Goal: Task Accomplishment & Management: Manage account settings

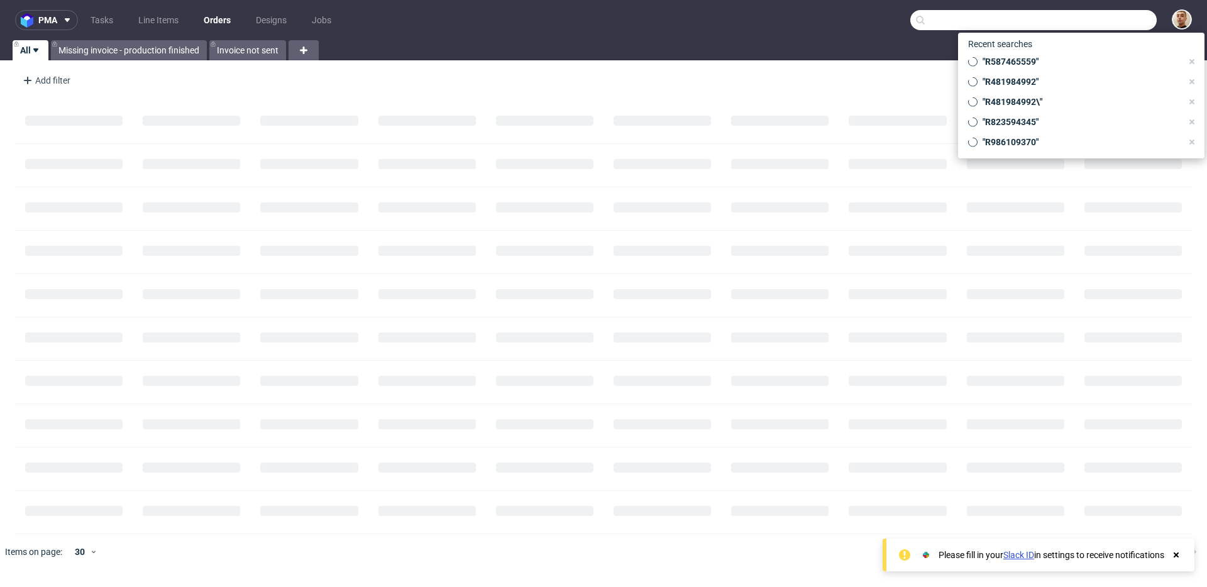
click at [1084, 16] on input "text" at bounding box center [1033, 20] width 246 height 20
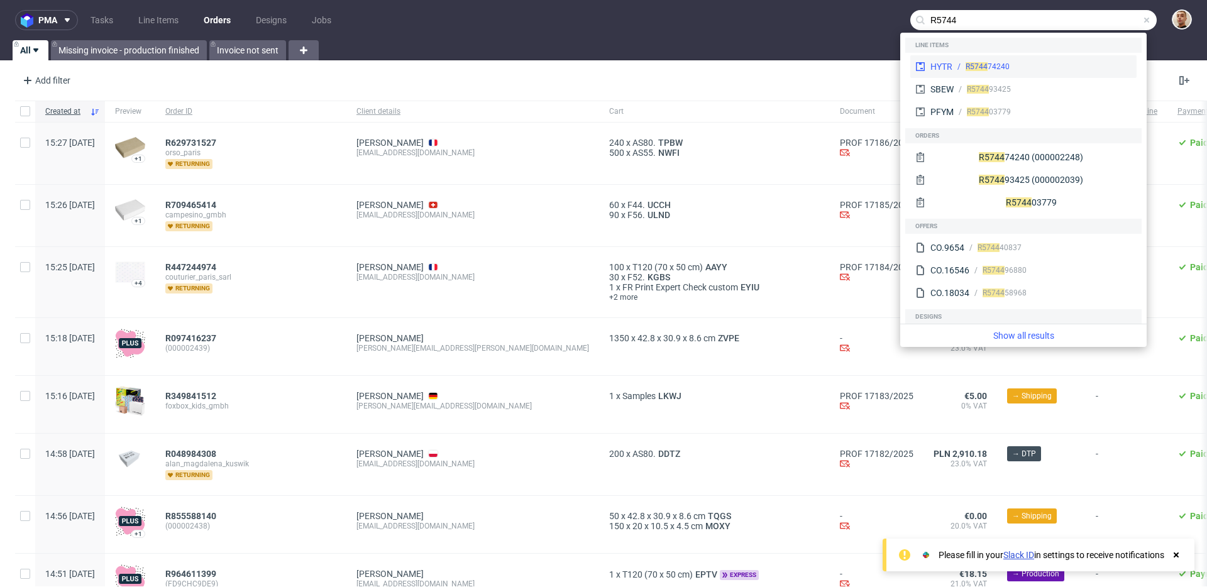
type input "R5744"
click at [1043, 65] on div "R5744 74240" at bounding box center [1041, 66] width 179 height 11
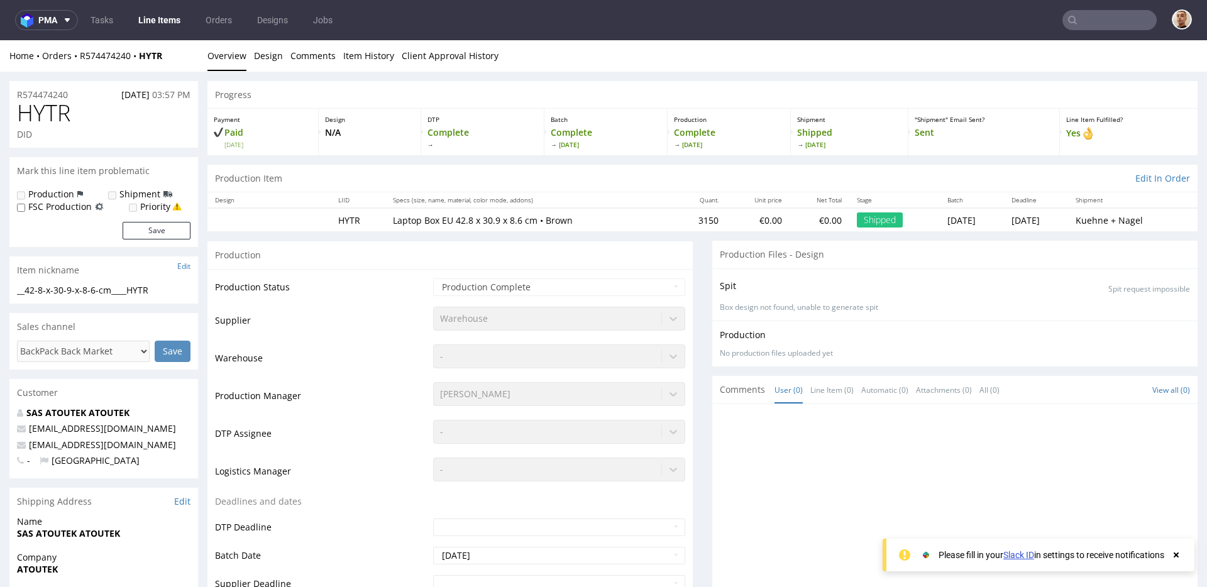
click at [1092, 19] on input "text" at bounding box center [1109, 20] width 94 height 20
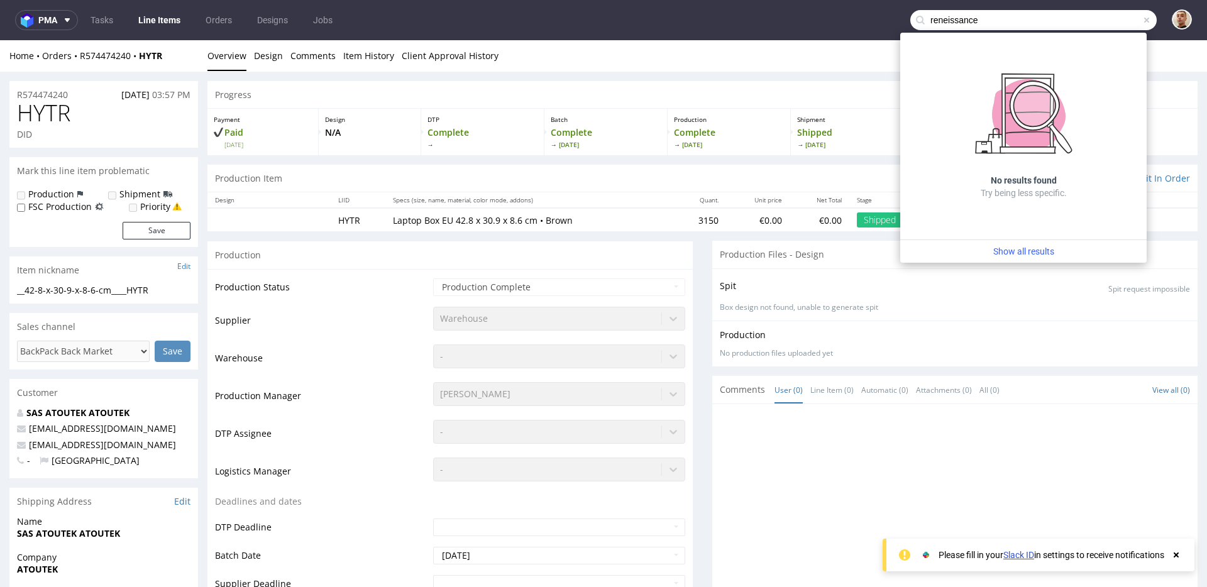
click at [987, 26] on input "reneissance" at bounding box center [1033, 20] width 246 height 20
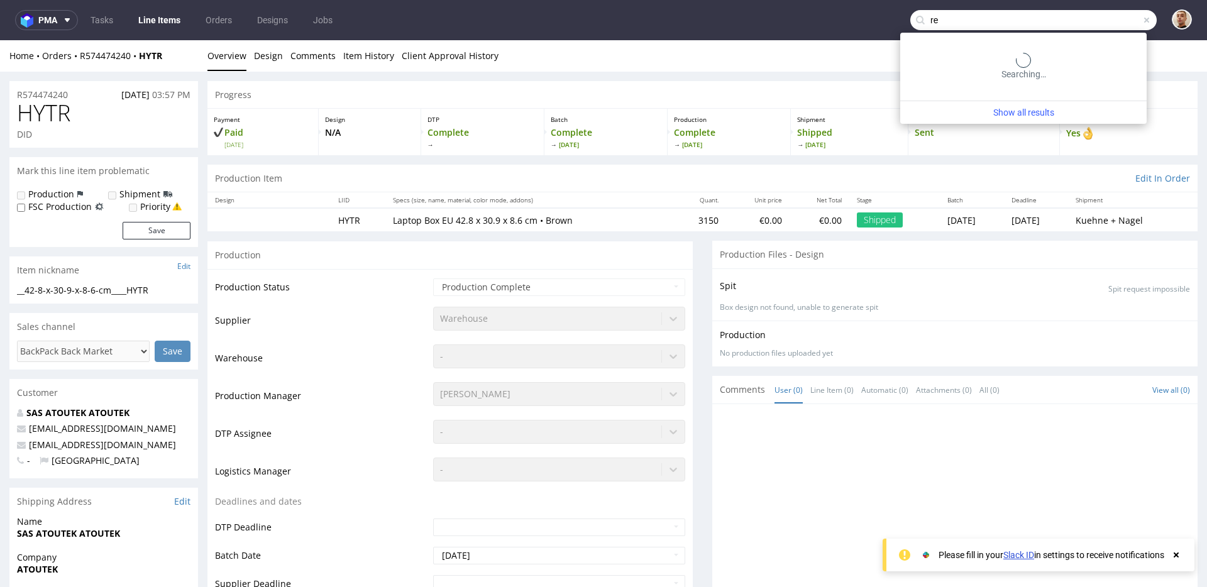
type input "r"
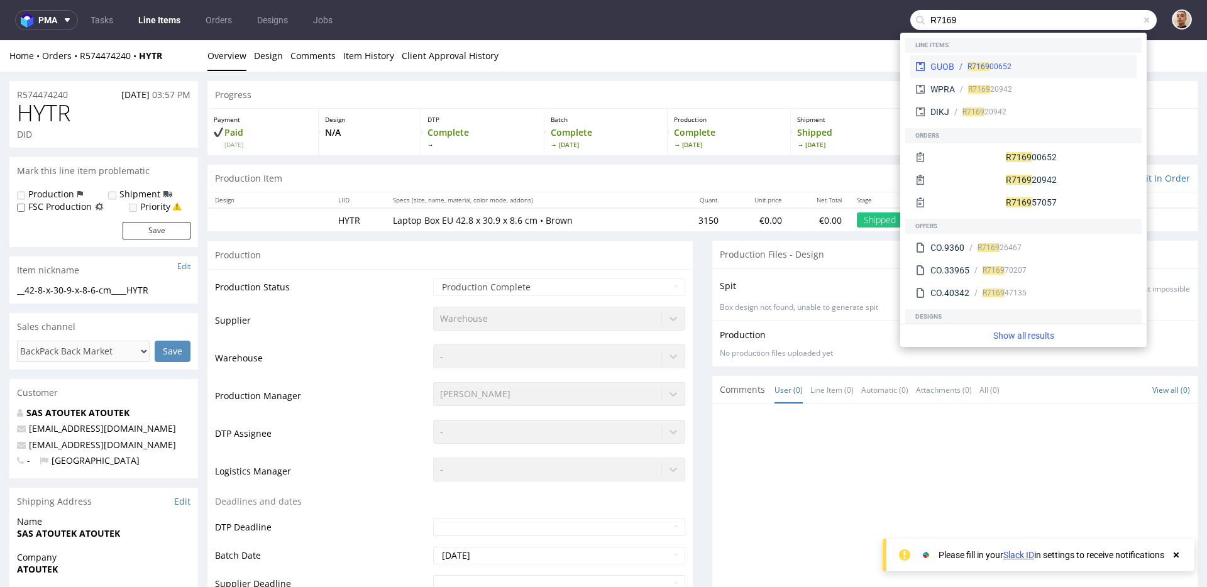
type input "R7169"
click at [1023, 69] on div "R7169 00652" at bounding box center [1042, 66] width 177 height 11
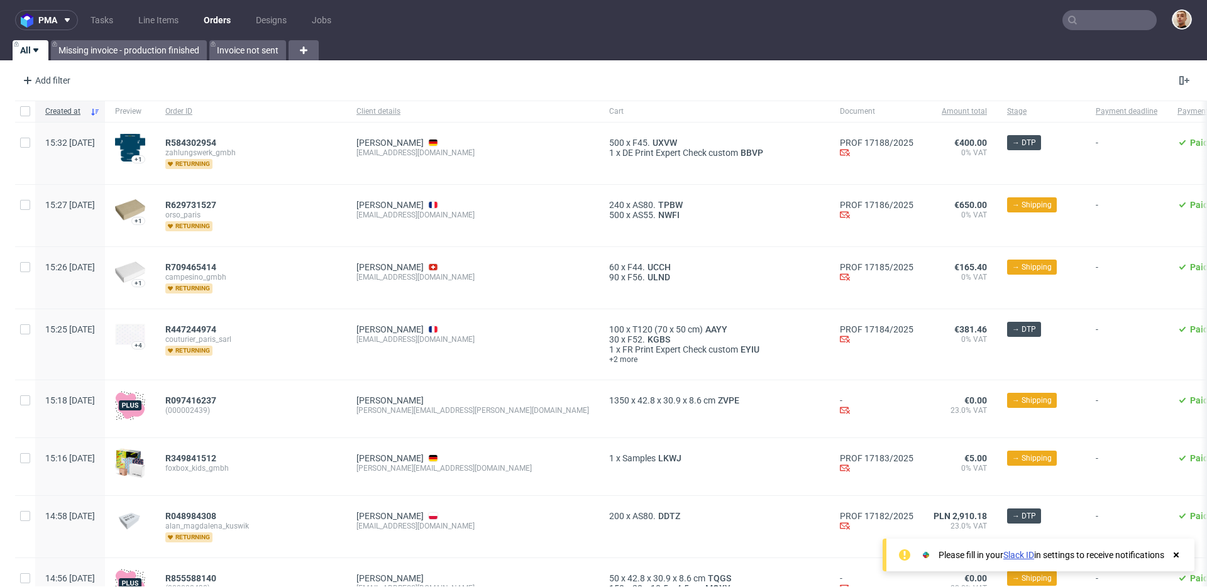
click at [622, 58] on div "All Missing invoice - production finished Invoice not sent" at bounding box center [603, 50] width 1207 height 20
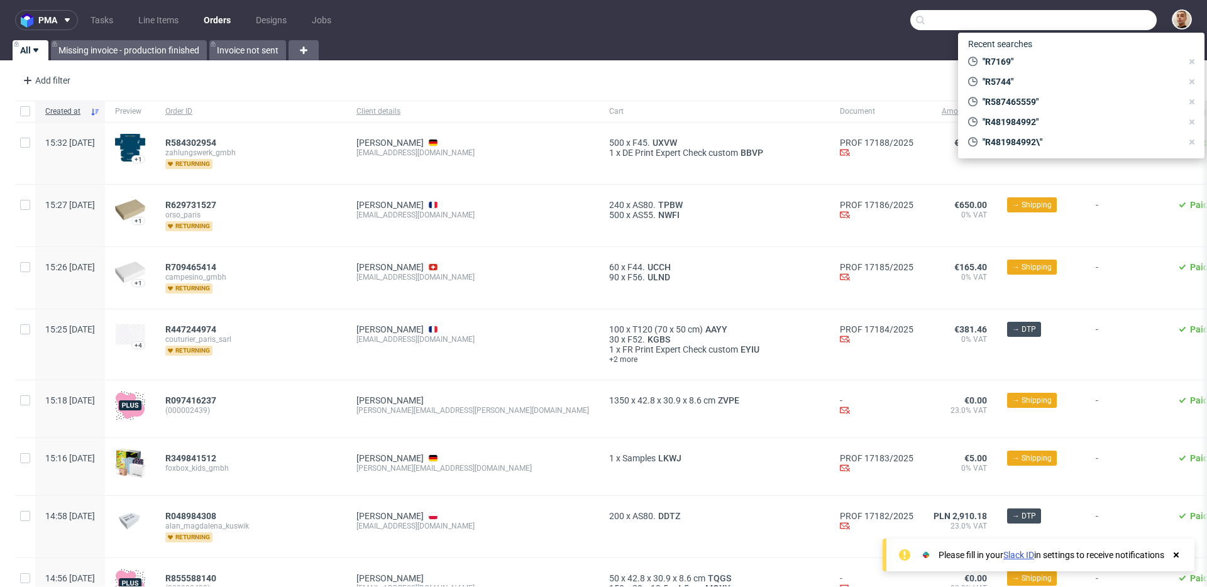
click at [1078, 21] on input "text" at bounding box center [1033, 20] width 246 height 20
click at [989, 27] on input "text" at bounding box center [1033, 20] width 246 height 20
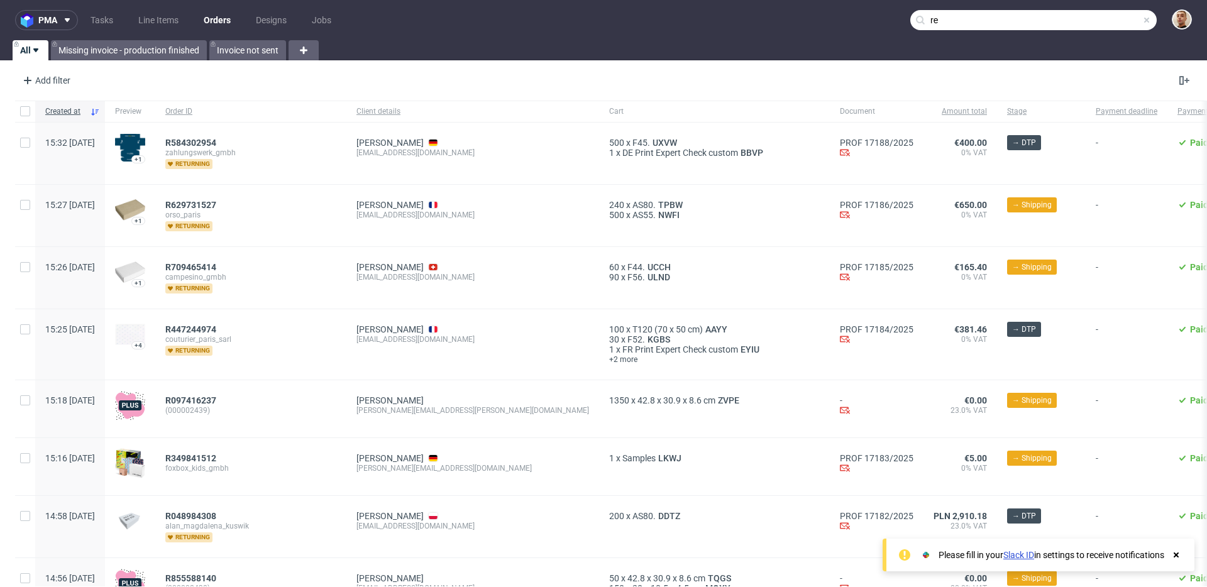
type input "re"
click at [93, 26] on link "Tasks" at bounding box center [102, 20] width 38 height 20
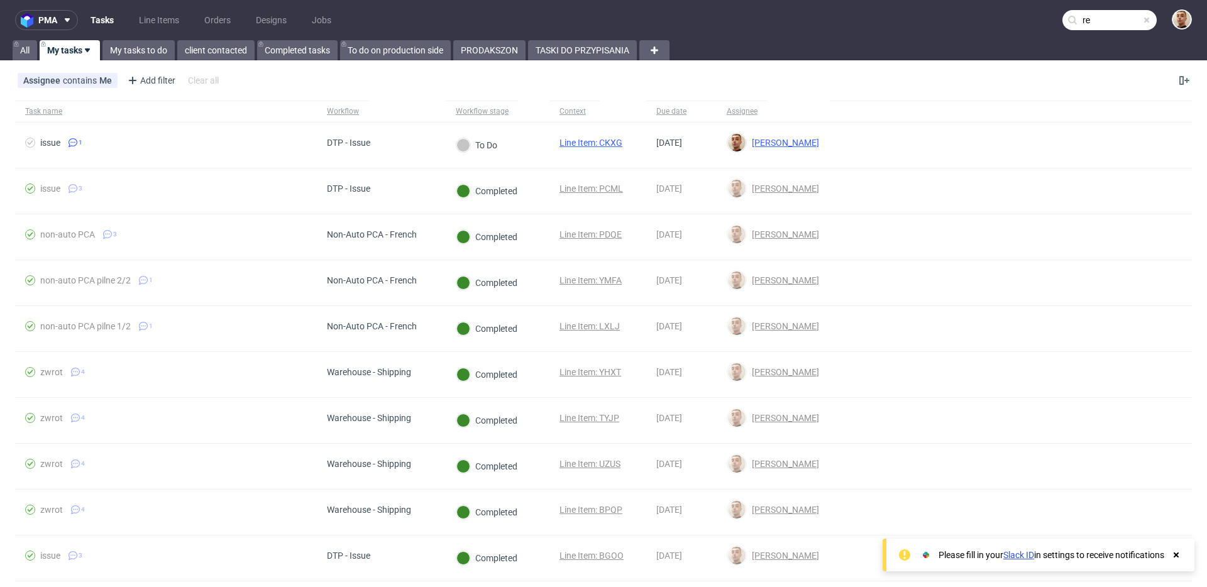
click at [107, 19] on link "Tasks" at bounding box center [102, 20] width 38 height 20
click at [62, 20] on span at bounding box center [64, 20] width 15 height 10
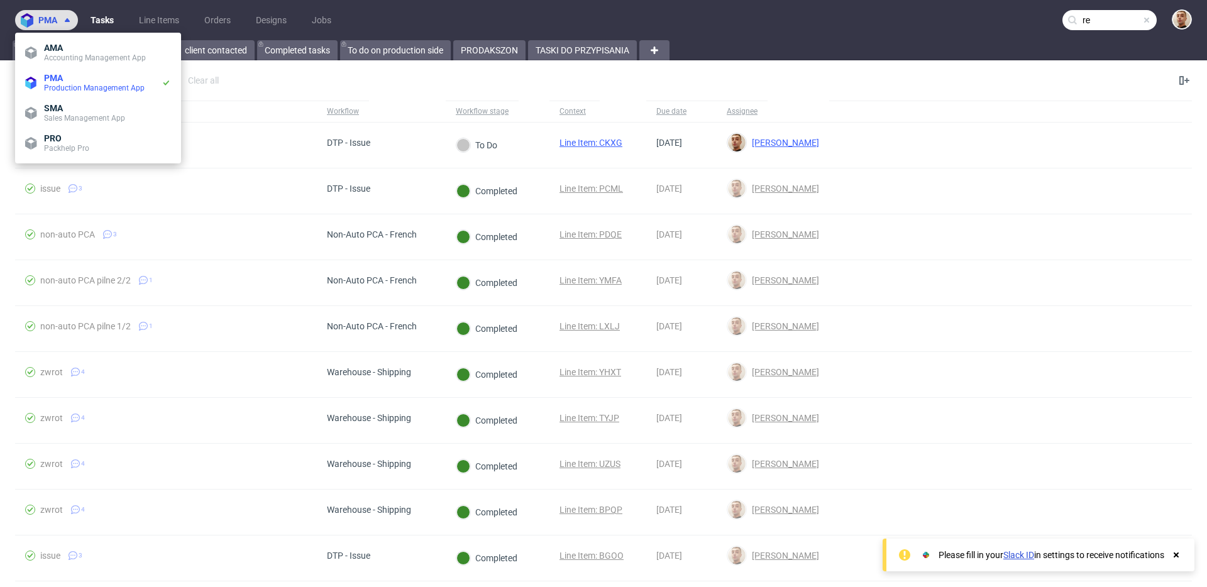
click at [64, 20] on icon at bounding box center [67, 20] width 10 height 10
click at [156, 19] on link "Line Items" at bounding box center [158, 20] width 55 height 20
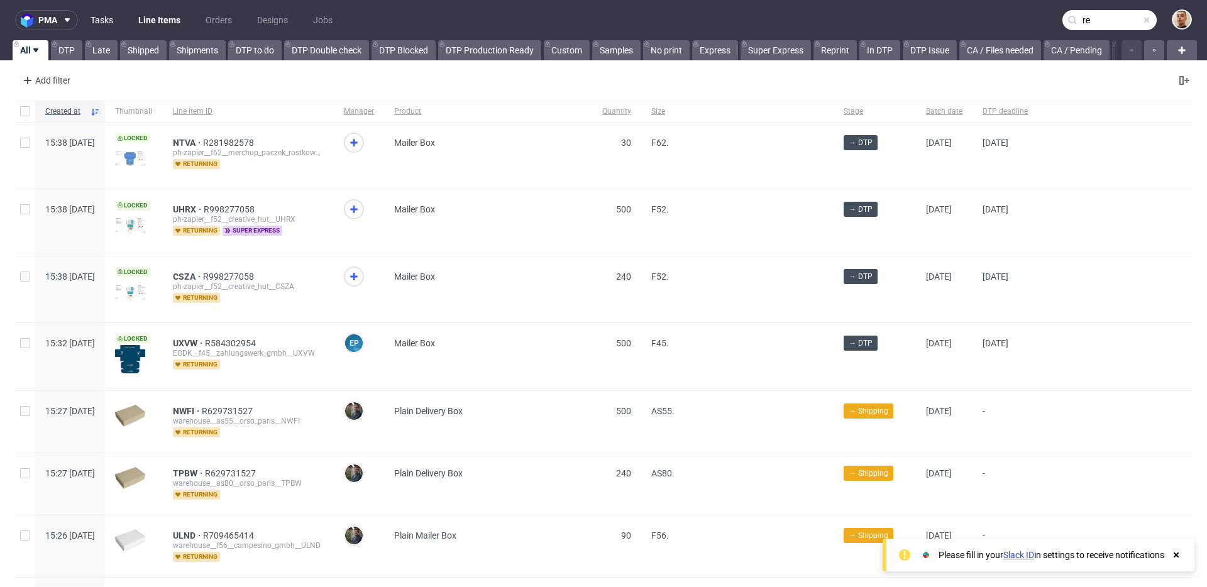
click at [108, 18] on link "Tasks" at bounding box center [102, 20] width 38 height 20
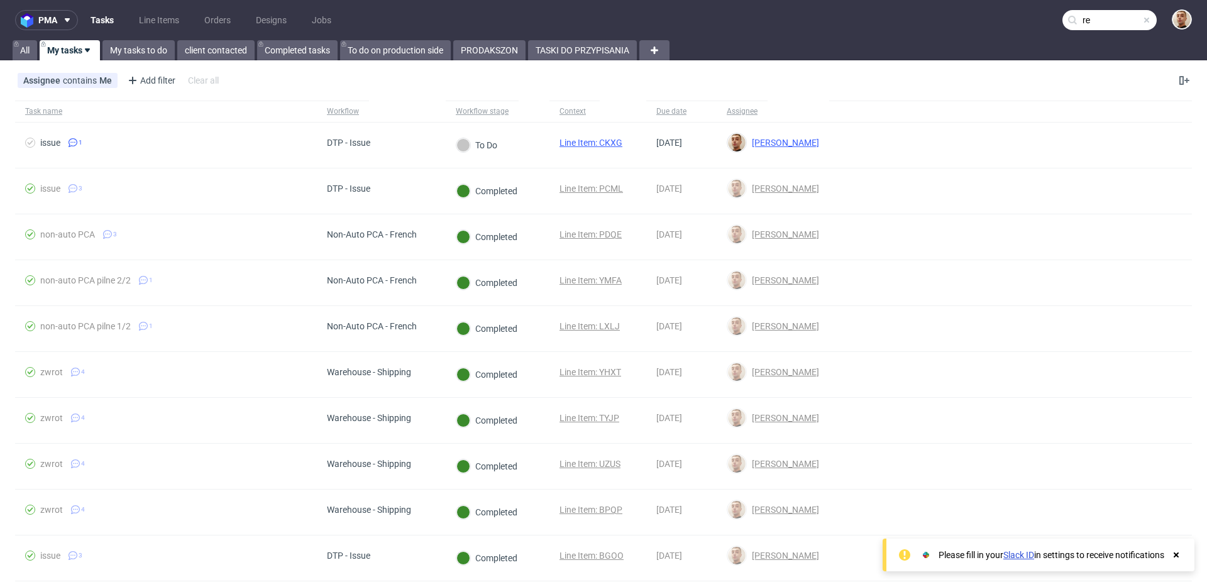
click at [74, 47] on link "My tasks" at bounding box center [70, 50] width 60 height 20
click at [138, 18] on link "Line Items" at bounding box center [158, 20] width 55 height 20
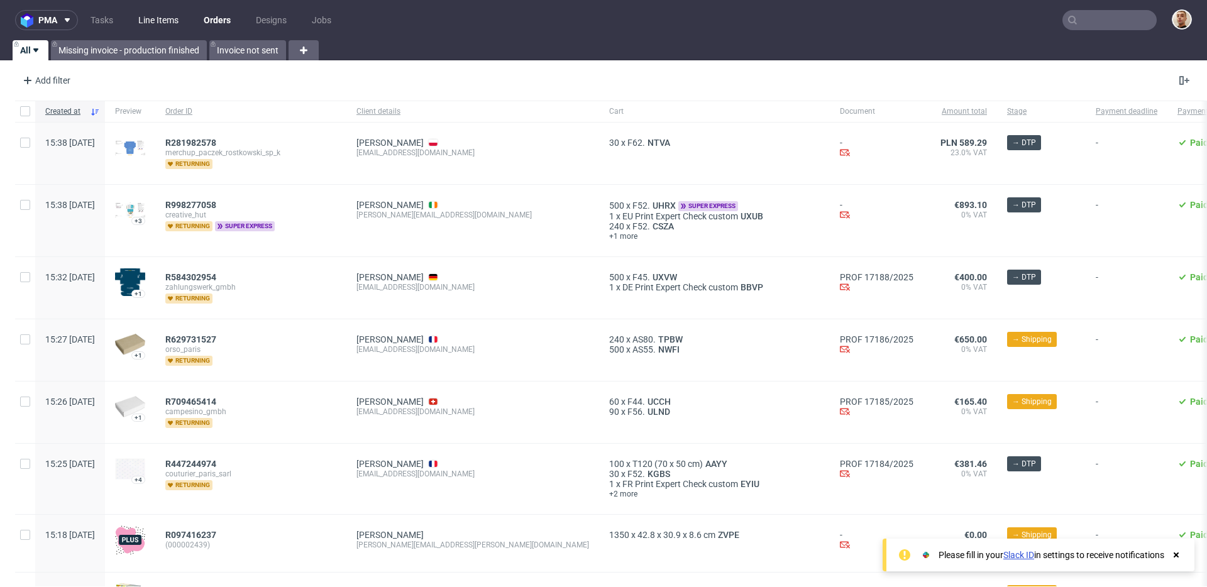
click at [178, 20] on link "Line Items" at bounding box center [158, 20] width 55 height 20
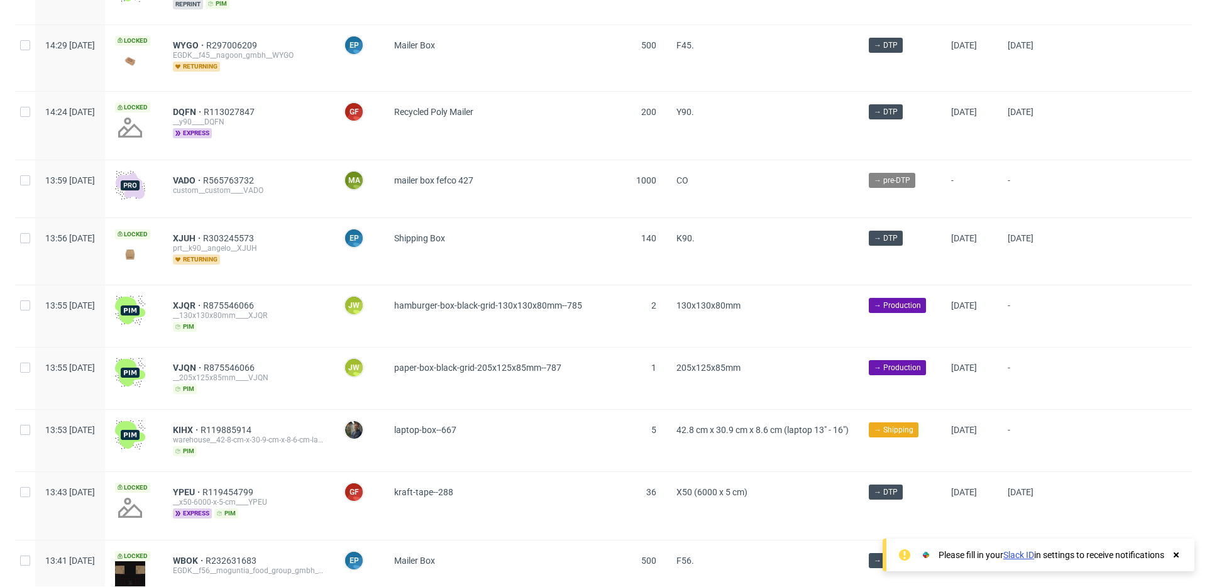
scroll to position [1500, 0]
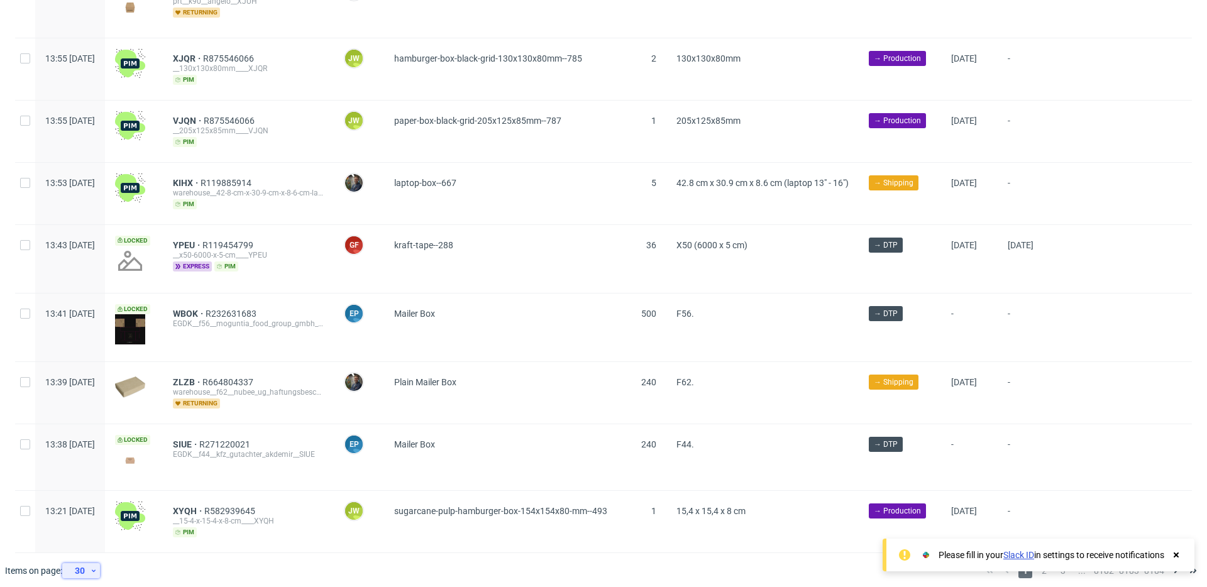
click at [85, 562] on div "30" at bounding box center [78, 571] width 23 height 18
click at [91, 518] on div "60" at bounding box center [85, 506] width 35 height 28
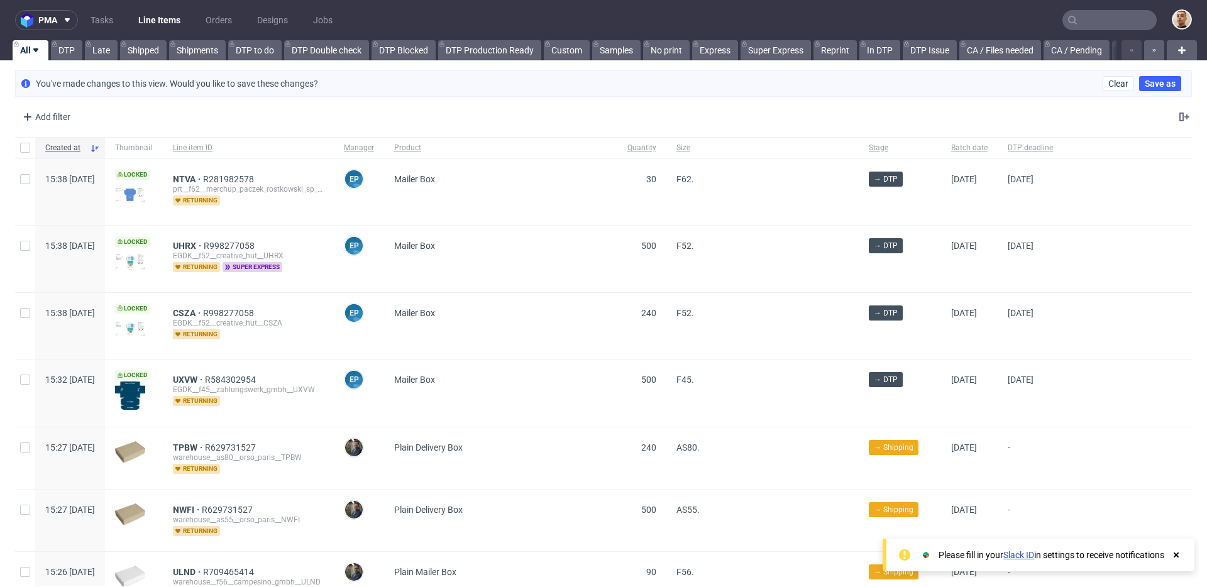
click at [35, 49] on use at bounding box center [35, 50] width 5 height 4
click at [228, 112] on div "Add filter Hide filters Clear all" at bounding box center [603, 117] width 1207 height 30
click at [105, 152] on div "Created at" at bounding box center [70, 147] width 70 height 21
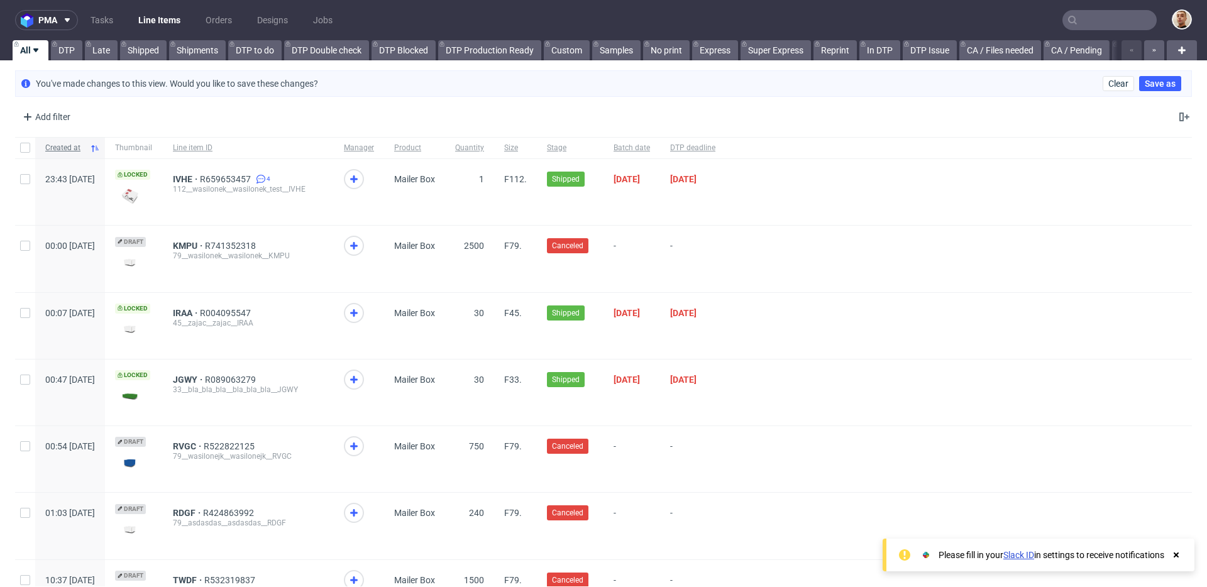
click at [99, 148] on use at bounding box center [95, 148] width 8 height 7
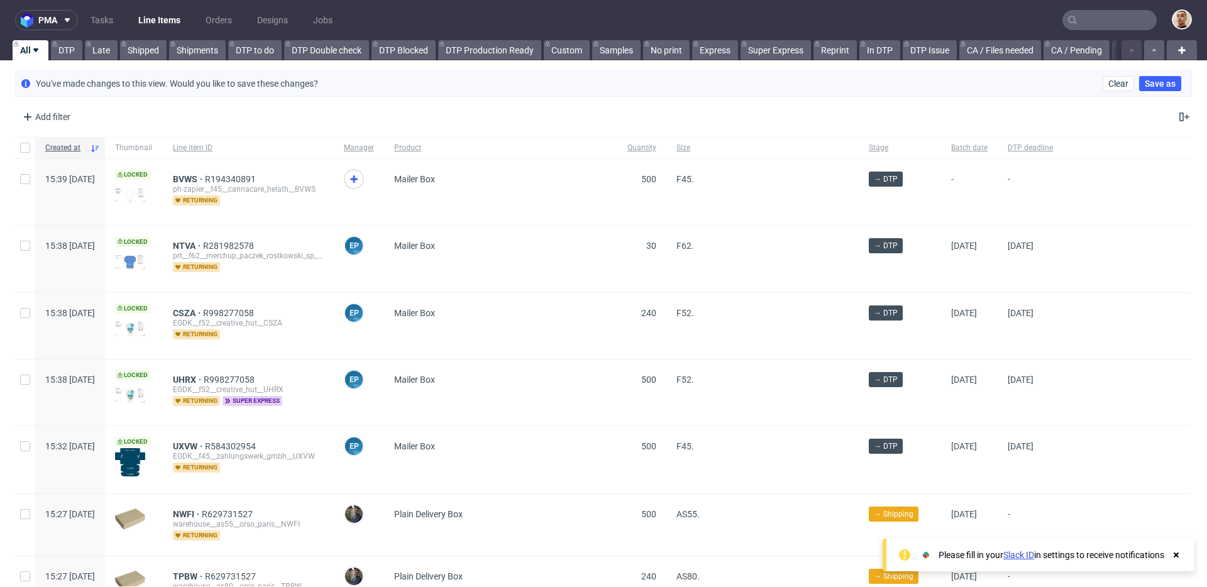
click at [1095, 22] on input "text" at bounding box center [1109, 20] width 94 height 20
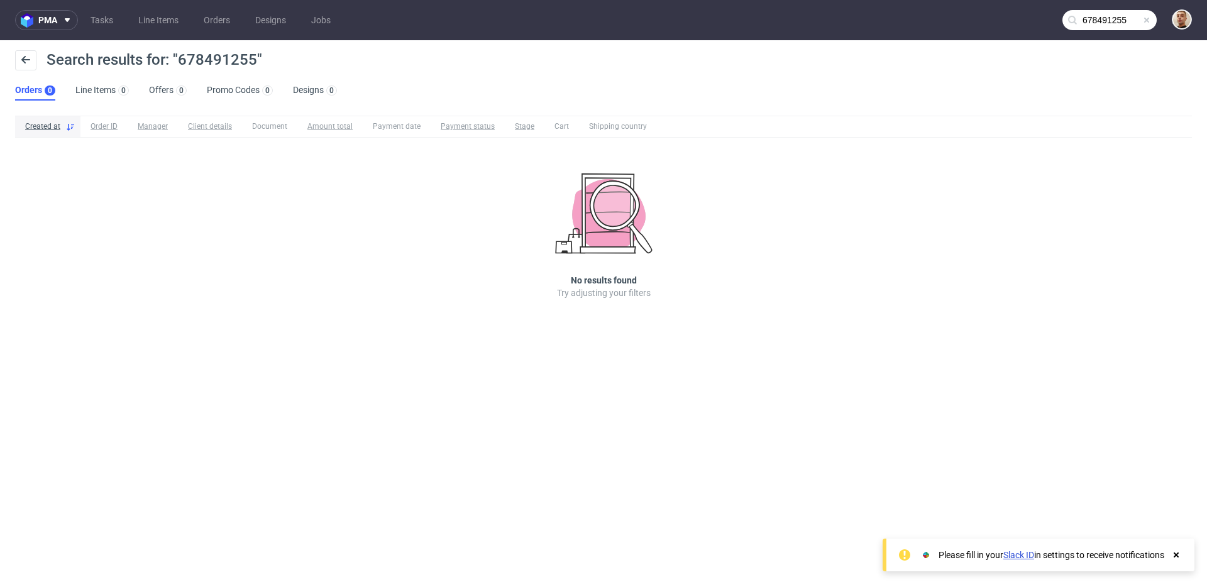
click at [1102, 17] on input "678491255" at bounding box center [1109, 20] width 94 height 20
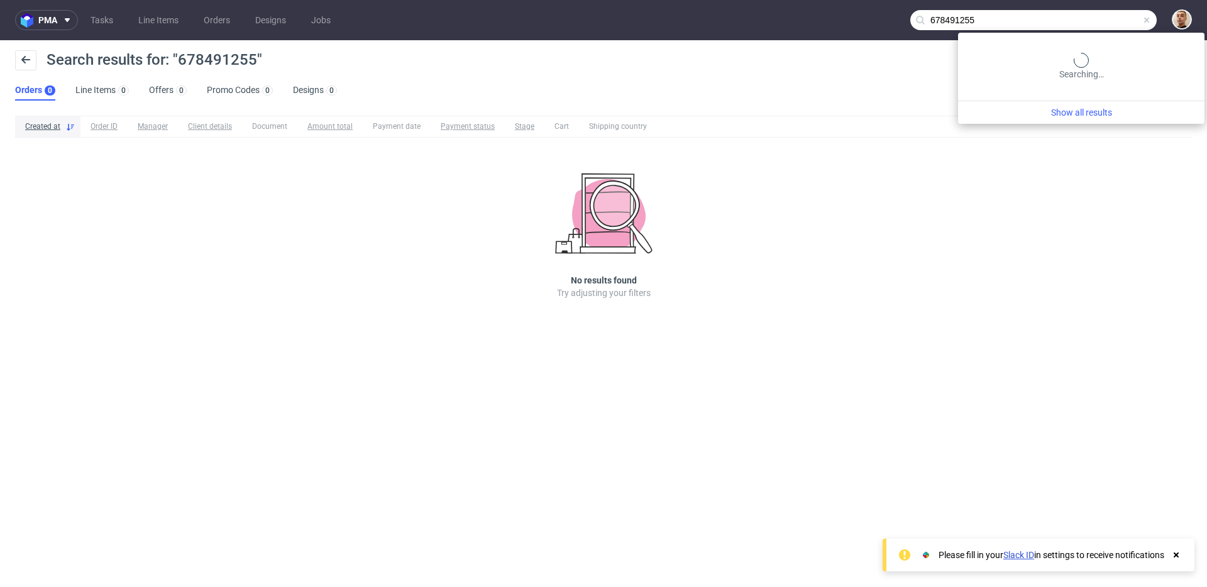
click at [1102, 17] on input "678491255" at bounding box center [1033, 20] width 246 height 20
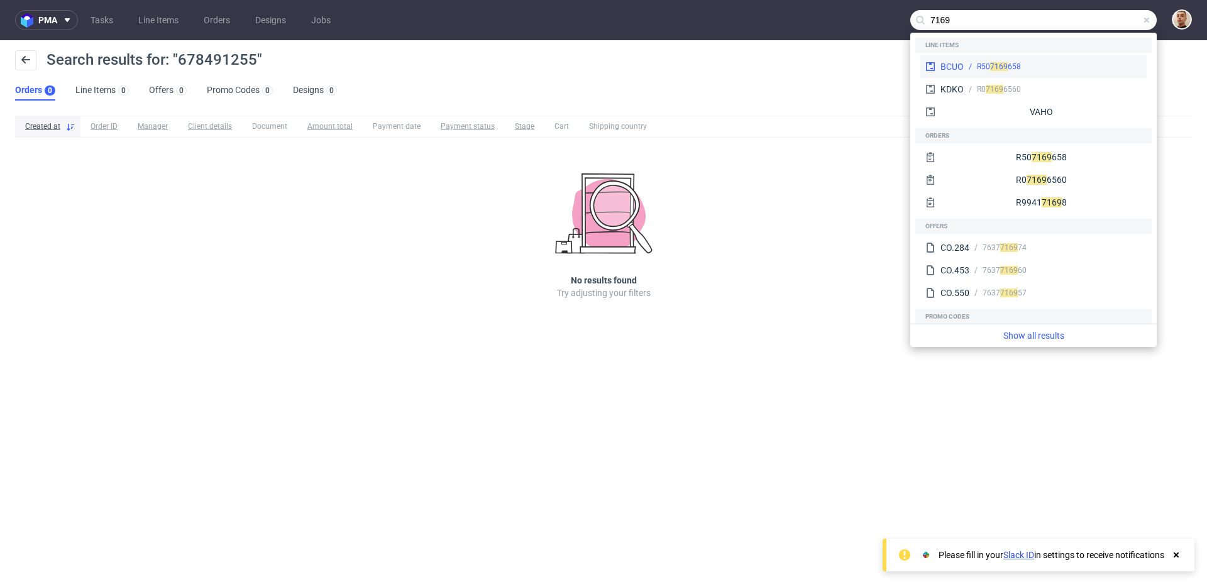
type input "7169"
click at [1039, 63] on div "R50 71 69 658" at bounding box center [1052, 66] width 178 height 11
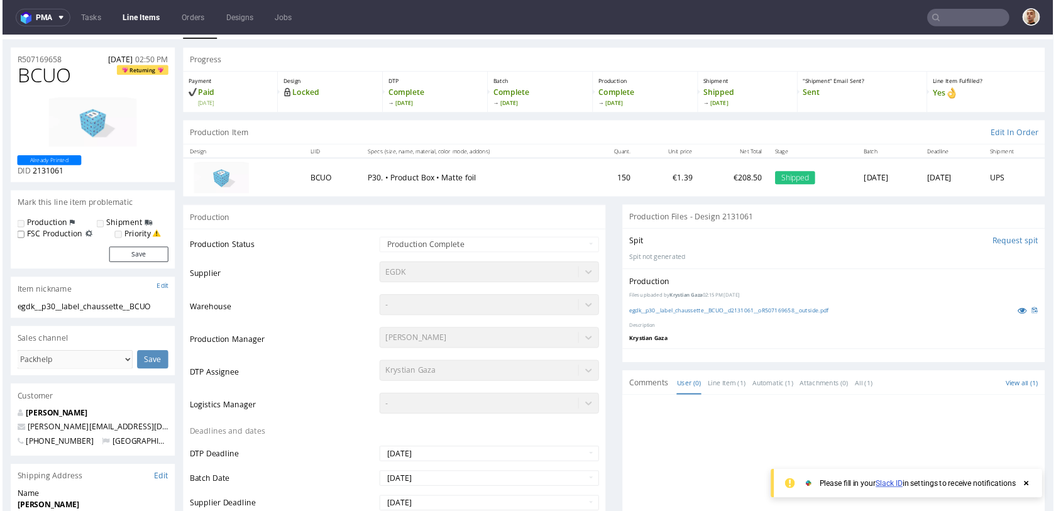
scroll to position [28, 0]
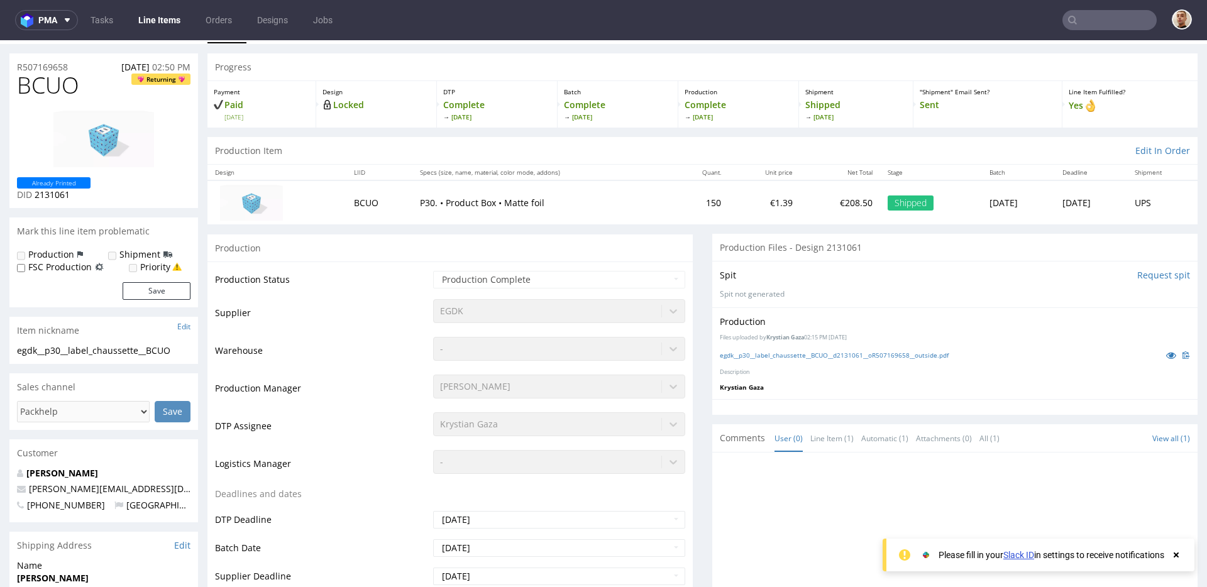
type input "678491255"
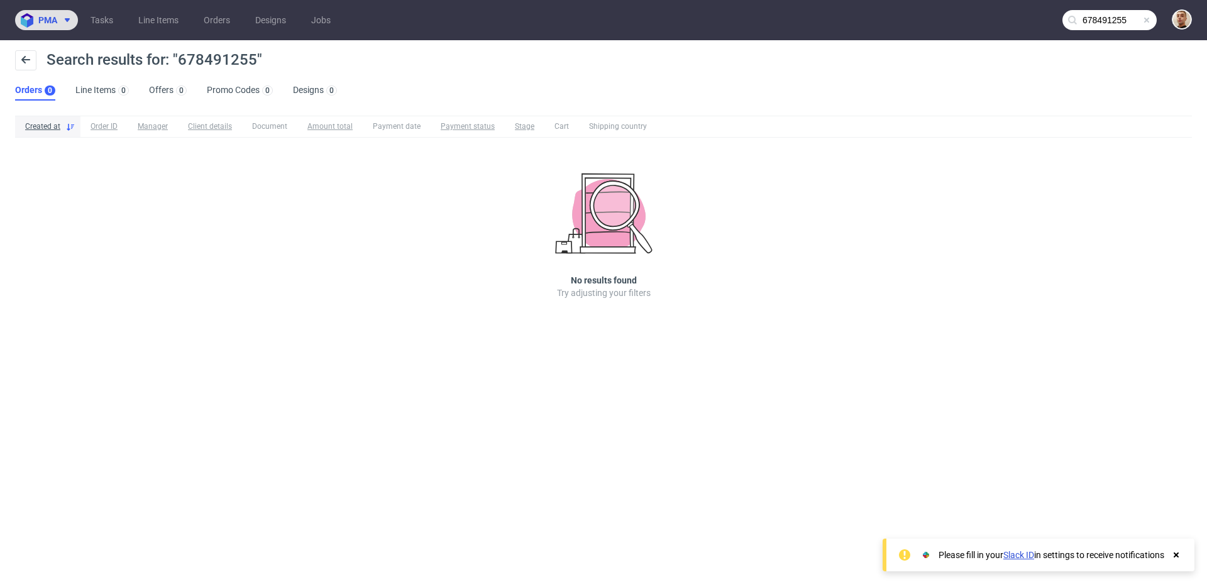
click at [52, 24] on span "pma" at bounding box center [47, 20] width 19 height 9
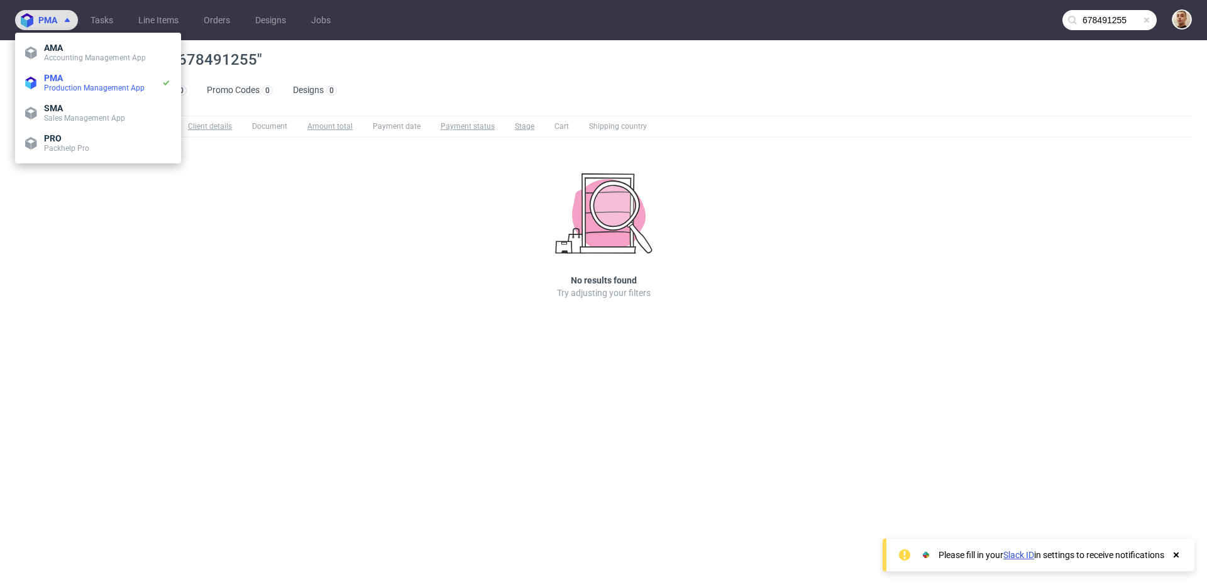
click at [52, 24] on span "pma" at bounding box center [47, 20] width 19 height 9
click at [420, 281] on div "Created at Order ID Manager Client details Document Amount total Payment date P…" at bounding box center [603, 225] width 1207 height 229
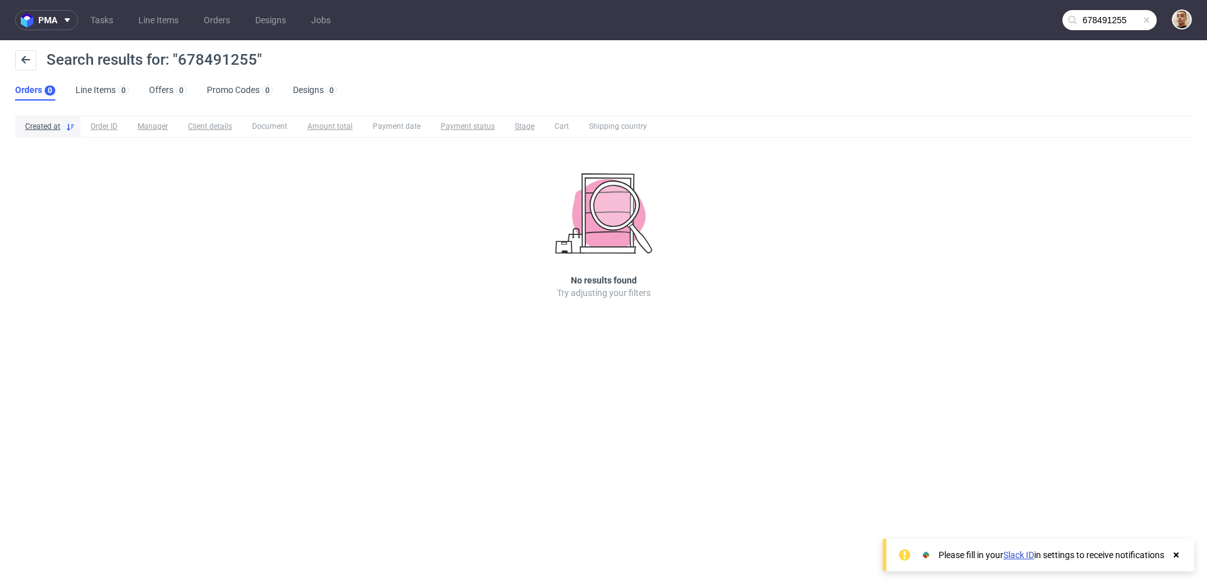
click at [32, 91] on link "Orders 0" at bounding box center [35, 90] width 40 height 20
click at [19, 67] on button at bounding box center [25, 60] width 21 height 20
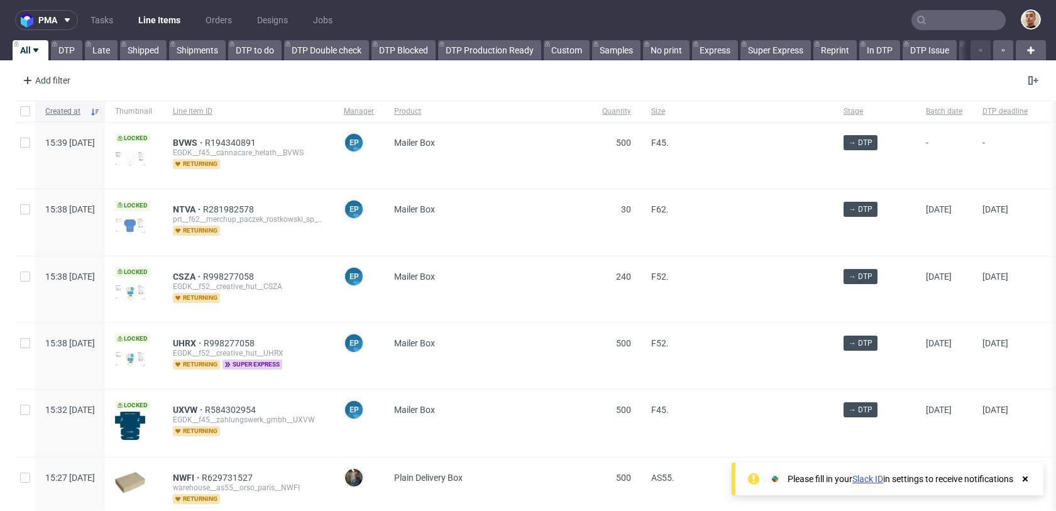
click at [71, 112] on span "Created at" at bounding box center [65, 111] width 40 height 11
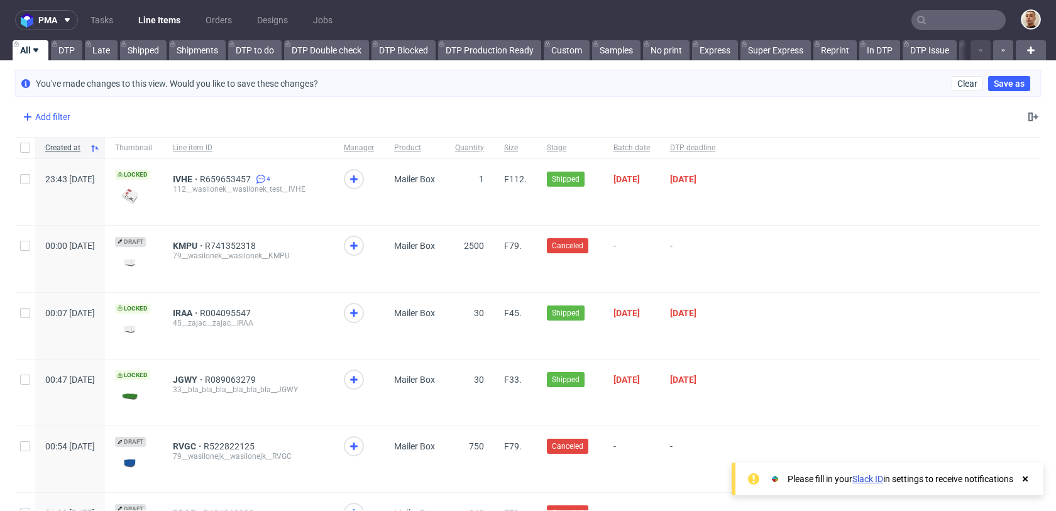
click at [60, 116] on div "Add filter" at bounding box center [45, 117] width 55 height 20
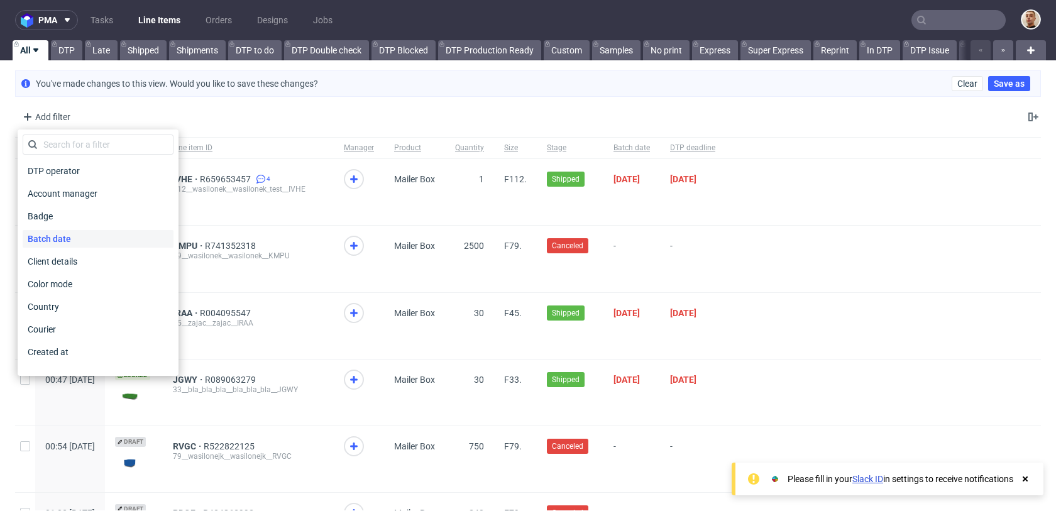
click at [73, 236] on span "Batch date" at bounding box center [49, 239] width 53 height 18
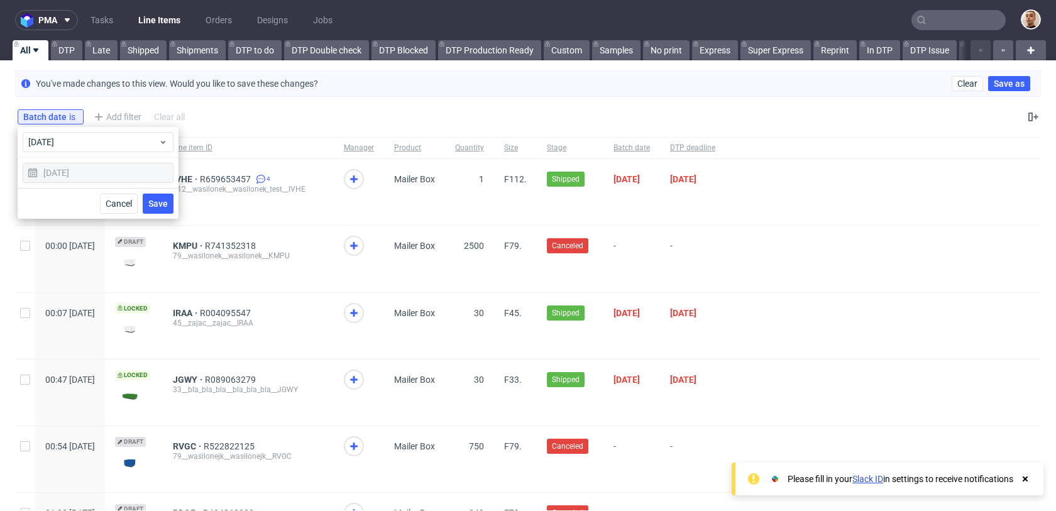
click at [102, 176] on div "13/08/2025" at bounding box center [98, 173] width 151 height 20
click at [69, 145] on span "today" at bounding box center [93, 142] width 130 height 13
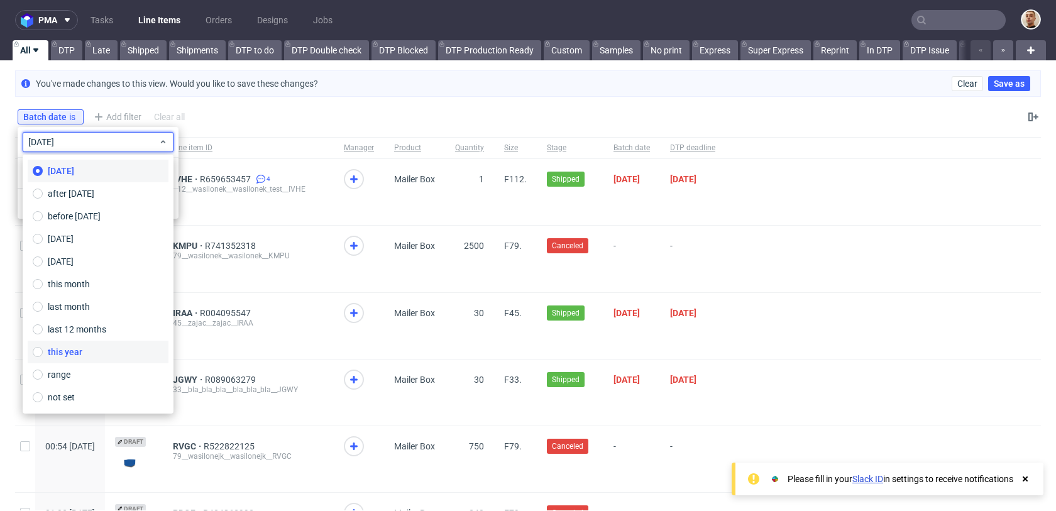
click at [70, 358] on label "this year" at bounding box center [98, 352] width 141 height 23
type input "01/01/2025 - 31/12/2025"
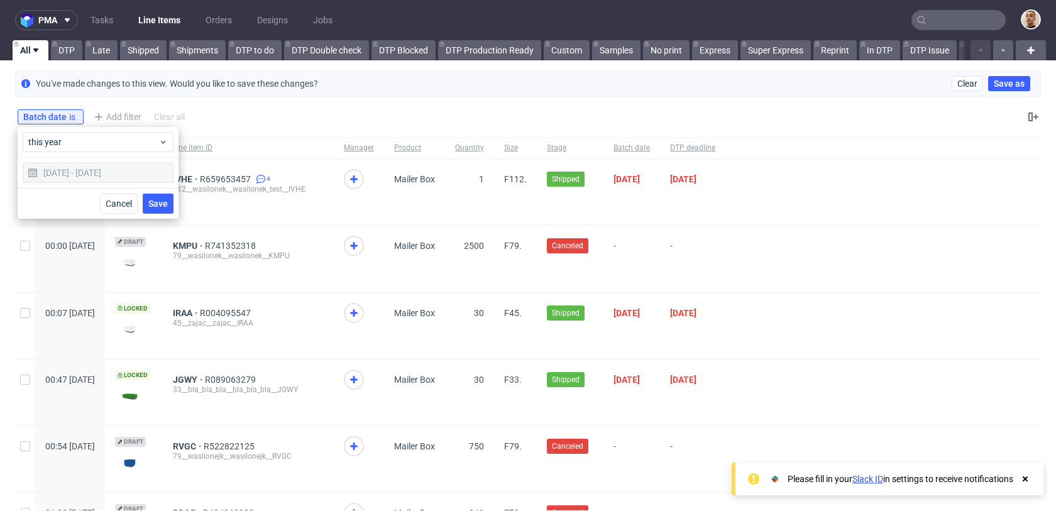
click at [85, 174] on div "01/01/2025 - 31/12/2025" at bounding box center [98, 173] width 151 height 20
click at [118, 200] on span "Cancel" at bounding box center [119, 203] width 26 height 9
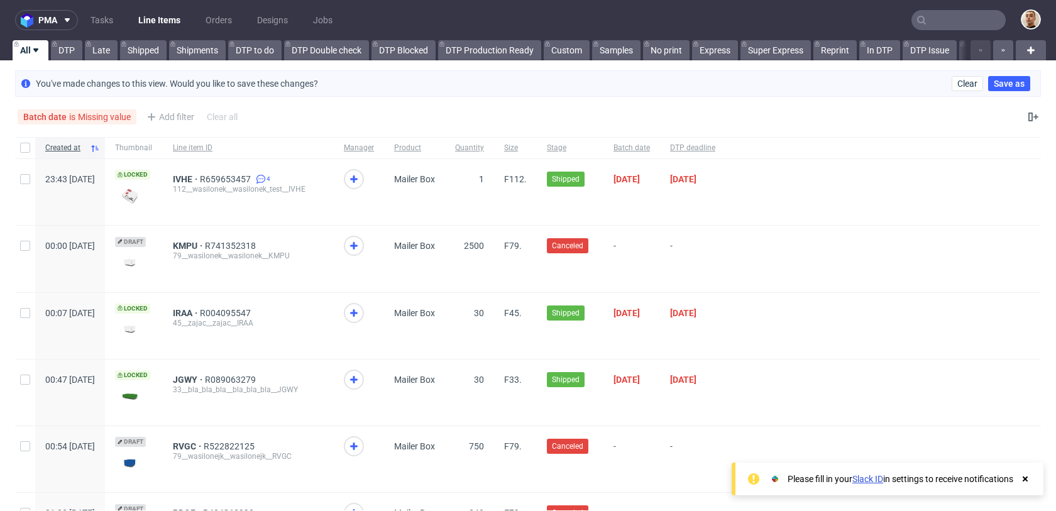
click at [189, 106] on div "Batch date is Missing value Add filter Hide filters Clear all" at bounding box center [528, 117] width 1056 height 30
click at [99, 118] on div "Batch date is Missing value" at bounding box center [76, 117] width 107 height 10
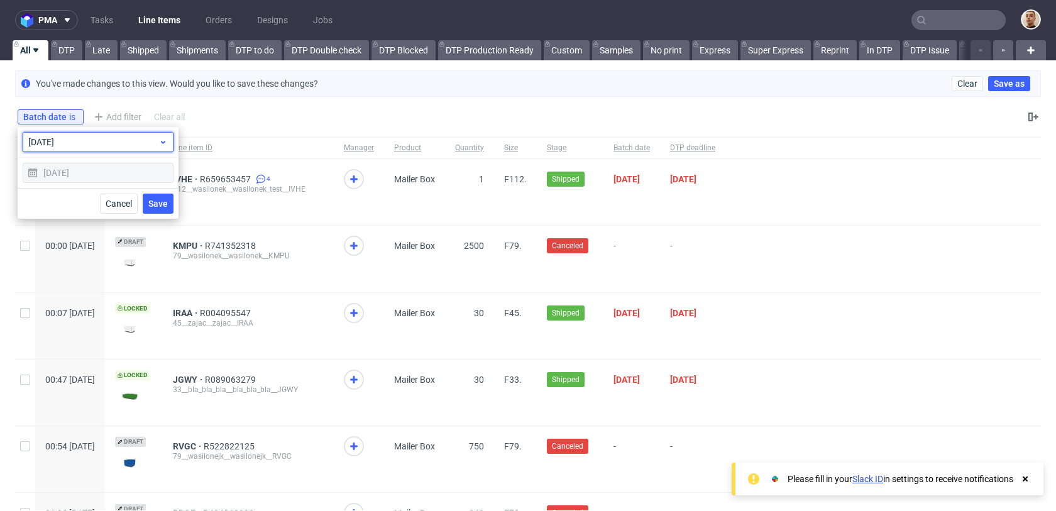
click at [72, 141] on span "today" at bounding box center [93, 142] width 130 height 13
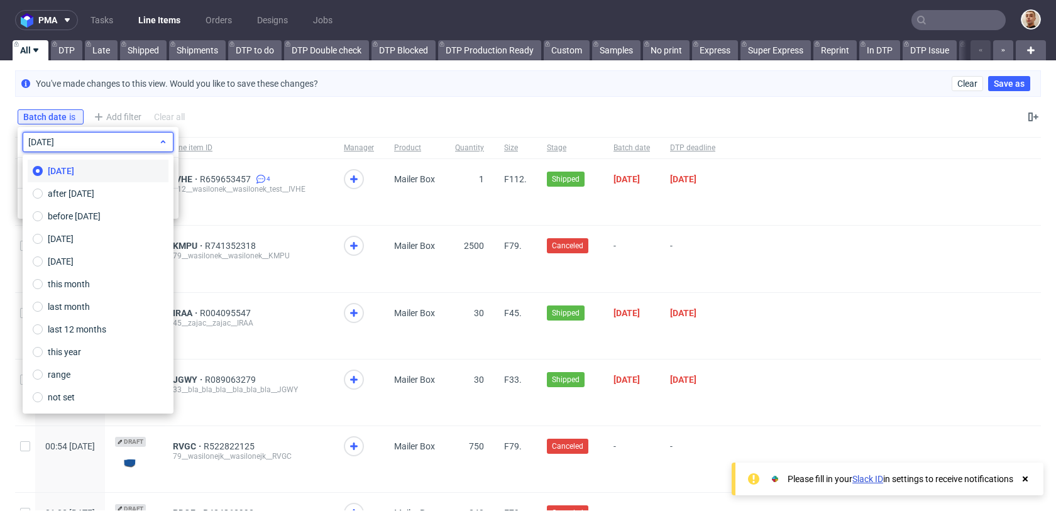
click at [92, 143] on span "today" at bounding box center [93, 142] width 130 height 13
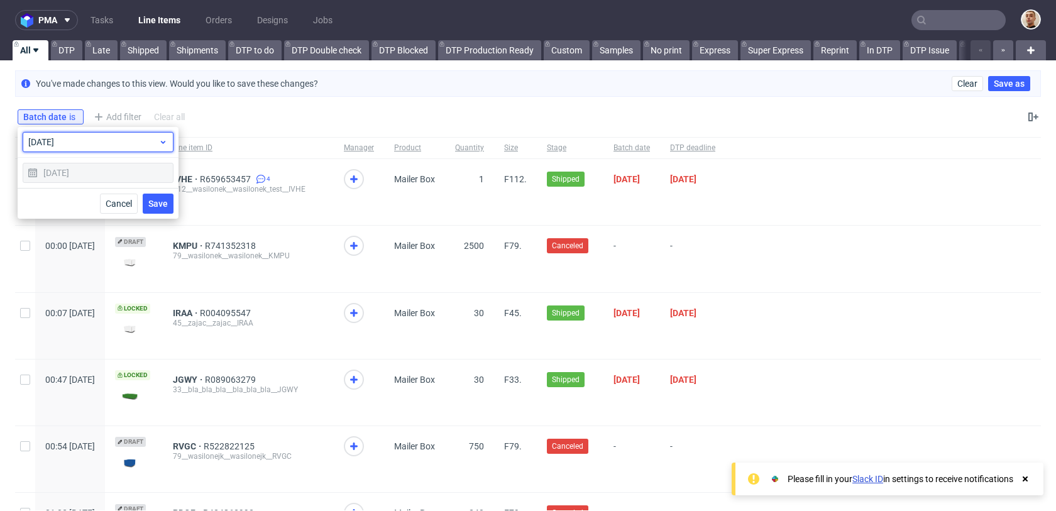
click at [161, 144] on icon at bounding box center [162, 142] width 9 height 10
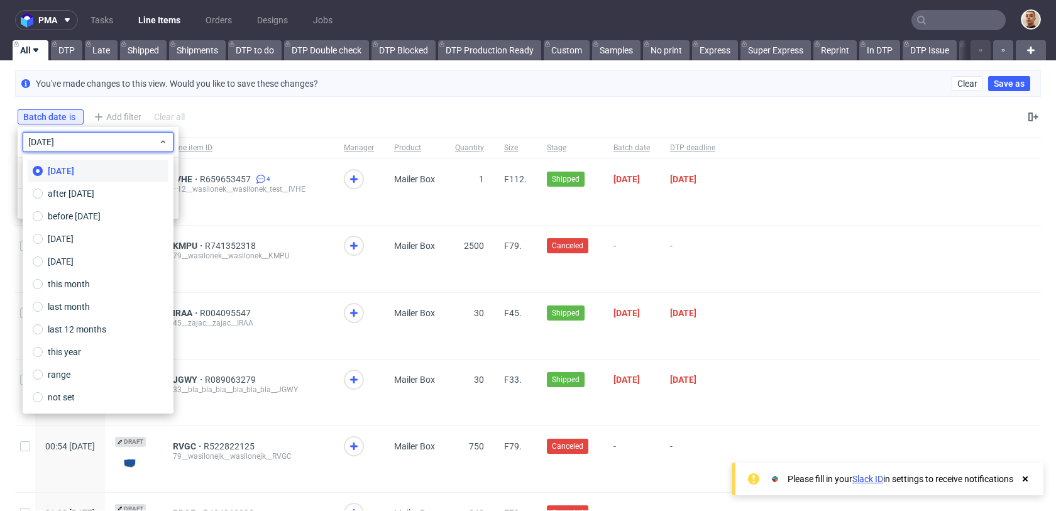
click at [121, 109] on div "Batch date is Add filter Hide filters Clear all" at bounding box center [102, 117] width 175 height 20
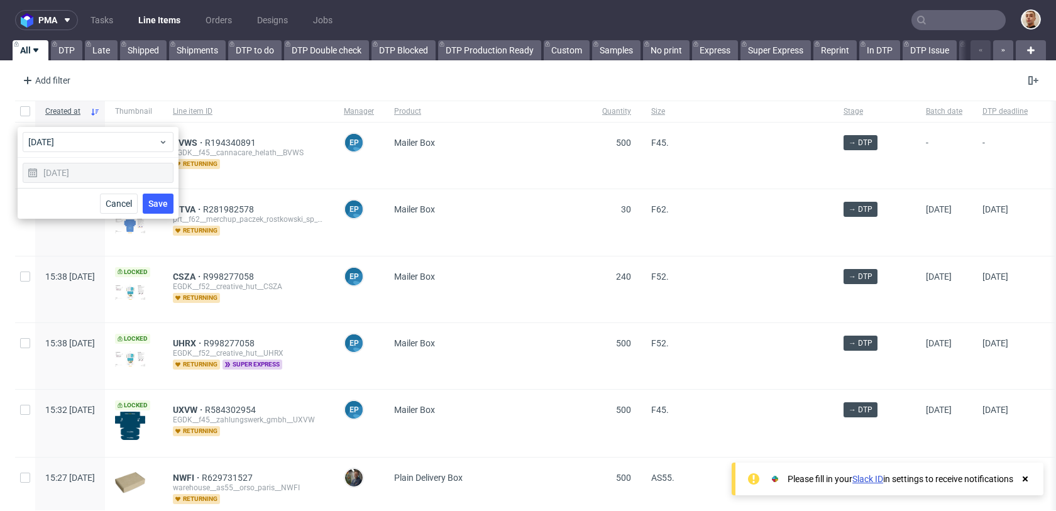
click at [87, 74] on div "Add filter Hide filters Clear all" at bounding box center [528, 80] width 1056 height 30
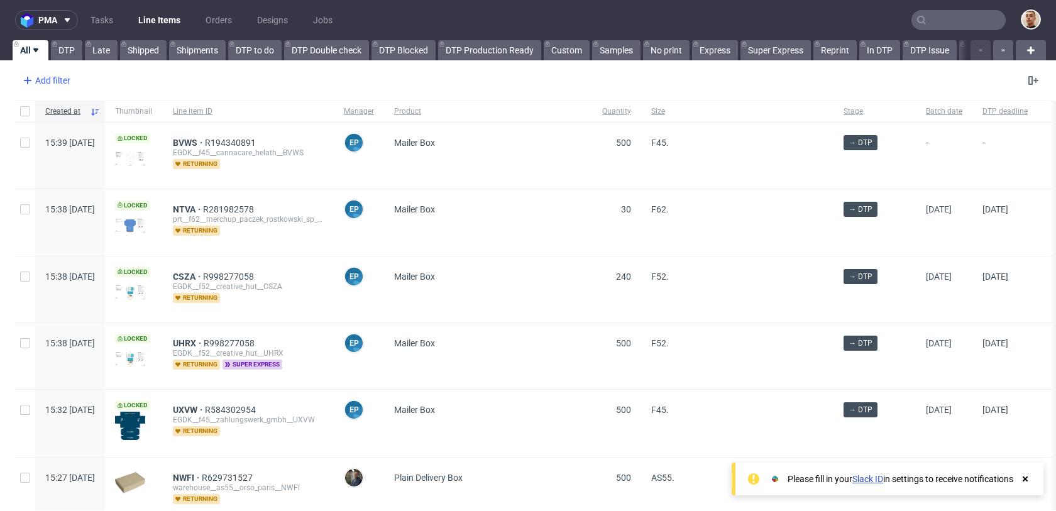
click at [61, 78] on div "Add filter" at bounding box center [45, 80] width 55 height 20
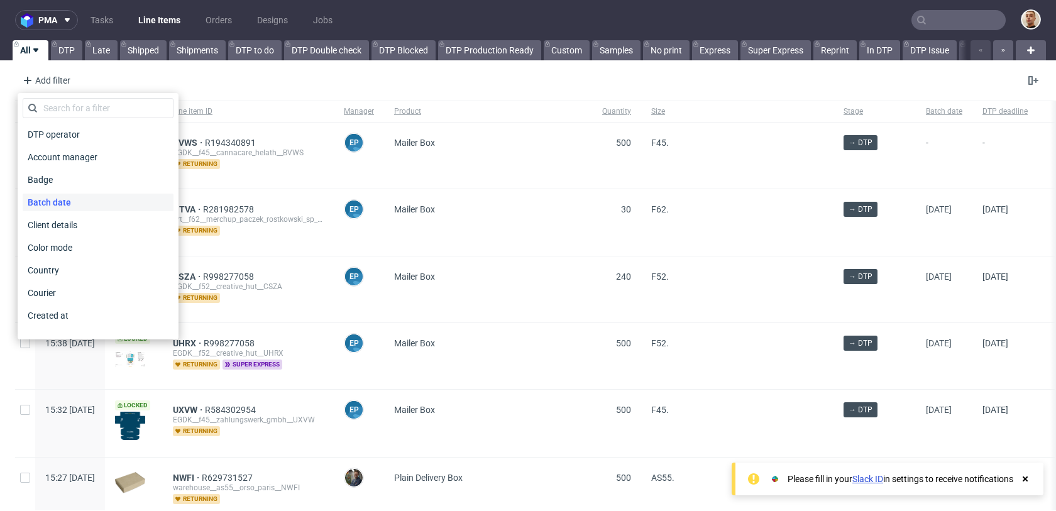
click at [63, 203] on span "Batch date" at bounding box center [49, 203] width 53 height 18
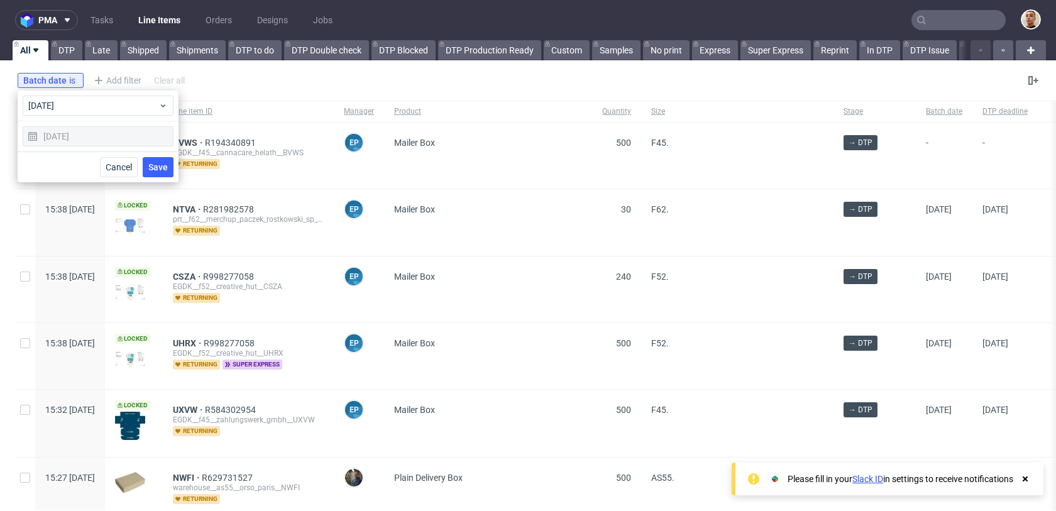
click at [86, 135] on div "13/08/2025" at bounding box center [98, 136] width 151 height 20
click at [79, 111] on span "today" at bounding box center [93, 105] width 130 height 13
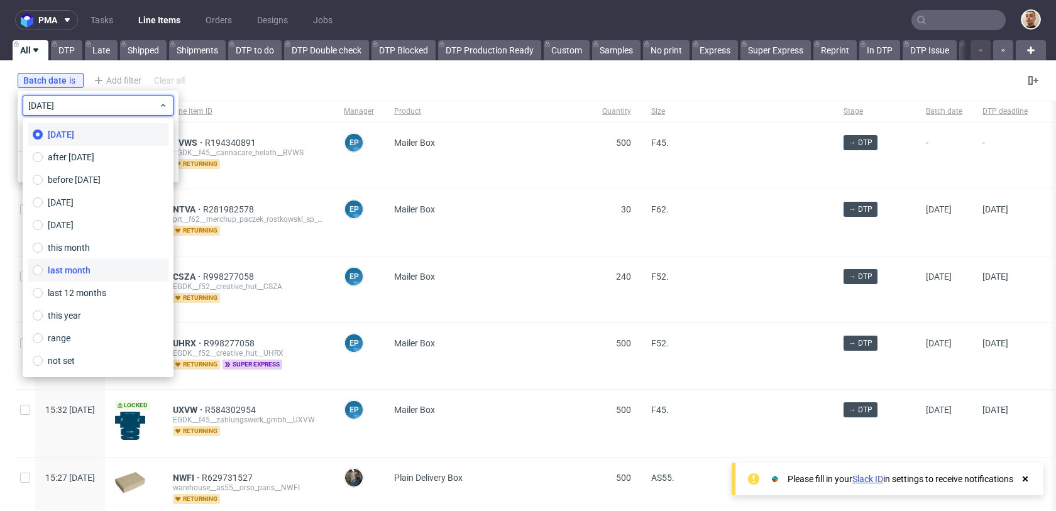
click at [77, 272] on span "last month" at bounding box center [69, 270] width 43 height 13
type input "01/07/2025 - 31/07/2025"
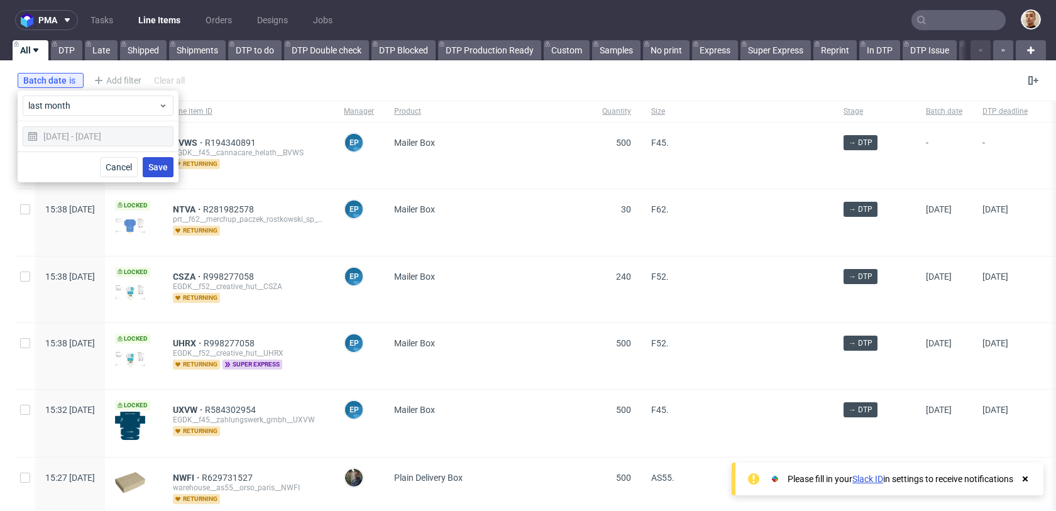
click at [147, 162] on button "Save" at bounding box center [158, 167] width 31 height 20
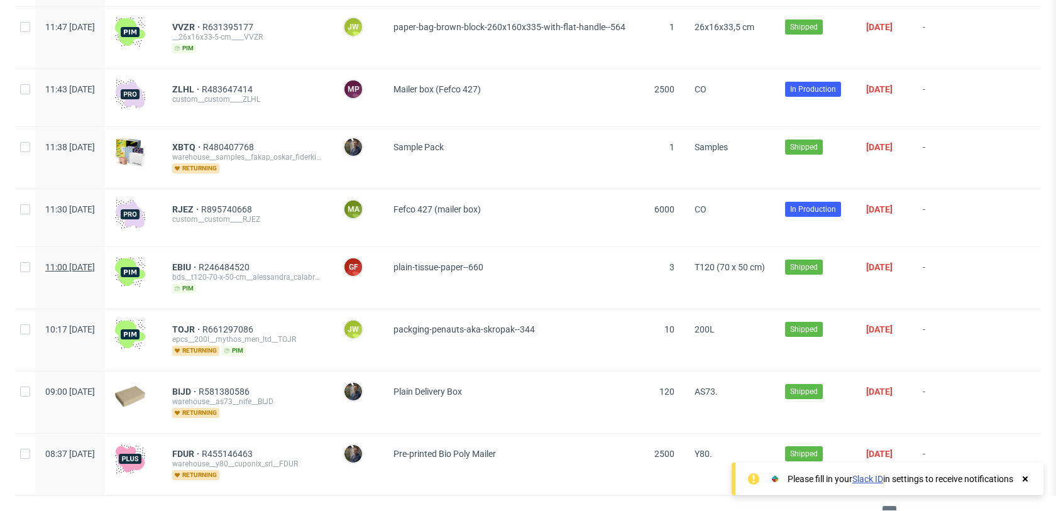
scroll to position [1456, 0]
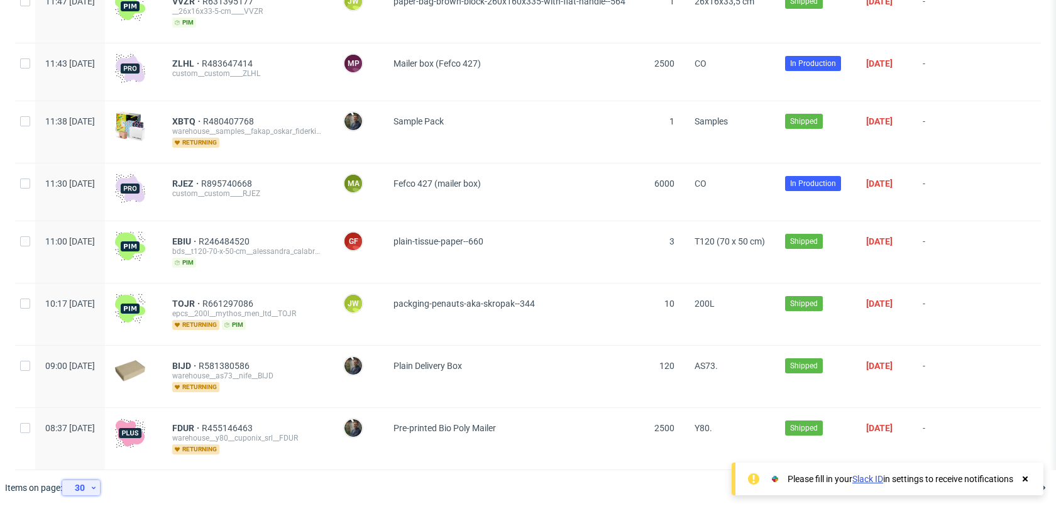
click at [74, 486] on div "30" at bounding box center [78, 488] width 23 height 18
click at [88, 463] on div "300" at bounding box center [85, 459] width 25 height 18
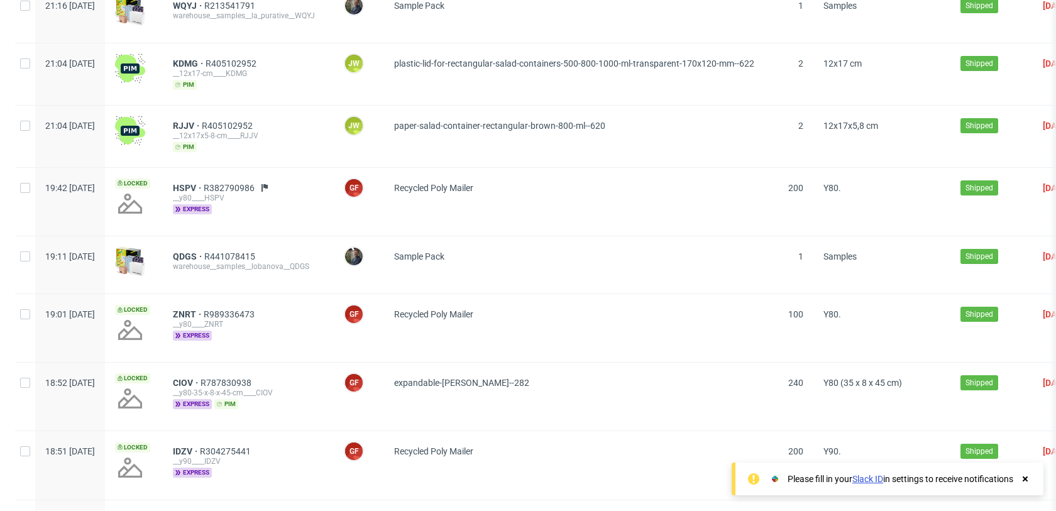
scroll to position [18344, 0]
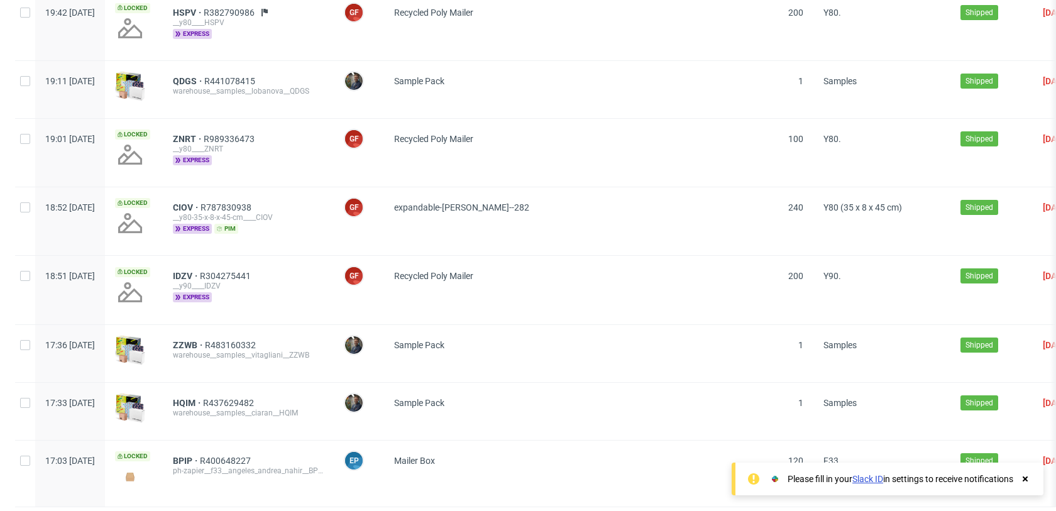
click at [1023, 480] on use at bounding box center [1024, 478] width 5 height 5
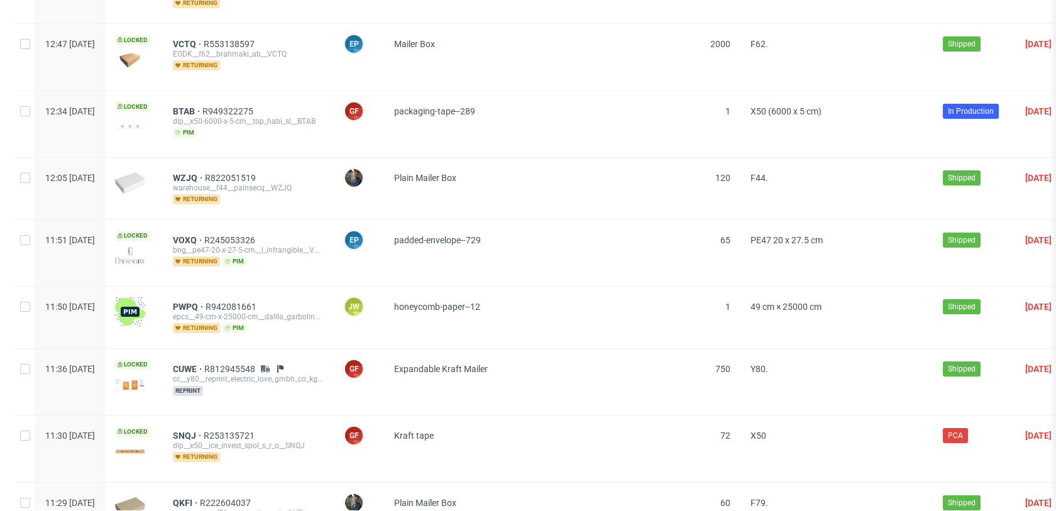
scroll to position [18787, 0]
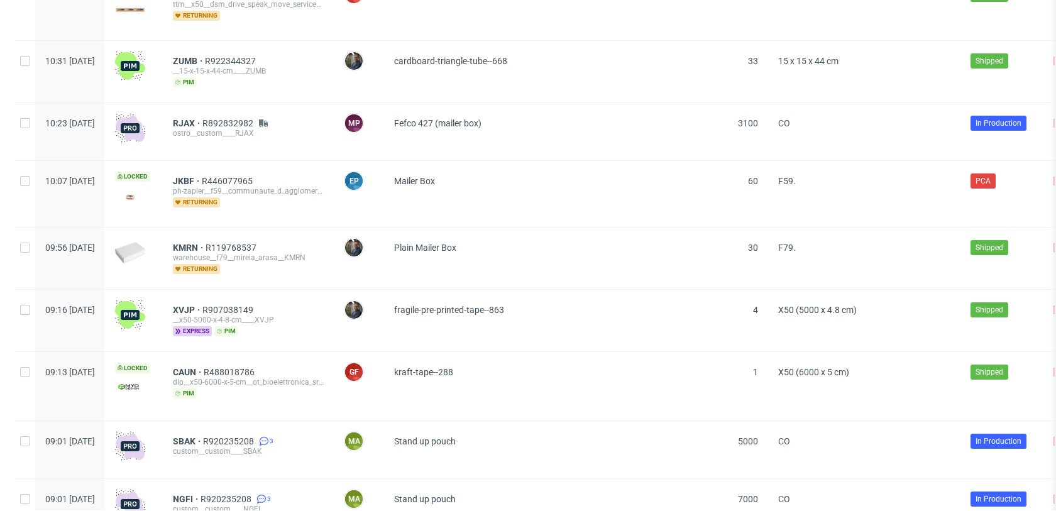
scroll to position [16586, 0]
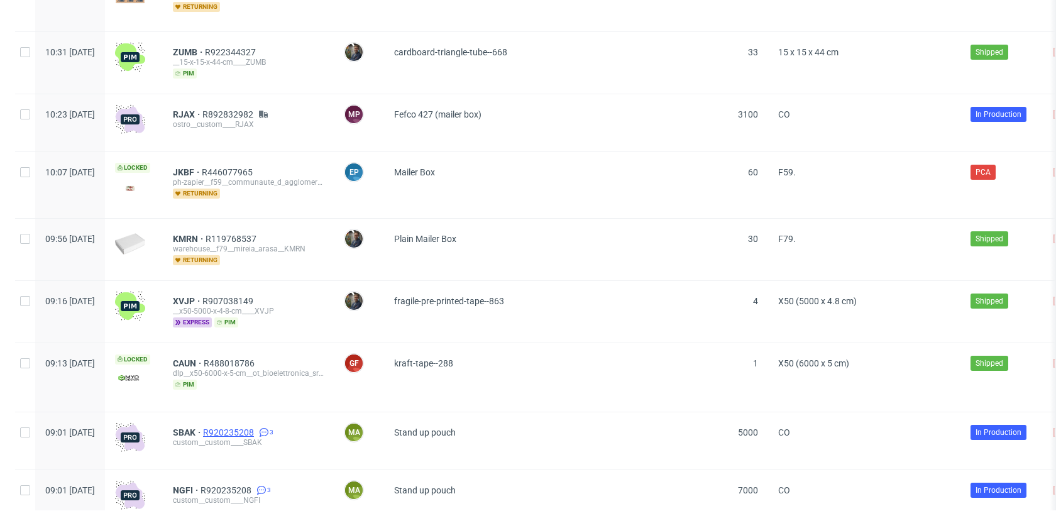
click at [249, 427] on span "R920235208" at bounding box center [229, 432] width 53 height 10
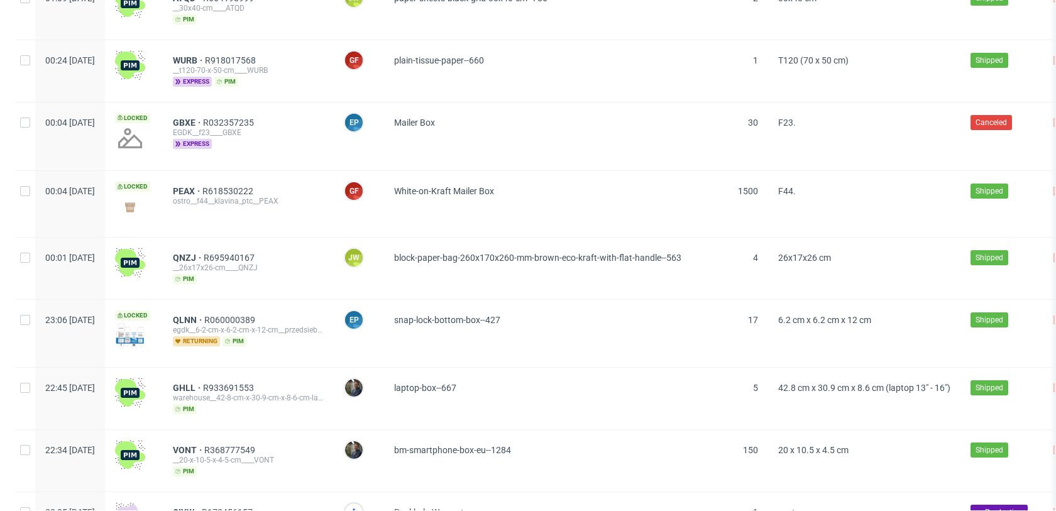
scroll to position [17204, 0]
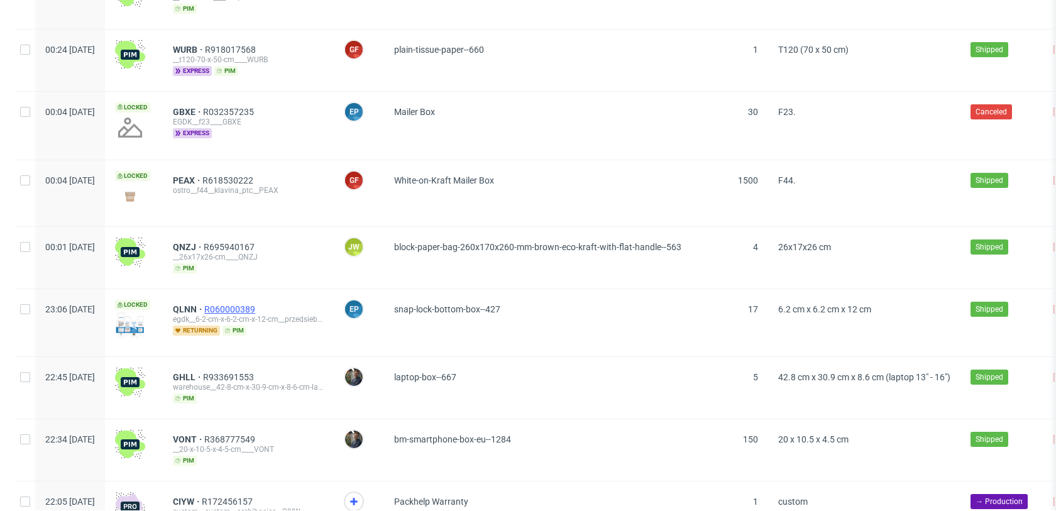
click at [258, 304] on span "R060000389" at bounding box center [230, 309] width 53 height 10
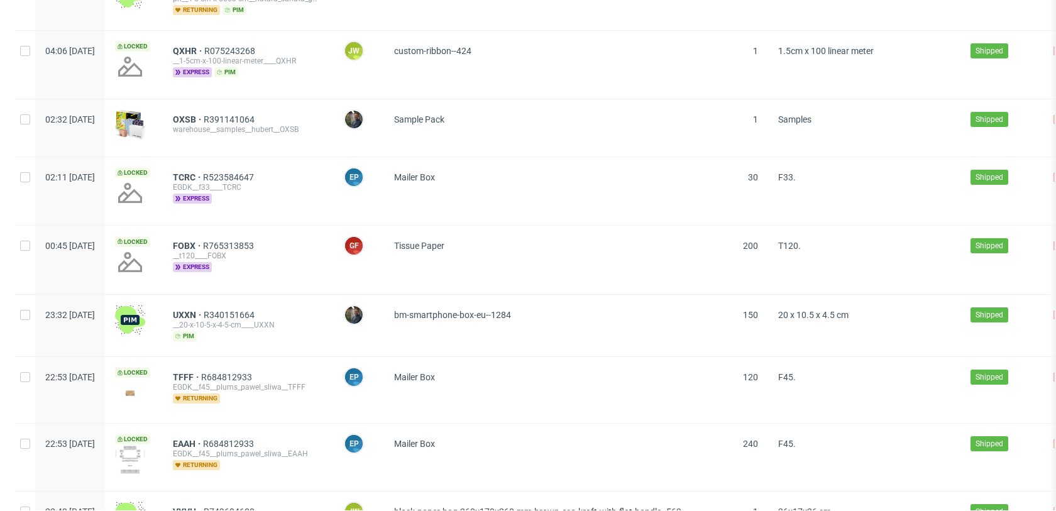
scroll to position [9603, 0]
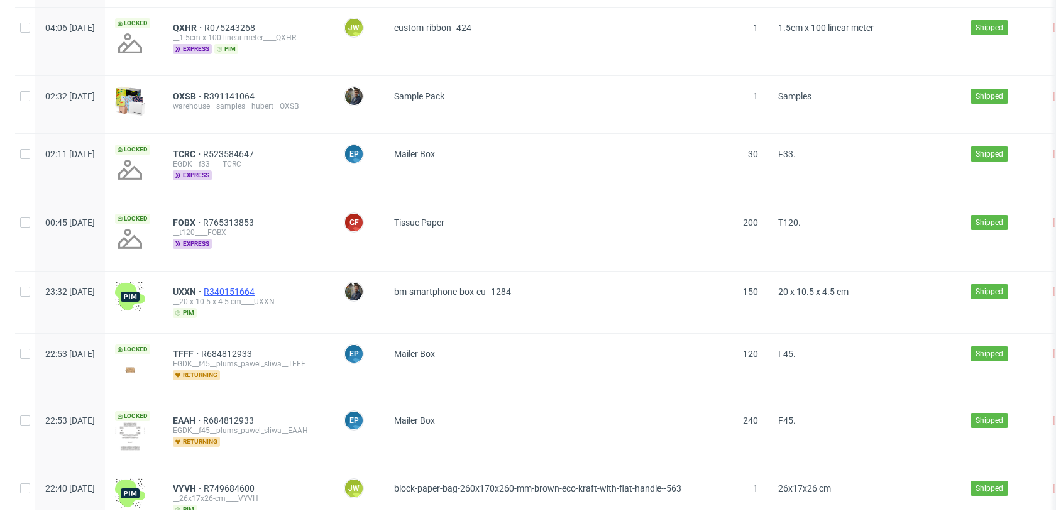
click at [257, 287] on span "R340151664" at bounding box center [230, 292] width 53 height 10
click at [255, 349] on span "R684812933" at bounding box center [227, 354] width 53 height 10
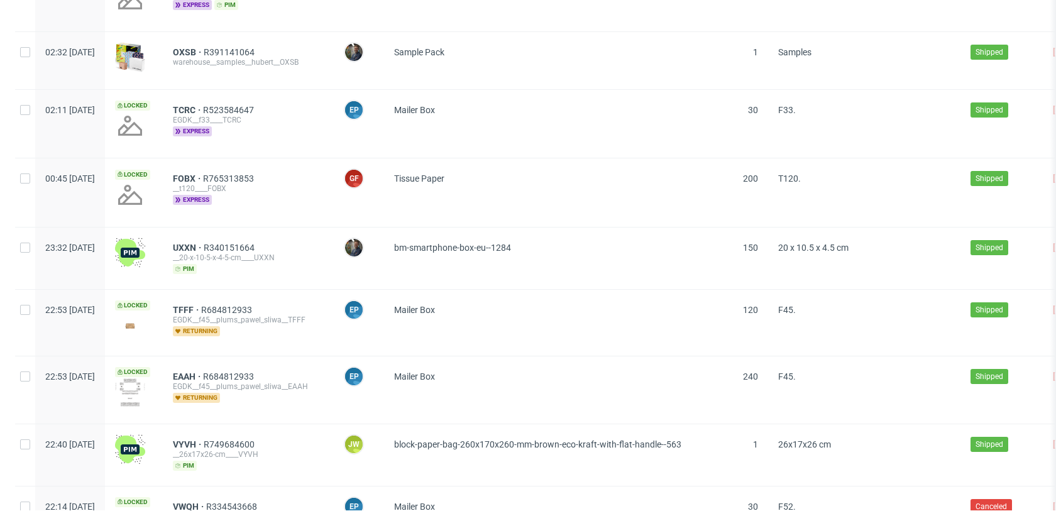
scroll to position [9656, 0]
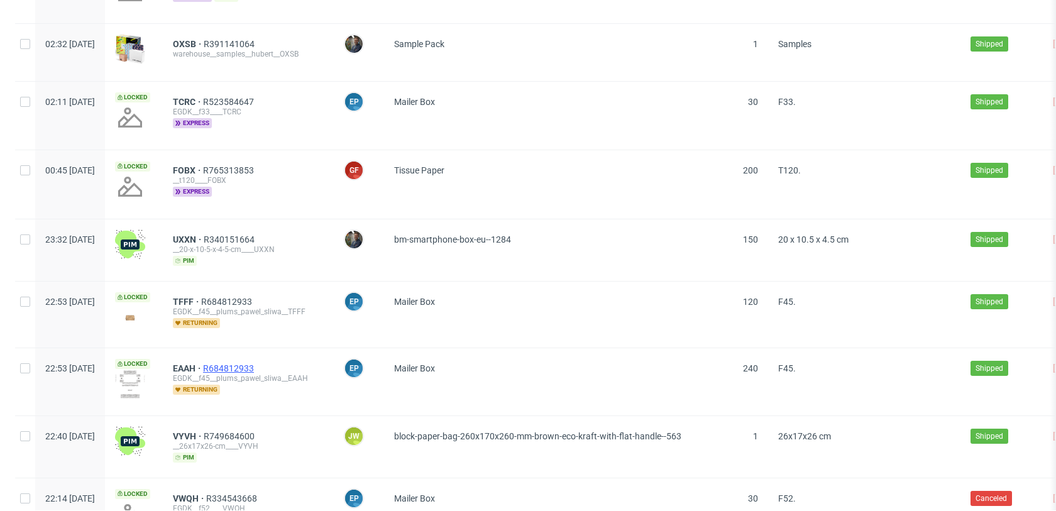
click at [256, 363] on span "R684812933" at bounding box center [229, 368] width 53 height 10
click at [257, 431] on span "R749684600" at bounding box center [230, 436] width 53 height 10
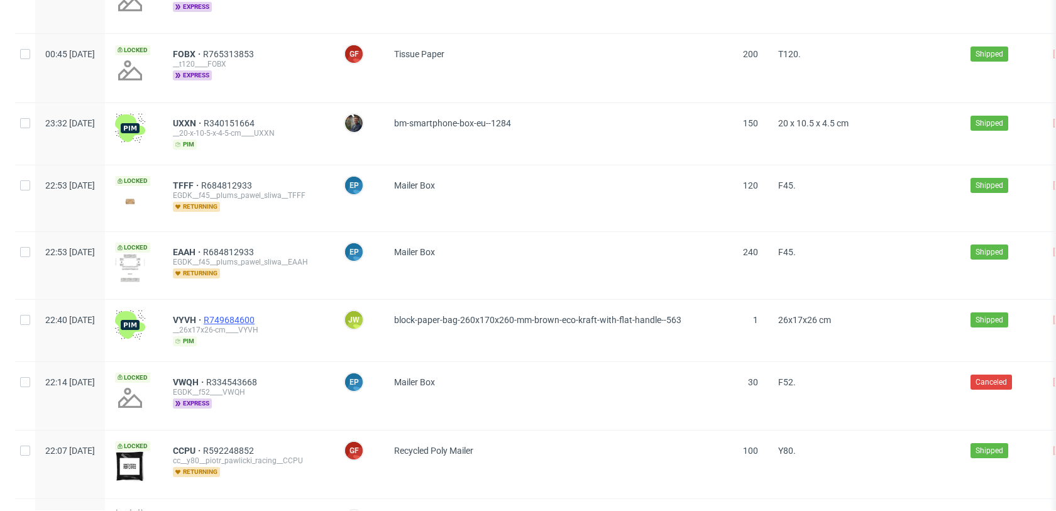
scroll to position [9782, 0]
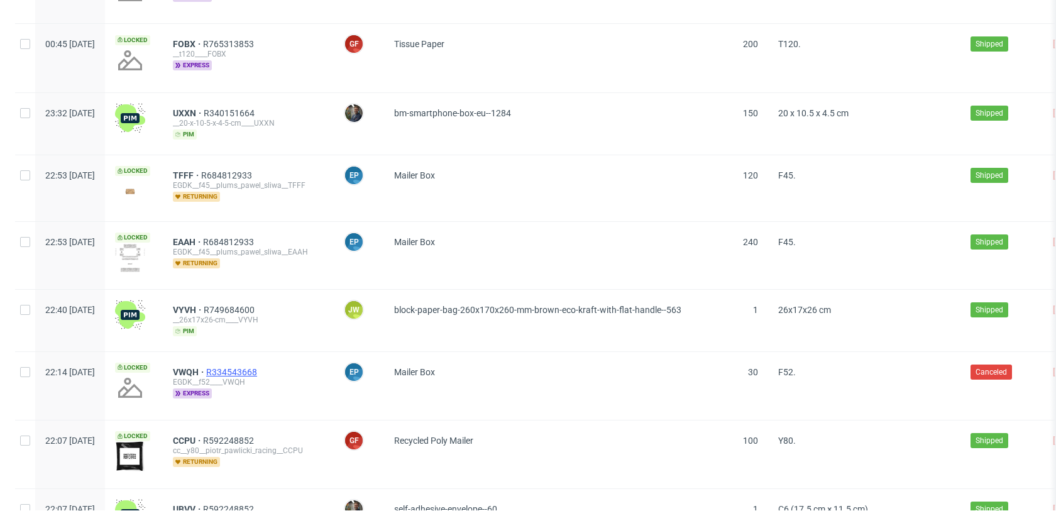
click at [260, 367] on span "R334543668" at bounding box center [232, 372] width 53 height 10
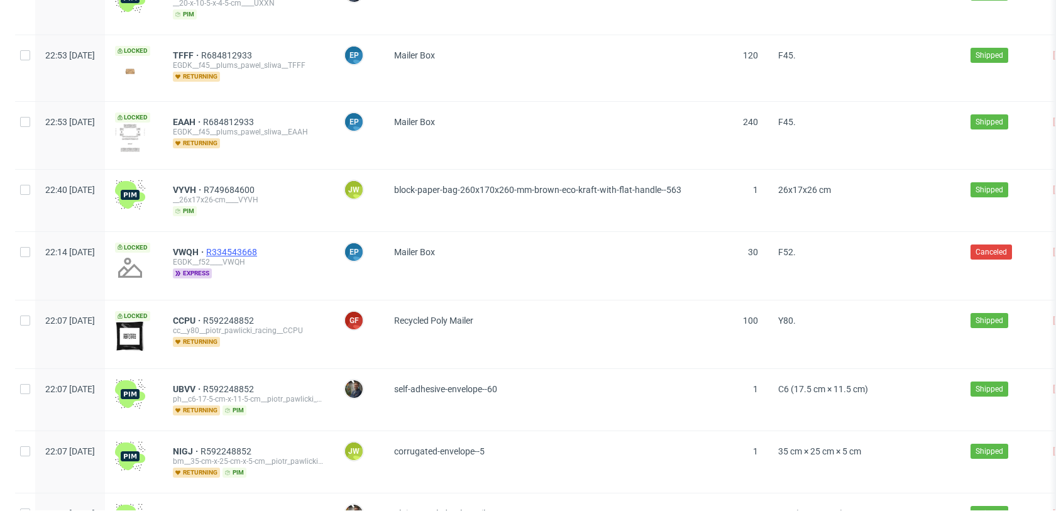
scroll to position [9913, 0]
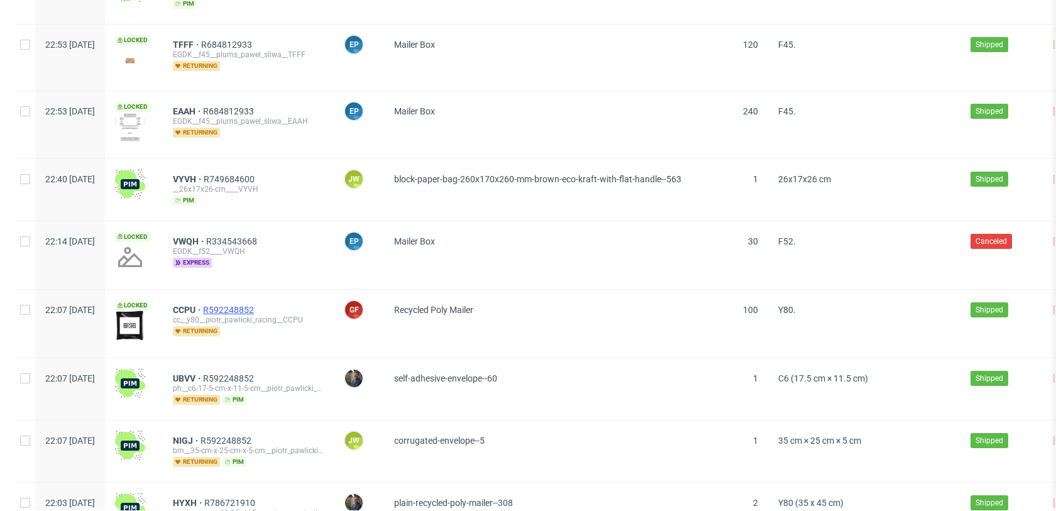
click at [256, 305] on span "R592248852" at bounding box center [229, 310] width 53 height 10
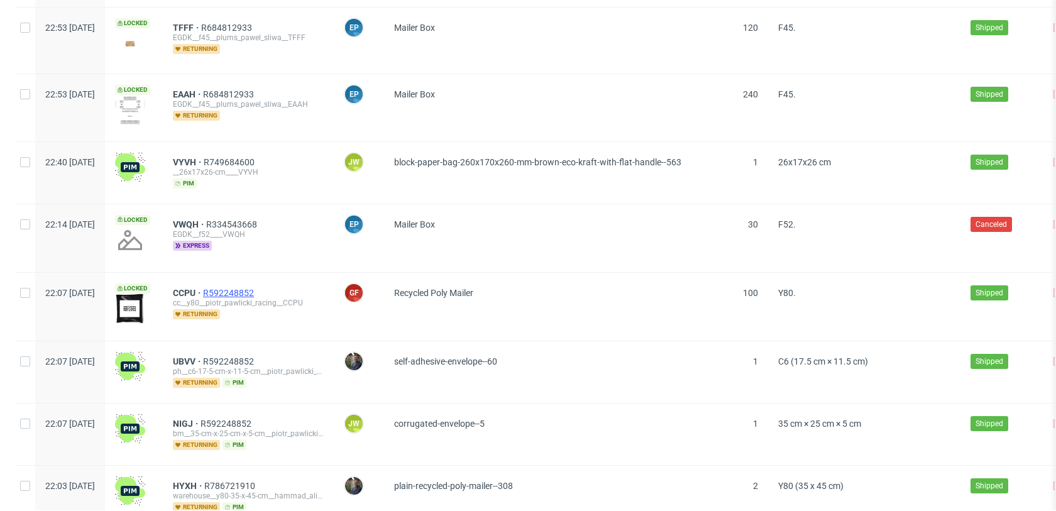
scroll to position [9940, 0]
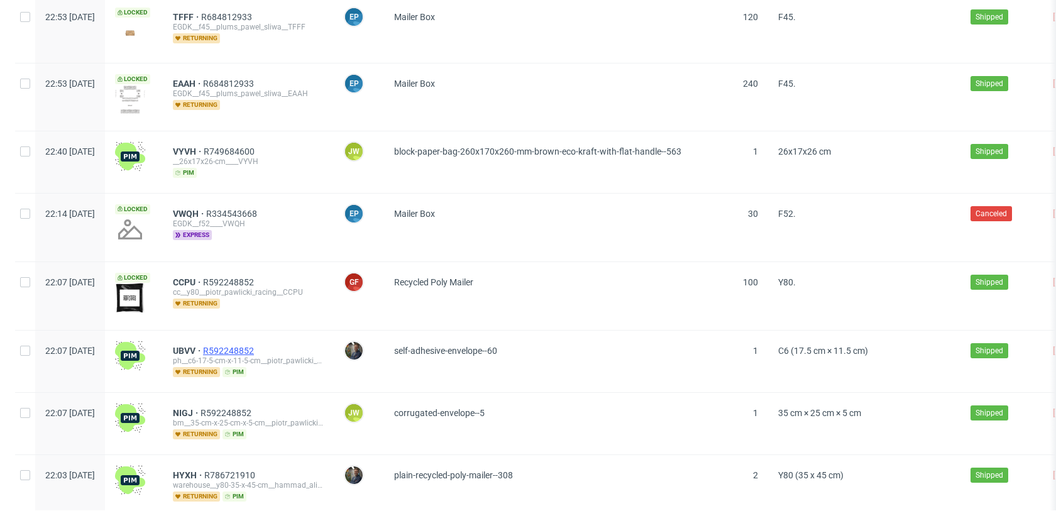
click at [256, 346] on span "R592248852" at bounding box center [229, 351] width 53 height 10
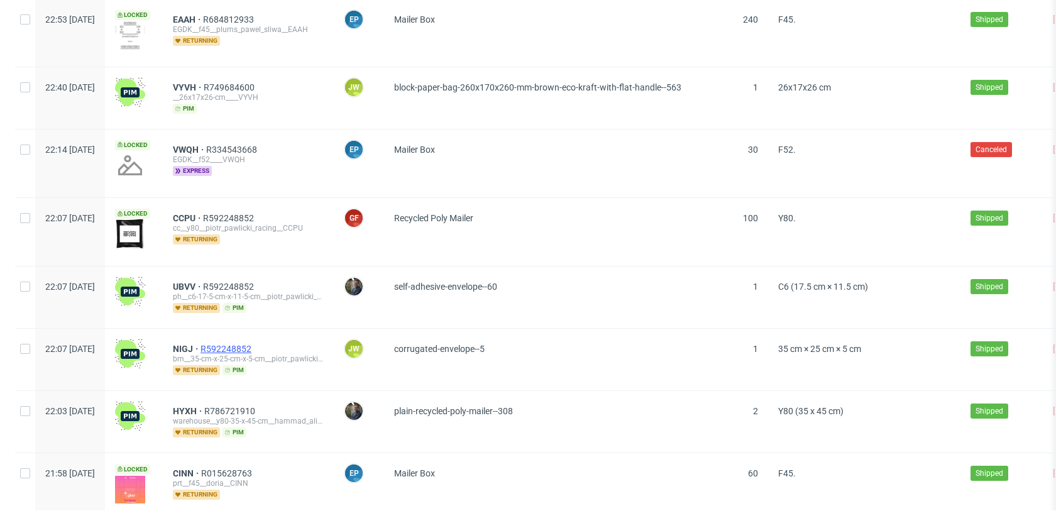
click at [254, 344] on span "R592248852" at bounding box center [226, 349] width 53 height 10
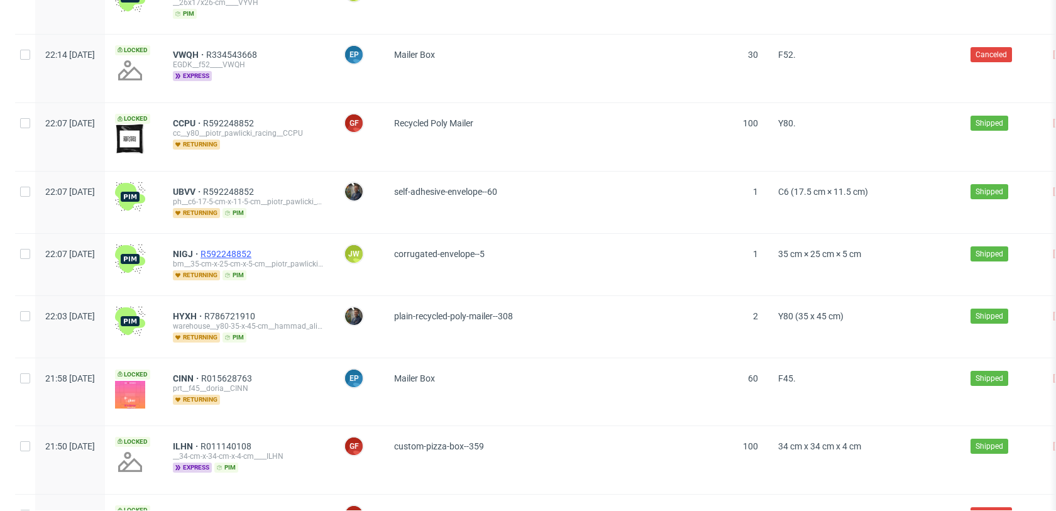
scroll to position [10114, 0]
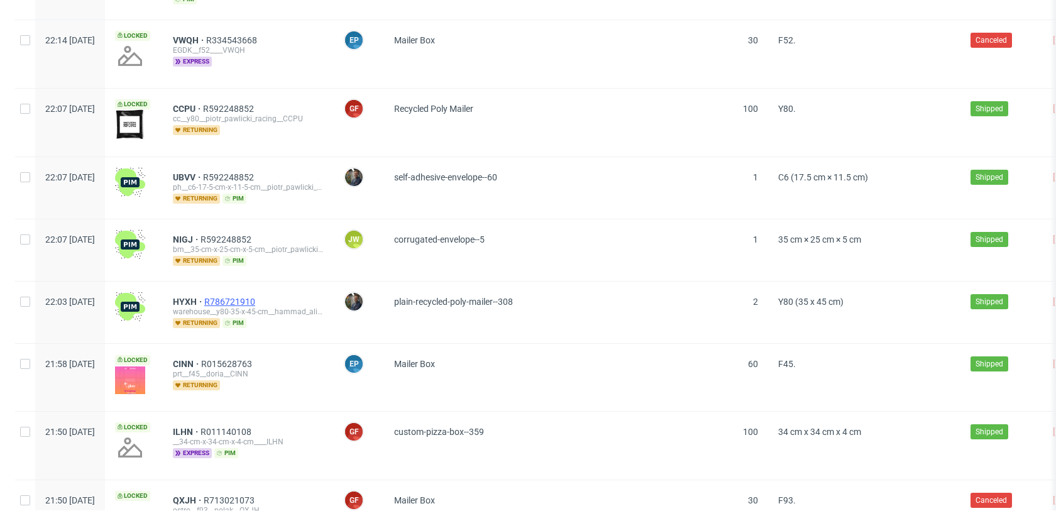
click at [258, 297] on span "R786721910" at bounding box center [230, 302] width 53 height 10
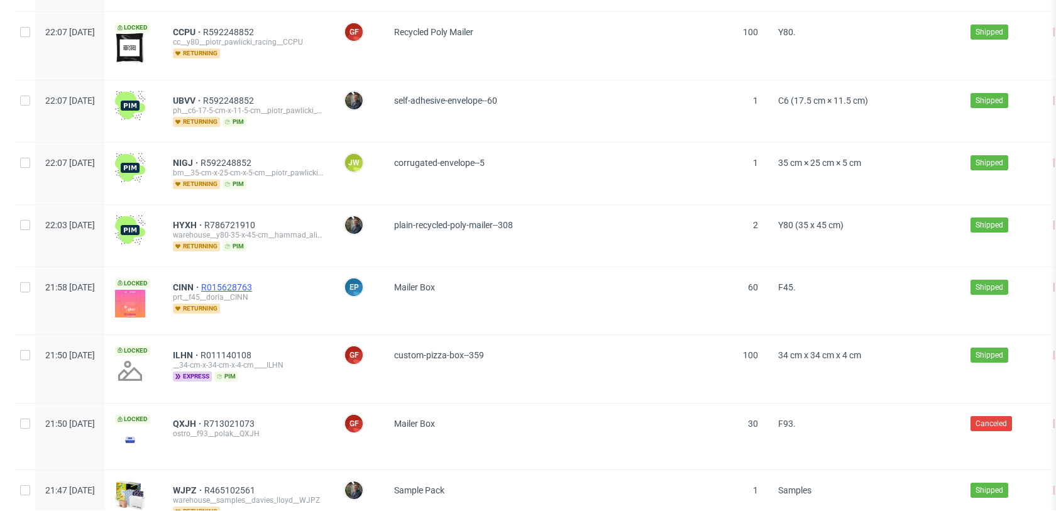
click at [255, 282] on span "R015628763" at bounding box center [227, 287] width 53 height 10
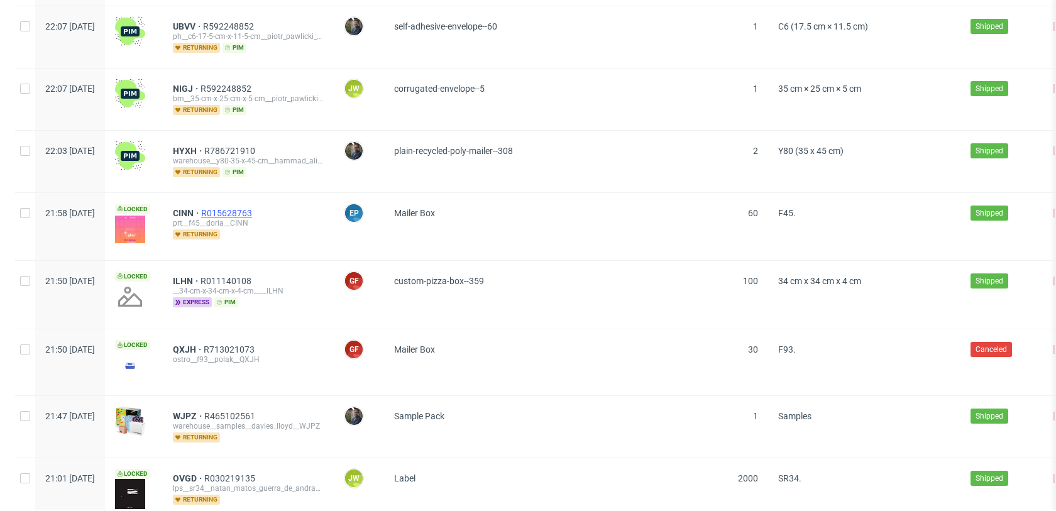
scroll to position [10297, 0]
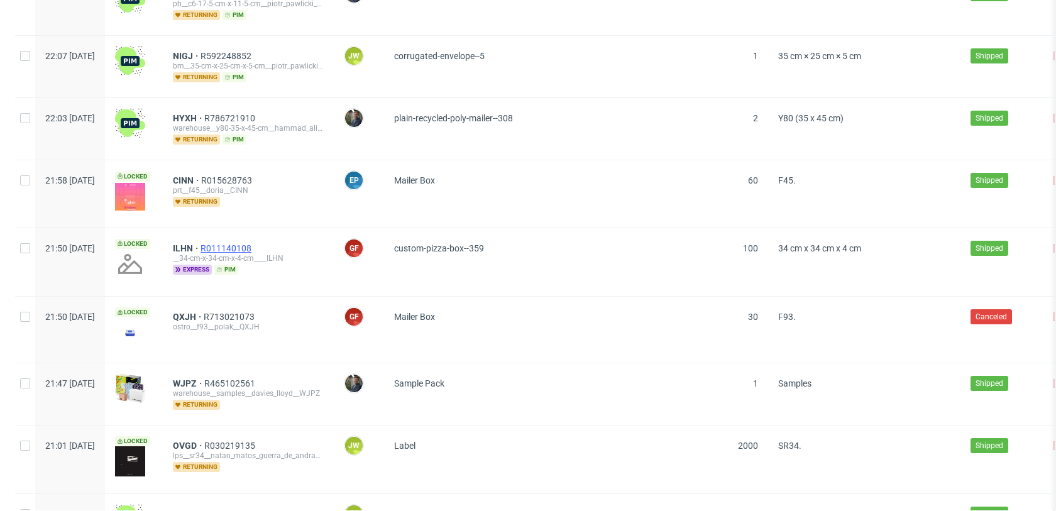
click at [254, 243] on span "R011140108" at bounding box center [226, 248] width 53 height 10
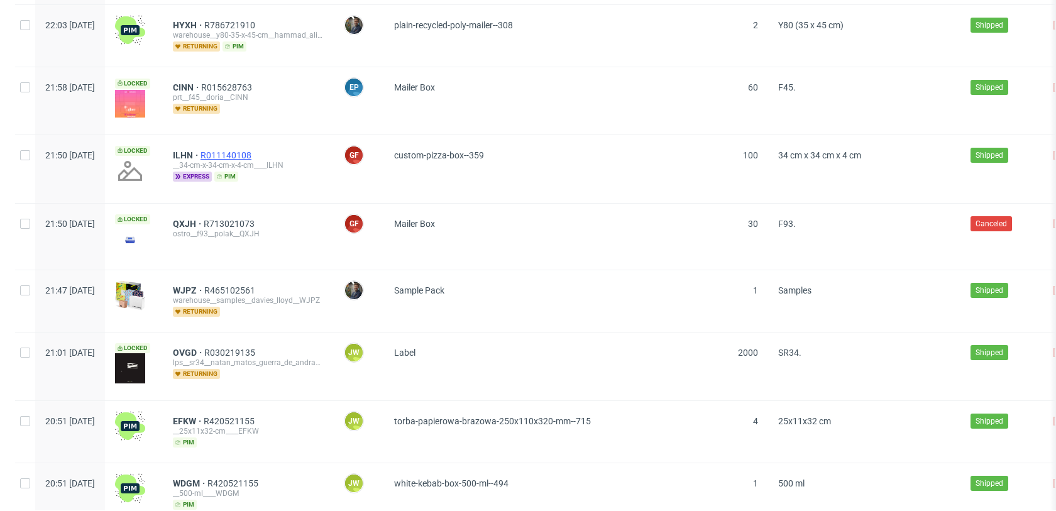
scroll to position [10398, 0]
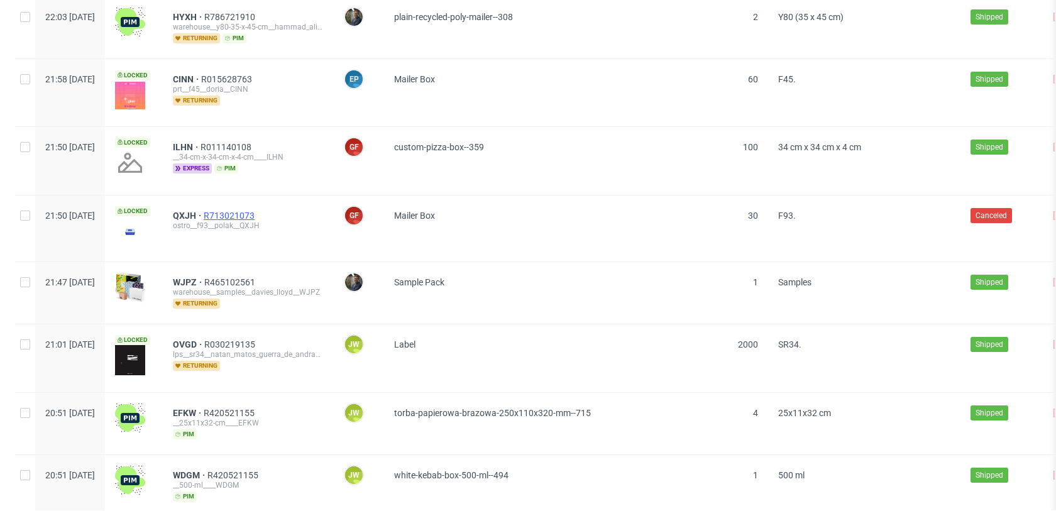
click at [257, 211] on span "R713021073" at bounding box center [230, 216] width 53 height 10
click at [258, 277] on span "R465102561" at bounding box center [230, 282] width 53 height 10
click at [258, 339] on span "R030219135" at bounding box center [230, 344] width 53 height 10
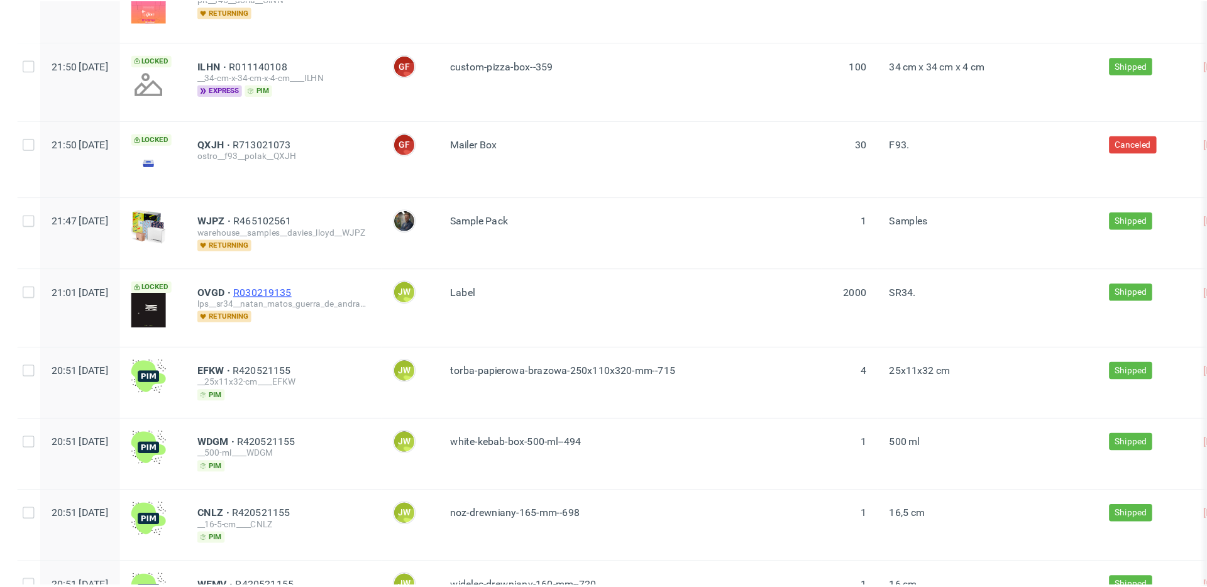
scroll to position [10548, 0]
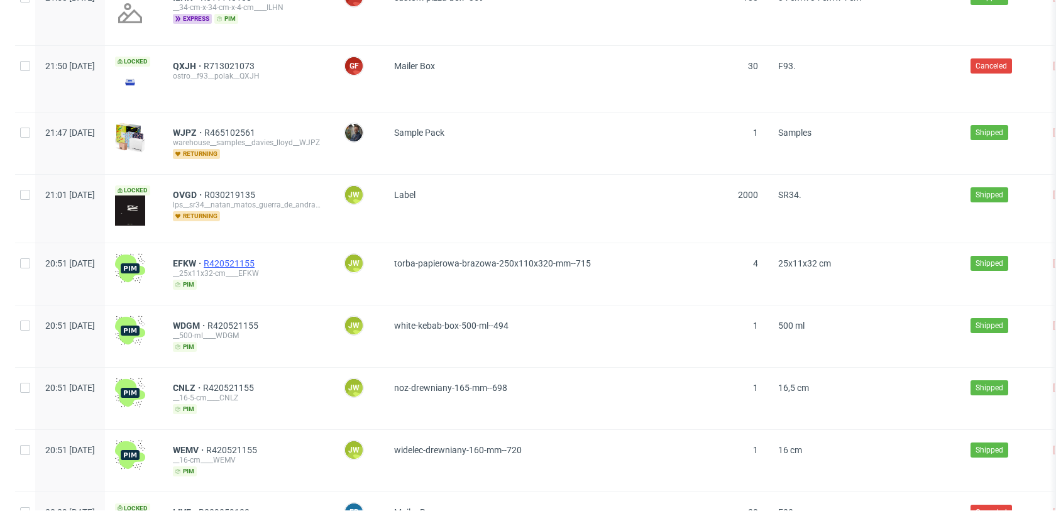
click at [257, 258] on span "R420521155" at bounding box center [230, 263] width 53 height 10
click at [265, 305] on div "WDGM R420521155 __500-ml____WDGM pim" at bounding box center [248, 336] width 171 height 62
click at [261, 321] on span "R420521155" at bounding box center [233, 326] width 53 height 10
click at [256, 383] on span "R420521155" at bounding box center [229, 388] width 53 height 10
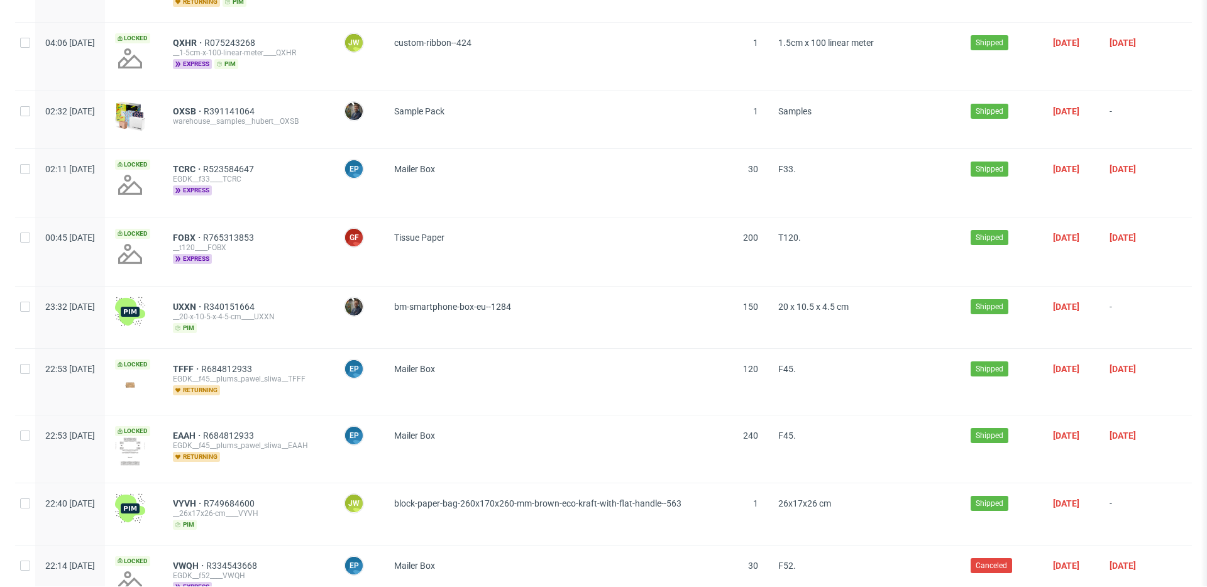
scroll to position [0, 0]
click at [253, 302] on span "R340151664" at bounding box center [230, 307] width 53 height 10
click at [255, 364] on span "R684812933" at bounding box center [227, 369] width 53 height 10
click at [256, 430] on span "R684812933" at bounding box center [229, 435] width 53 height 10
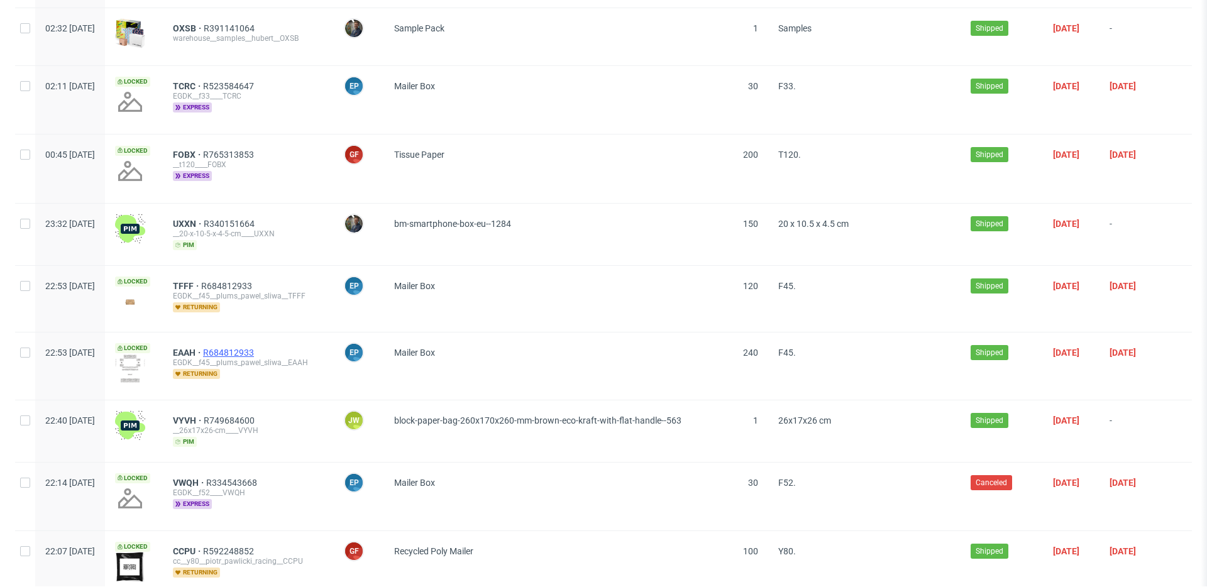
scroll to position [9720, 0]
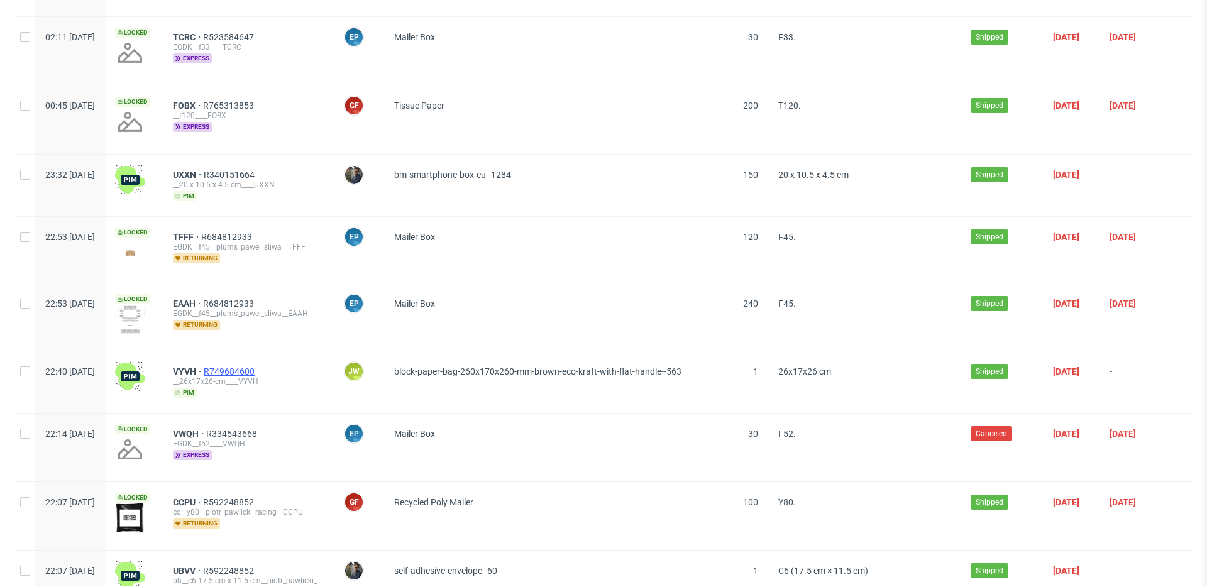
click at [257, 366] on span "R749684600" at bounding box center [230, 371] width 53 height 10
click at [260, 429] on span "R334543668" at bounding box center [232, 434] width 53 height 10
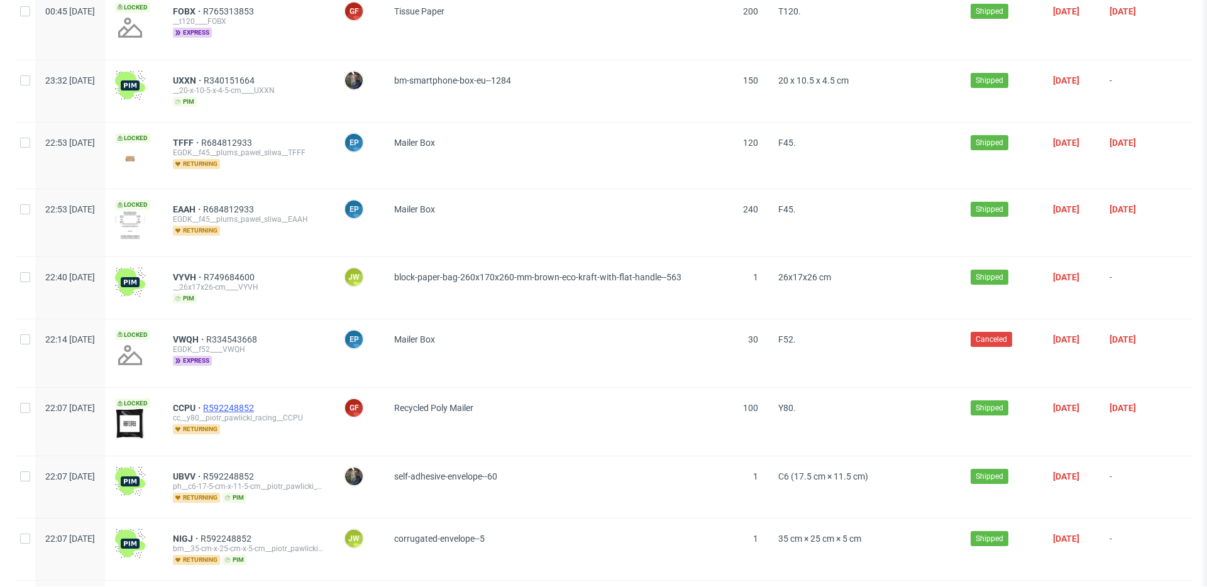
click at [256, 403] on span "R592248852" at bounding box center [229, 408] width 53 height 10
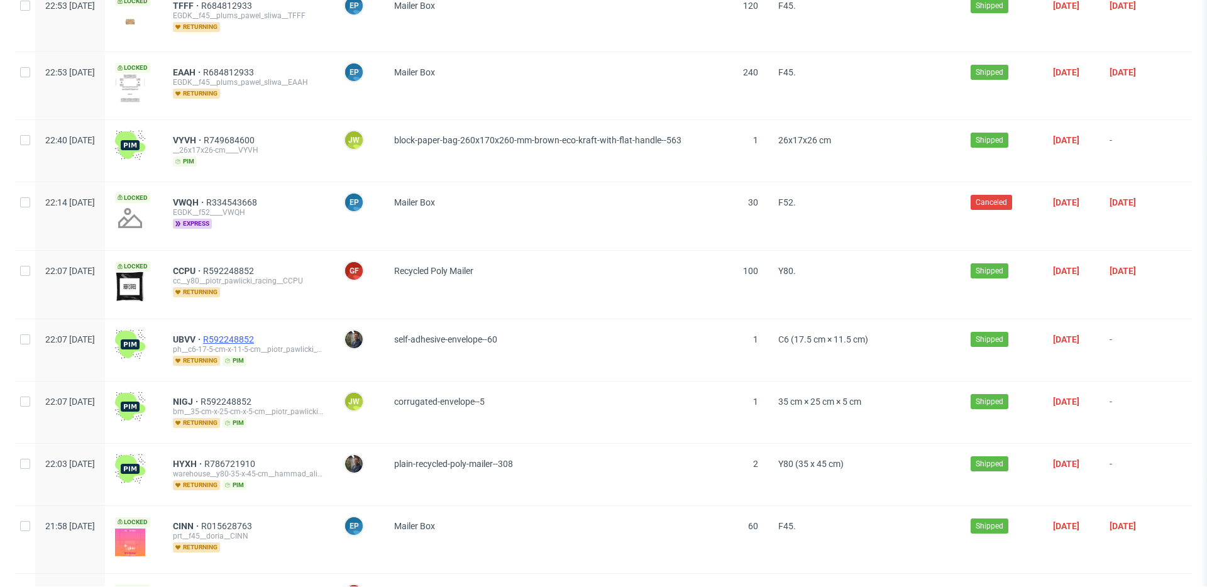
scroll to position [9965, 0]
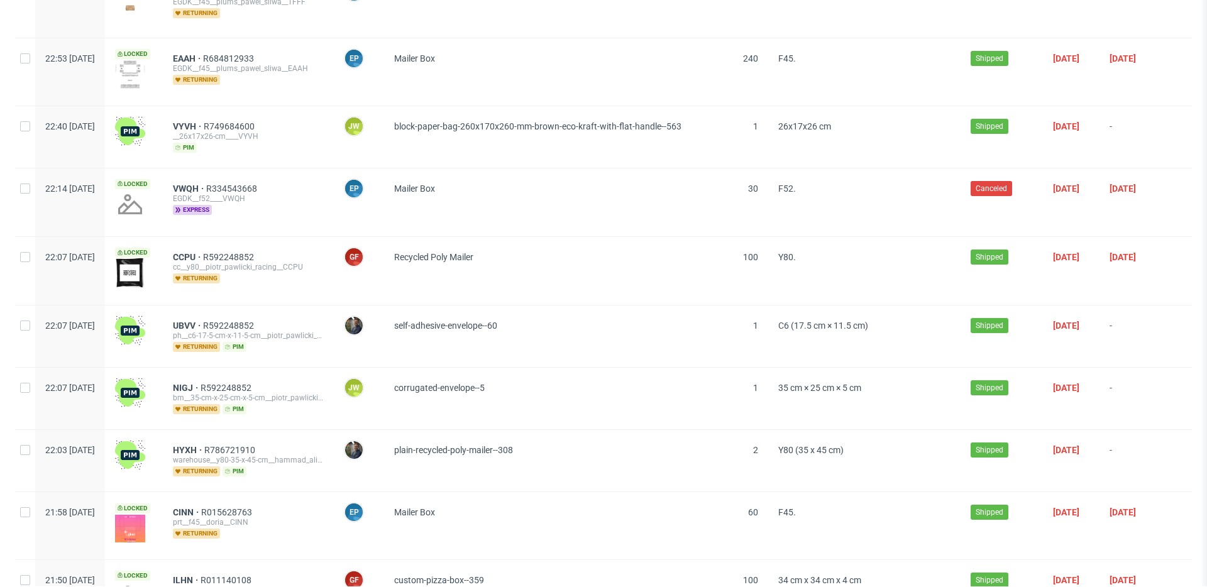
click at [278, 305] on div "UBVV R592248852 ph__c6-17-5-cm-x-11-5-cm__piotr_pawlicki_racing__UBVV returning…" at bounding box center [248, 336] width 171 height 62
click at [256, 321] on span "R592248852" at bounding box center [229, 326] width 53 height 10
click at [254, 383] on span "R592248852" at bounding box center [226, 388] width 53 height 10
click at [258, 445] on span "R786721910" at bounding box center [230, 450] width 53 height 10
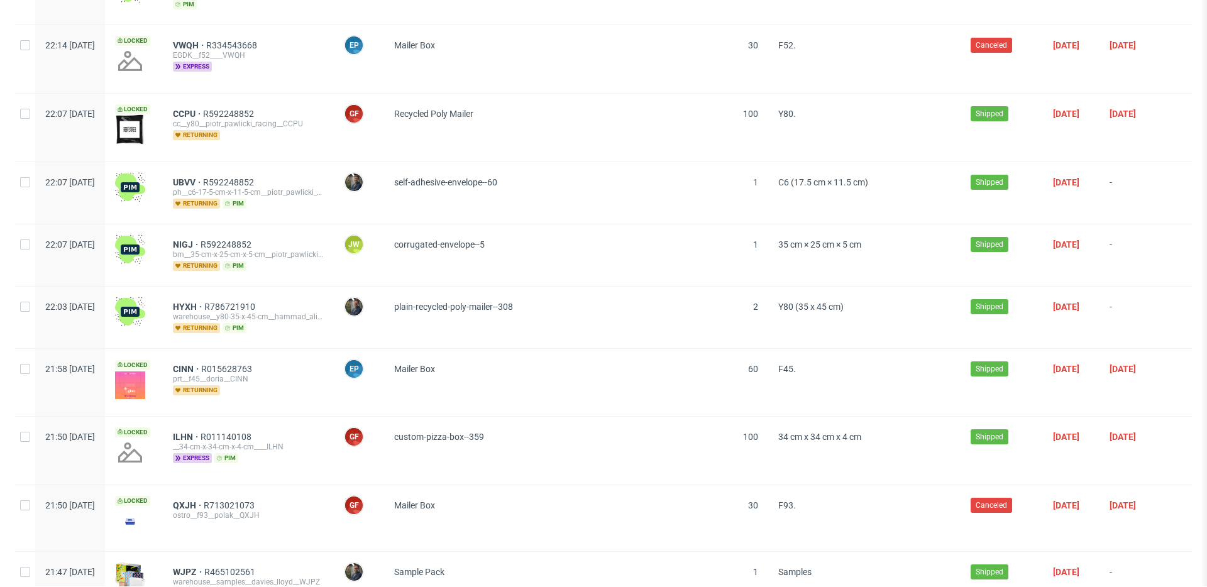
scroll to position [10124, 0]
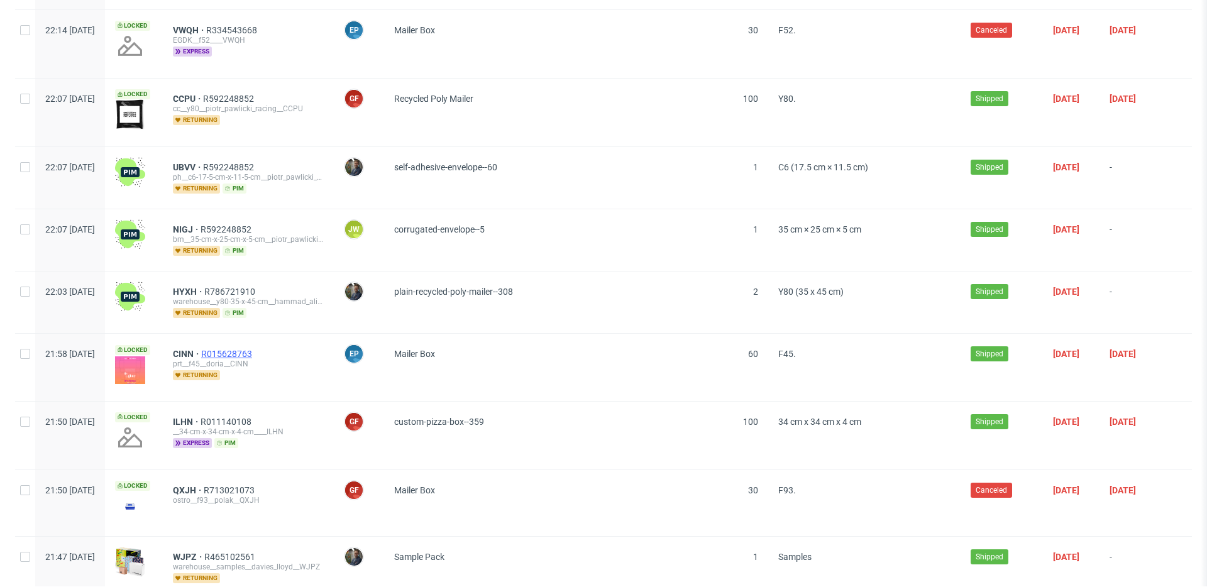
click at [255, 349] on span "R015628763" at bounding box center [227, 354] width 53 height 10
click at [254, 417] on span "R011140108" at bounding box center [226, 422] width 53 height 10
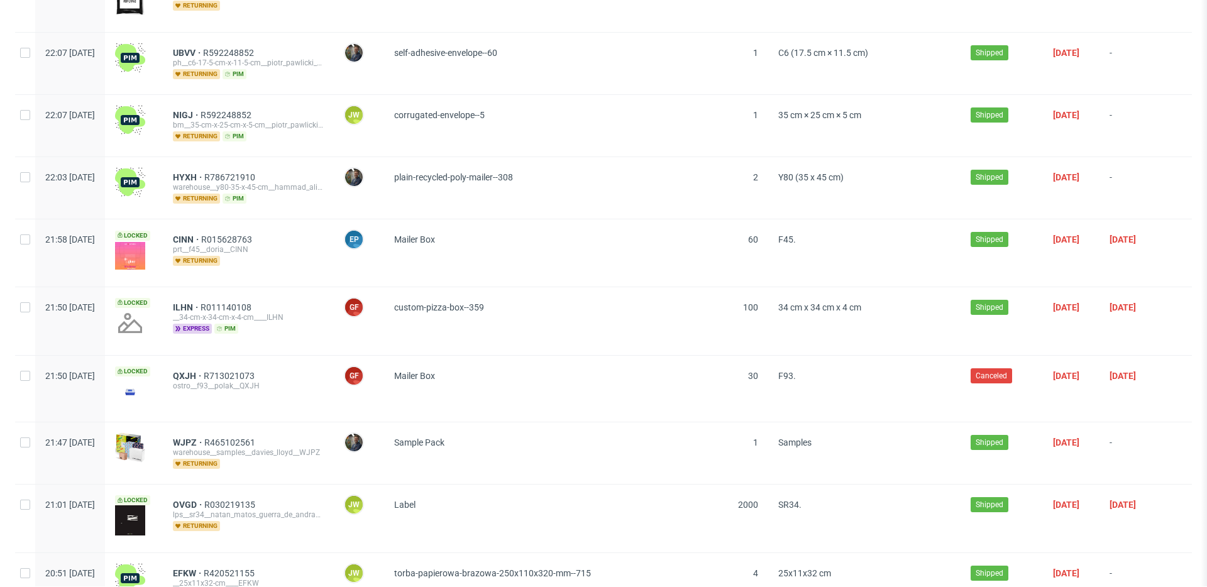
scroll to position [10248, 0]
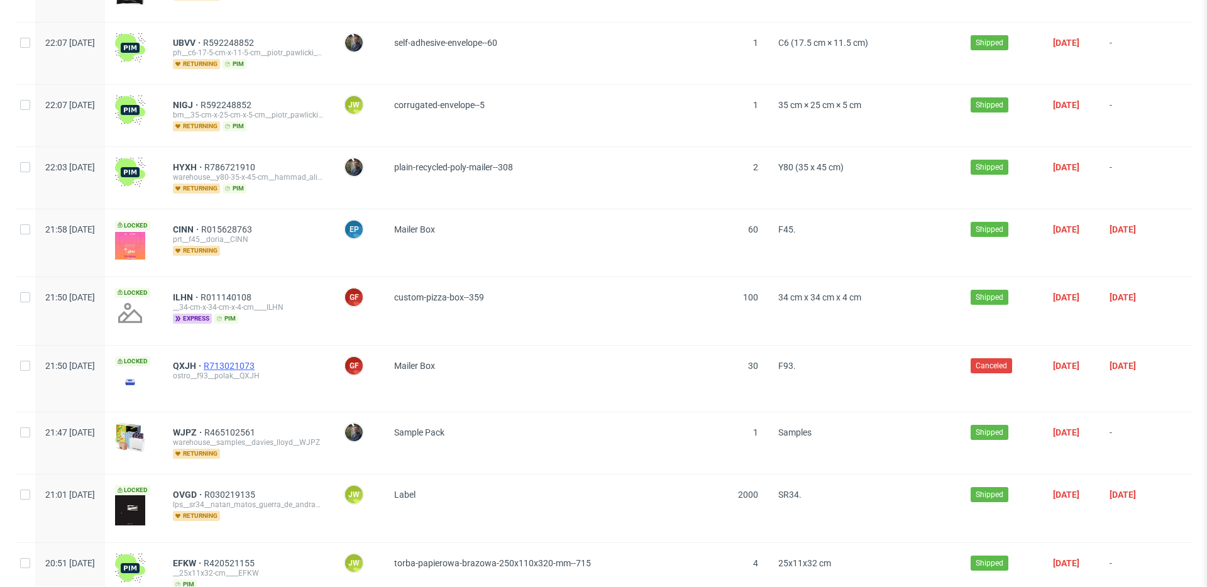
click at [257, 361] on span "R713021073" at bounding box center [230, 366] width 53 height 10
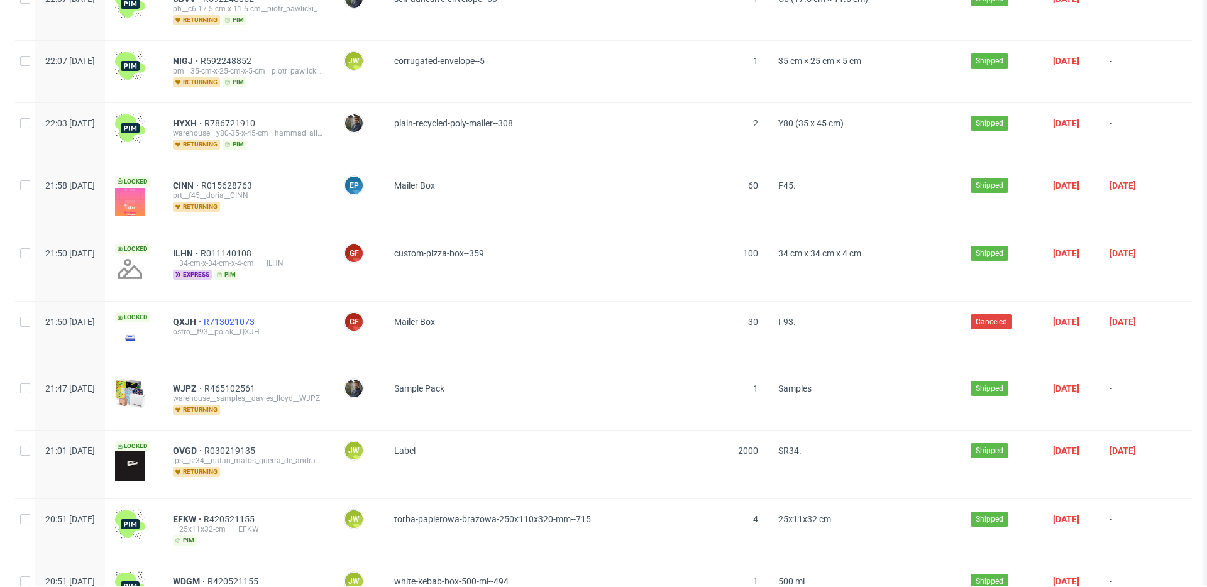
scroll to position [10337, 0]
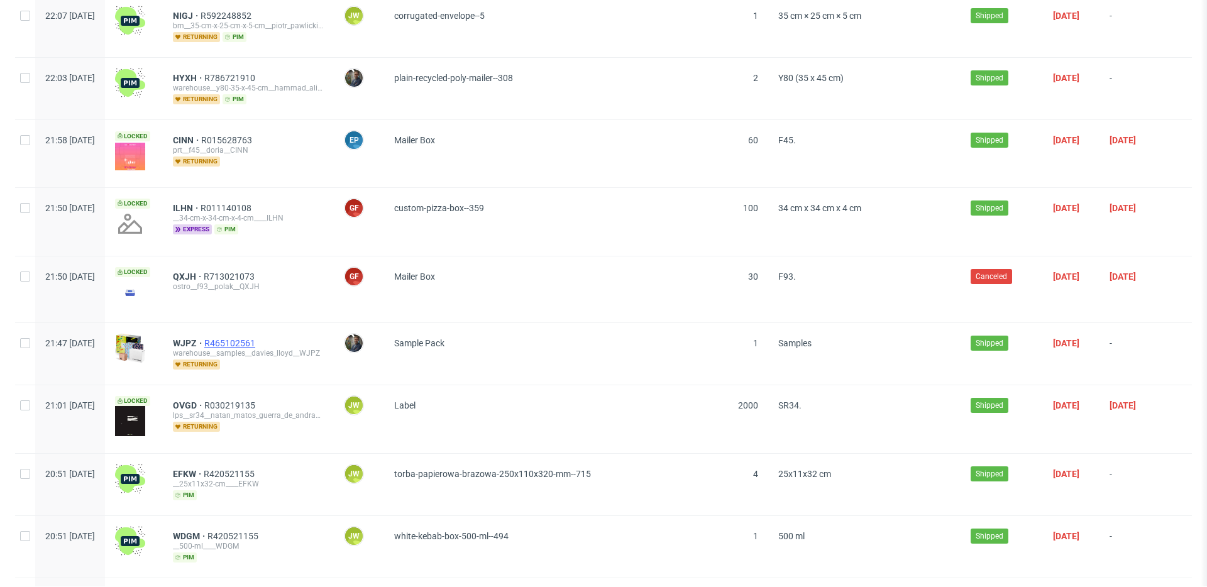
click at [258, 338] on span "R465102561" at bounding box center [230, 343] width 53 height 10
click at [258, 400] on span "R030219135" at bounding box center [230, 405] width 53 height 10
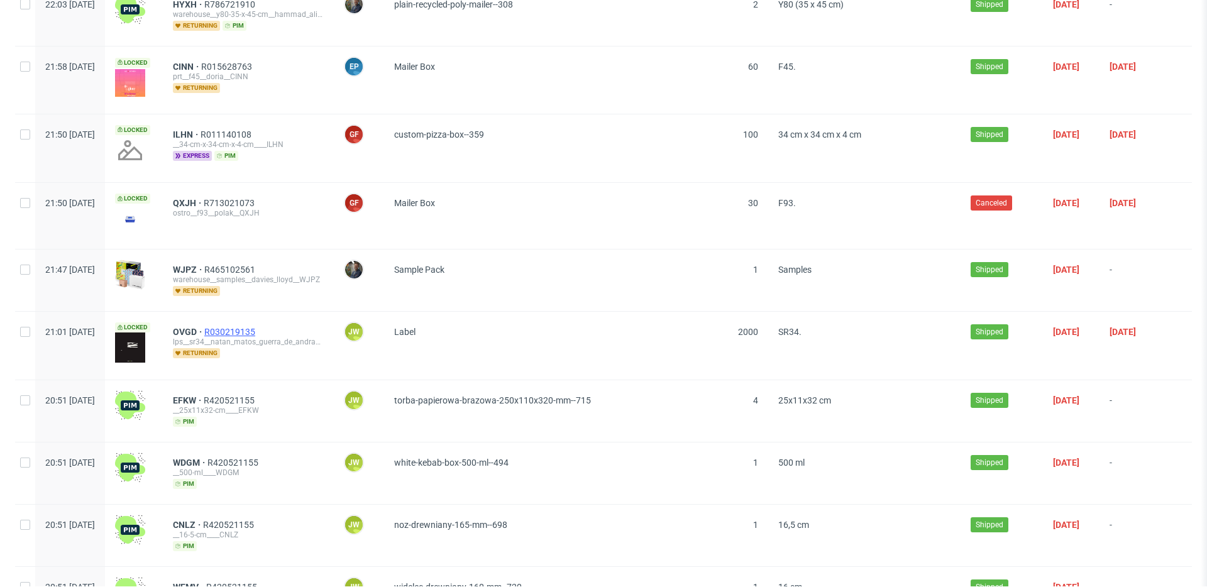
scroll to position [10444, 0]
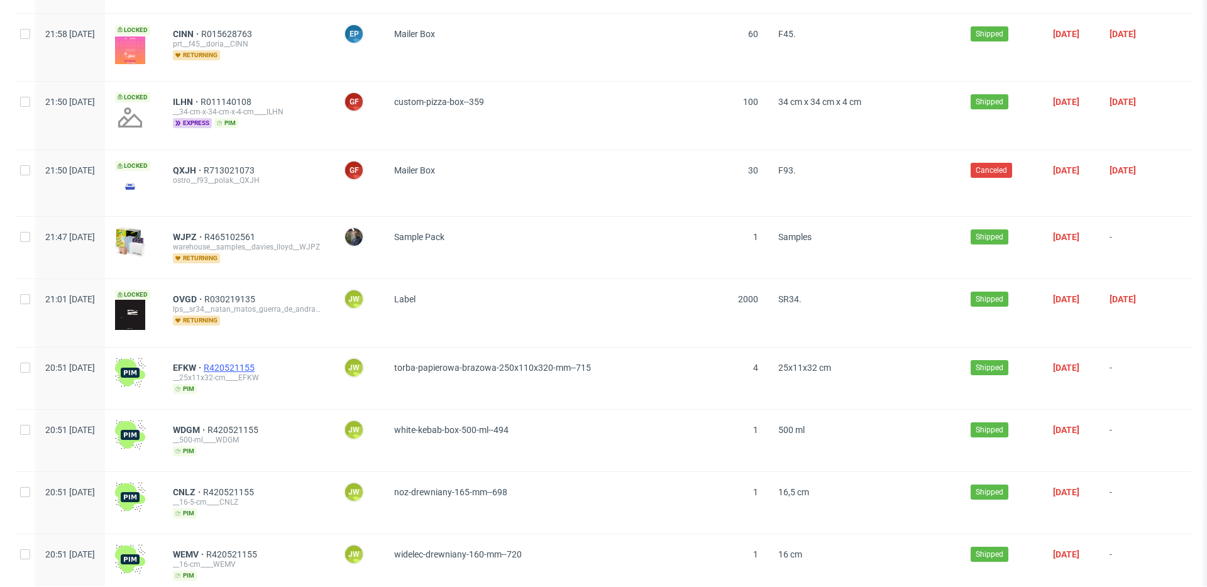
click at [257, 363] on span "R420521155" at bounding box center [230, 368] width 53 height 10
click at [260, 425] on span "R420521155" at bounding box center [233, 430] width 53 height 10
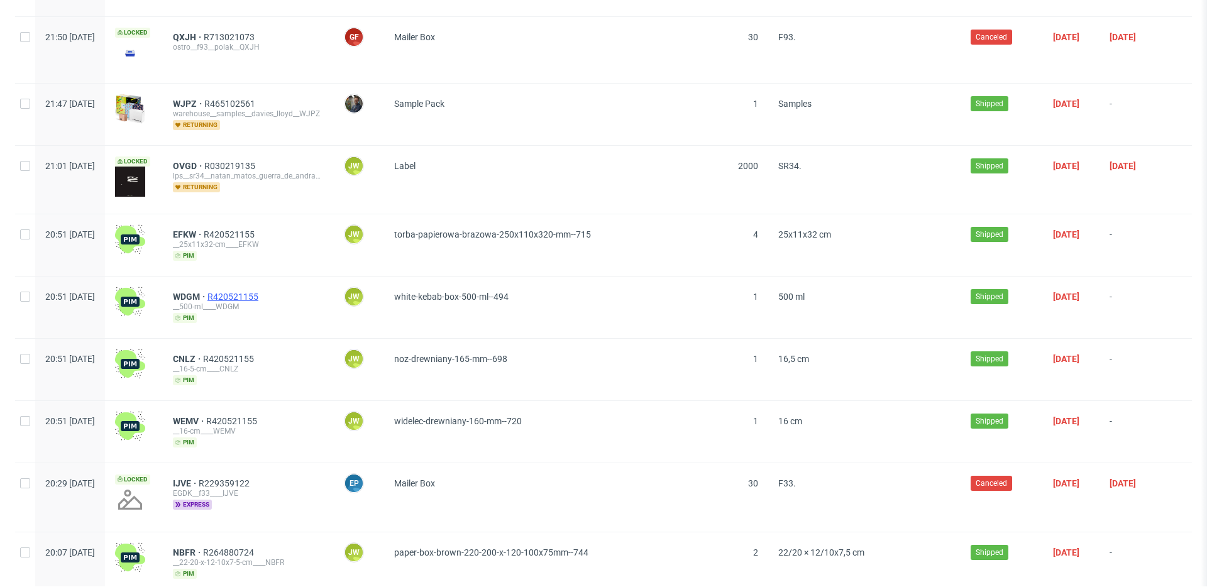
scroll to position [10605, 0]
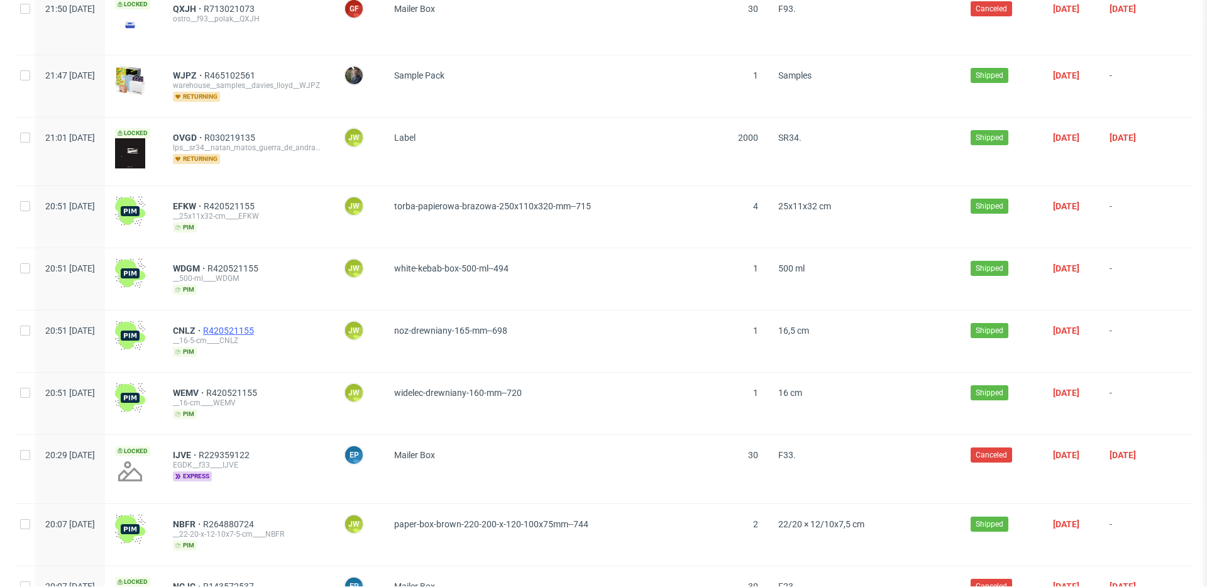
click at [256, 326] on span "R420521155" at bounding box center [229, 331] width 53 height 10
click at [260, 388] on span "R420521155" at bounding box center [232, 393] width 53 height 10
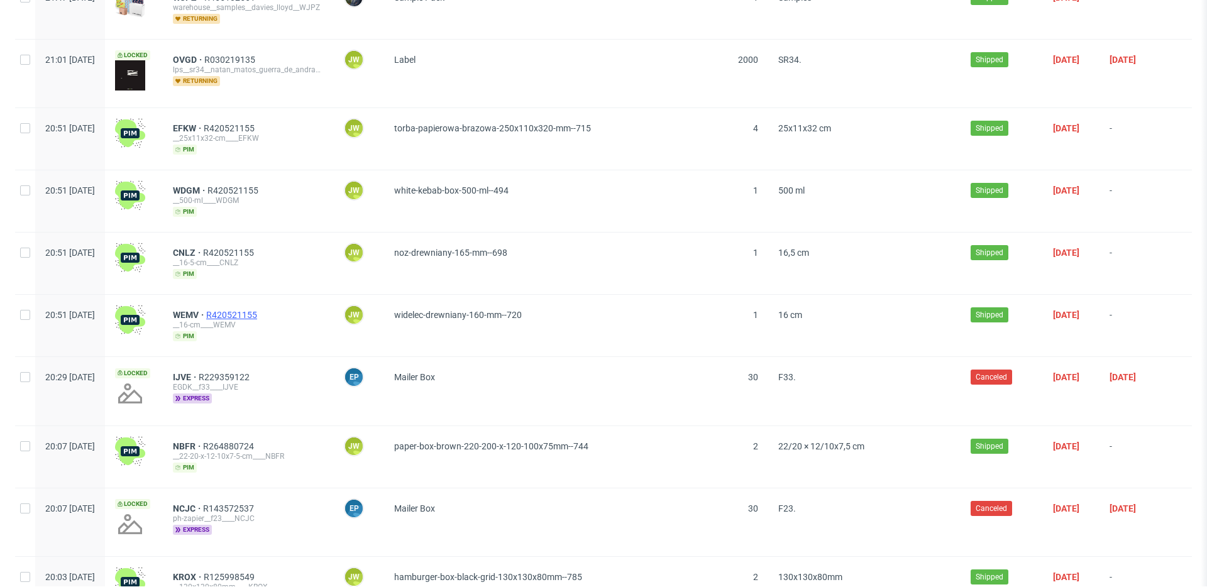
scroll to position [10708, 0]
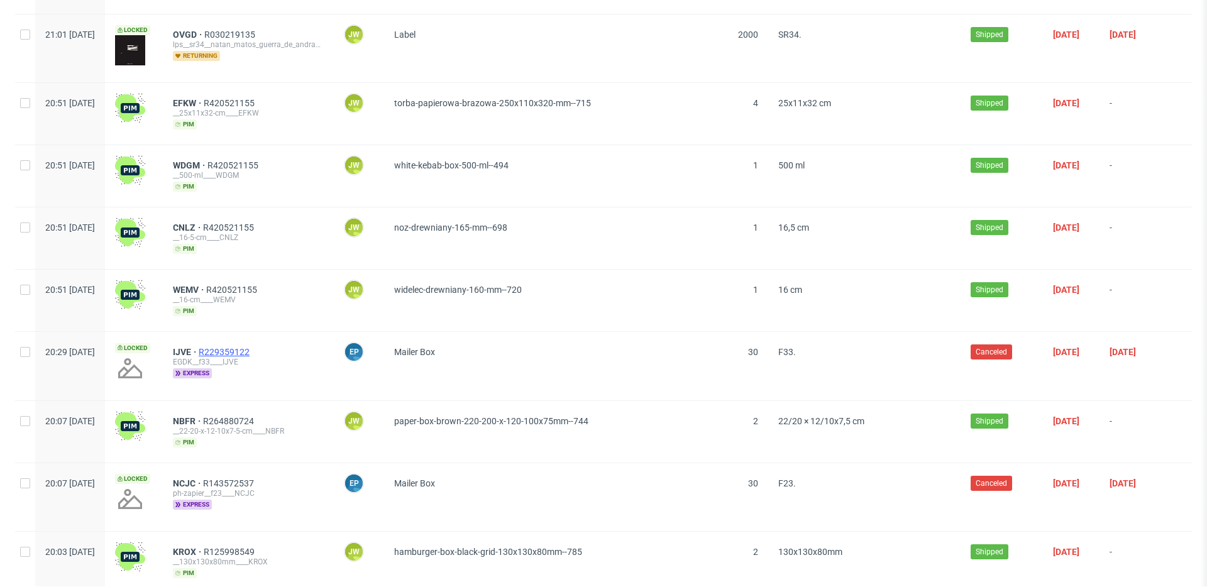
click at [252, 347] on span "R229359122" at bounding box center [225, 352] width 53 height 10
click at [256, 416] on span "R264880724" at bounding box center [229, 421] width 53 height 10
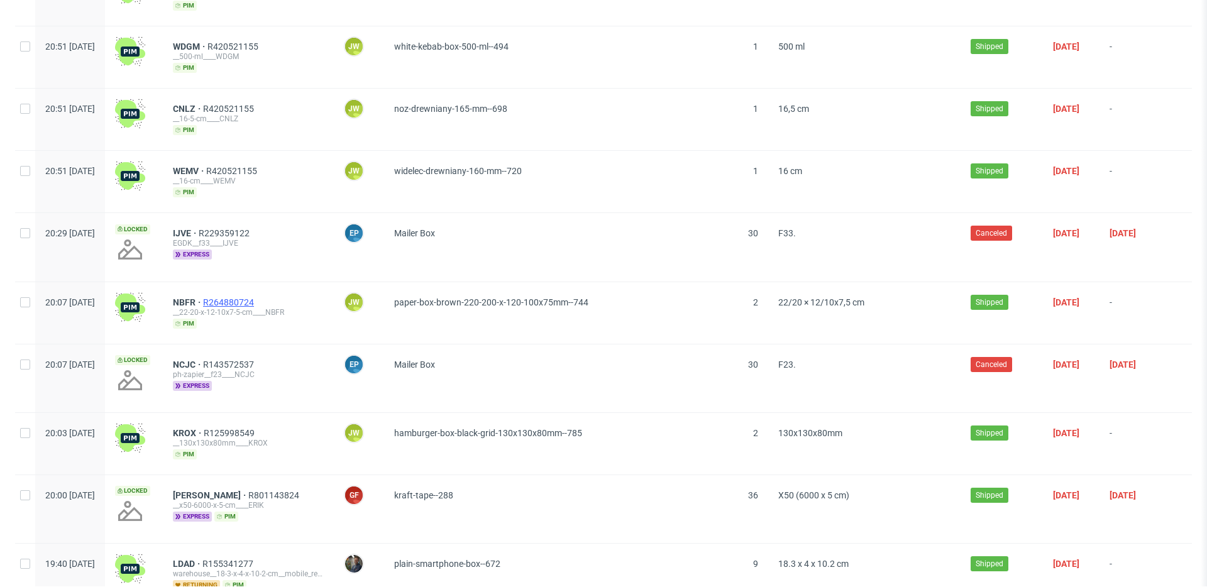
scroll to position [10875, 0]
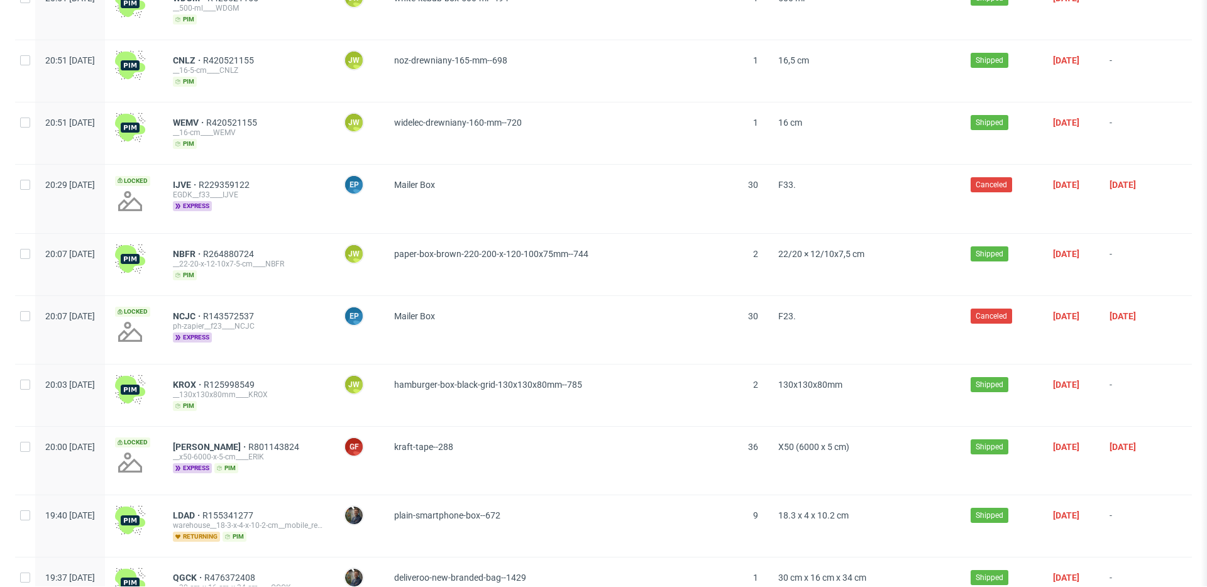
click at [270, 296] on div "NCJC R143572537 ph-zapier__f23____NCJC express" at bounding box center [248, 330] width 171 height 68
click at [256, 311] on span "R143572537" at bounding box center [229, 316] width 53 height 10
click at [257, 380] on span "R125998549" at bounding box center [230, 385] width 53 height 10
click at [263, 442] on span "R801143824" at bounding box center [274, 447] width 53 height 10
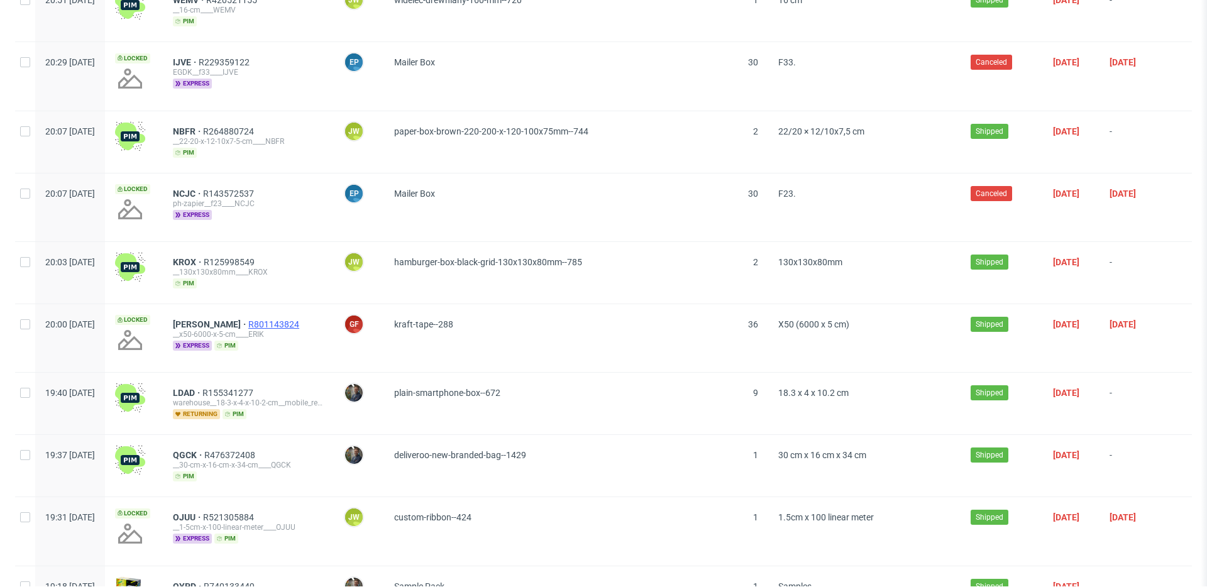
scroll to position [11023, 0]
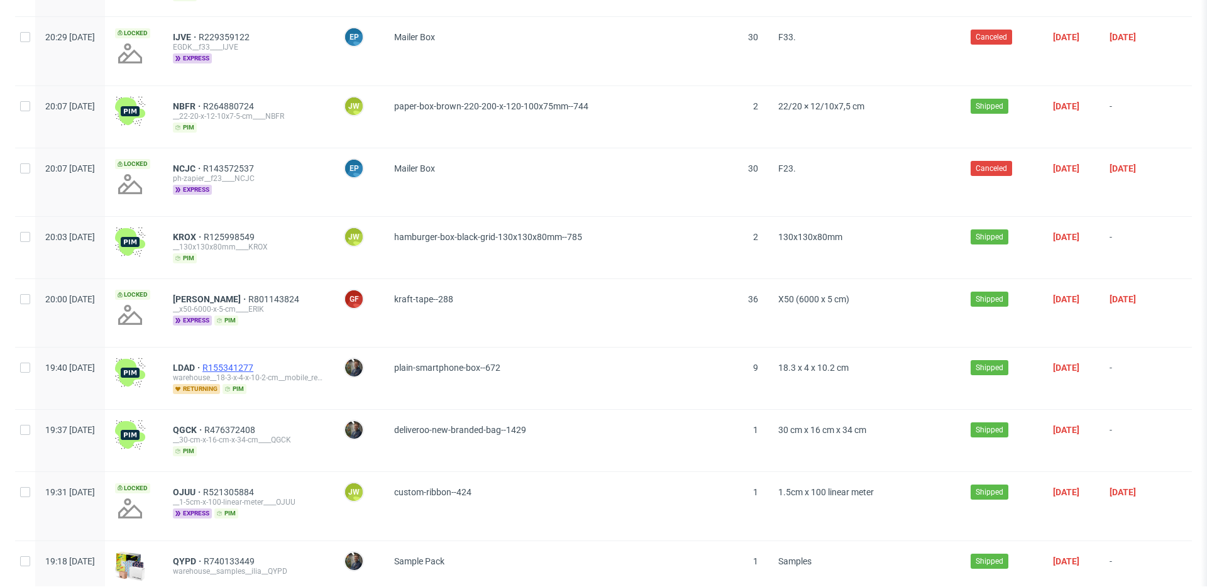
click at [256, 363] on span "R155341277" at bounding box center [228, 368] width 53 height 10
click at [258, 425] on span "R476372408" at bounding box center [230, 430] width 53 height 10
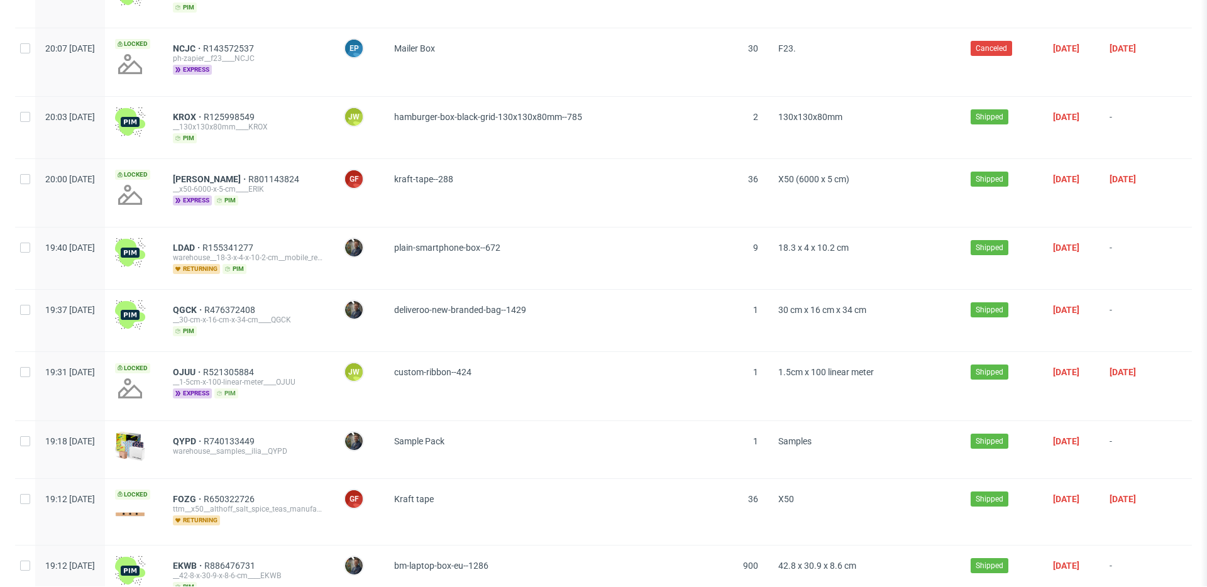
scroll to position [11158, 0]
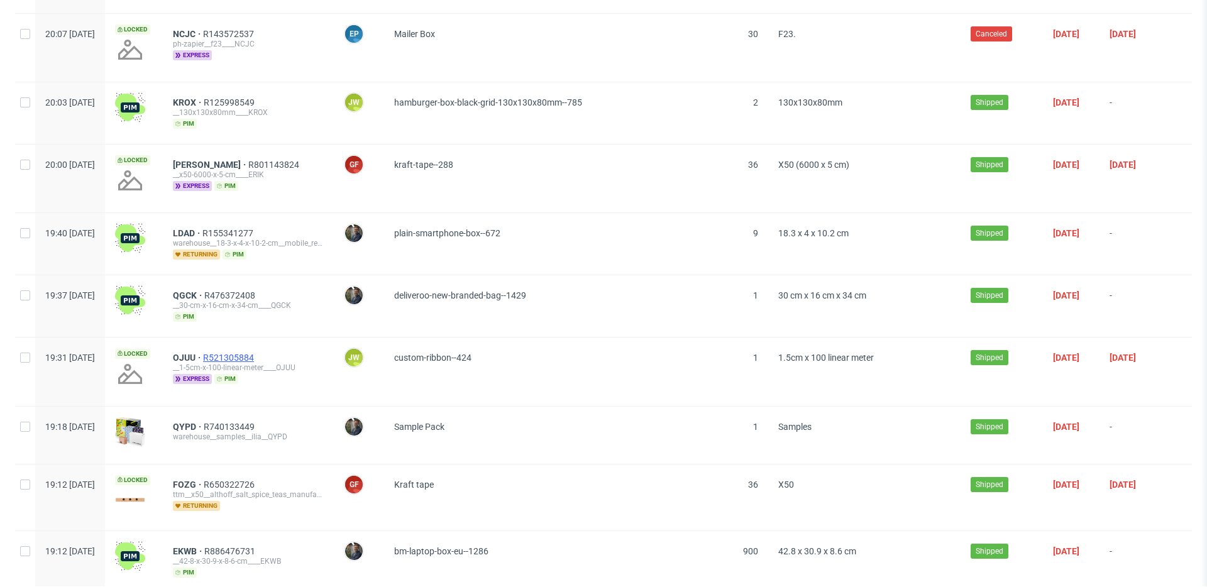
click at [256, 353] on span "R521305884" at bounding box center [229, 358] width 53 height 10
click at [257, 422] on span "R740133449" at bounding box center [230, 427] width 53 height 10
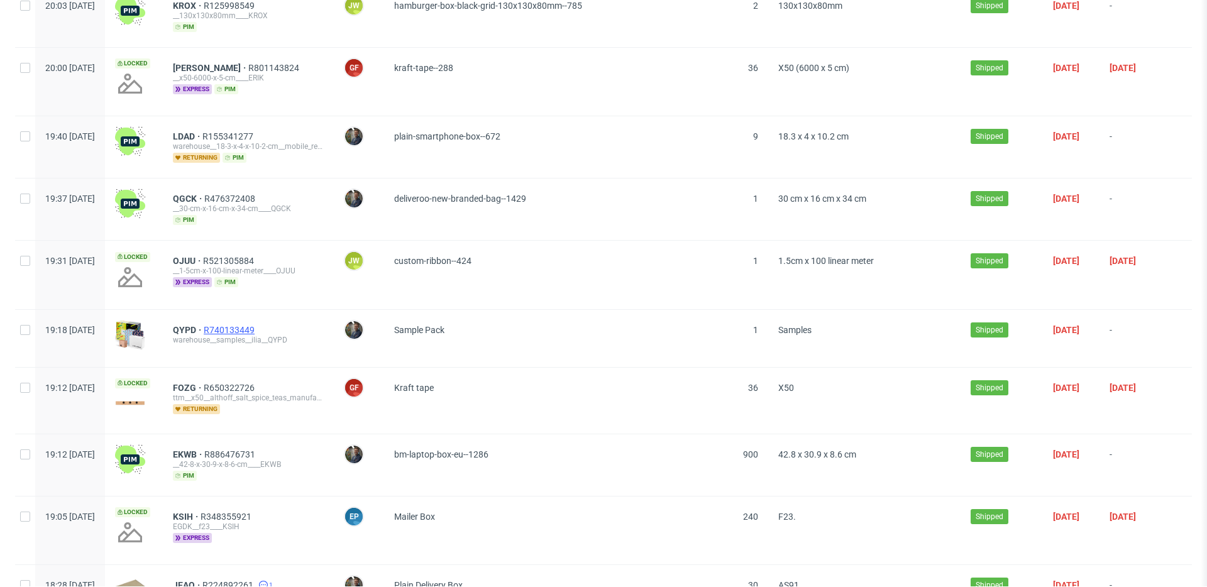
scroll to position [11322, 0]
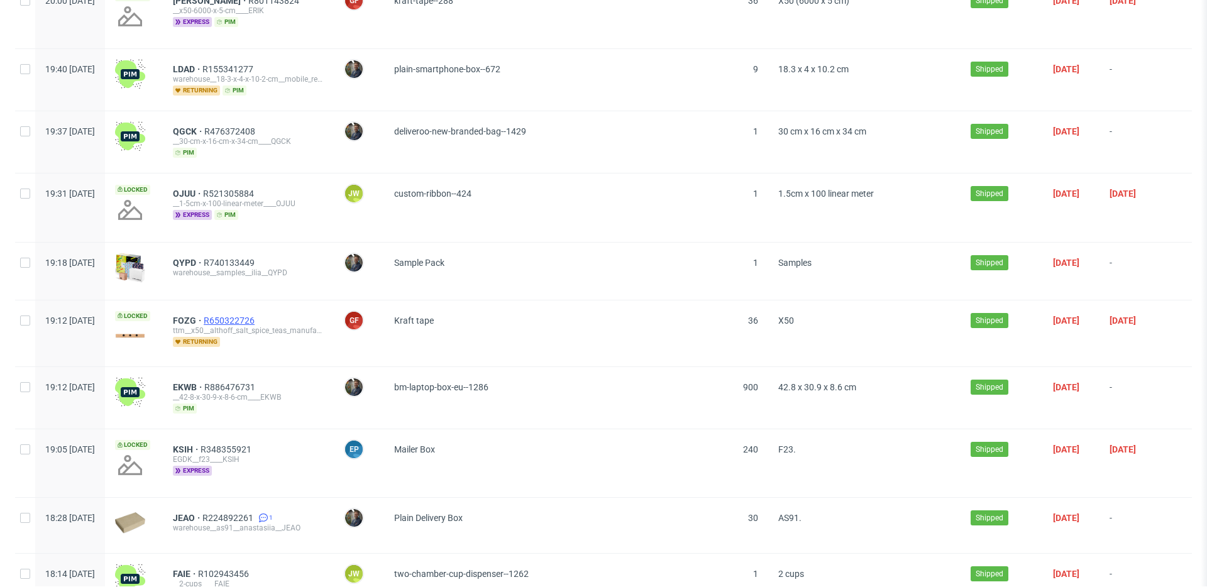
click at [257, 315] on span "R650322726" at bounding box center [230, 320] width 53 height 10
click at [258, 382] on span "R886476731" at bounding box center [230, 387] width 53 height 10
click at [254, 444] on span "R348355921" at bounding box center [226, 449] width 53 height 10
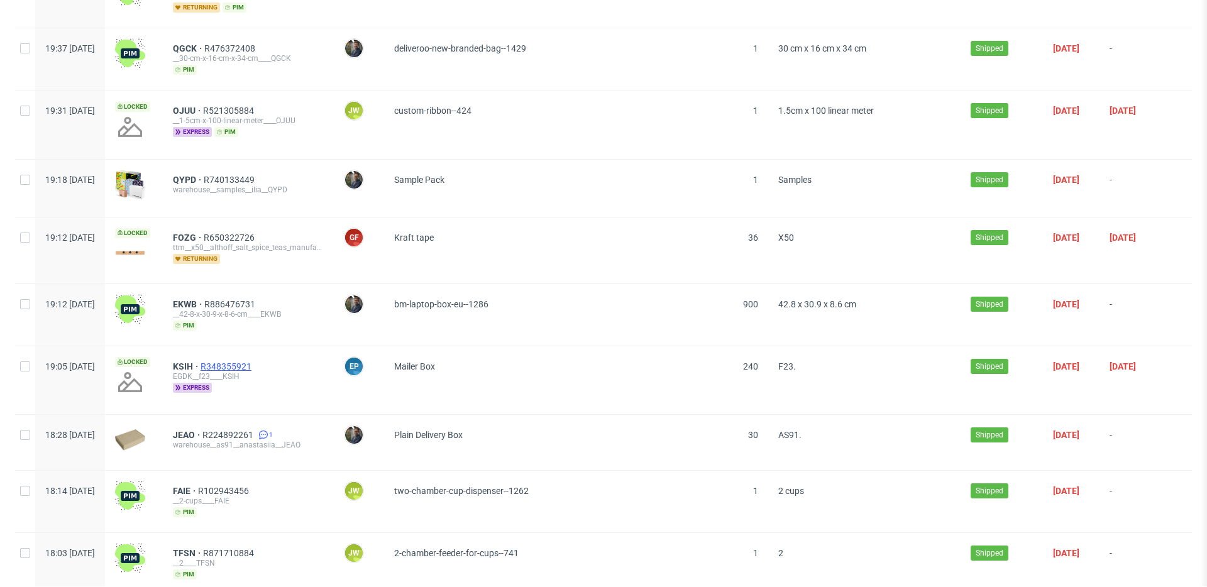
scroll to position [11443, 0]
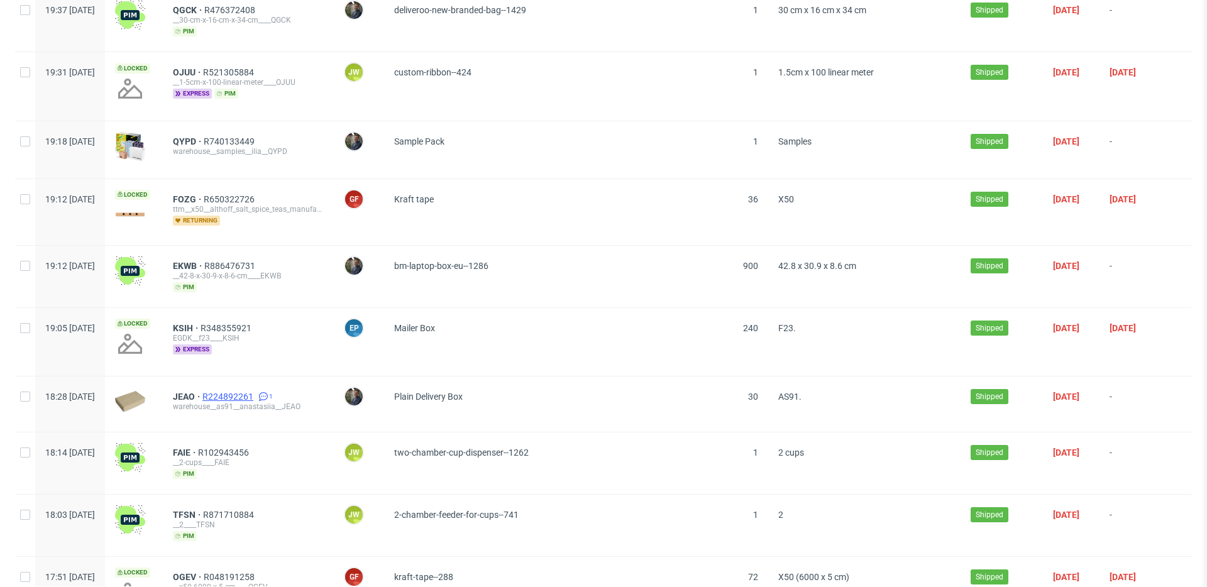
click at [256, 392] on span "R224892261" at bounding box center [228, 397] width 53 height 10
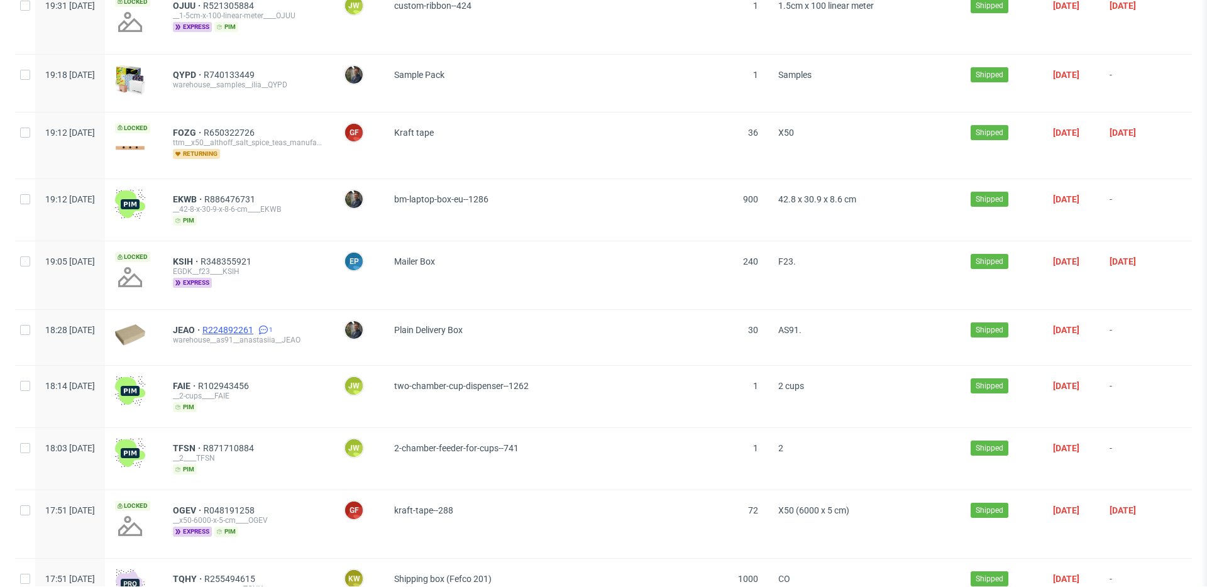
scroll to position [11527, 0]
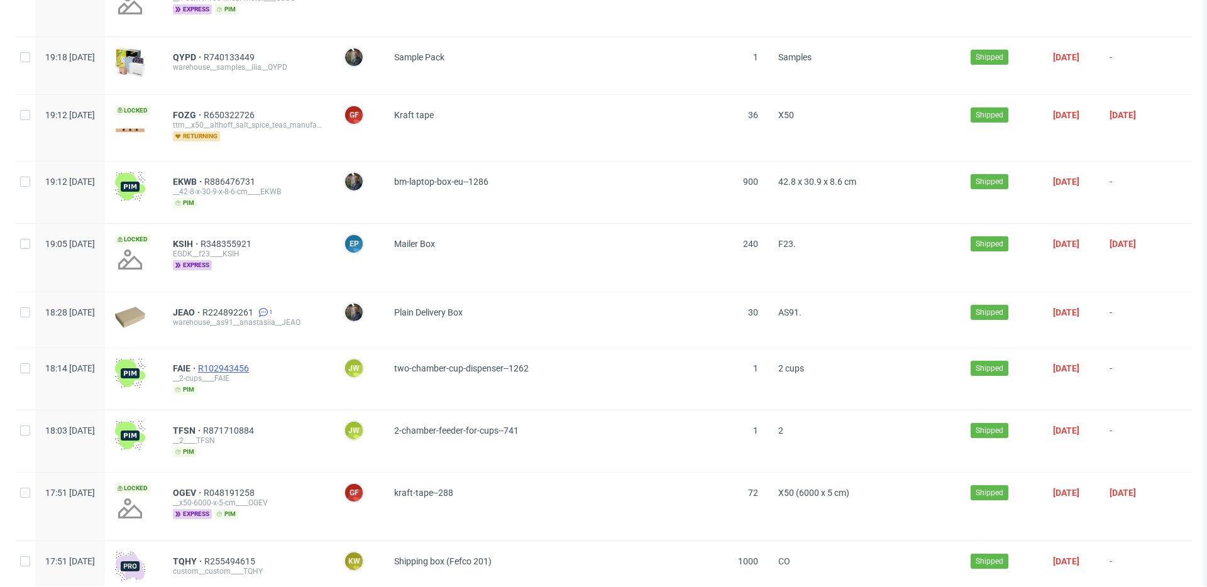
click at [251, 363] on span "R102943456" at bounding box center [224, 368] width 53 height 10
click at [256, 425] on span "R871710884" at bounding box center [229, 430] width 53 height 10
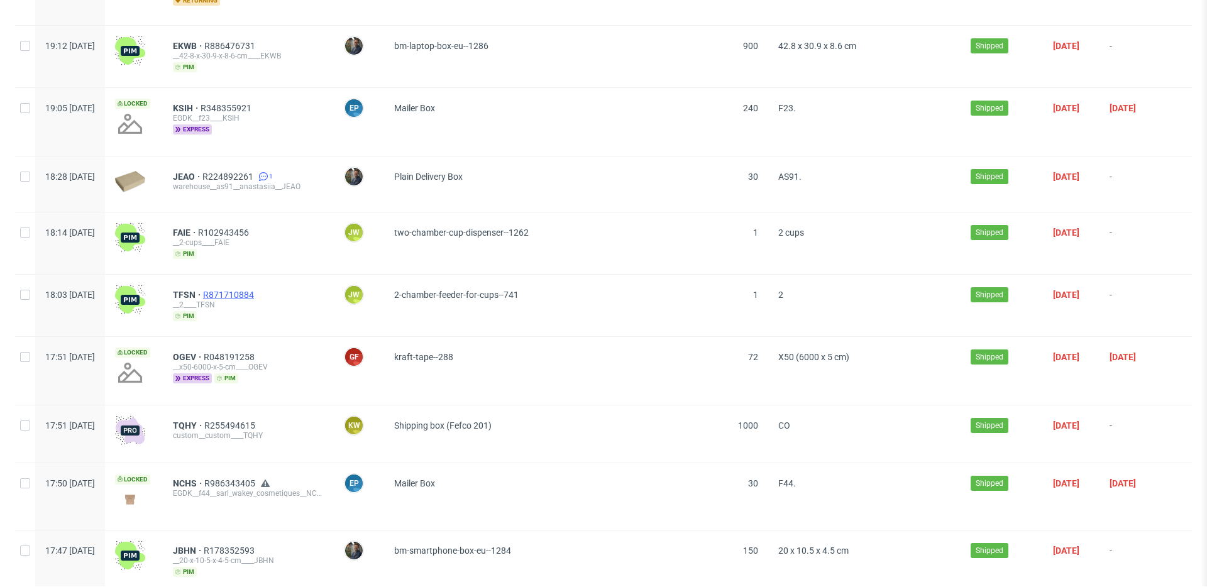
scroll to position [11694, 0]
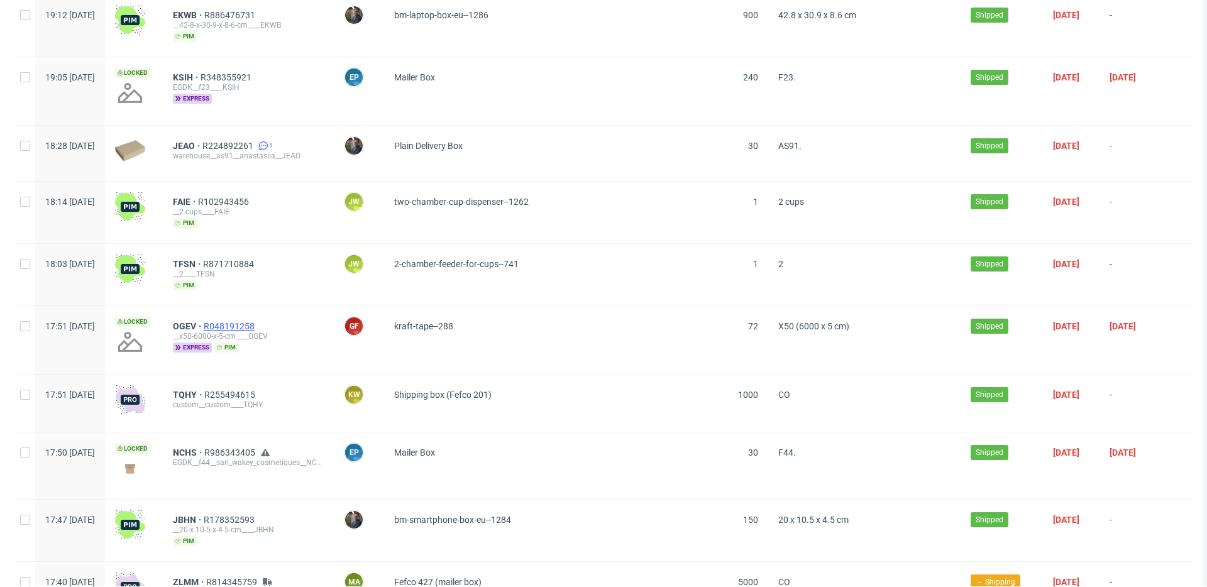
click at [257, 321] on span "R048191258" at bounding box center [230, 326] width 53 height 10
click at [258, 390] on span "R255494615" at bounding box center [230, 395] width 53 height 10
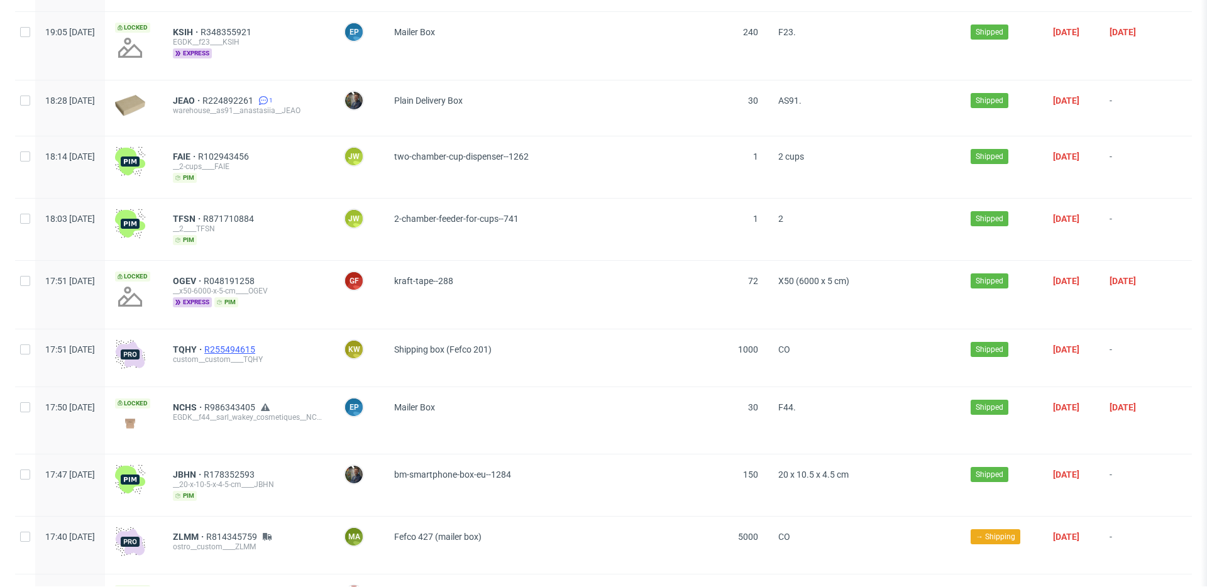
scroll to position [11775, 0]
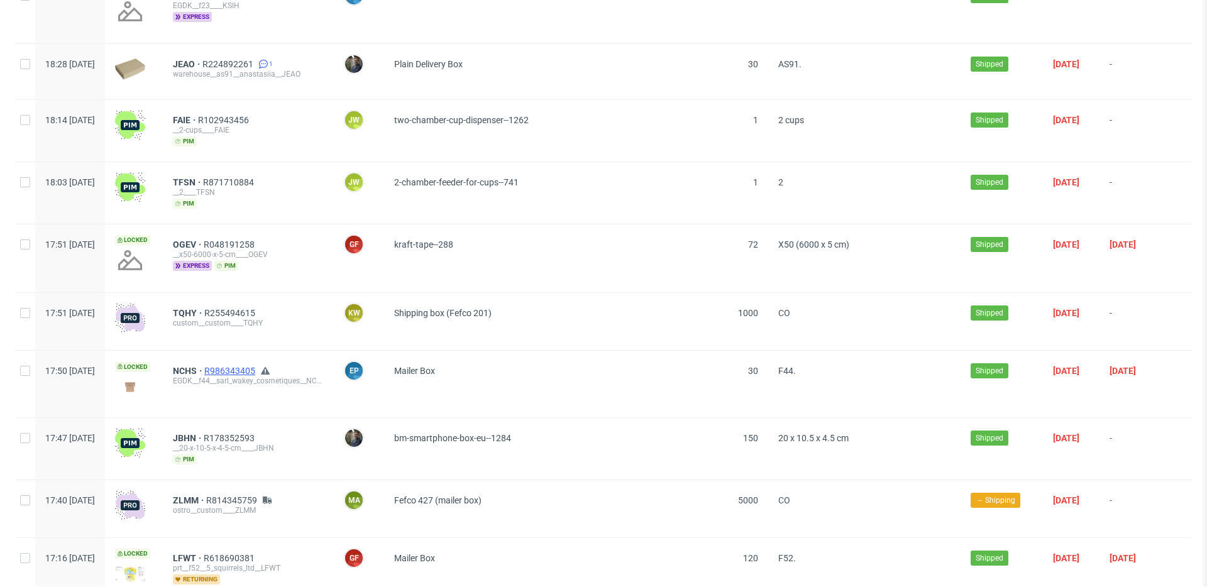
click at [258, 366] on span "R986343405" at bounding box center [230, 371] width 53 height 10
click at [257, 433] on span "R178352593" at bounding box center [230, 438] width 53 height 10
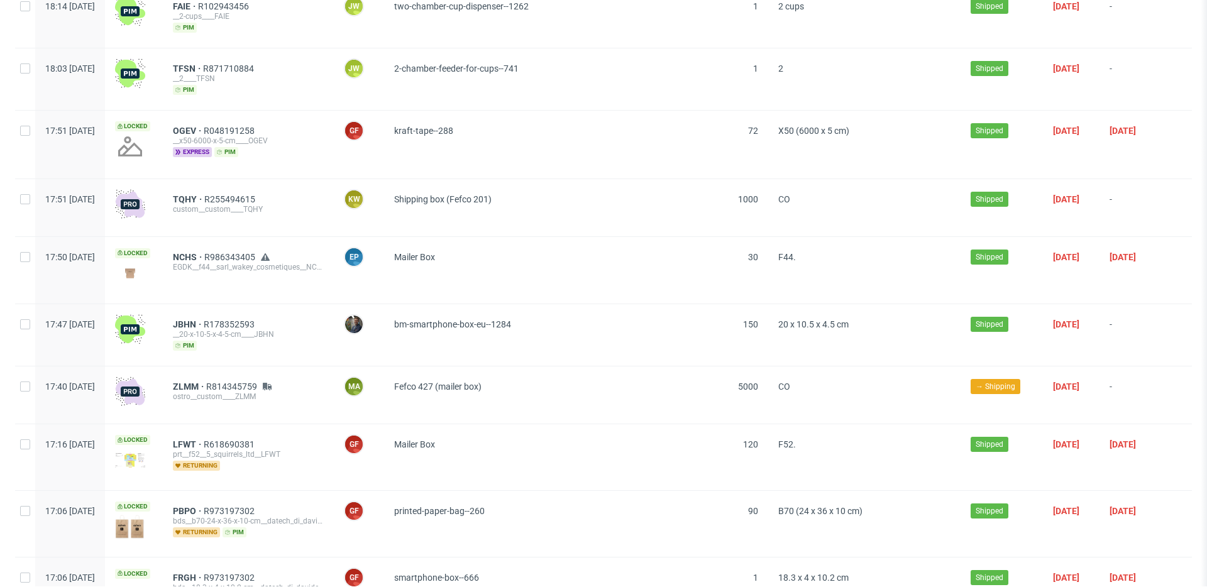
scroll to position [11909, 0]
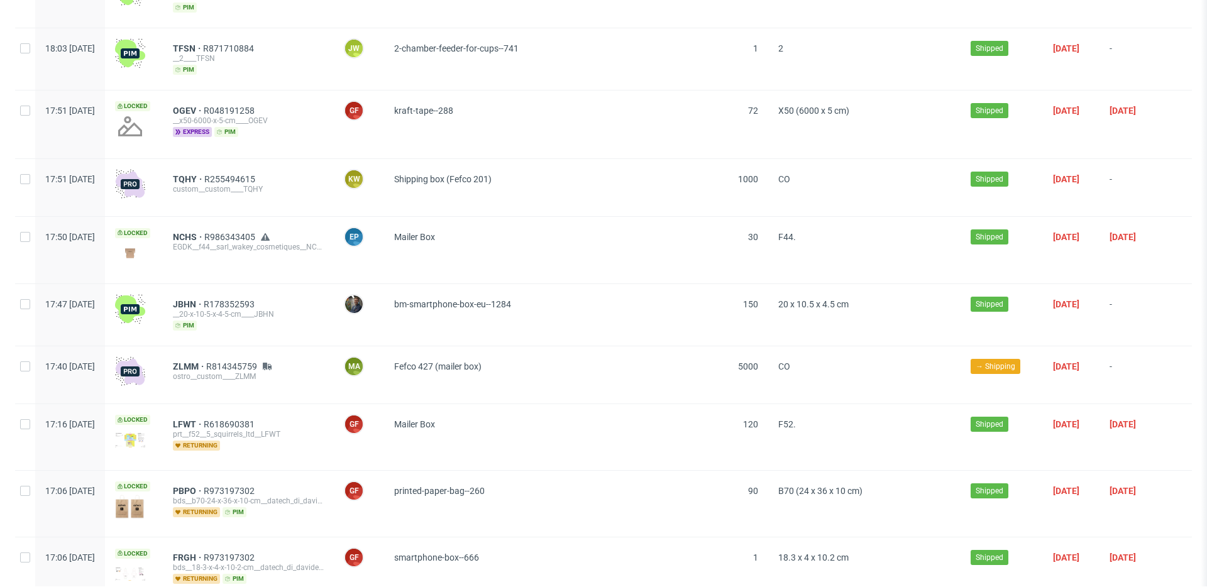
click at [286, 346] on div "ZLMM R814345759 ostro__custom____ZLMM" at bounding box center [248, 374] width 171 height 57
click at [280, 371] on div "ostro__custom____ZLMM" at bounding box center [248, 376] width 151 height 10
click at [257, 419] on span "R618690381" at bounding box center [230, 424] width 53 height 10
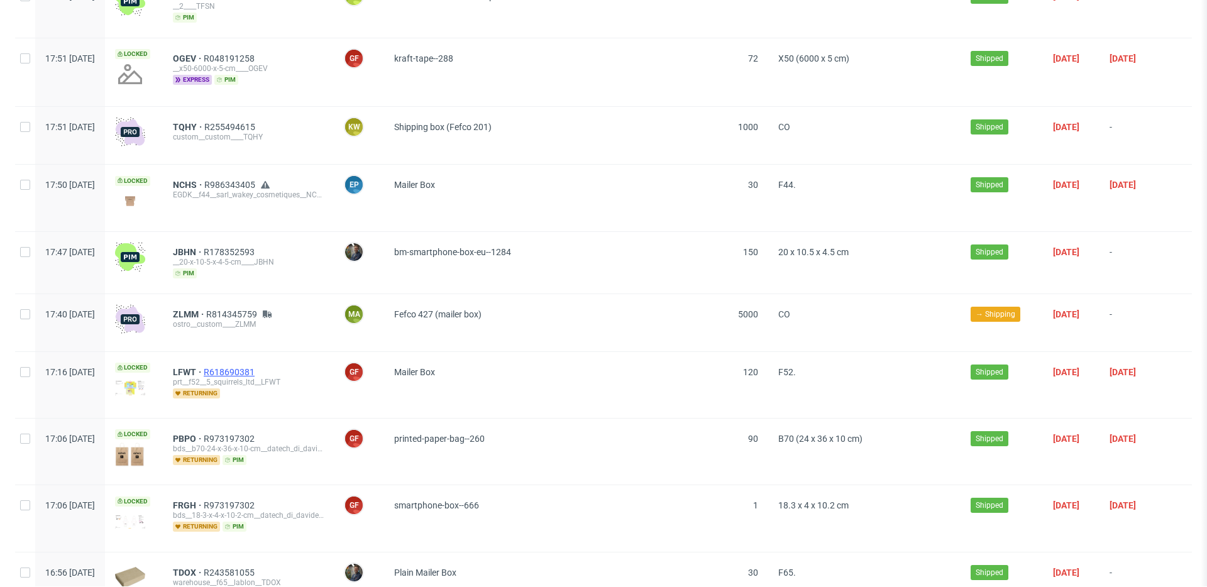
scroll to position [11992, 0]
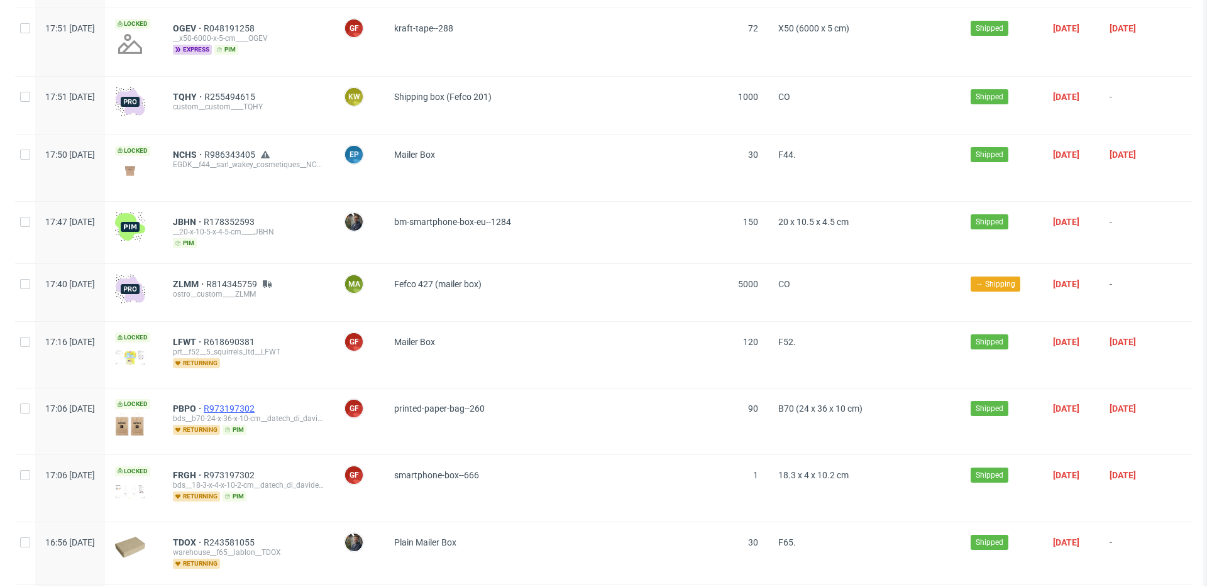
click at [257, 403] on span "R973197302" at bounding box center [230, 408] width 53 height 10
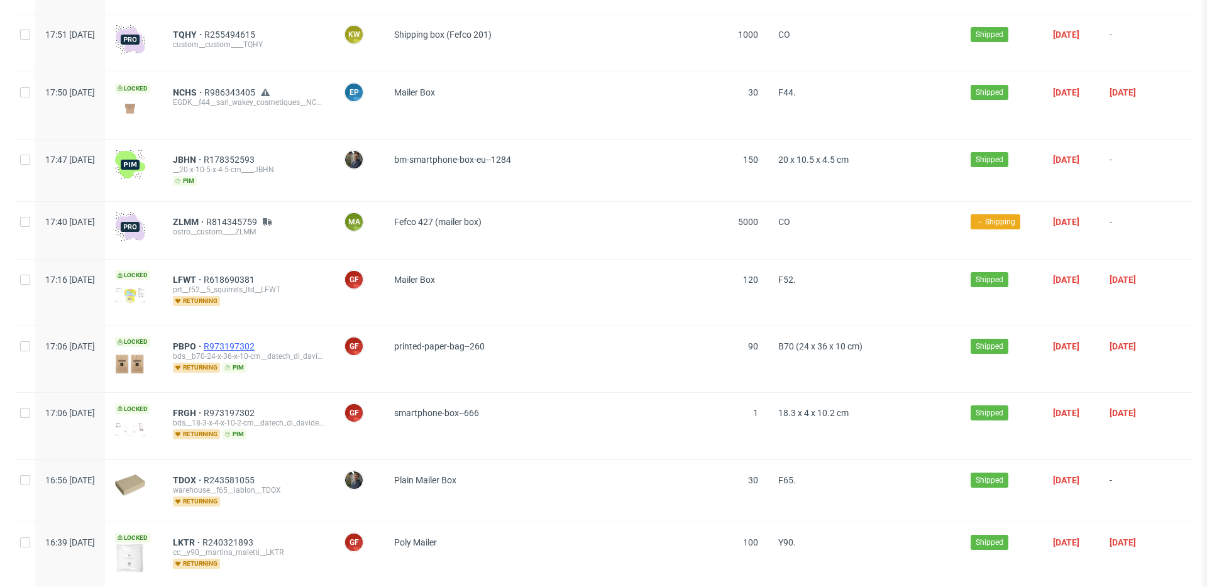
scroll to position [12064, 0]
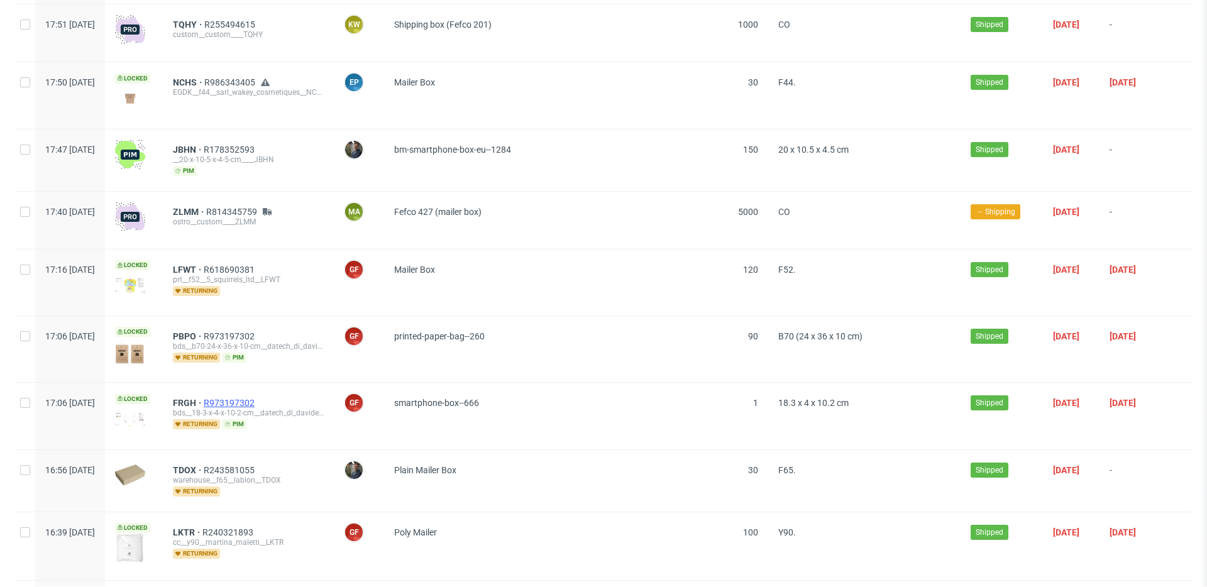
click at [257, 398] on span "R973197302" at bounding box center [230, 403] width 53 height 10
click at [257, 465] on span "R243581055" at bounding box center [230, 470] width 53 height 10
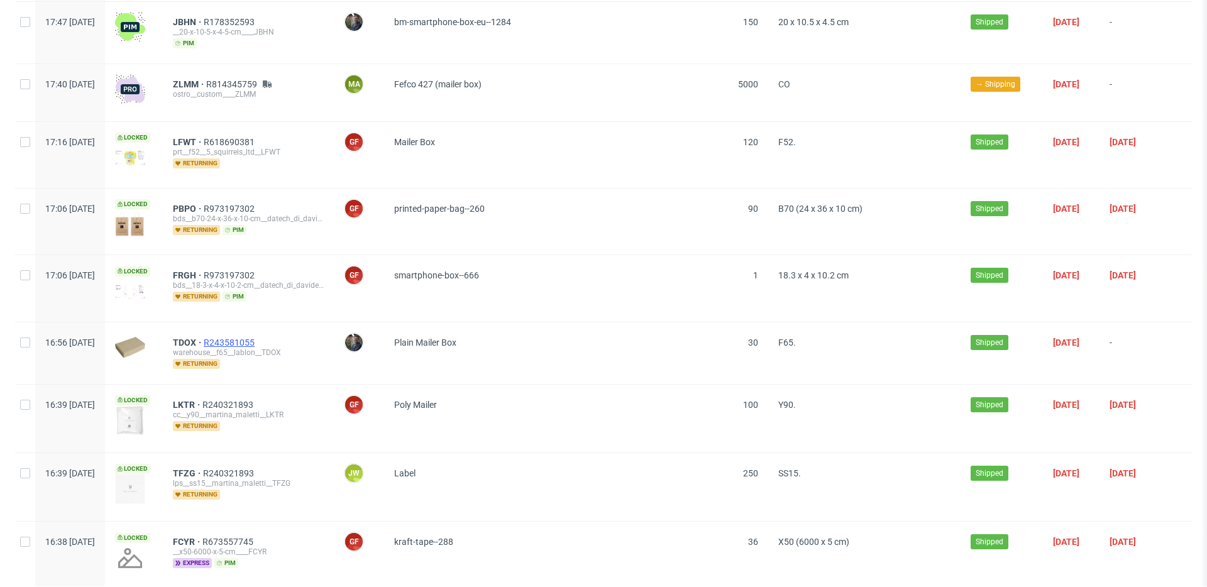
scroll to position [12228, 0]
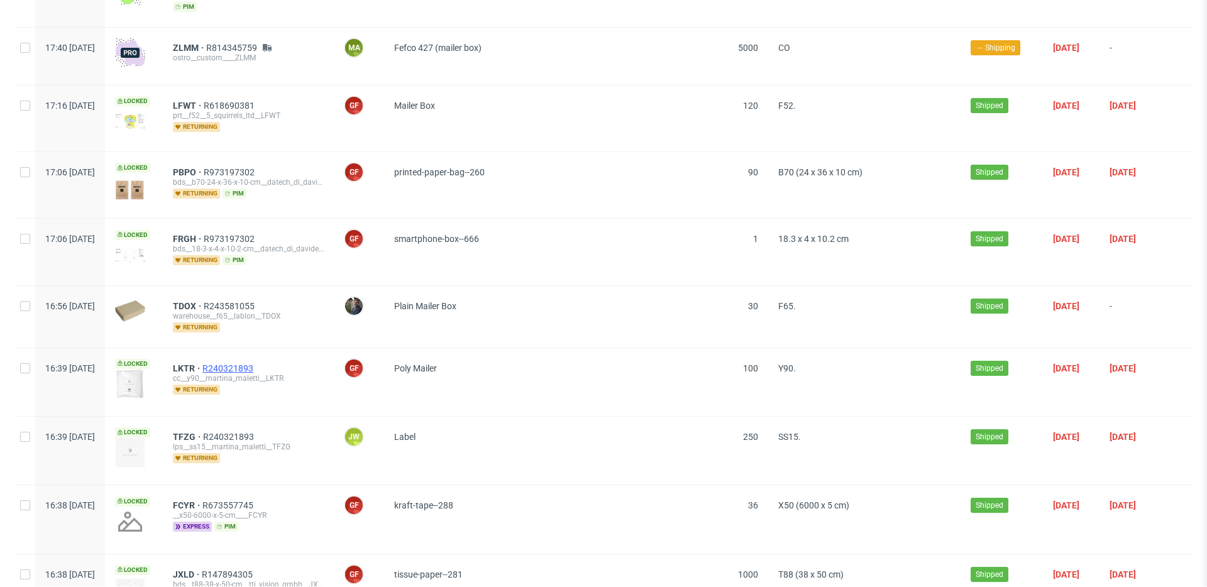
click at [256, 363] on span "R240321893" at bounding box center [228, 368] width 53 height 10
click at [256, 432] on span "R240321893" at bounding box center [229, 437] width 53 height 10
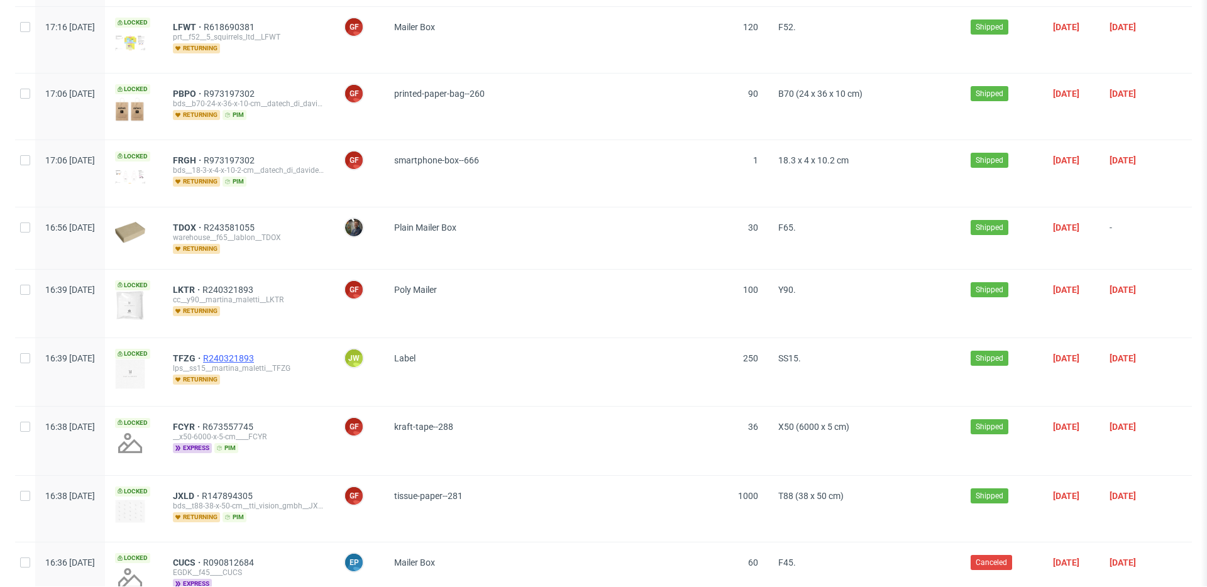
scroll to position [12343, 0]
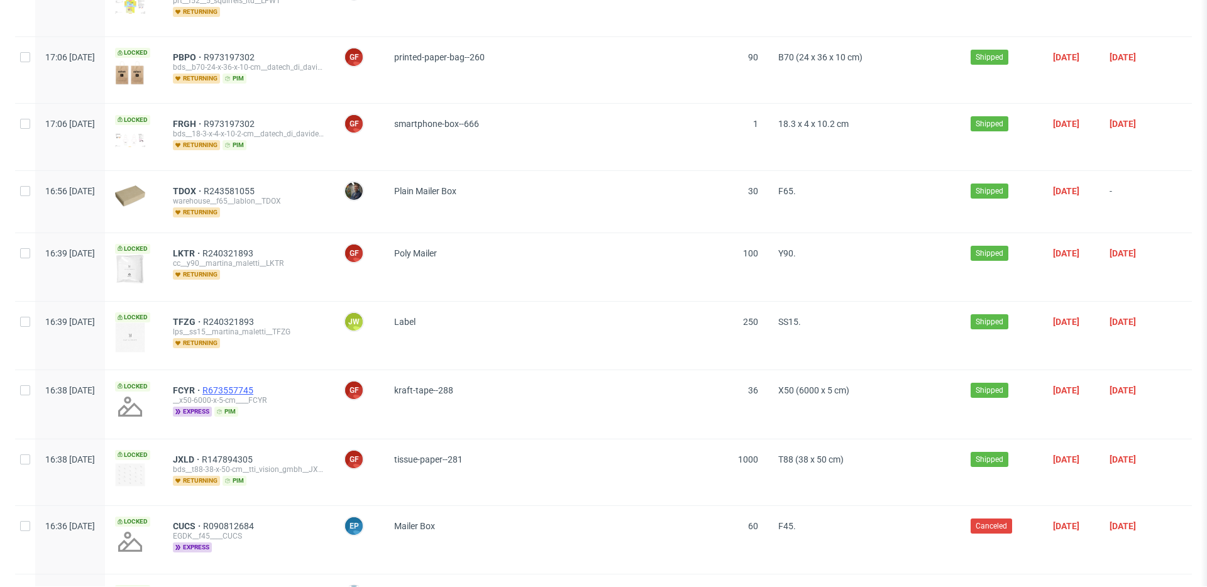
click at [256, 385] on span "R673557745" at bounding box center [228, 390] width 53 height 10
click at [255, 454] on span "R147894305" at bounding box center [228, 459] width 53 height 10
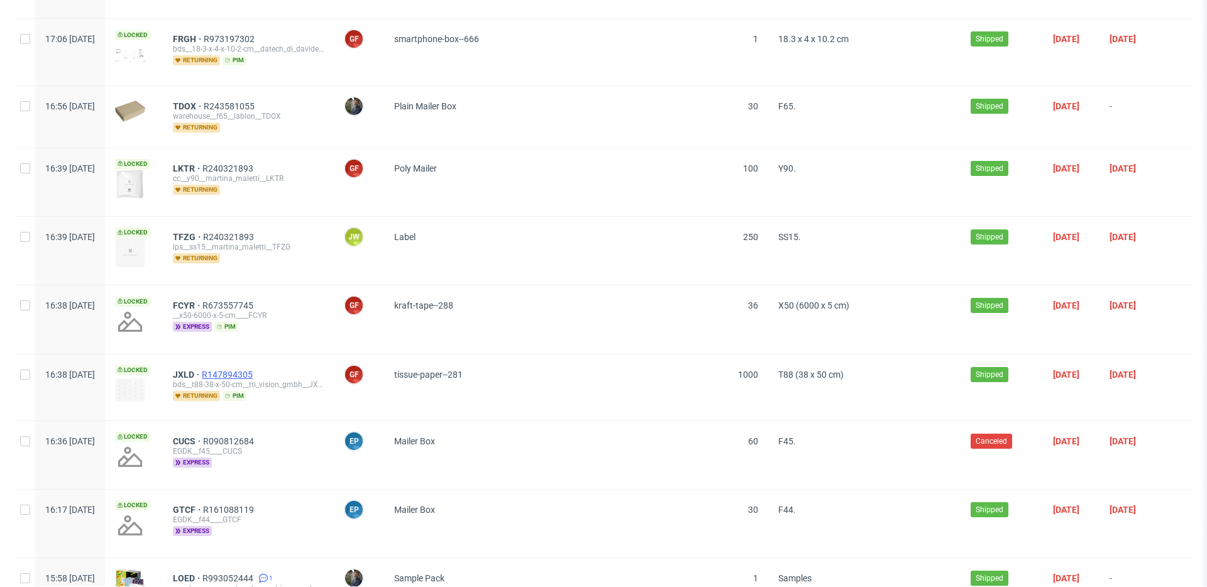
scroll to position [12457, 0]
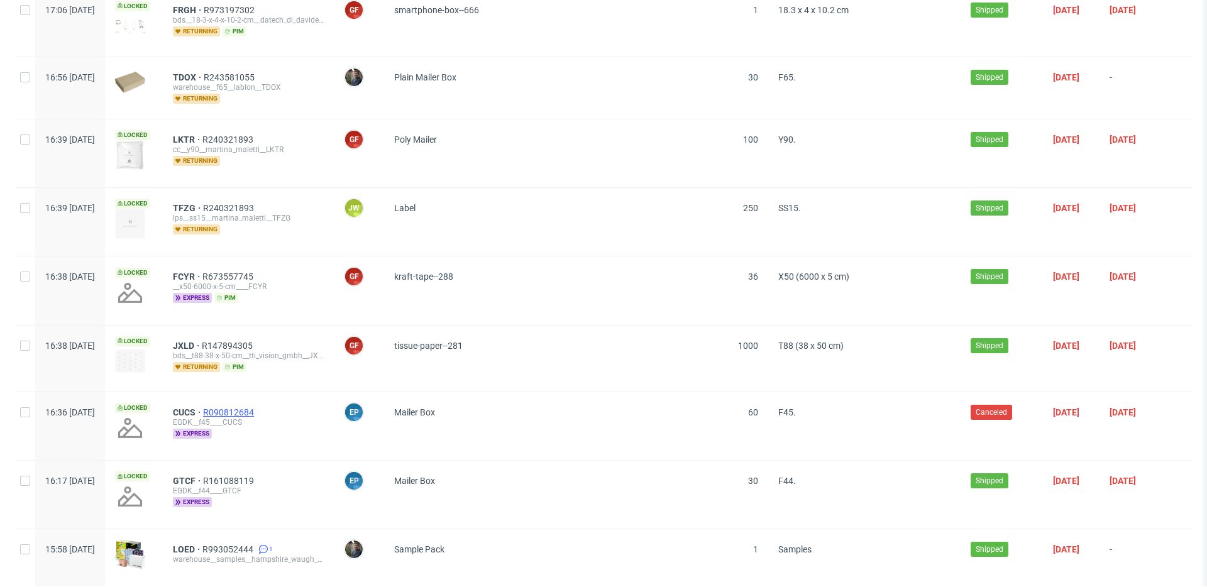
click at [256, 407] on span "R090812684" at bounding box center [229, 412] width 53 height 10
click at [256, 476] on span "R161088119" at bounding box center [229, 481] width 53 height 10
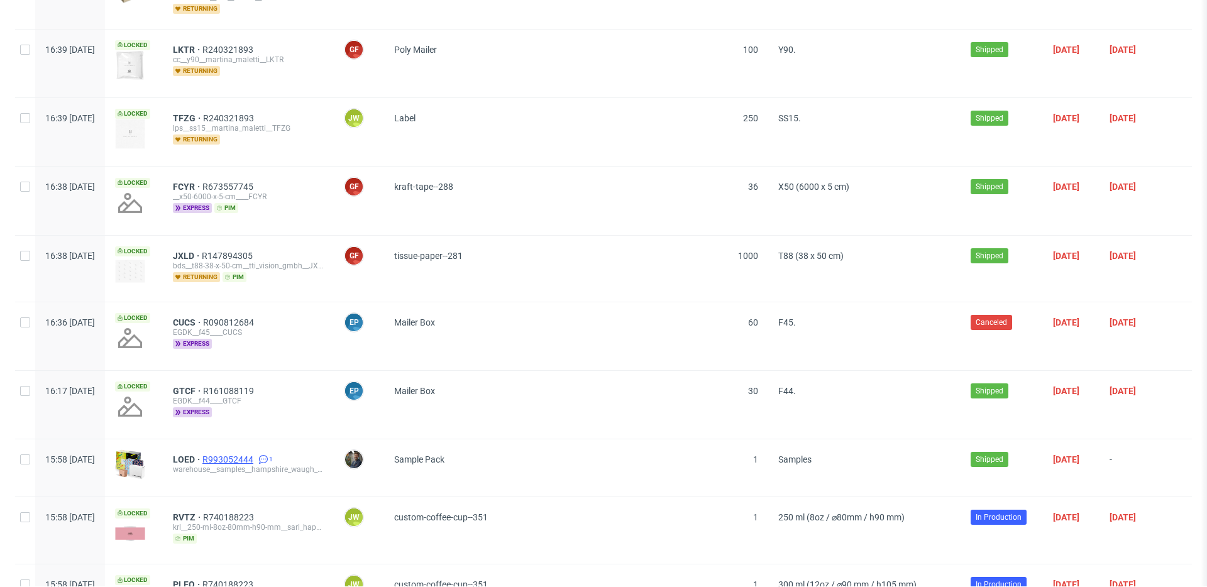
click at [256, 454] on span "R993052444" at bounding box center [228, 459] width 53 height 10
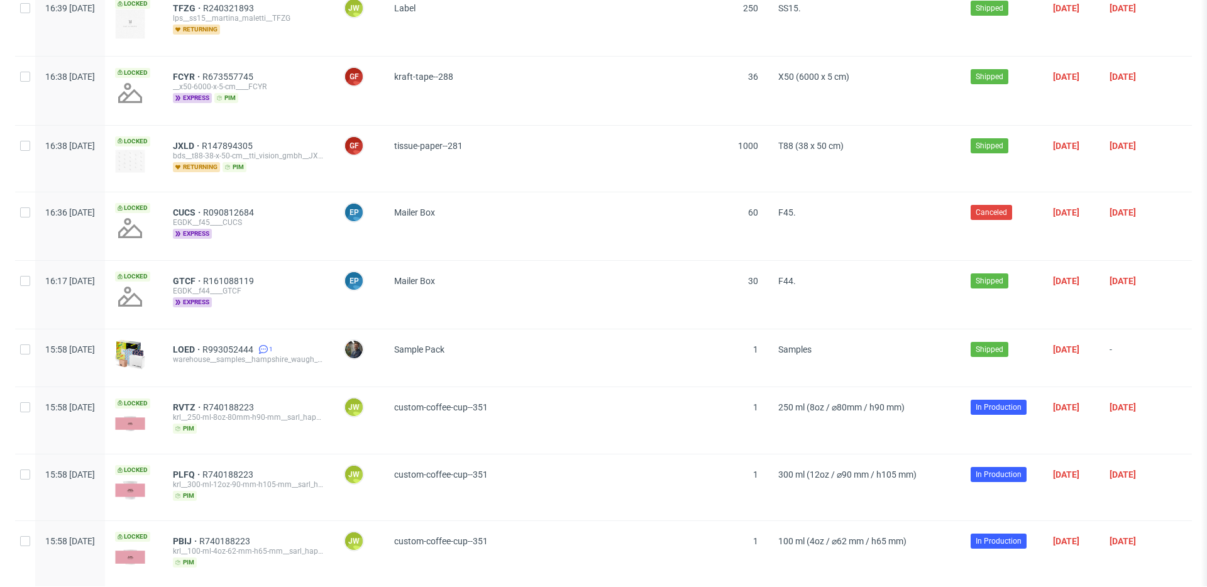
scroll to position [12667, 0]
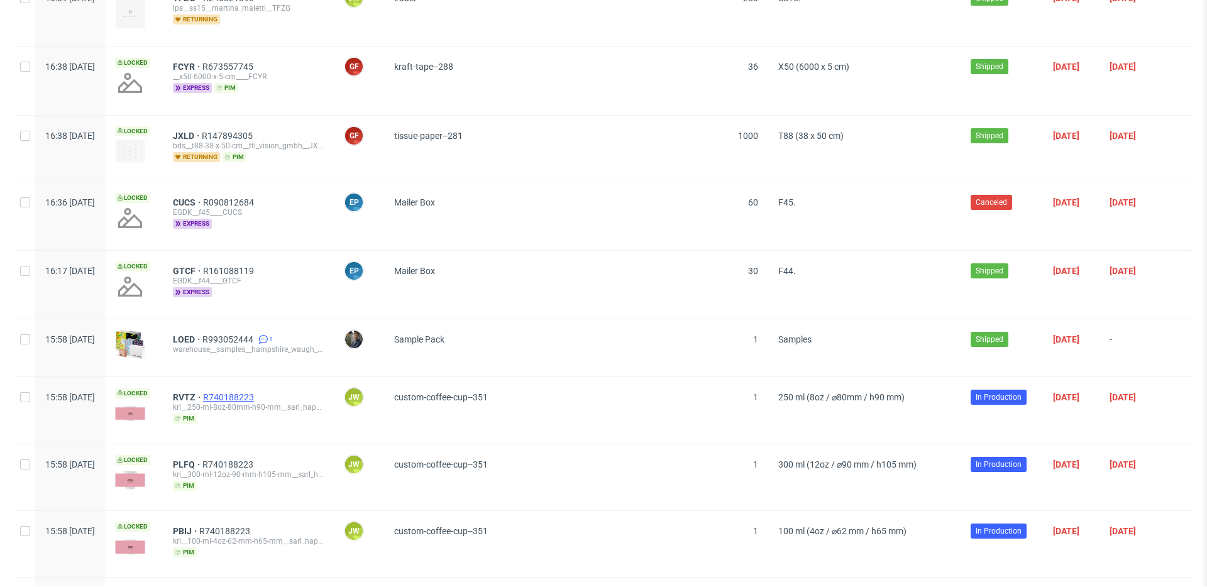
click at [256, 392] on span "R740188223" at bounding box center [229, 397] width 53 height 10
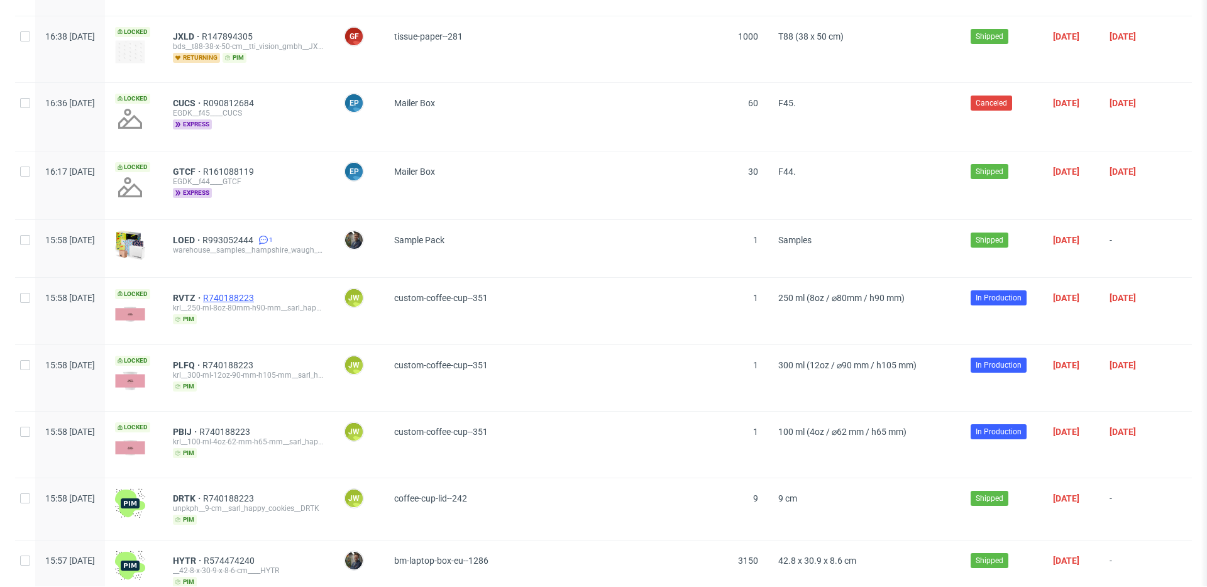
scroll to position [12786, 0]
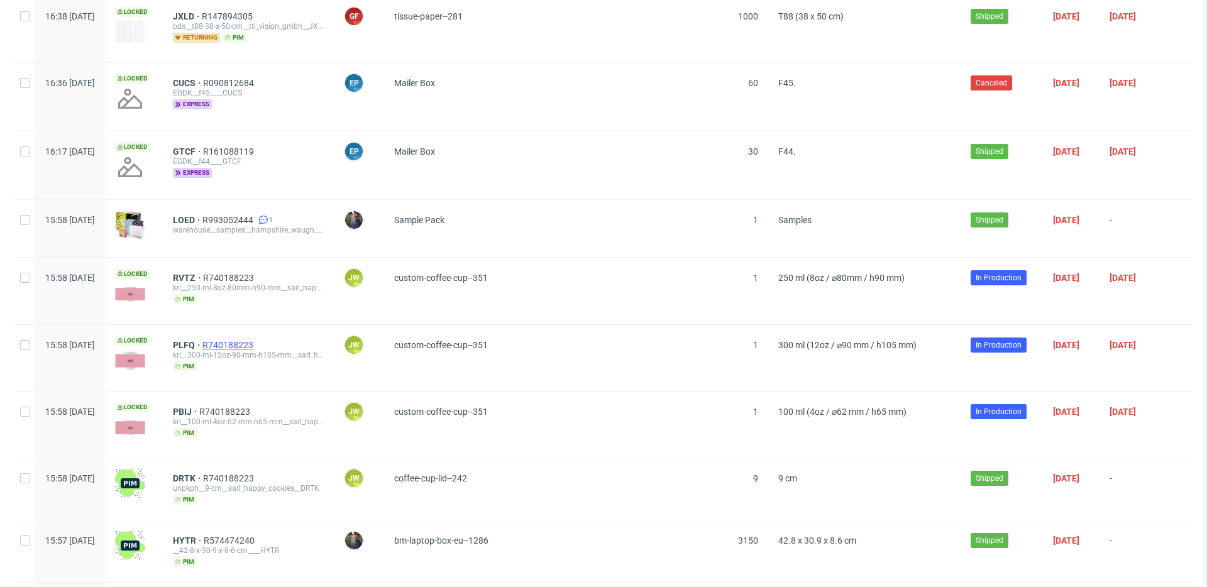
click at [256, 340] on span "R740188223" at bounding box center [228, 345] width 53 height 10
click at [253, 407] on span "R740188223" at bounding box center [225, 412] width 53 height 10
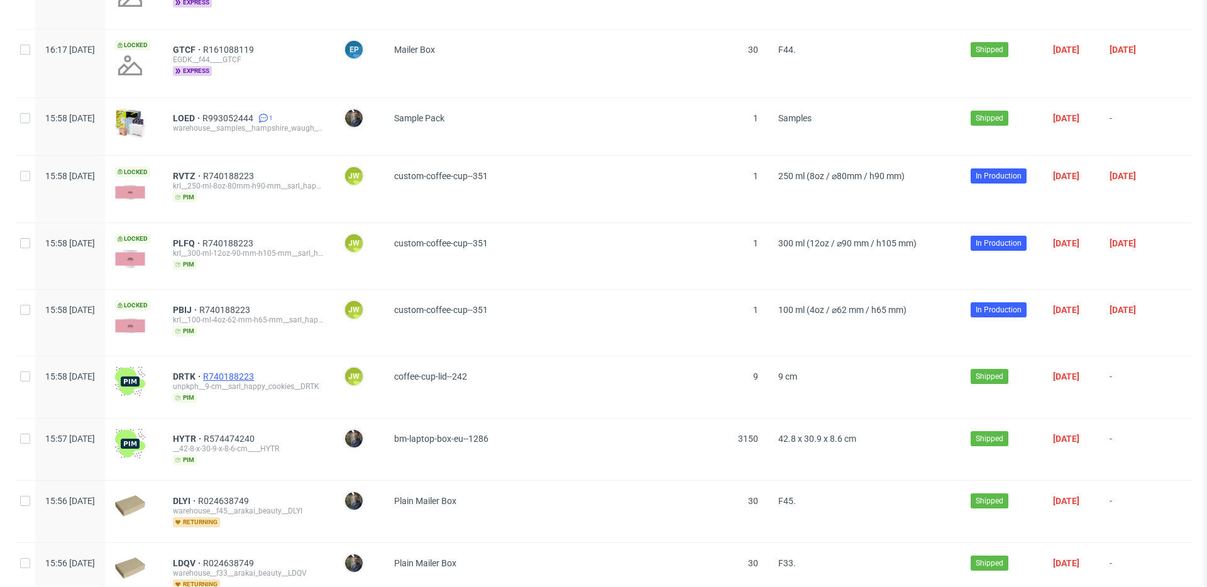
click at [252, 371] on span "R740188223" at bounding box center [229, 376] width 53 height 10
click at [256, 434] on span "R574474240" at bounding box center [230, 439] width 53 height 10
click at [251, 496] on span "R024638749" at bounding box center [224, 501] width 53 height 10
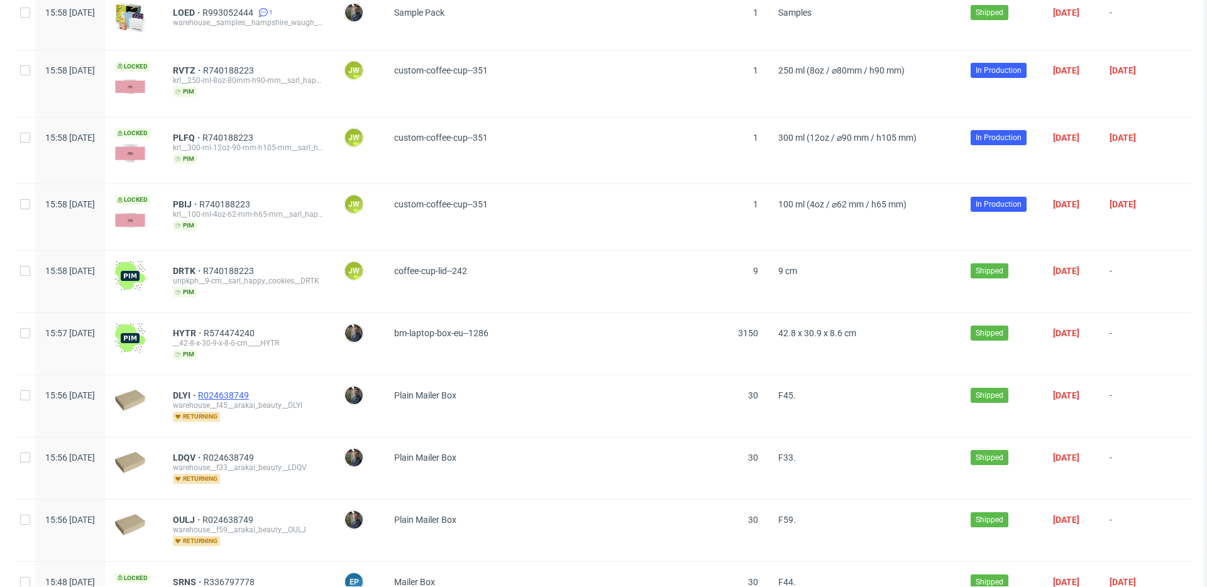
scroll to position [13035, 0]
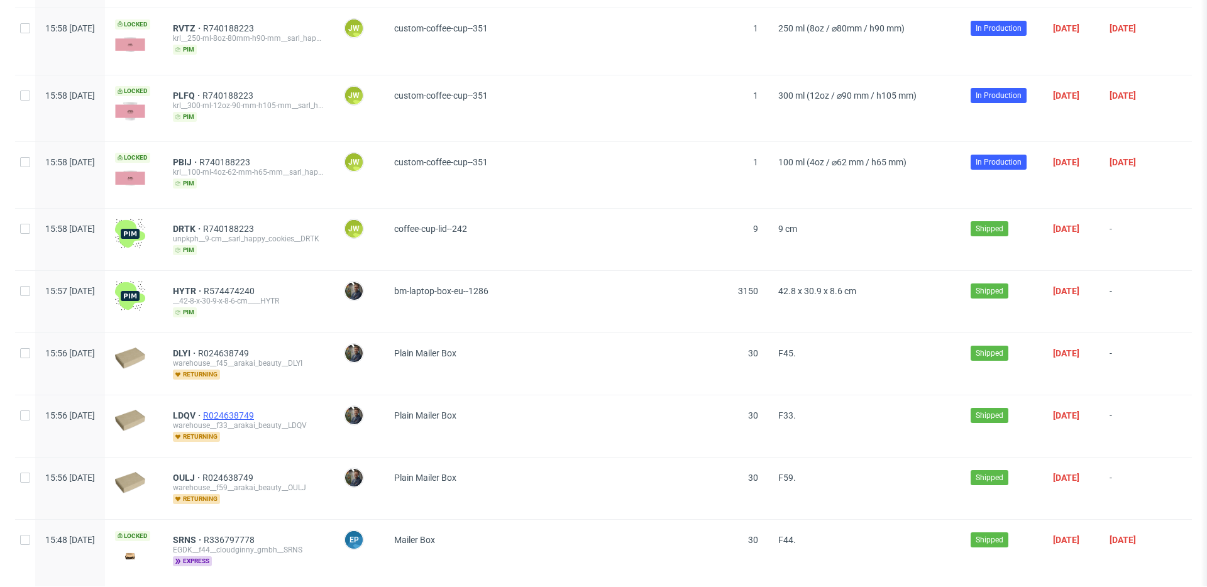
click at [256, 410] on span "R024638749" at bounding box center [229, 415] width 53 height 10
click at [256, 473] on span "R024638749" at bounding box center [228, 478] width 53 height 10
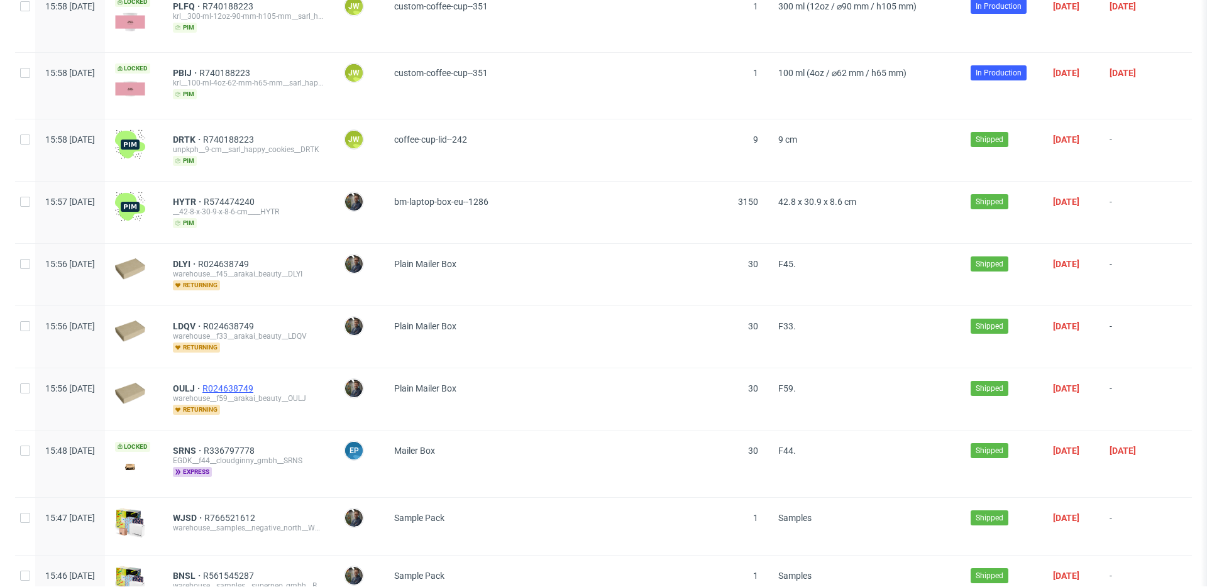
scroll to position [13177, 0]
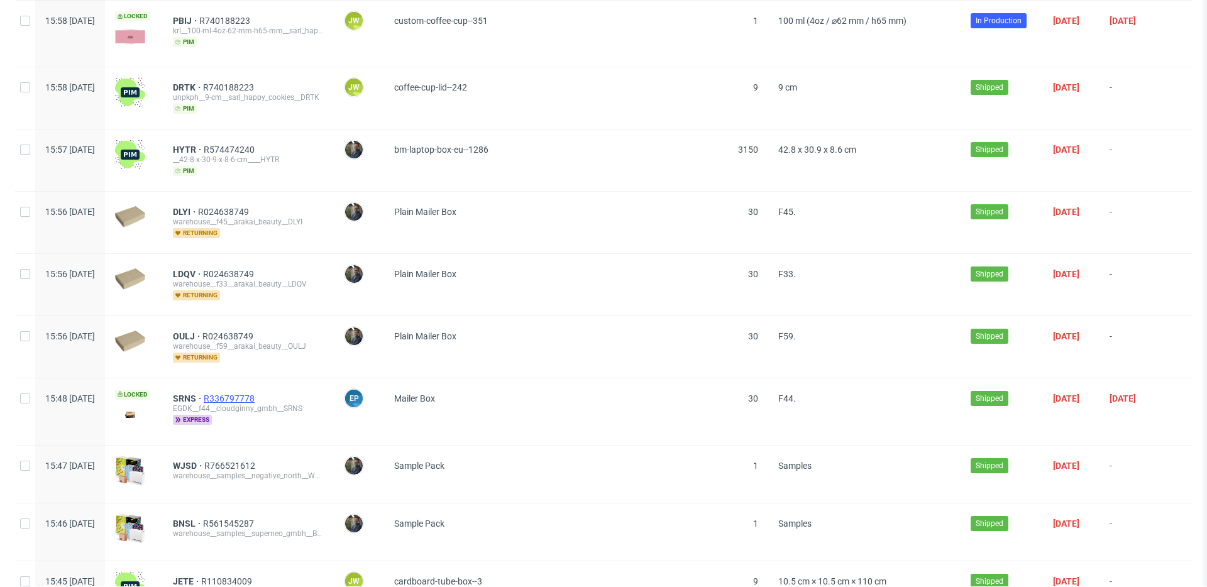
click at [257, 393] on span "R336797778" at bounding box center [230, 398] width 53 height 10
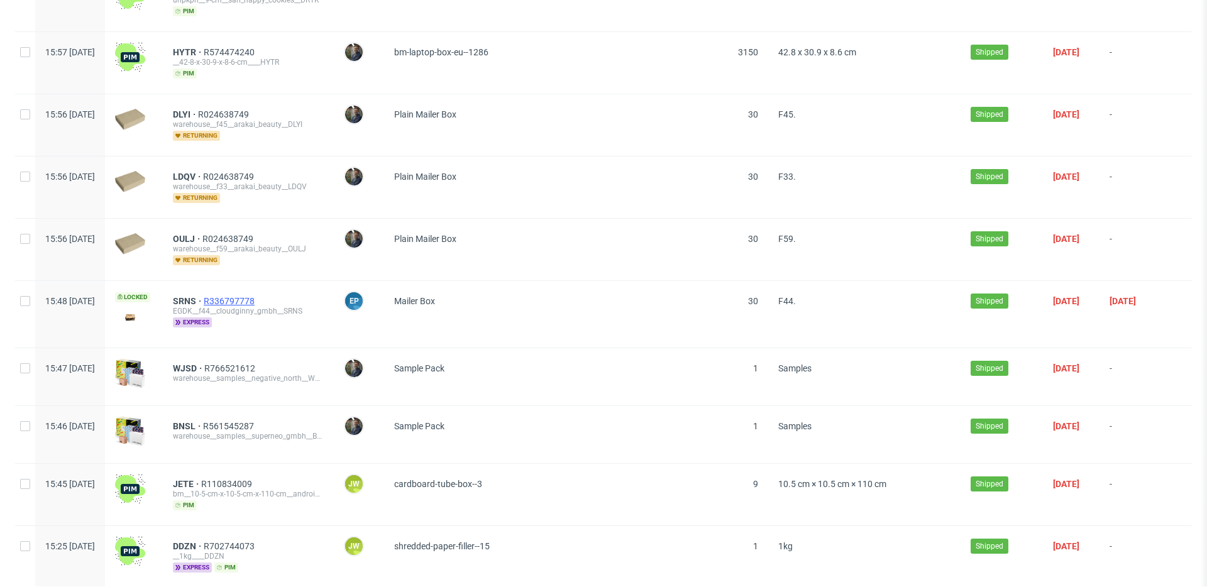
scroll to position [13294, 0]
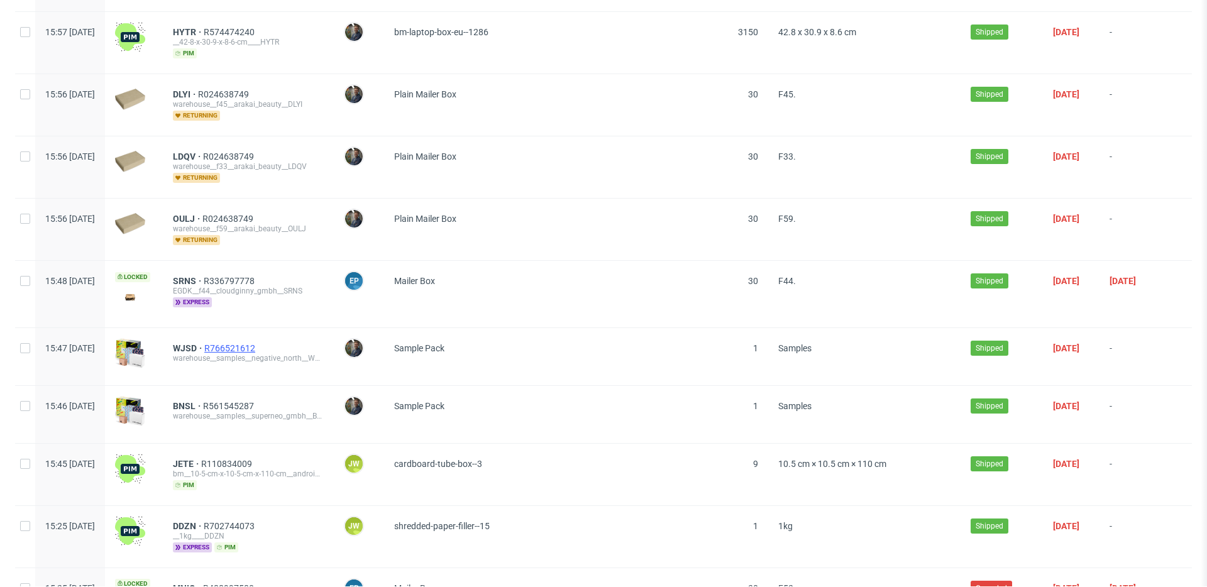
click at [258, 343] on span "R766521612" at bounding box center [230, 348] width 53 height 10
click at [256, 401] on span "R561545287" at bounding box center [229, 406] width 53 height 10
click at [255, 459] on span "R110834009" at bounding box center [227, 464] width 53 height 10
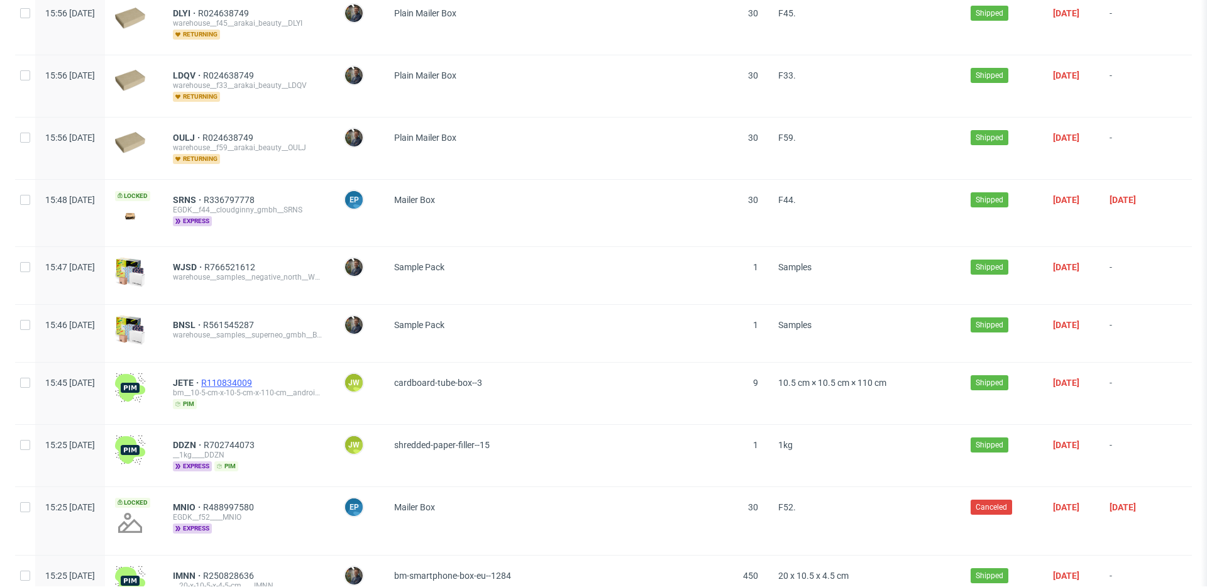
scroll to position [13460, 0]
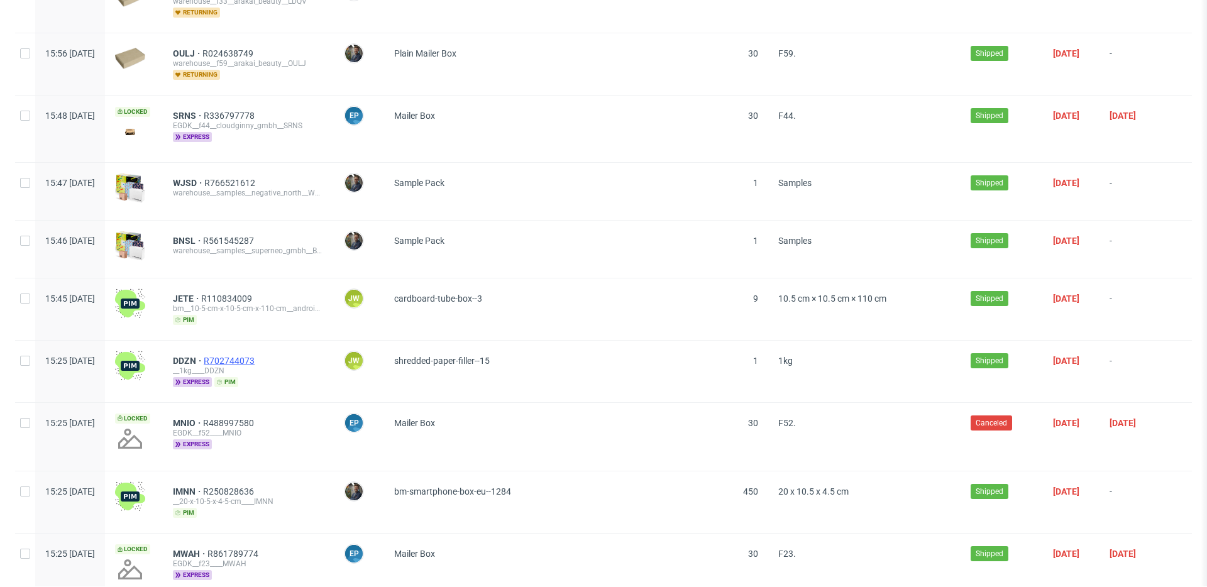
click at [257, 356] on span "R702744073" at bounding box center [230, 361] width 53 height 10
click at [256, 418] on span "R488997580" at bounding box center [229, 423] width 53 height 10
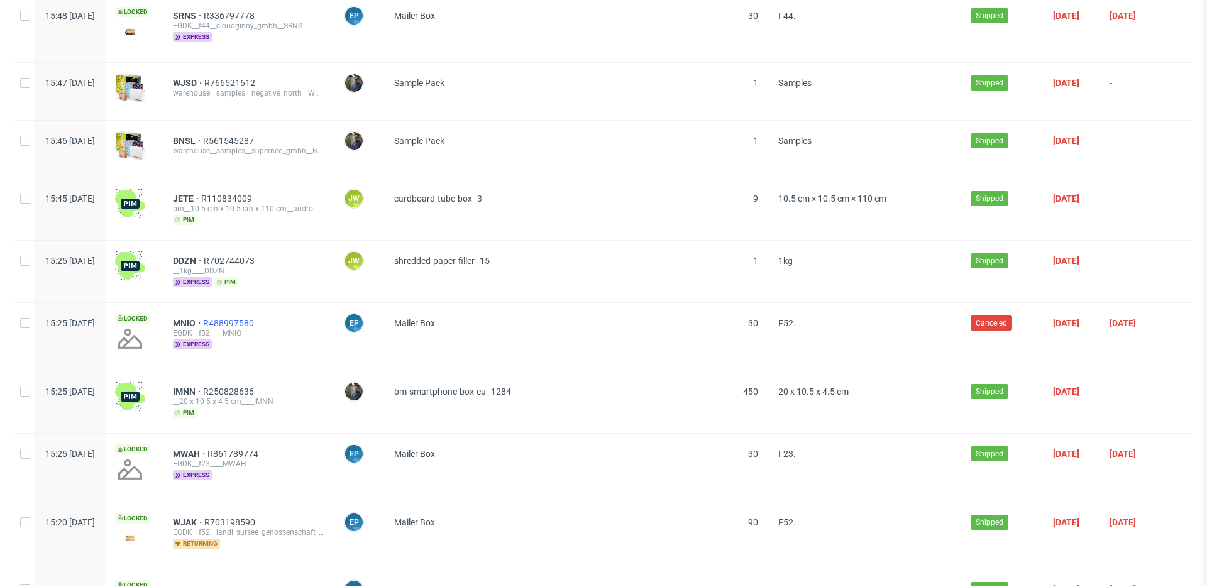
scroll to position [13604, 0]
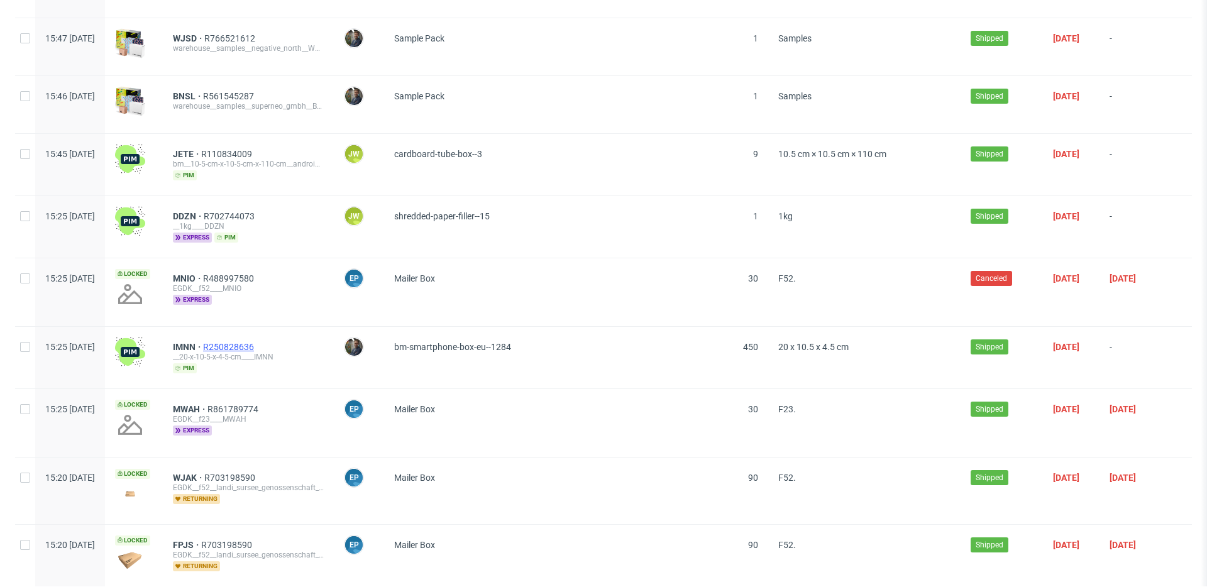
click at [256, 342] on span "R250828636" at bounding box center [229, 347] width 53 height 10
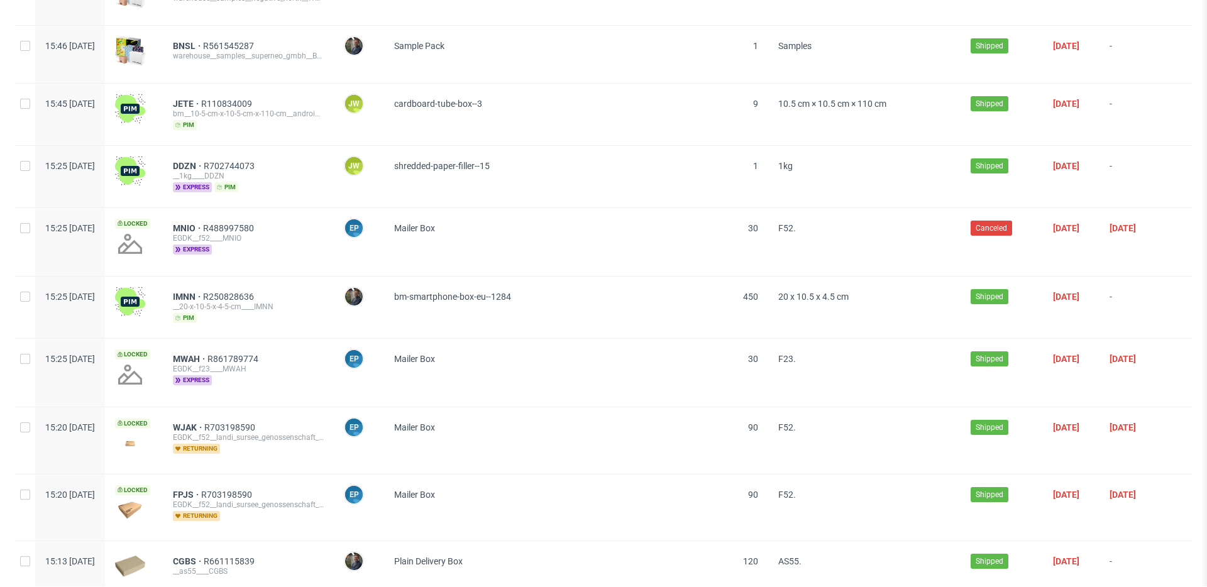
scroll to position [13666, 0]
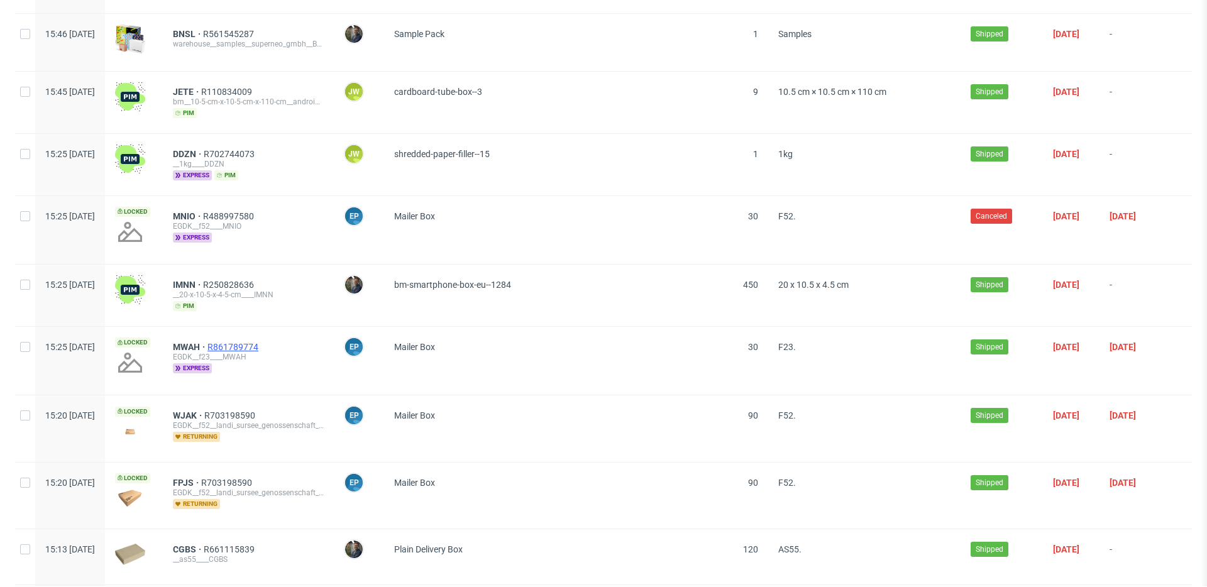
click at [261, 342] on span "R861789774" at bounding box center [233, 347] width 53 height 10
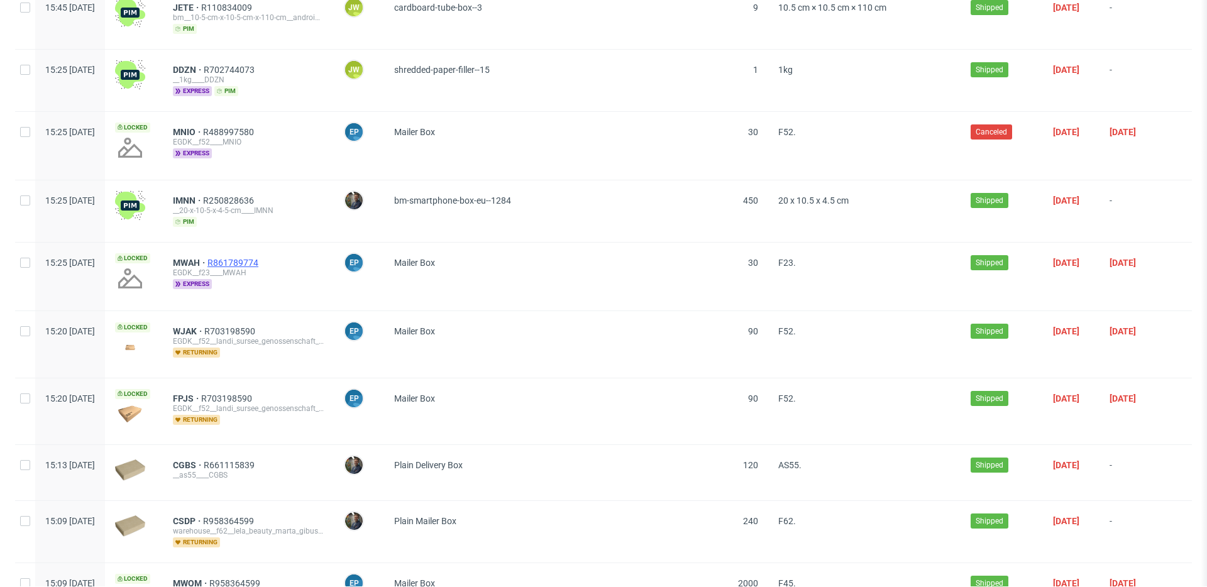
scroll to position [13807, 0]
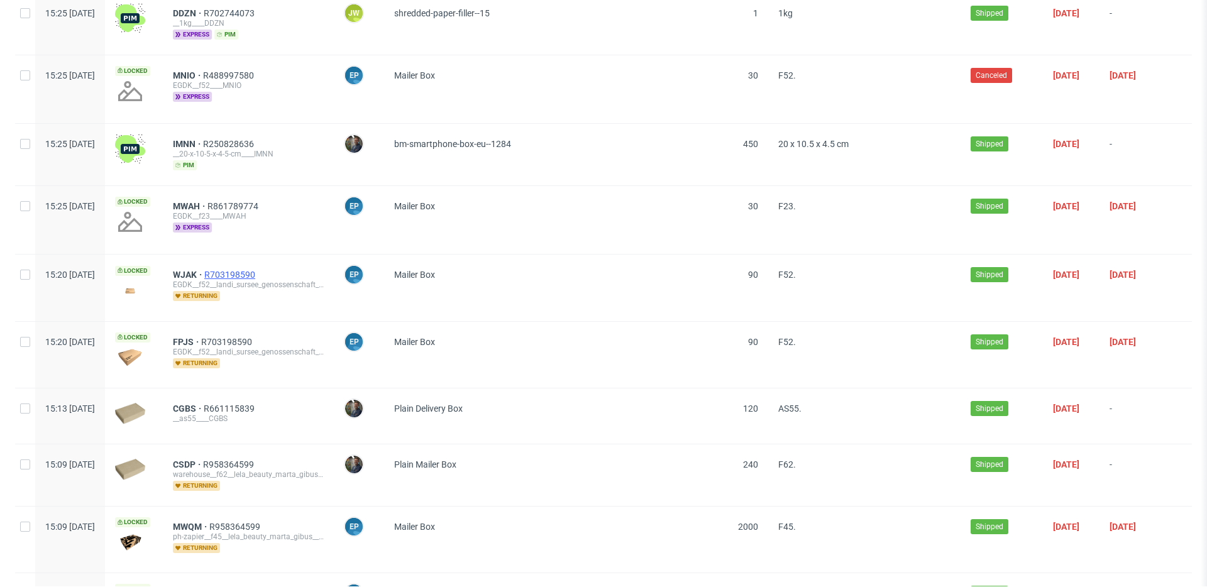
click at [258, 270] on span "R703198590" at bounding box center [230, 275] width 53 height 10
click at [255, 337] on span "R703198590" at bounding box center [227, 342] width 53 height 10
click at [257, 403] on span "R661115839" at bounding box center [230, 408] width 53 height 10
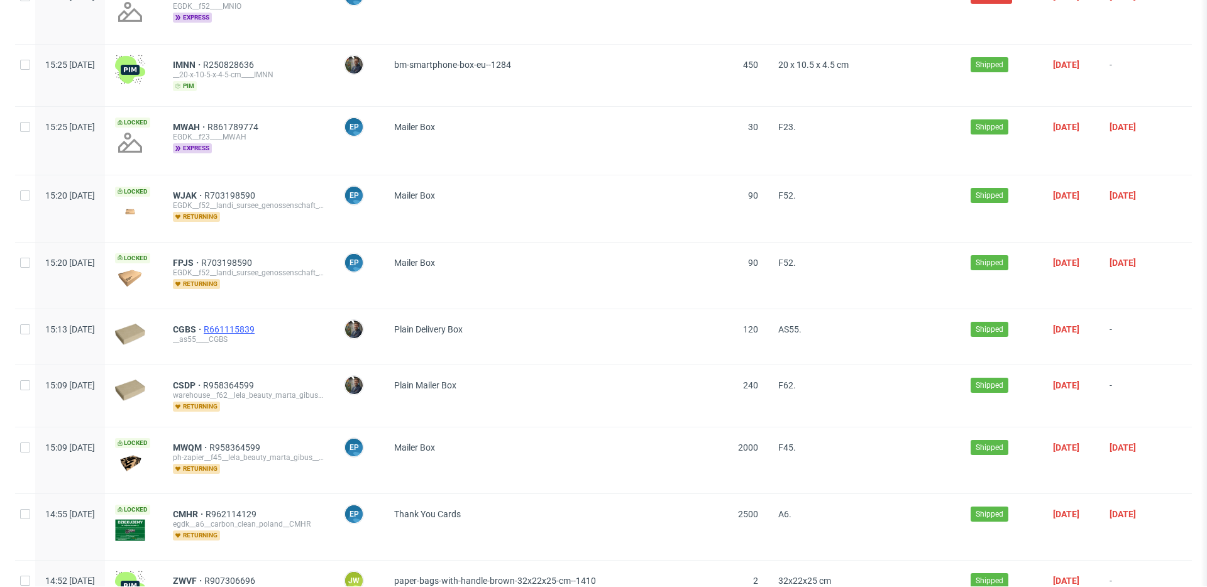
scroll to position [13895, 0]
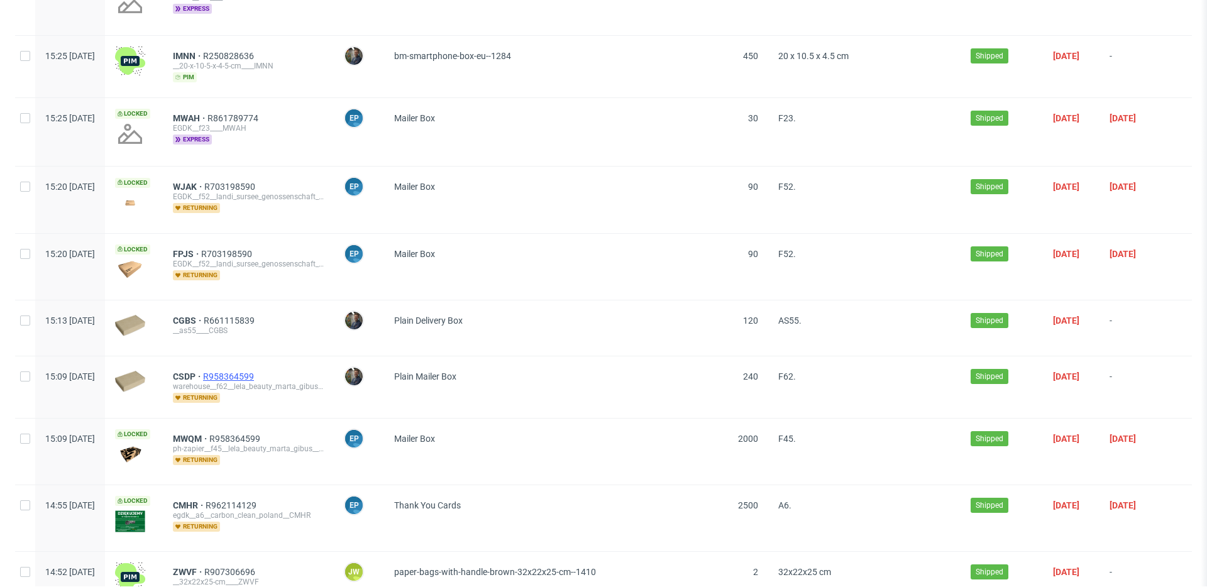
click at [256, 371] on span "R958364599" at bounding box center [229, 376] width 53 height 10
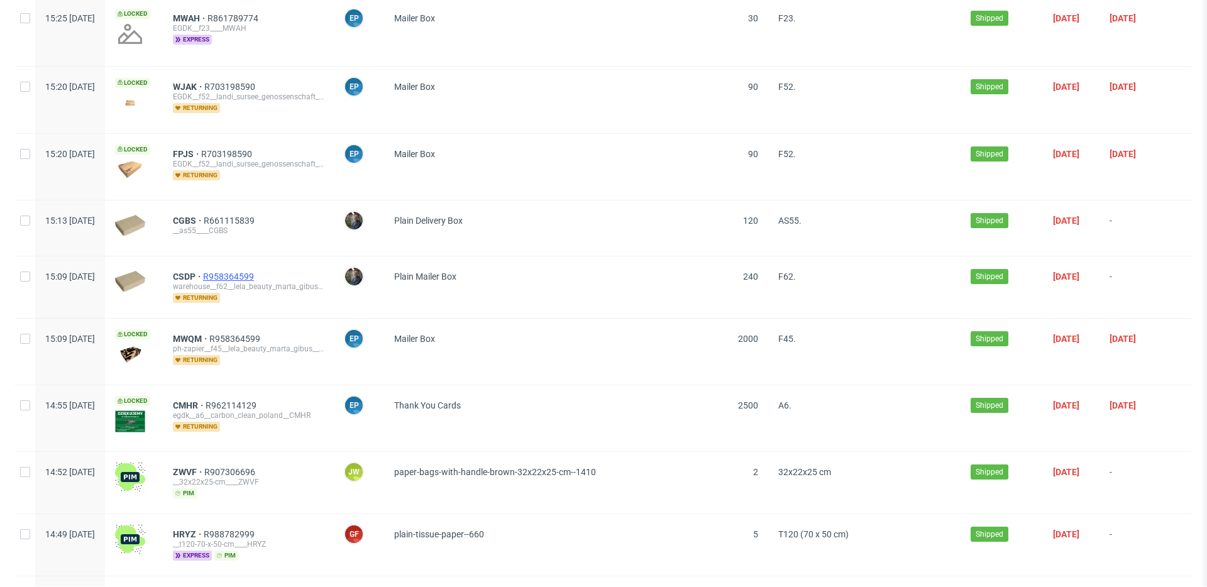
scroll to position [14004, 0]
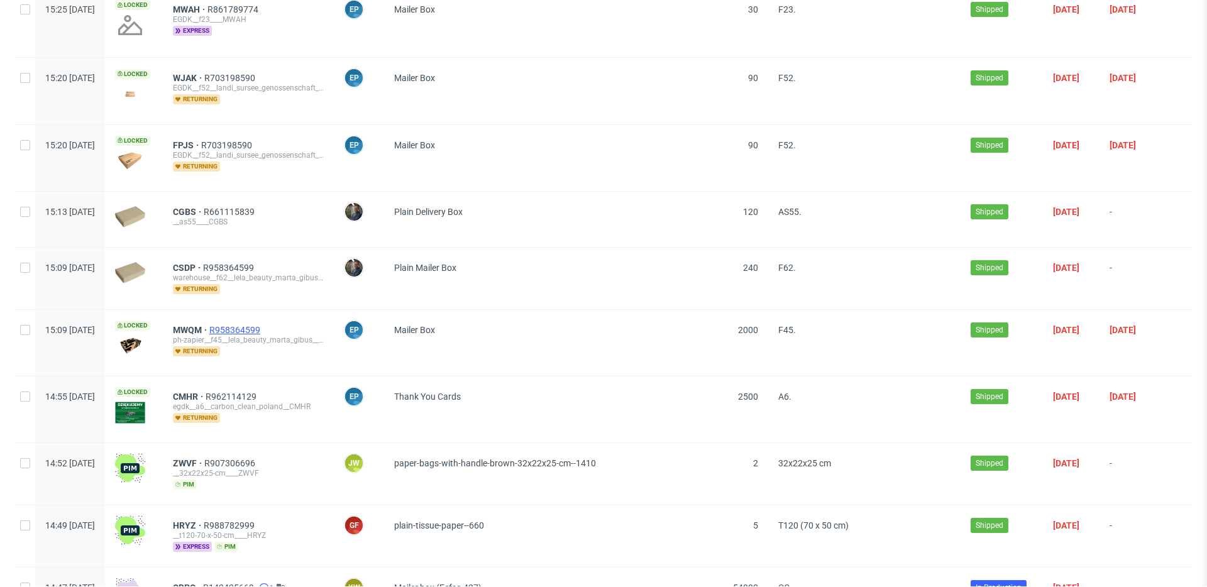
click at [263, 325] on span "R958364599" at bounding box center [235, 330] width 53 height 10
click at [259, 392] on span "R962114129" at bounding box center [232, 397] width 53 height 10
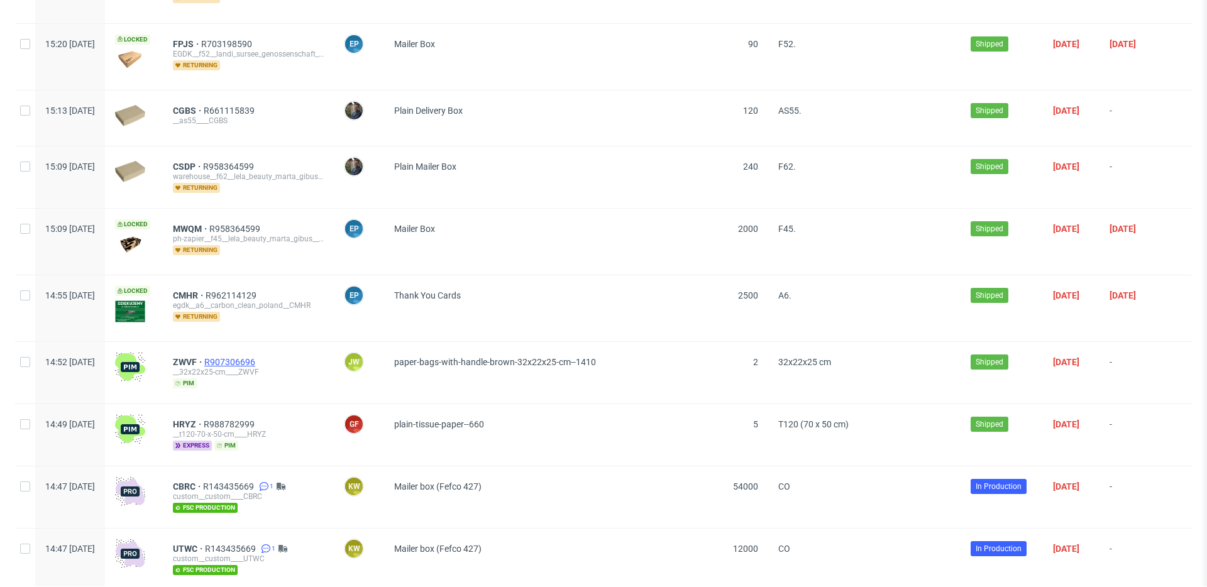
click at [258, 357] on span "R907306696" at bounding box center [230, 362] width 53 height 10
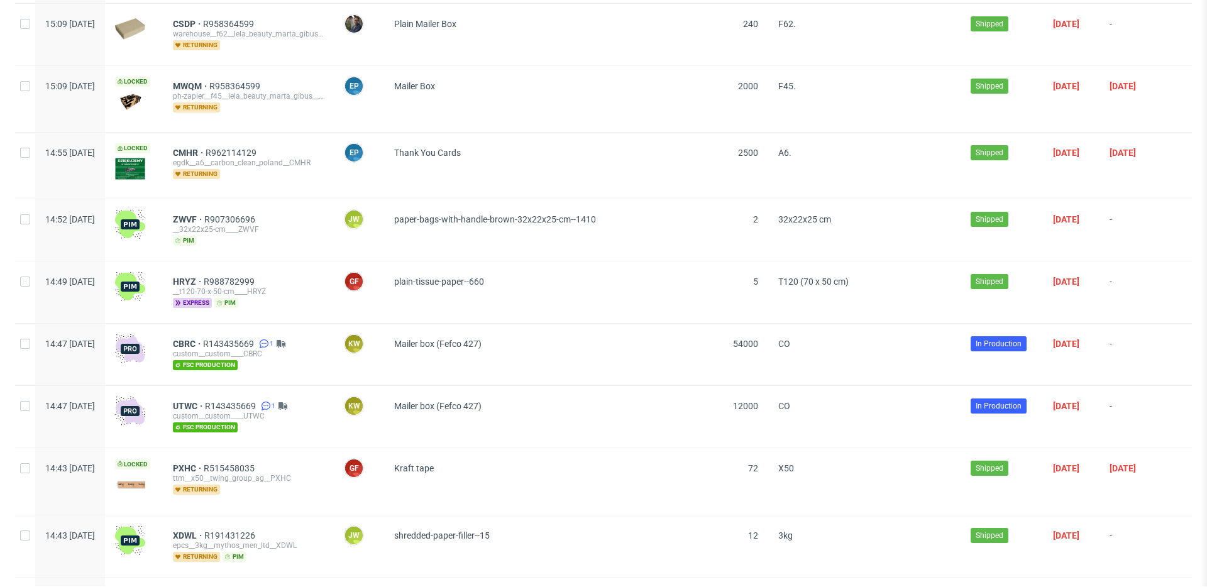
scroll to position [14263, 0]
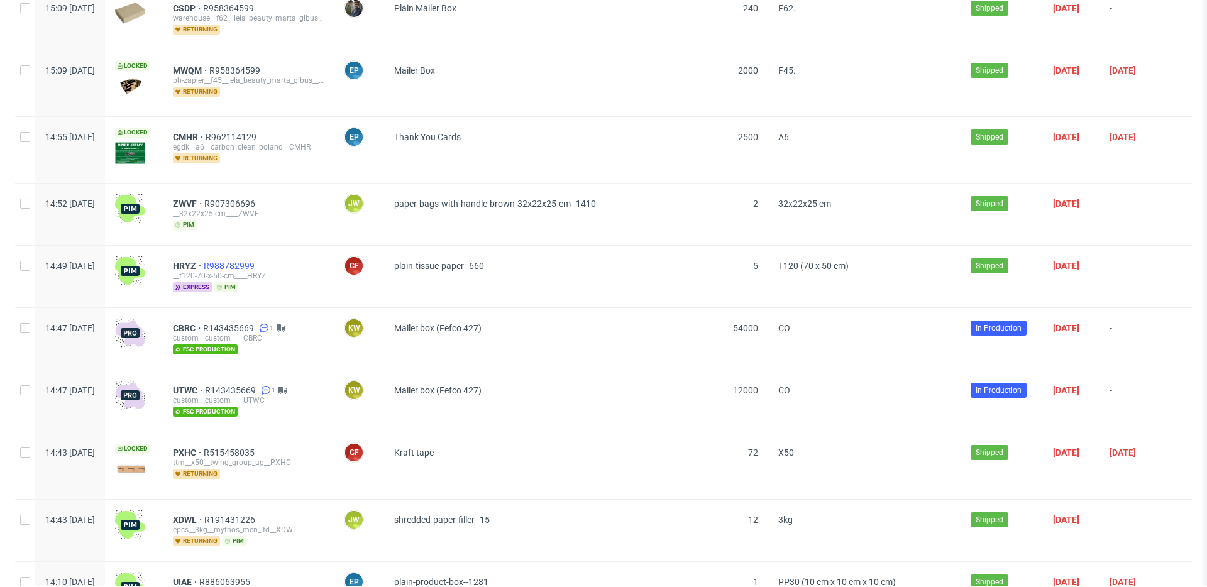
click at [257, 261] on span "R988782999" at bounding box center [230, 266] width 53 height 10
click at [256, 323] on span "R143435669" at bounding box center [229, 328] width 53 height 10
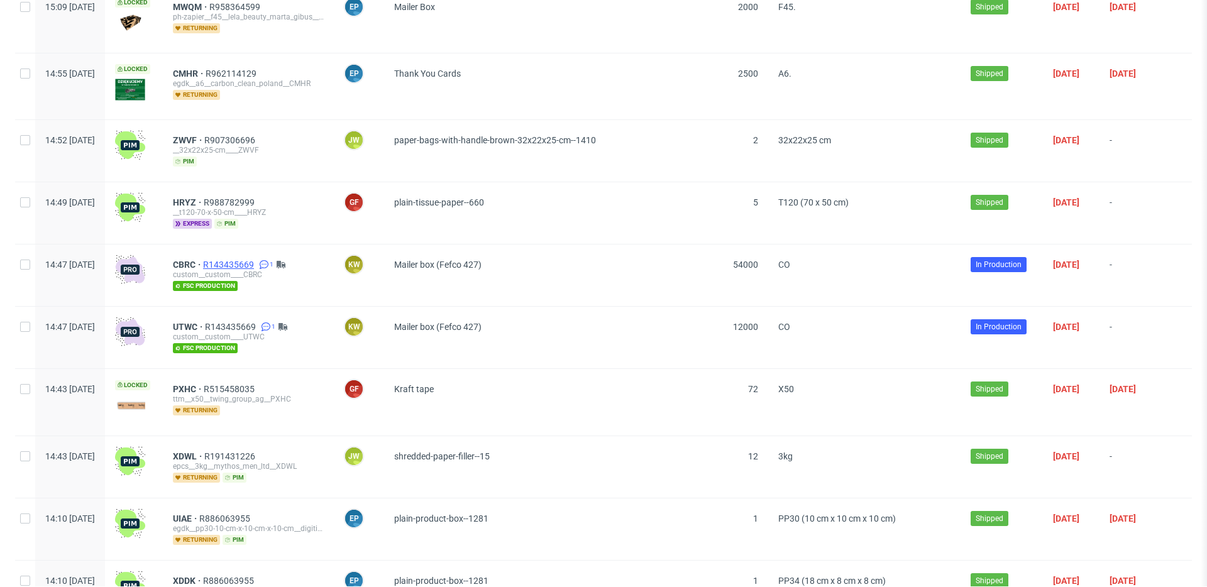
scroll to position [14339, 0]
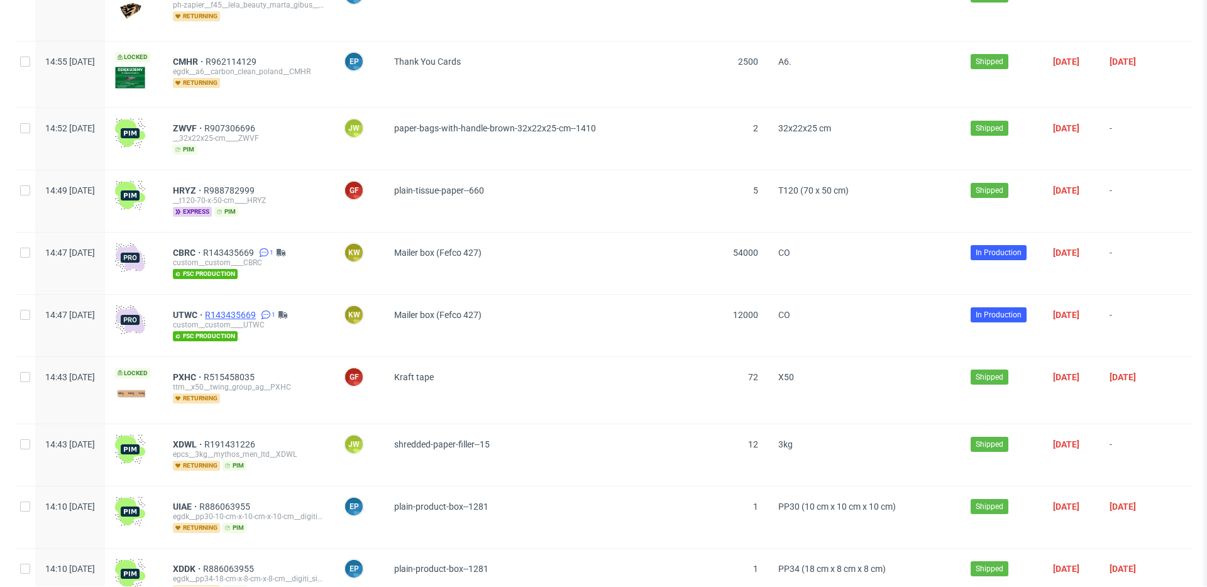
click at [258, 310] on span "R143435669" at bounding box center [231, 315] width 53 height 10
click at [257, 372] on span "R515458035" at bounding box center [230, 377] width 53 height 10
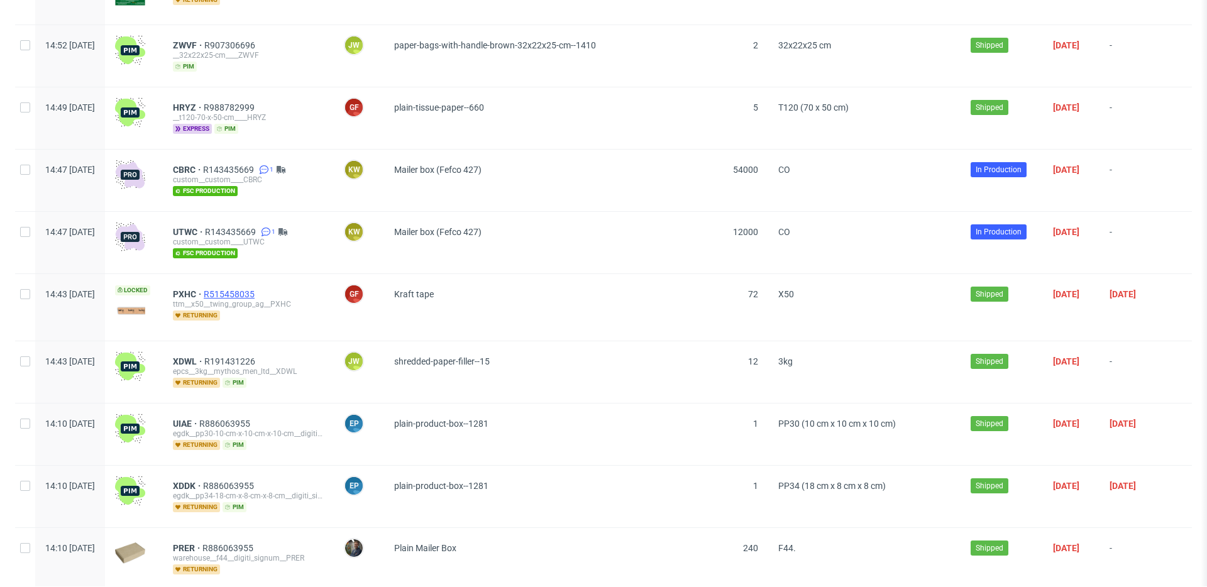
scroll to position [14451, 0]
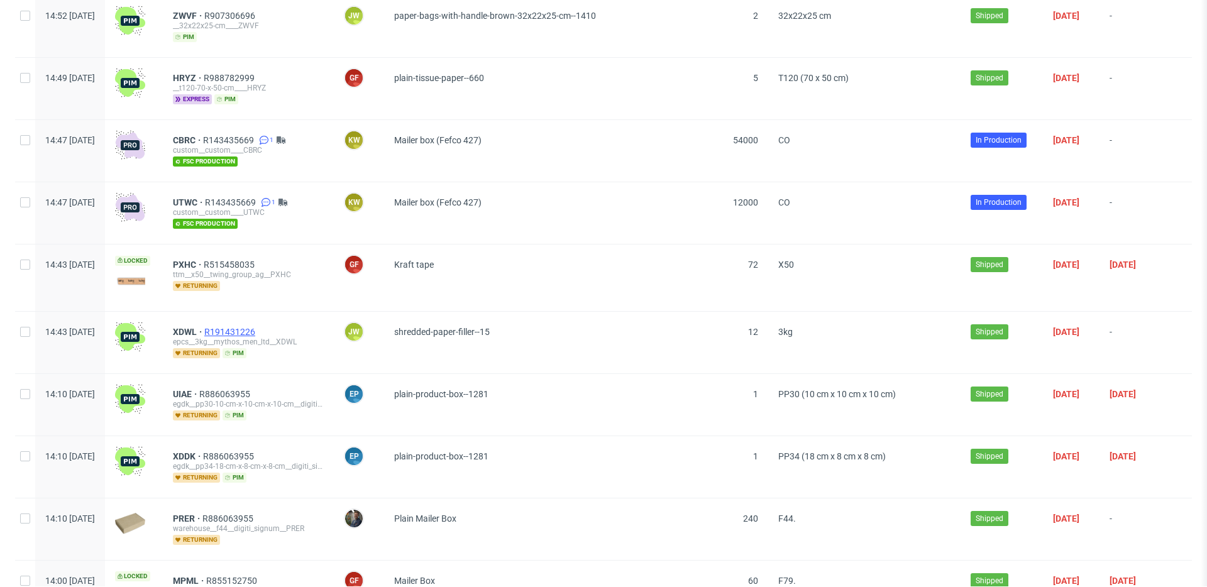
click at [258, 327] on span "R191431226" at bounding box center [230, 332] width 53 height 10
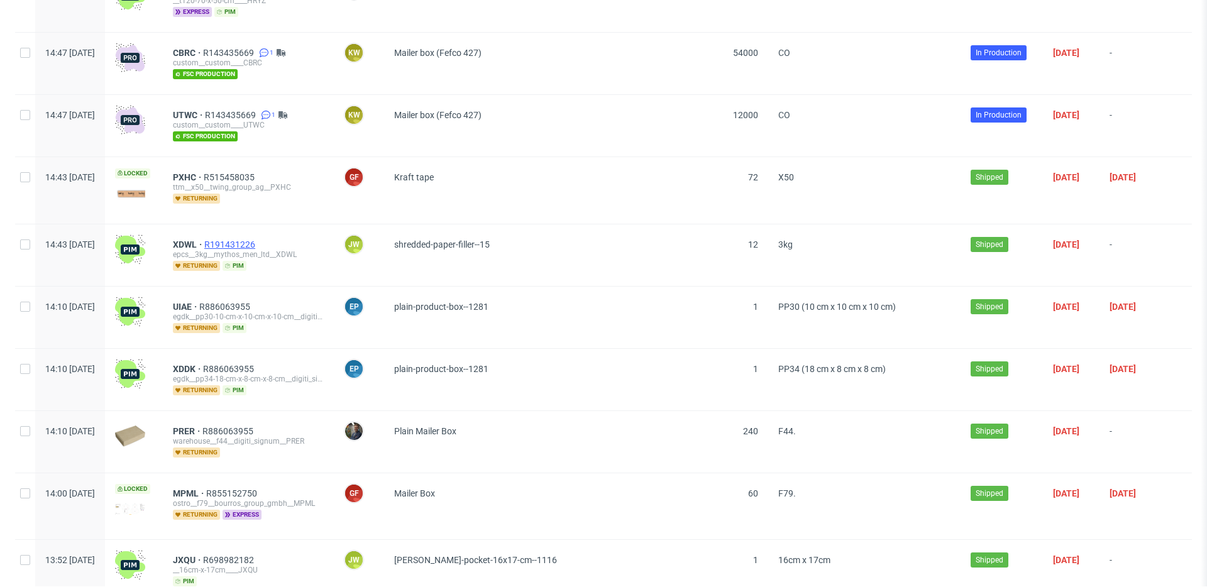
scroll to position [14567, 0]
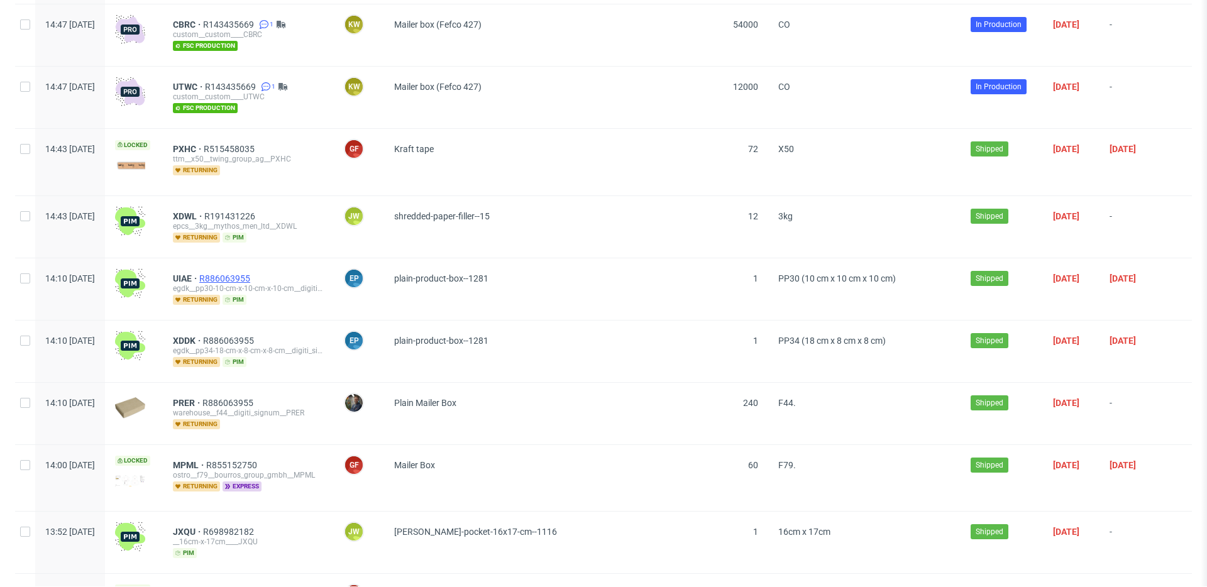
click at [253, 273] on span "R886063955" at bounding box center [225, 278] width 53 height 10
click at [256, 336] on span "R886063955" at bounding box center [229, 341] width 53 height 10
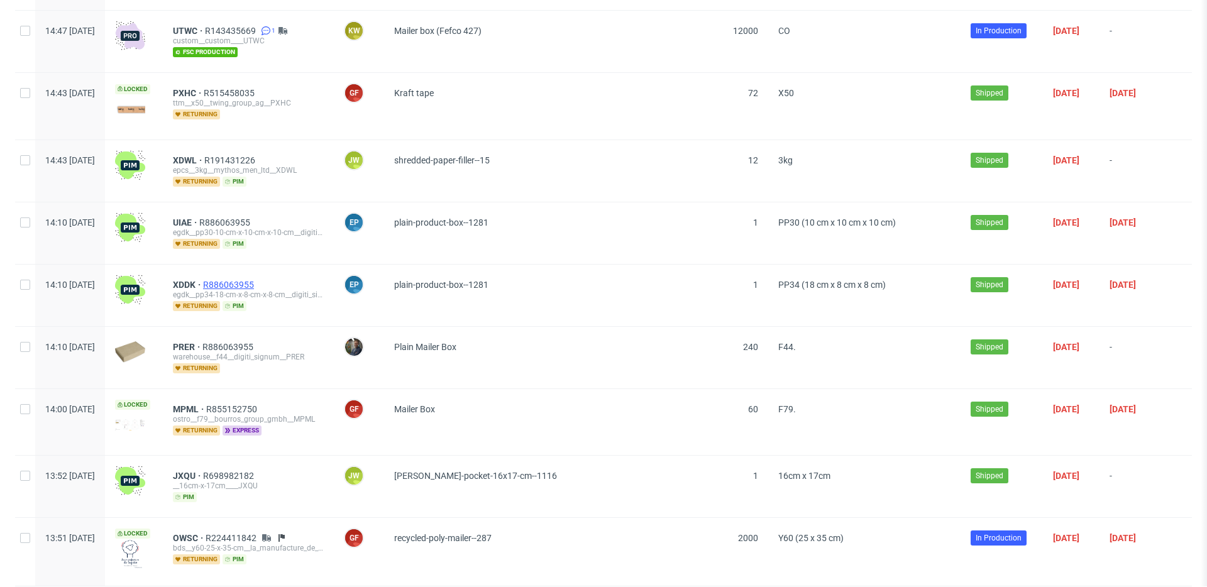
scroll to position [14659, 0]
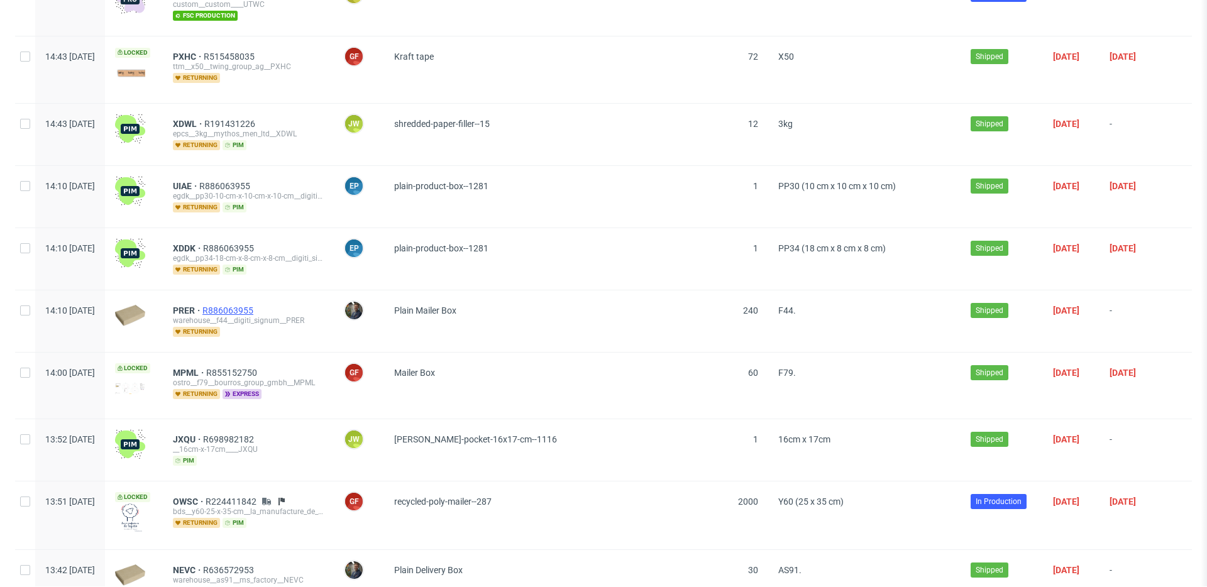
click at [256, 305] on span "R886063955" at bounding box center [228, 310] width 53 height 10
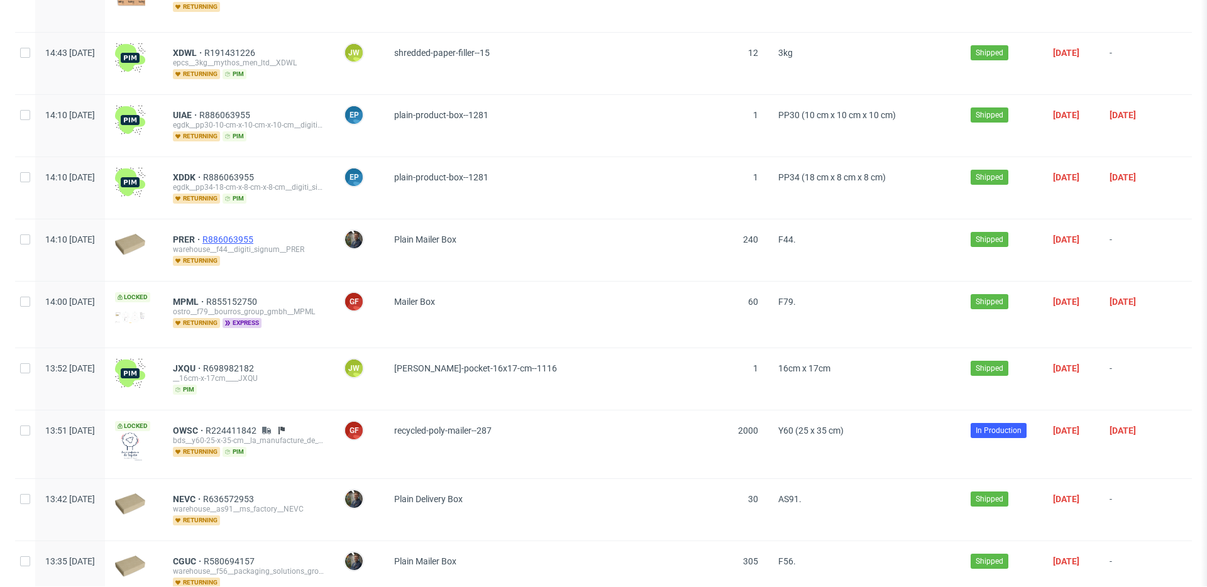
scroll to position [14752, 0]
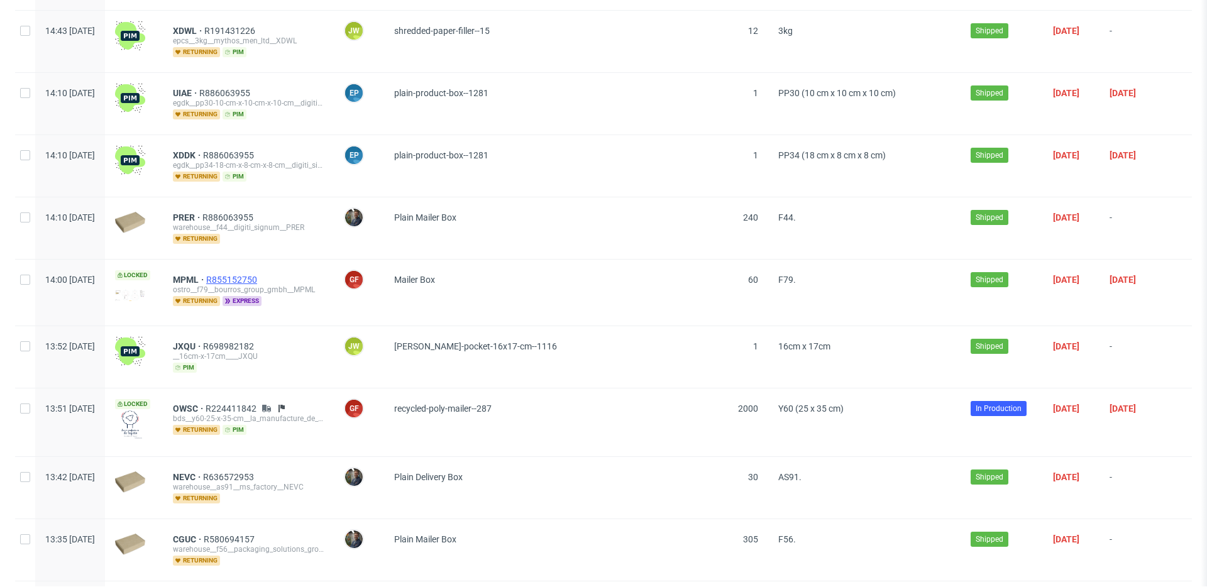
click at [260, 275] on span "R855152750" at bounding box center [232, 280] width 53 height 10
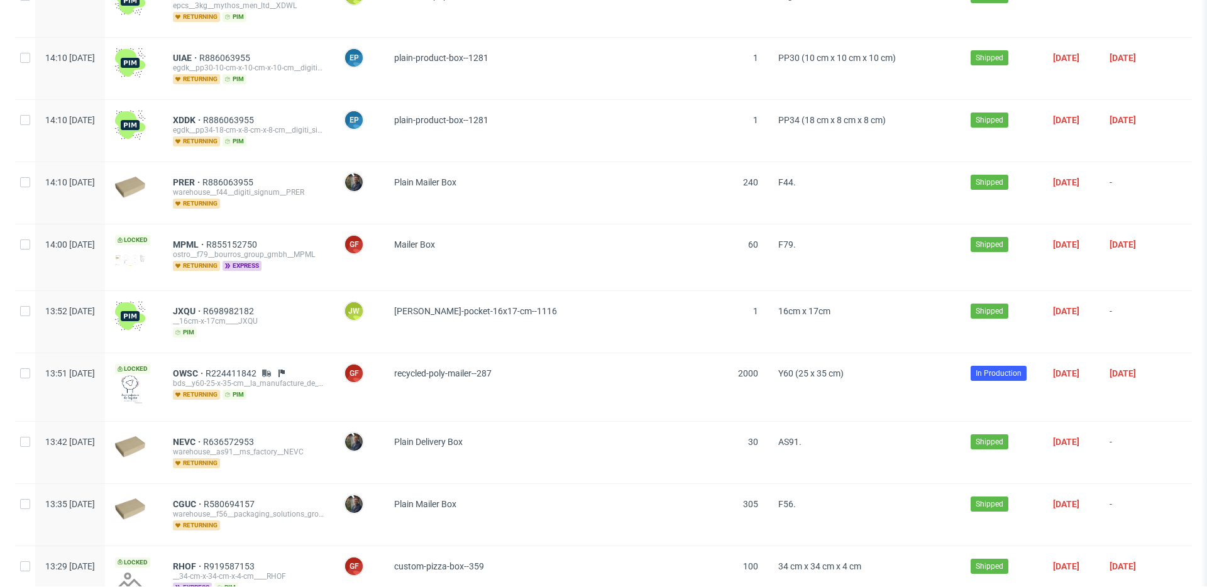
scroll to position [14794, 0]
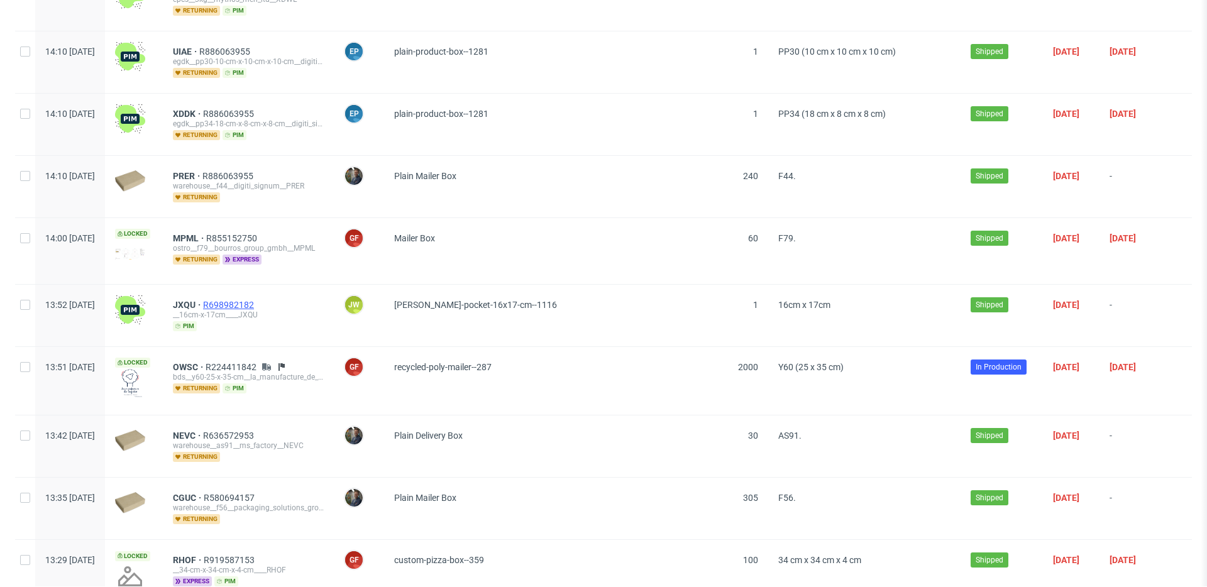
click at [256, 300] on span "R698982182" at bounding box center [229, 305] width 53 height 10
click at [259, 362] on span "R224411842" at bounding box center [232, 367] width 53 height 10
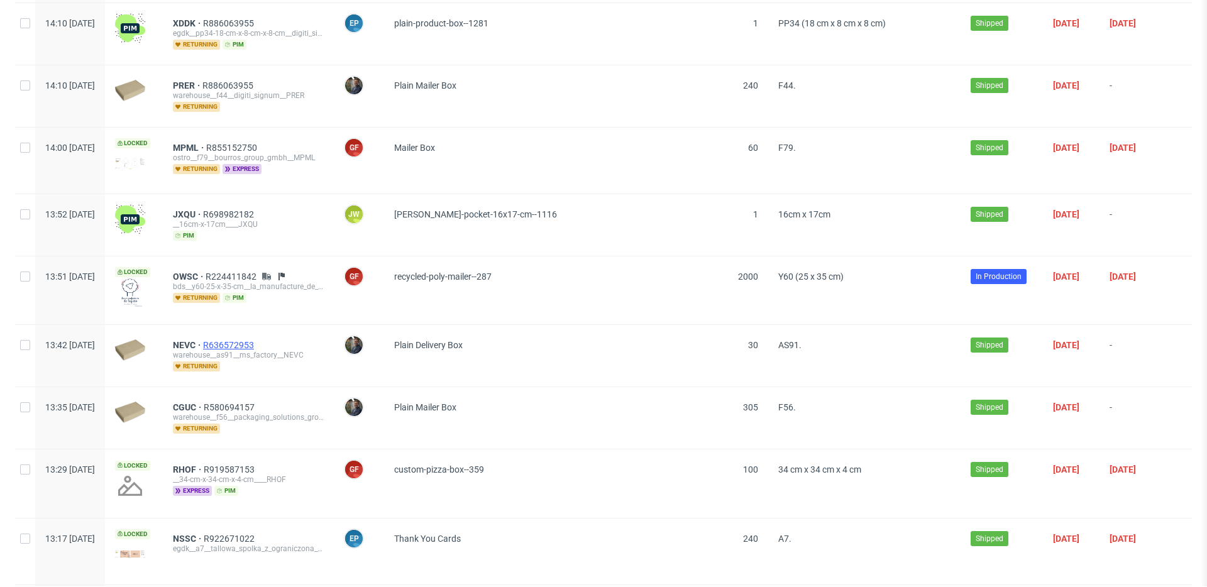
click at [256, 340] on span "R636572953" at bounding box center [229, 345] width 53 height 10
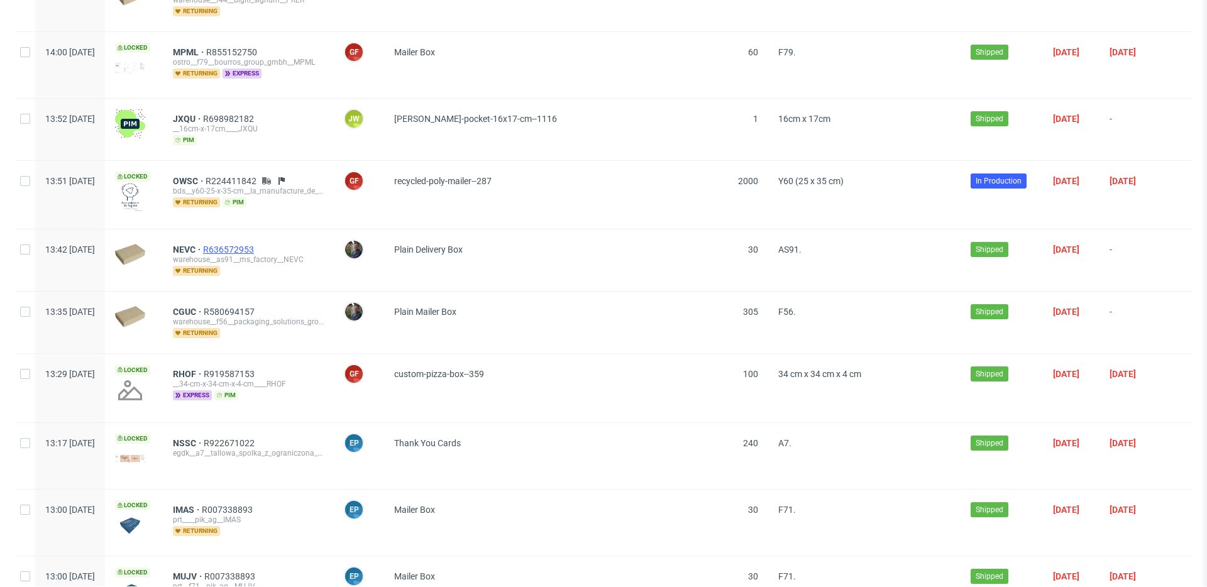
scroll to position [15011, 0]
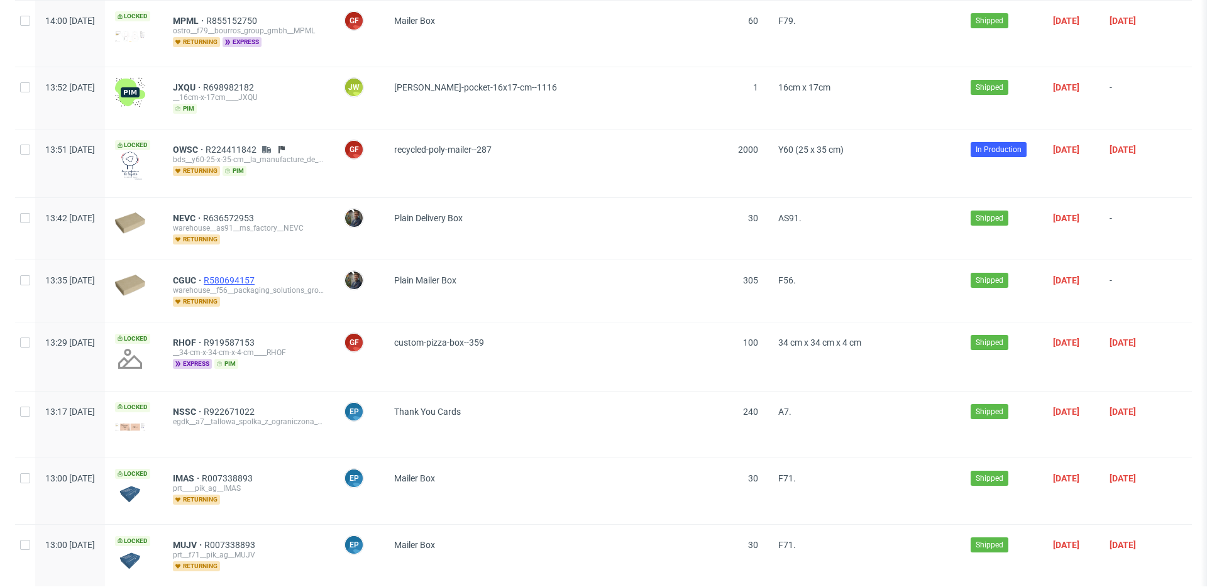
click at [257, 275] on span "R580694157" at bounding box center [230, 280] width 53 height 10
click at [257, 337] on span "R919587153" at bounding box center [230, 342] width 53 height 10
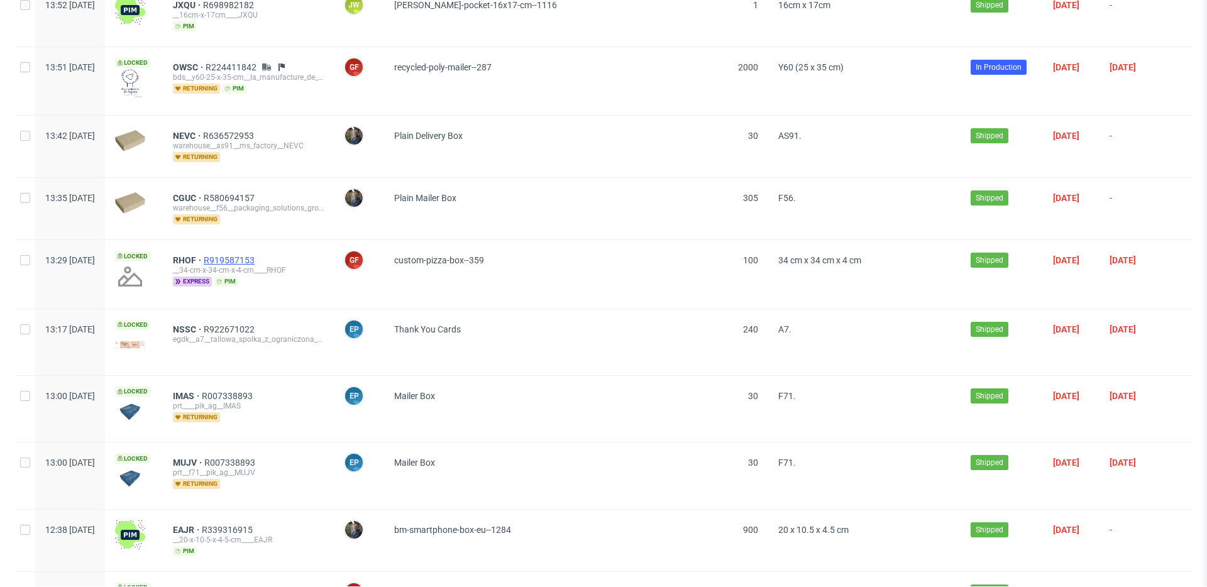
scroll to position [15176, 0]
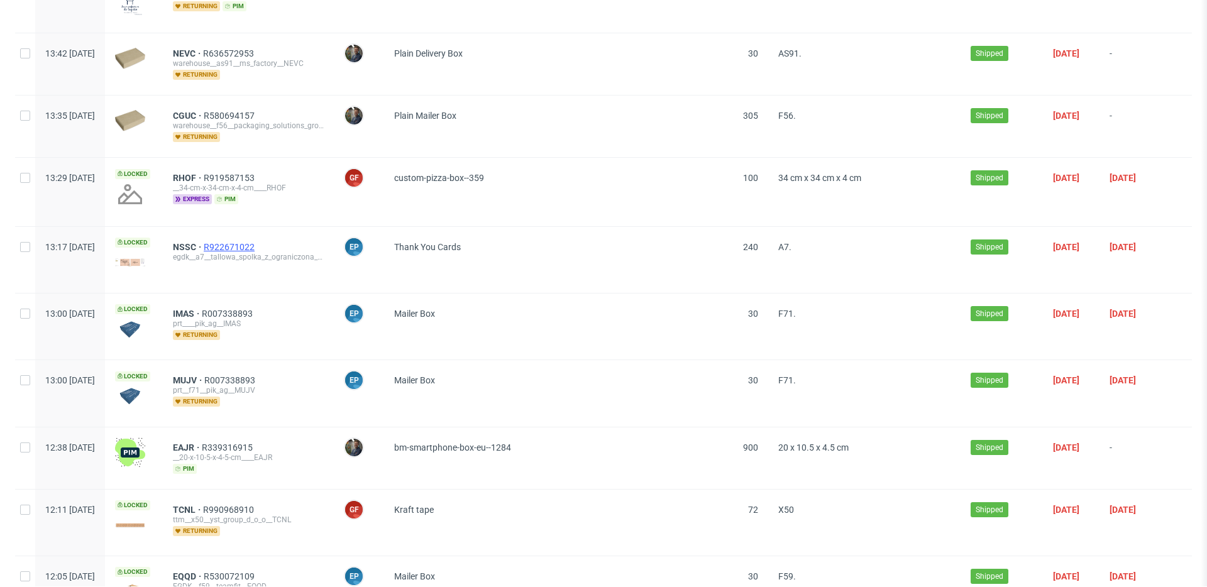
click at [257, 242] on span "R922671022" at bounding box center [230, 247] width 53 height 10
click at [255, 309] on span "R007338893" at bounding box center [228, 314] width 53 height 10
click at [256, 375] on span "R007338893" at bounding box center [230, 380] width 53 height 10
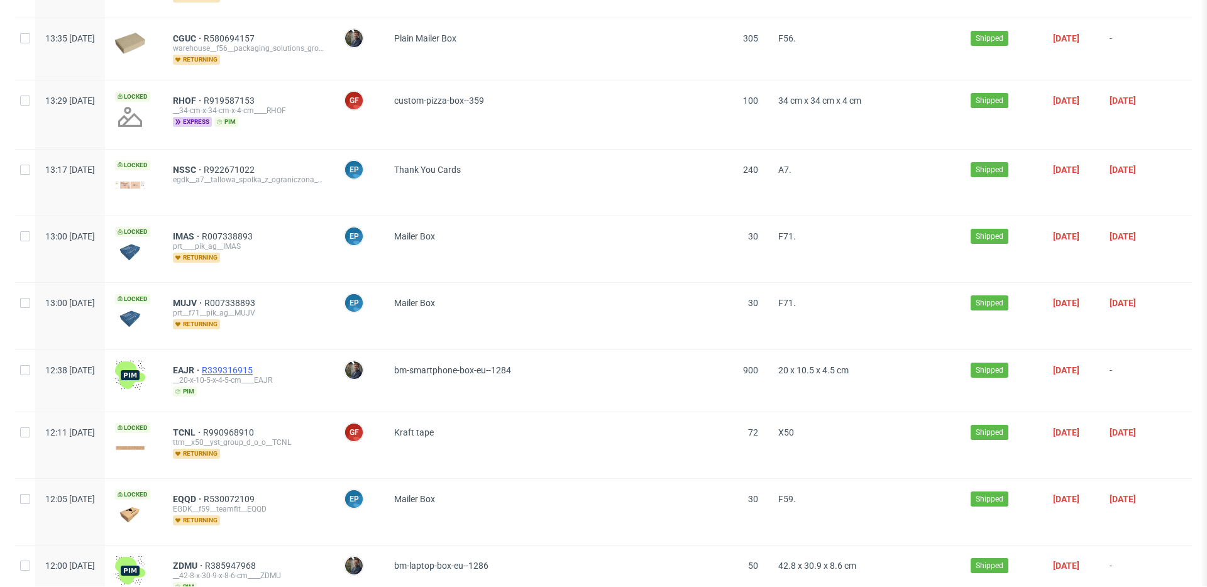
click at [255, 365] on span "R339316915" at bounding box center [228, 370] width 53 height 10
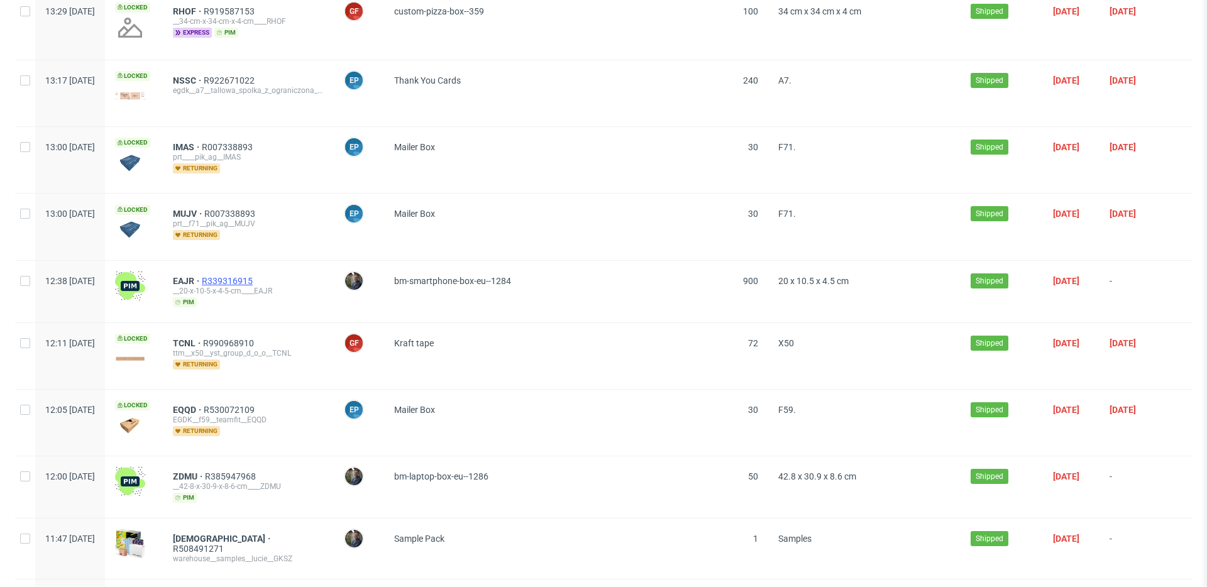
scroll to position [15367, 0]
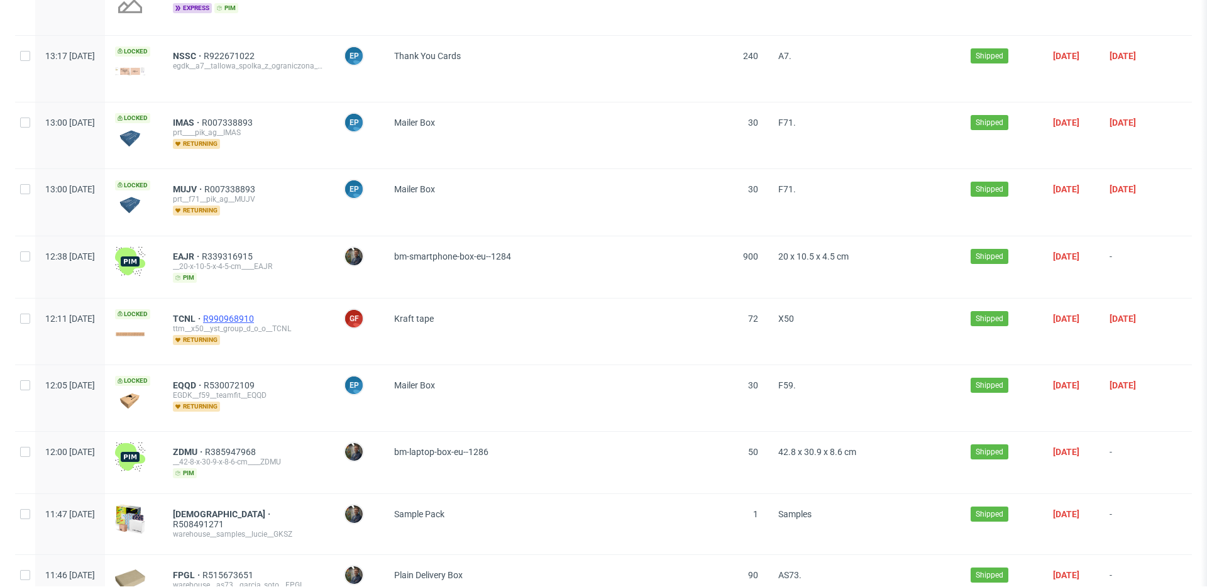
click at [256, 314] on span "R990968910" at bounding box center [229, 319] width 53 height 10
click at [257, 380] on span "R530072109" at bounding box center [230, 385] width 53 height 10
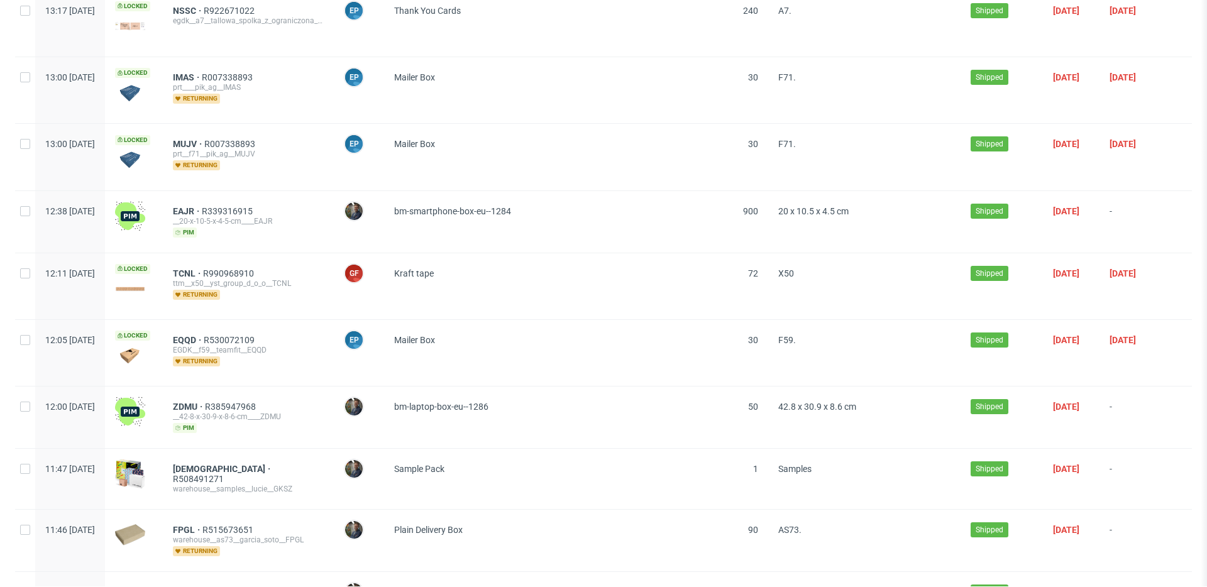
scroll to position [15478, 0]
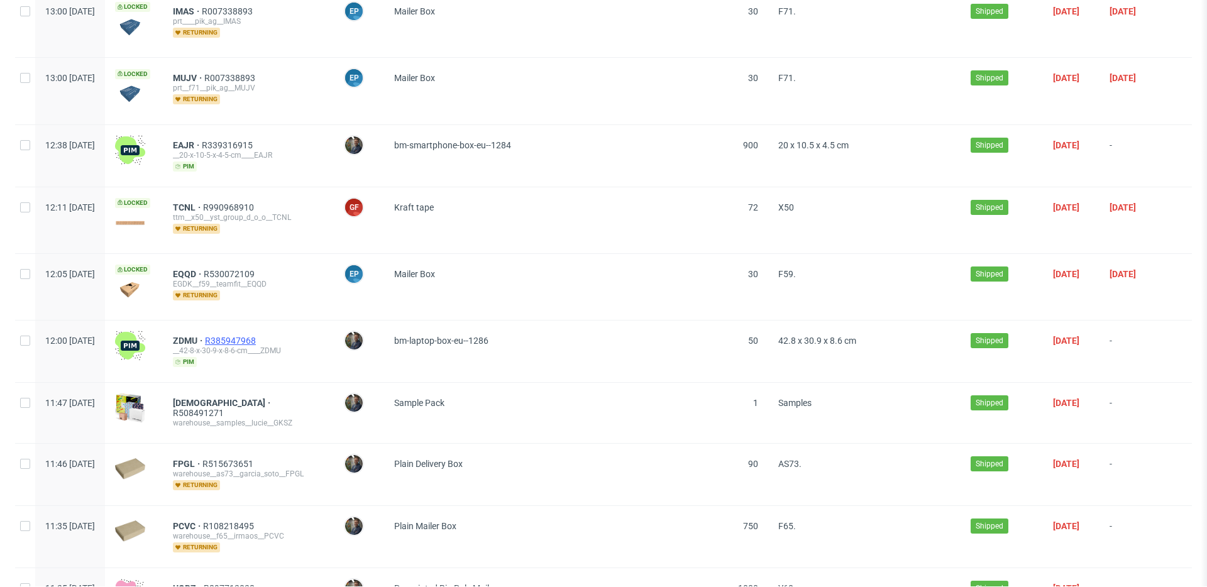
click at [258, 336] on span "R385947968" at bounding box center [231, 341] width 53 height 10
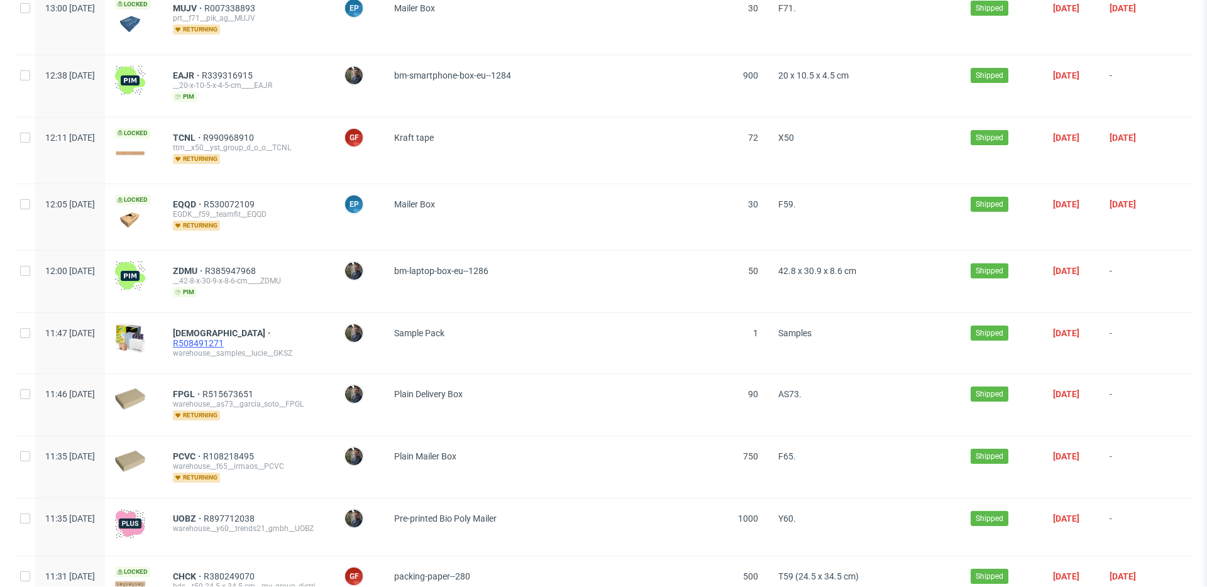
click at [226, 338] on span "R508491271" at bounding box center [199, 343] width 53 height 10
click at [256, 389] on span "R515673651" at bounding box center [228, 394] width 53 height 10
click at [256, 451] on span "R108218495" at bounding box center [229, 456] width 53 height 10
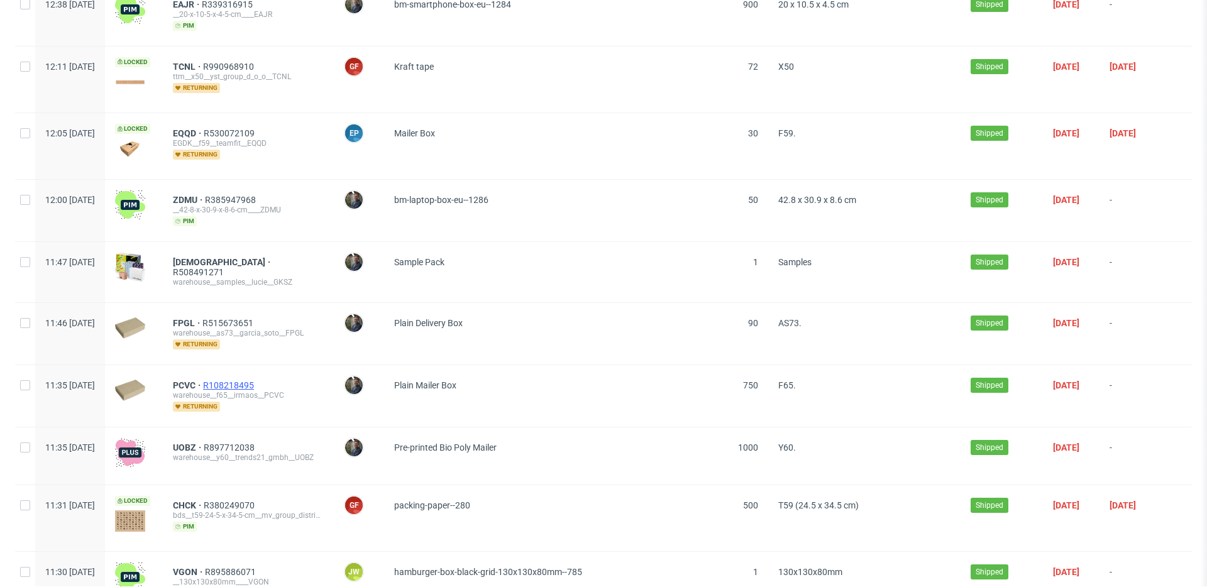
scroll to position [15660, 0]
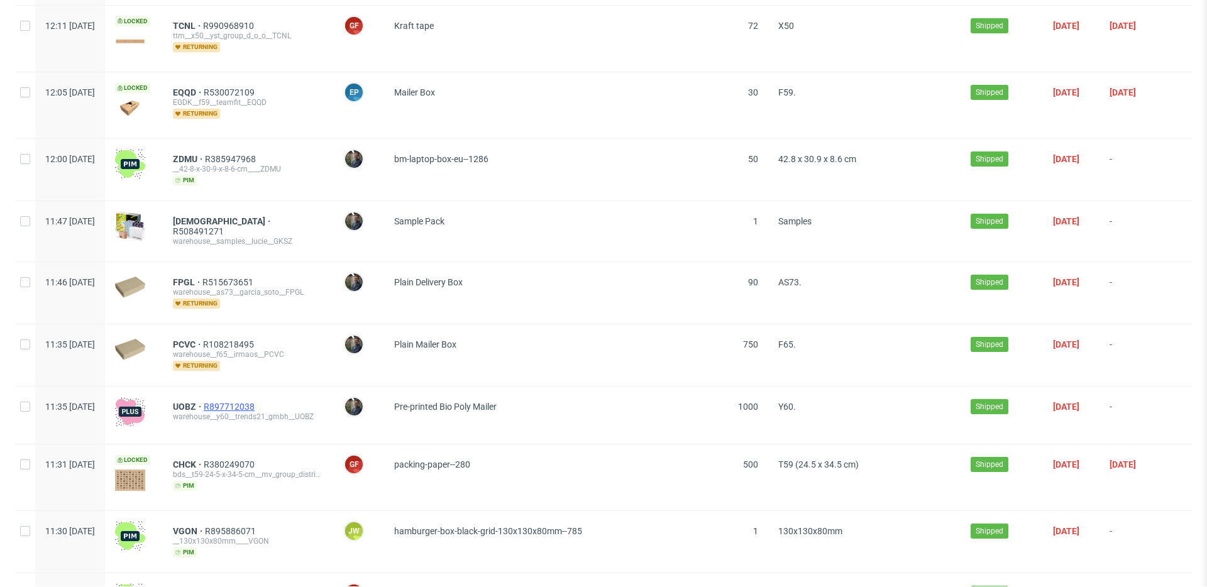
click at [257, 402] on span "R897712038" at bounding box center [230, 407] width 53 height 10
click at [257, 459] on span "R380249070" at bounding box center [230, 464] width 53 height 10
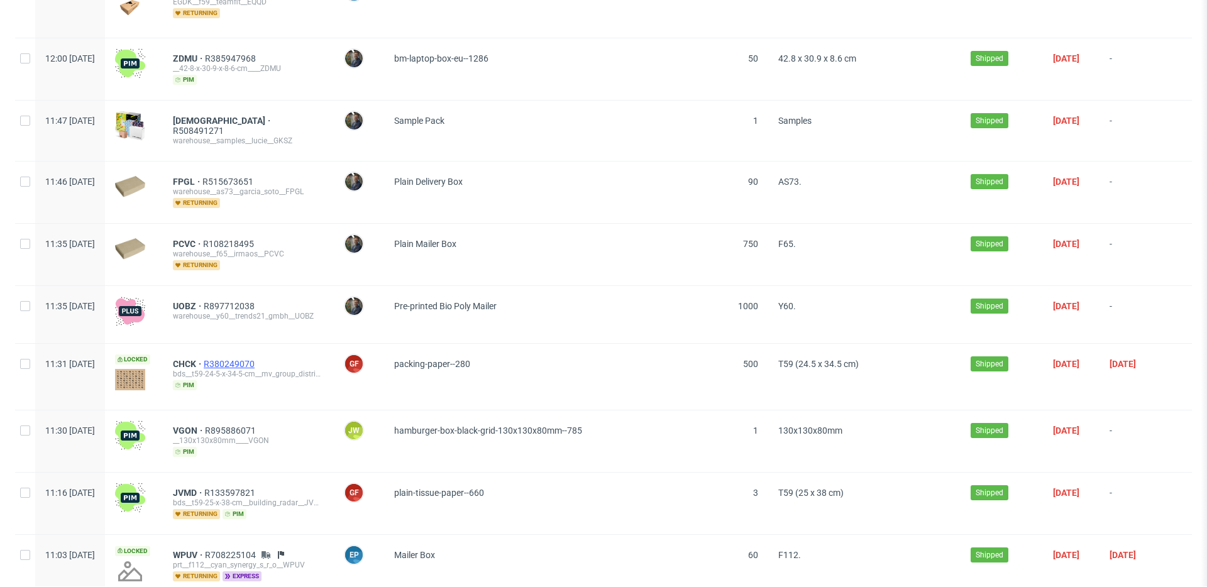
scroll to position [15828, 0]
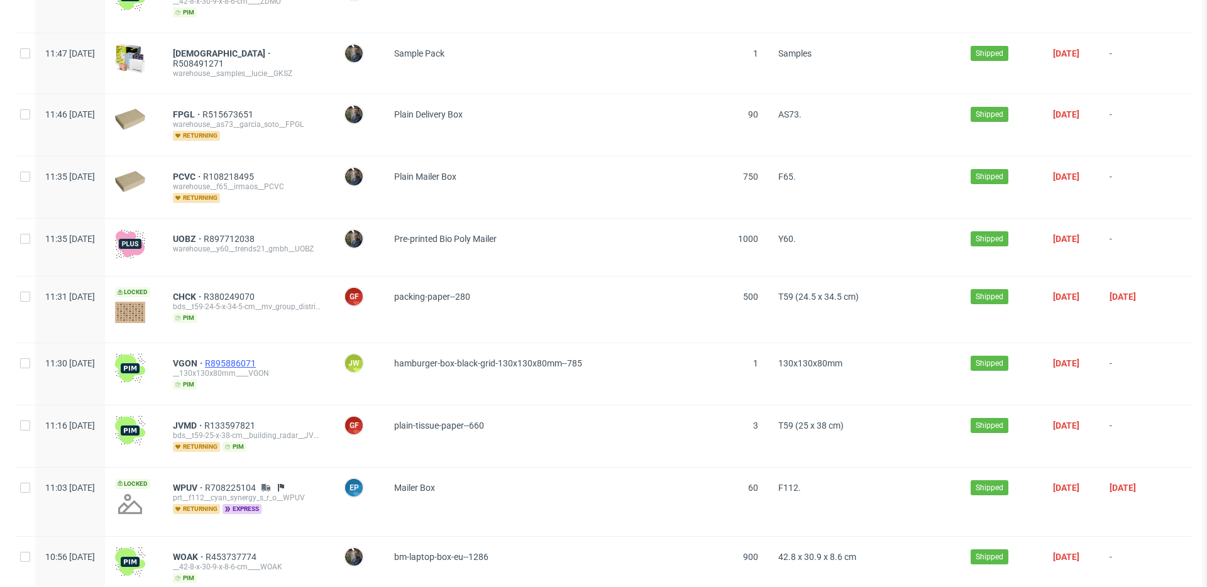
click at [258, 358] on span "R895886071" at bounding box center [231, 363] width 53 height 10
click at [258, 420] on span "R133597821" at bounding box center [230, 425] width 53 height 10
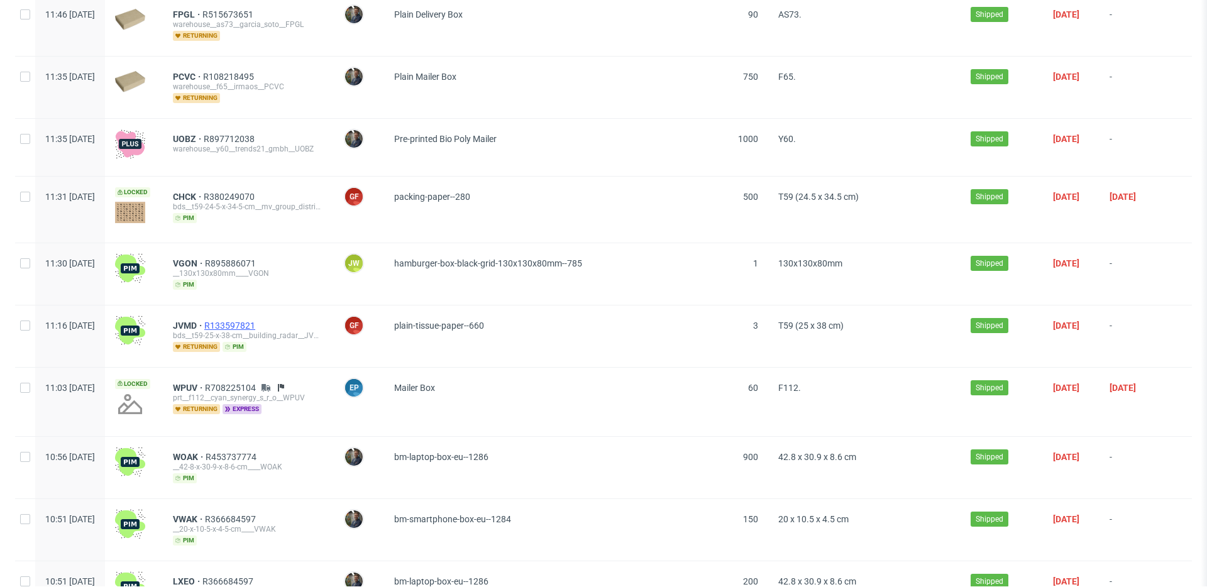
scroll to position [15946, 0]
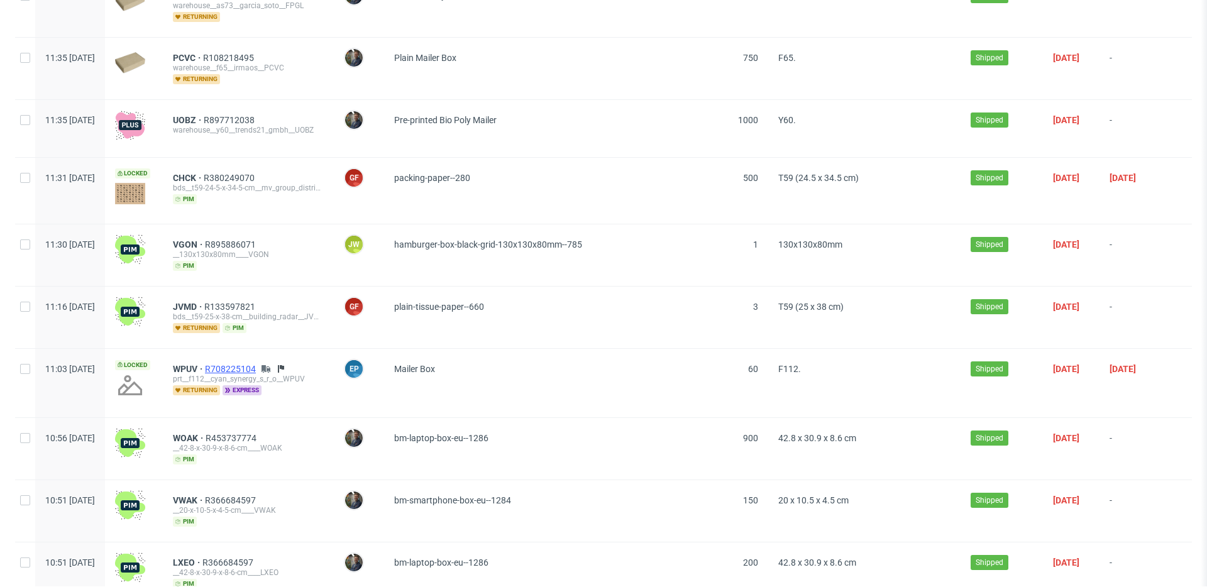
click at [258, 364] on span "R708225104" at bounding box center [231, 369] width 53 height 10
click at [270, 418] on div "WOAK R453737774 __42-8-x-30-9-x-8-6-cm____WOAK pim" at bounding box center [248, 449] width 171 height 62
click at [259, 433] on span "R453737774" at bounding box center [232, 438] width 53 height 10
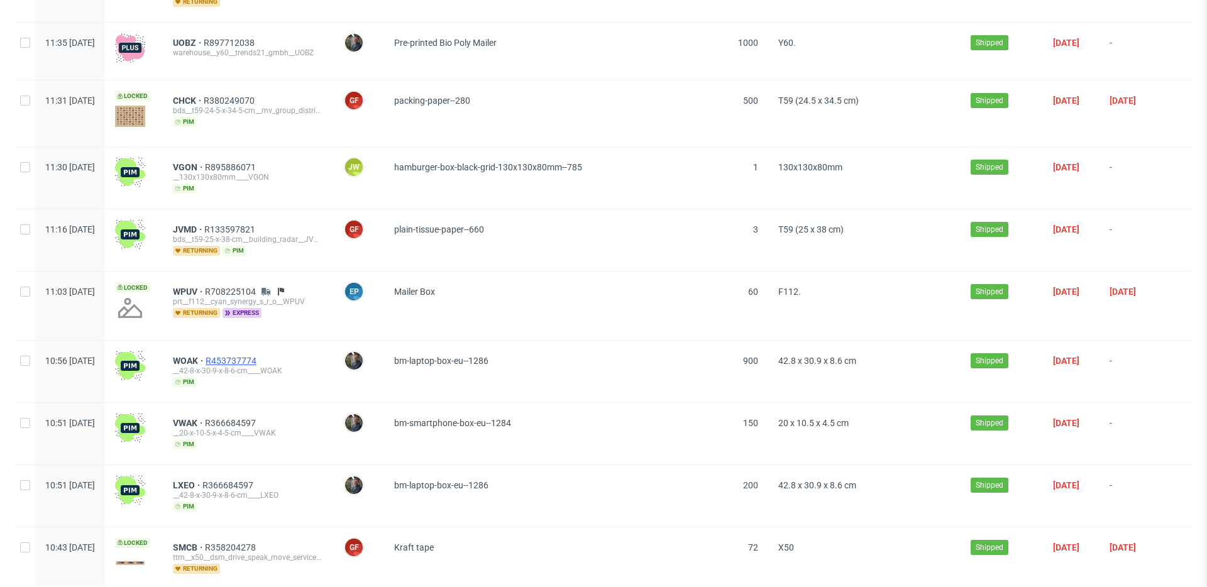
scroll to position [16056, 0]
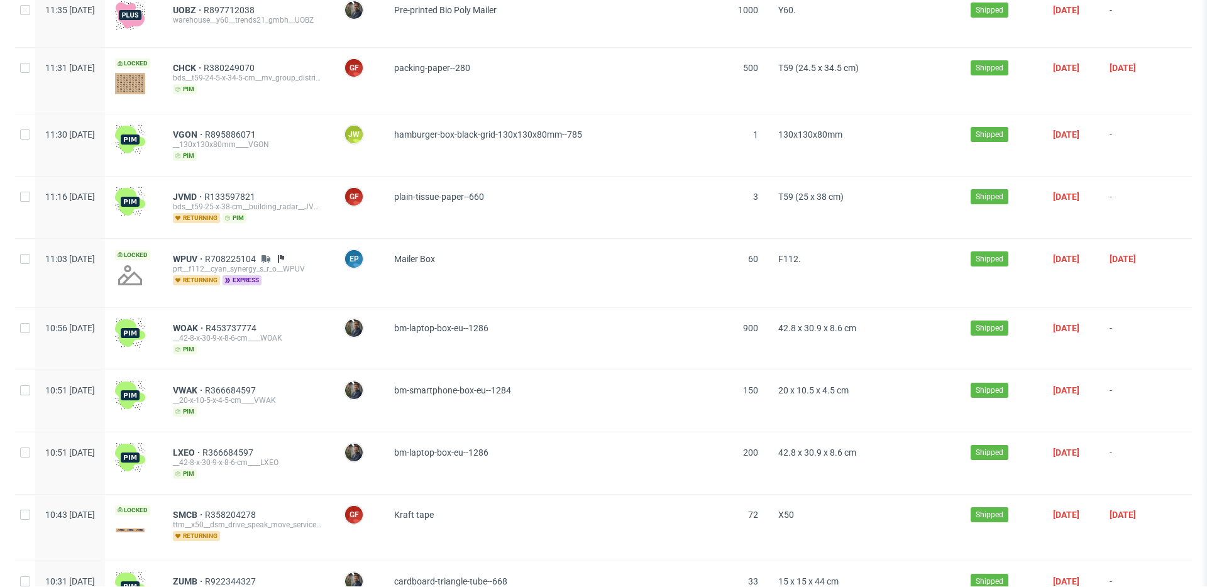
click at [264, 370] on div "VWAK R366684597 __20-x-10-5-x-4-5-cm____VWAK pim" at bounding box center [248, 401] width 171 height 62
click at [258, 385] on span "R366684597" at bounding box center [231, 390] width 53 height 10
click at [256, 447] on span "R366684597" at bounding box center [228, 452] width 53 height 10
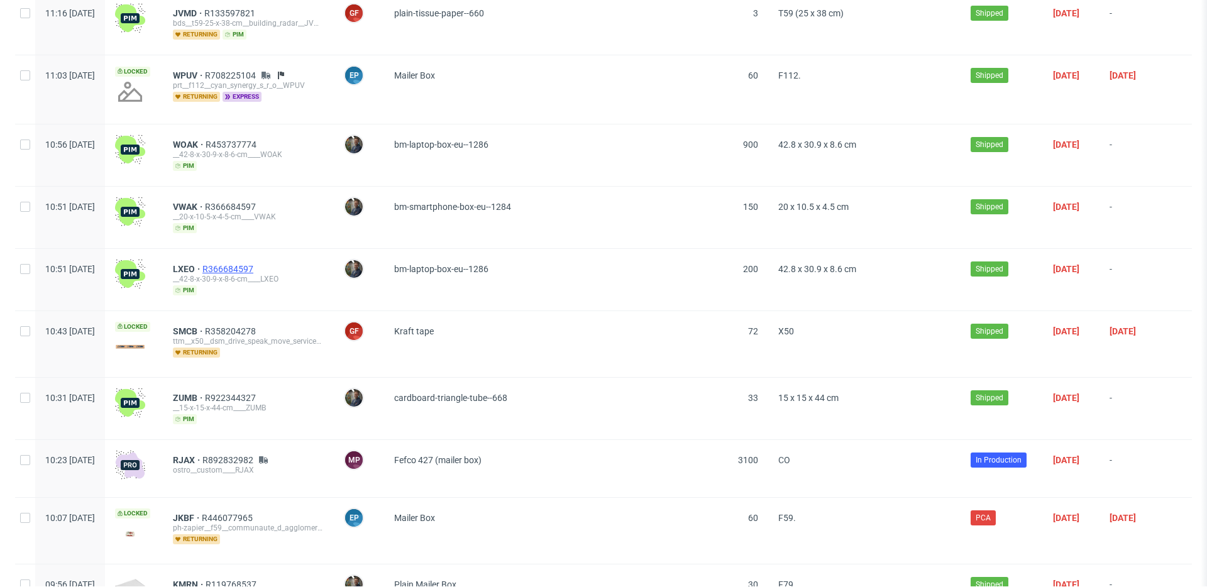
scroll to position [16276, 0]
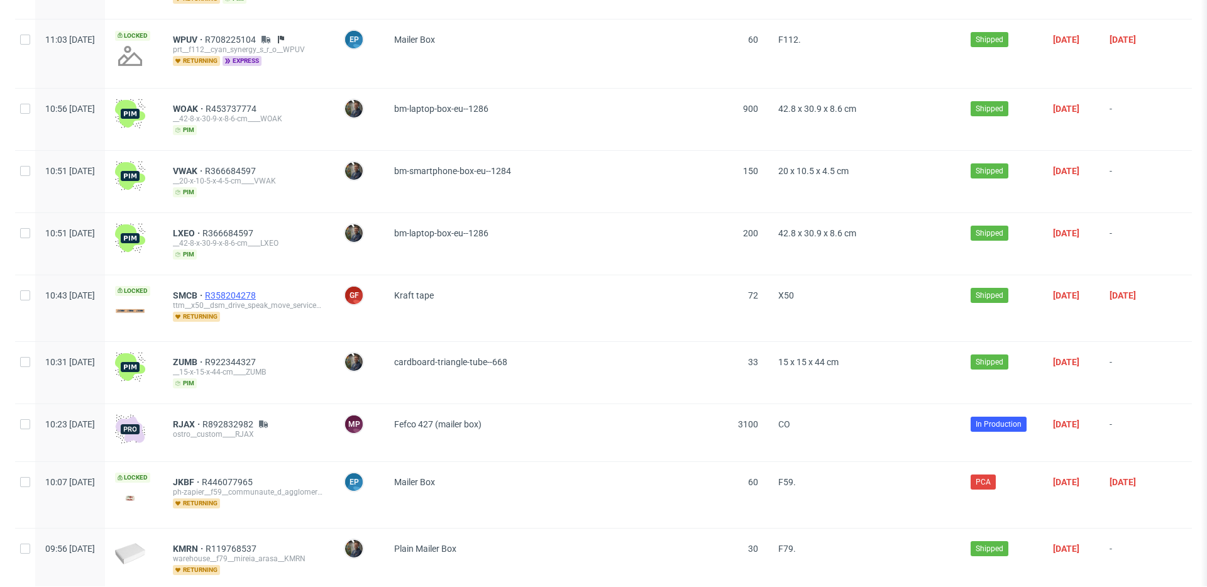
click at [258, 290] on span "R358204278" at bounding box center [231, 295] width 53 height 10
click at [256, 357] on span "R922344327" at bounding box center [231, 362] width 53 height 10
click at [256, 419] on span "R892832982" at bounding box center [228, 424] width 53 height 10
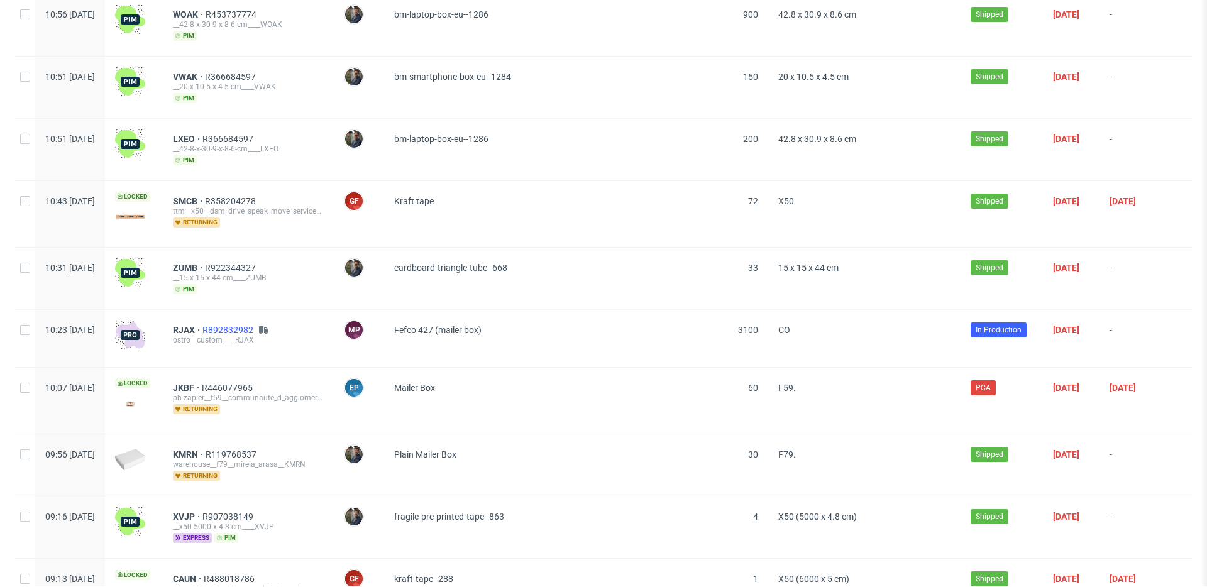
scroll to position [16418, 0]
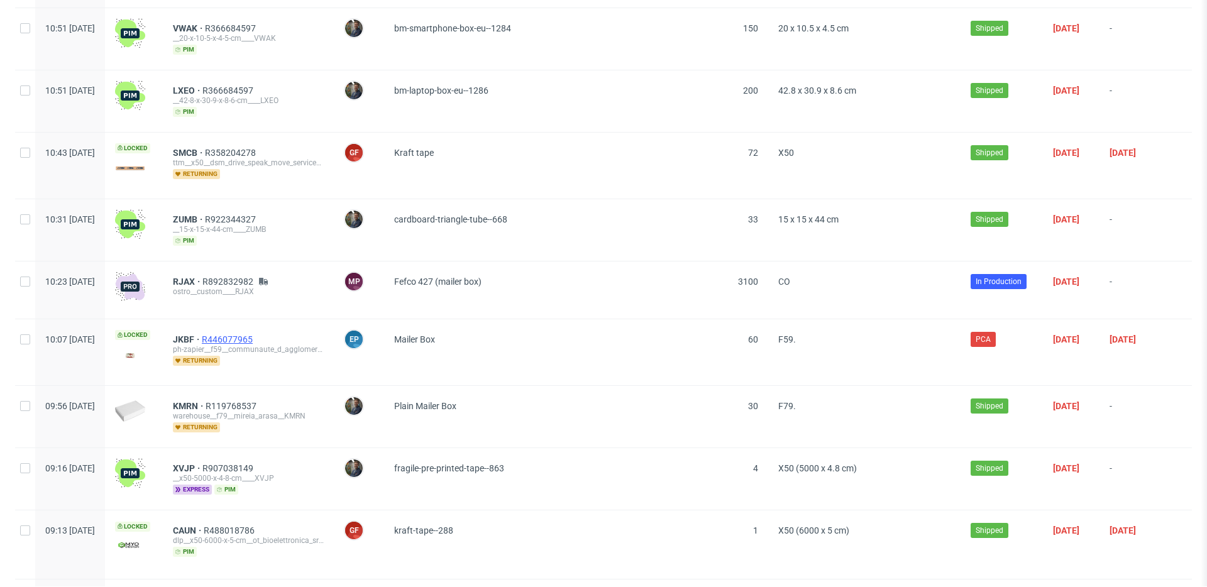
click at [255, 334] on span "R446077965" at bounding box center [228, 339] width 53 height 10
click at [259, 401] on span "R119768537" at bounding box center [232, 406] width 53 height 10
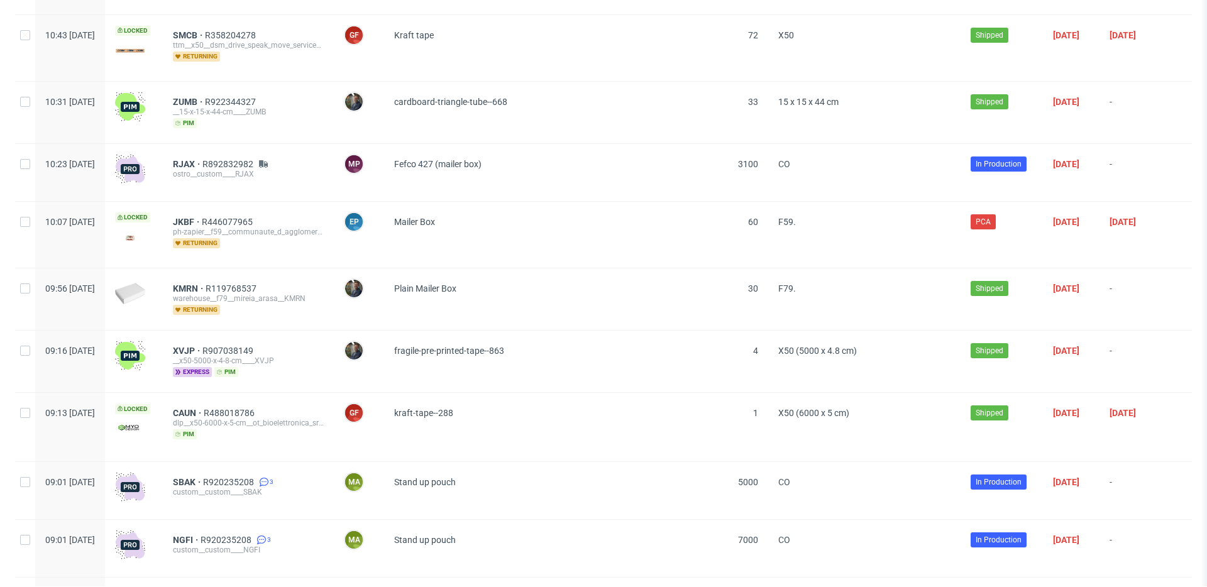
scroll to position [16553, 0]
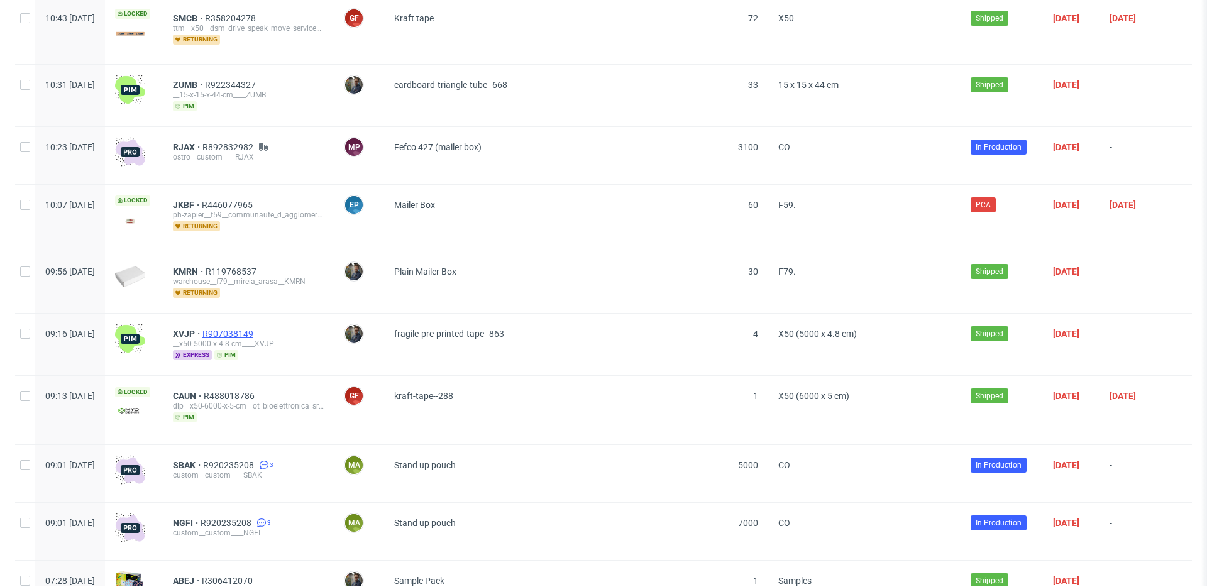
click at [256, 329] on span "R907038149" at bounding box center [228, 334] width 53 height 10
click at [256, 391] on span "R488018786" at bounding box center [230, 396] width 53 height 10
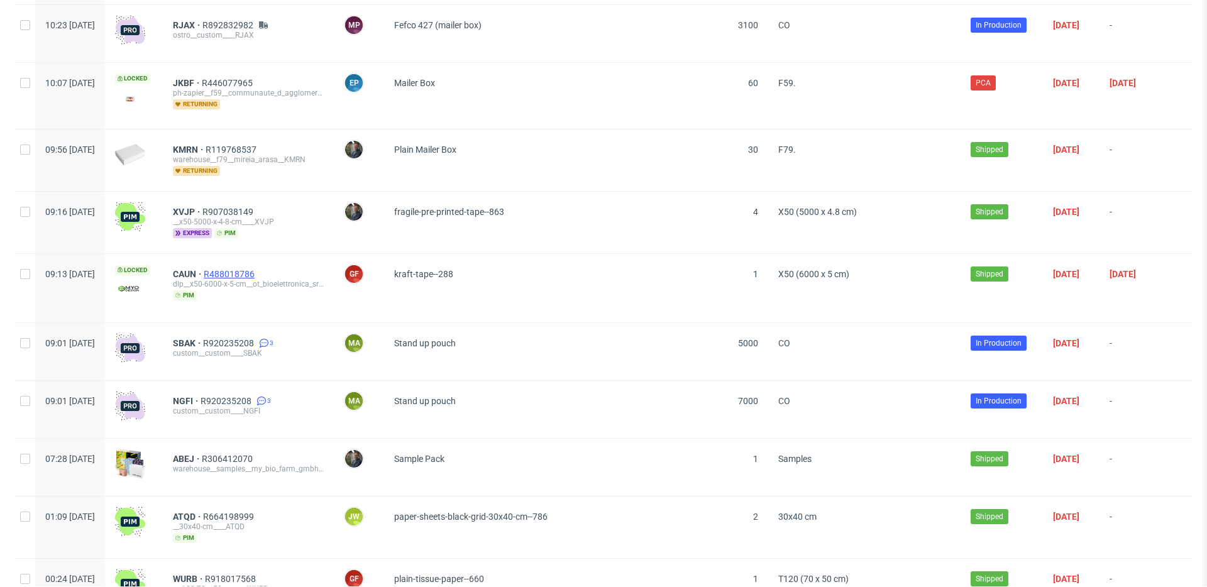
scroll to position [16716, 0]
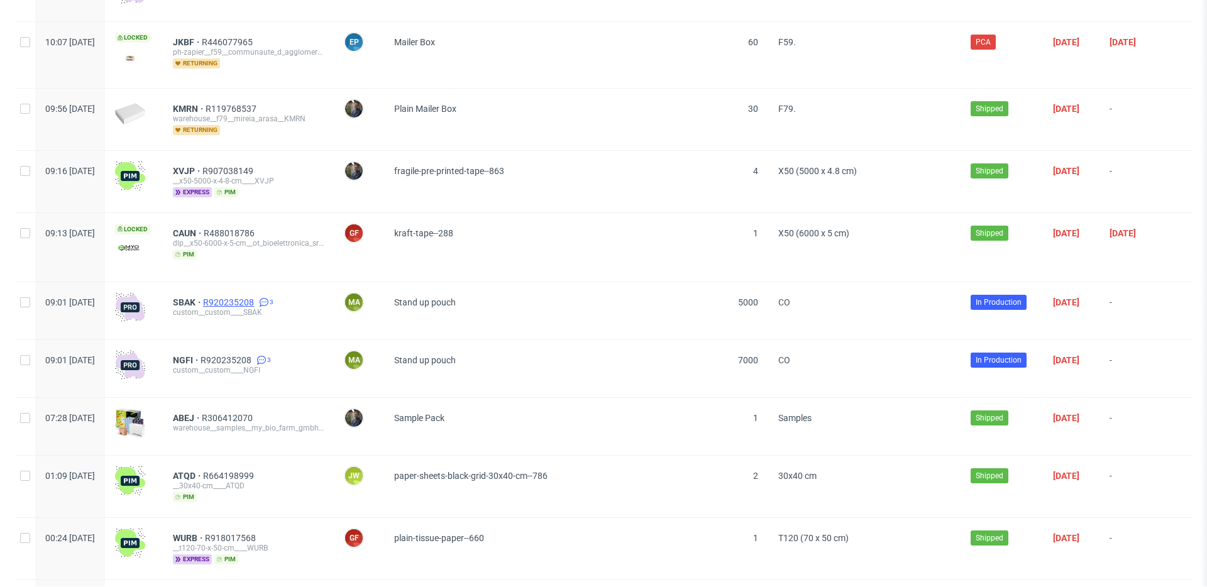
click at [255, 297] on span "R920235208" at bounding box center [229, 302] width 53 height 10
click at [254, 355] on span "R920235208" at bounding box center [226, 360] width 53 height 10
click at [255, 413] on span "R306412070" at bounding box center [228, 418] width 53 height 10
click at [256, 471] on span "R664198999" at bounding box center [229, 476] width 53 height 10
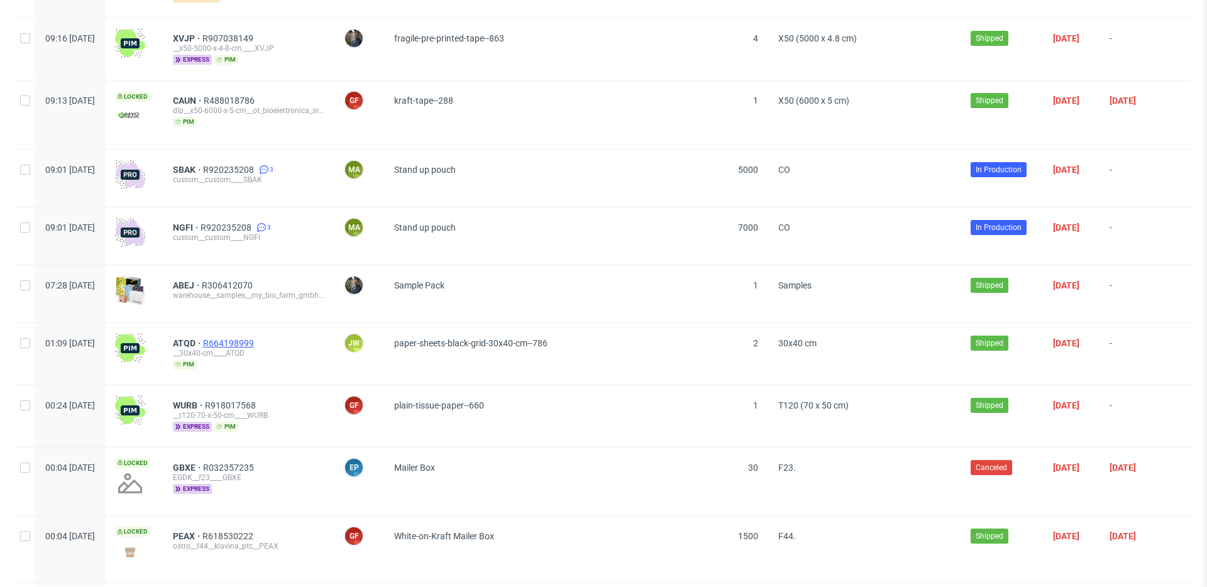
scroll to position [16914, 0]
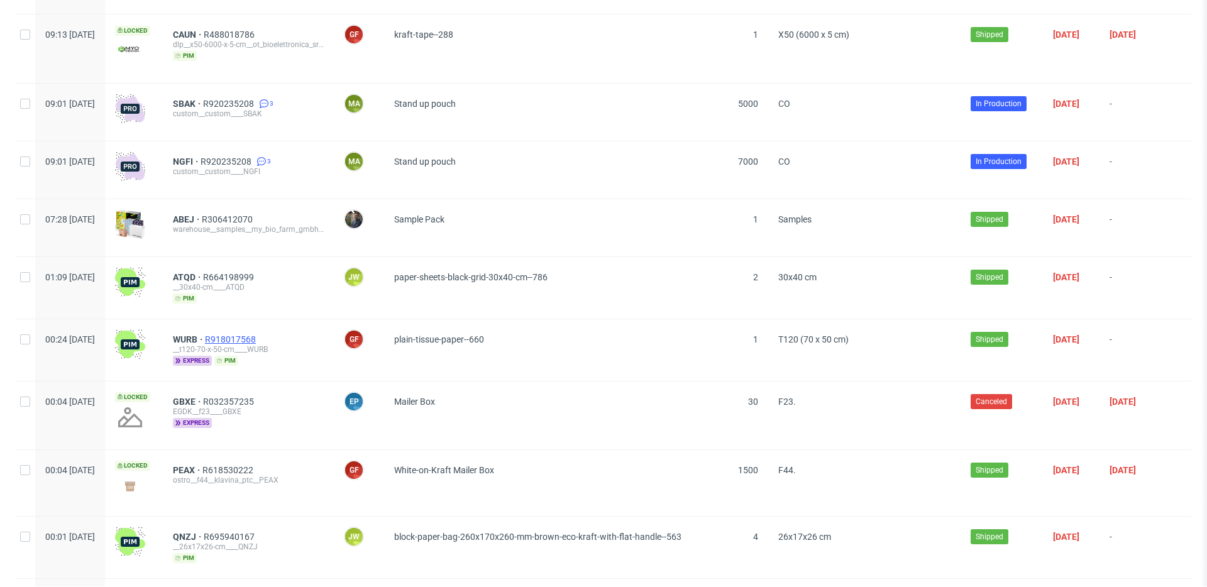
click at [258, 334] on span "R918017568" at bounding box center [231, 339] width 53 height 10
click at [256, 397] on span "R032357235" at bounding box center [229, 402] width 53 height 10
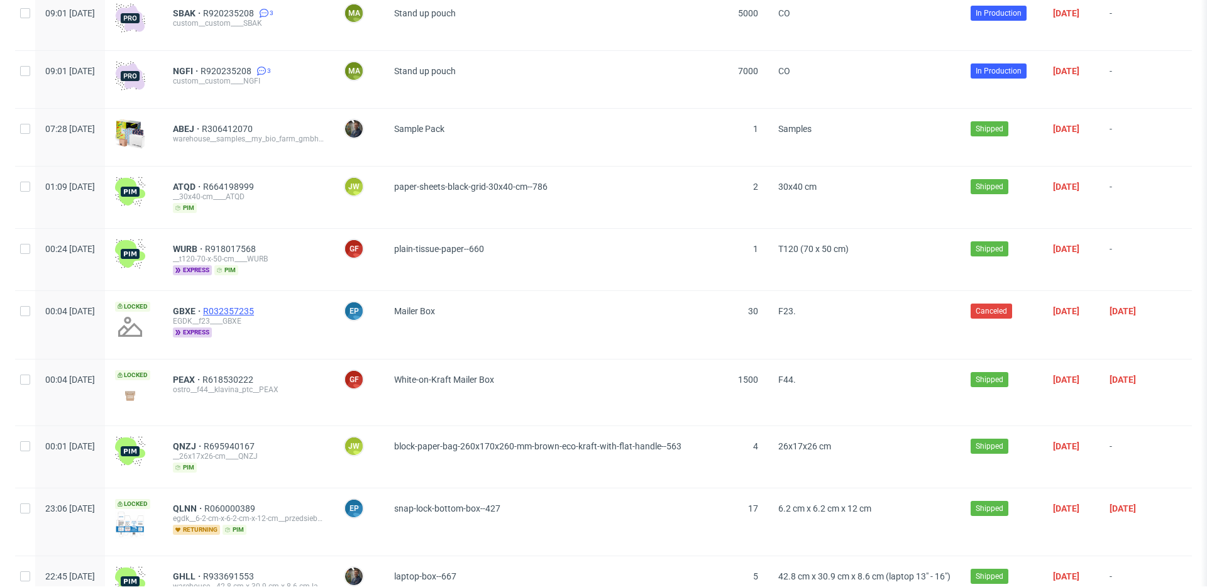
scroll to position [17059, 0]
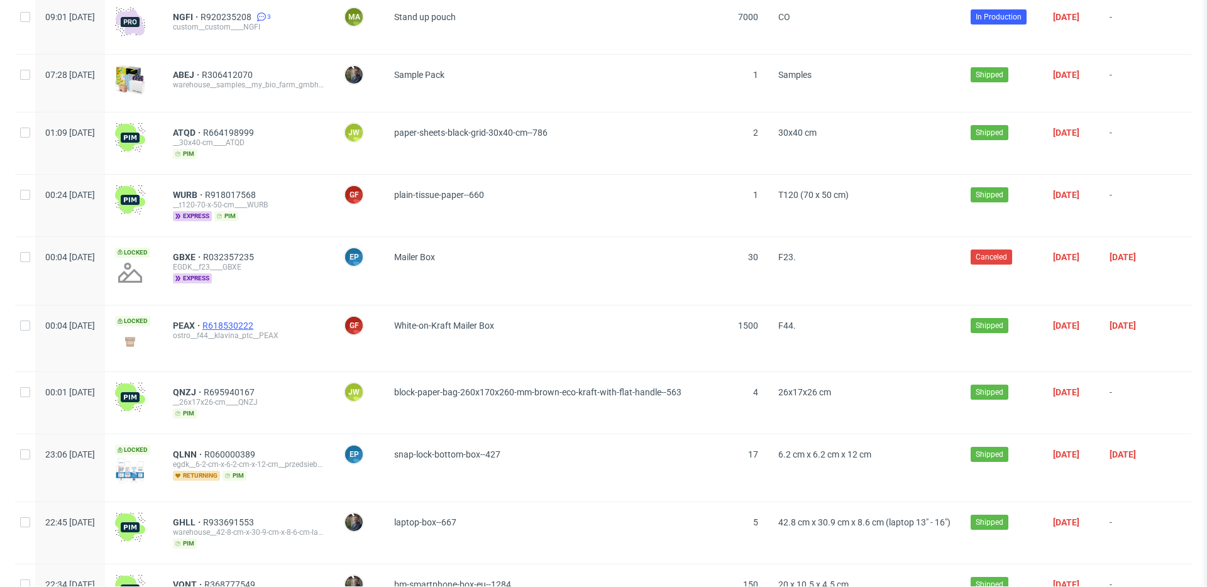
click at [256, 321] on span "R618530222" at bounding box center [228, 326] width 53 height 10
click at [257, 387] on span "R695940167" at bounding box center [230, 392] width 53 height 10
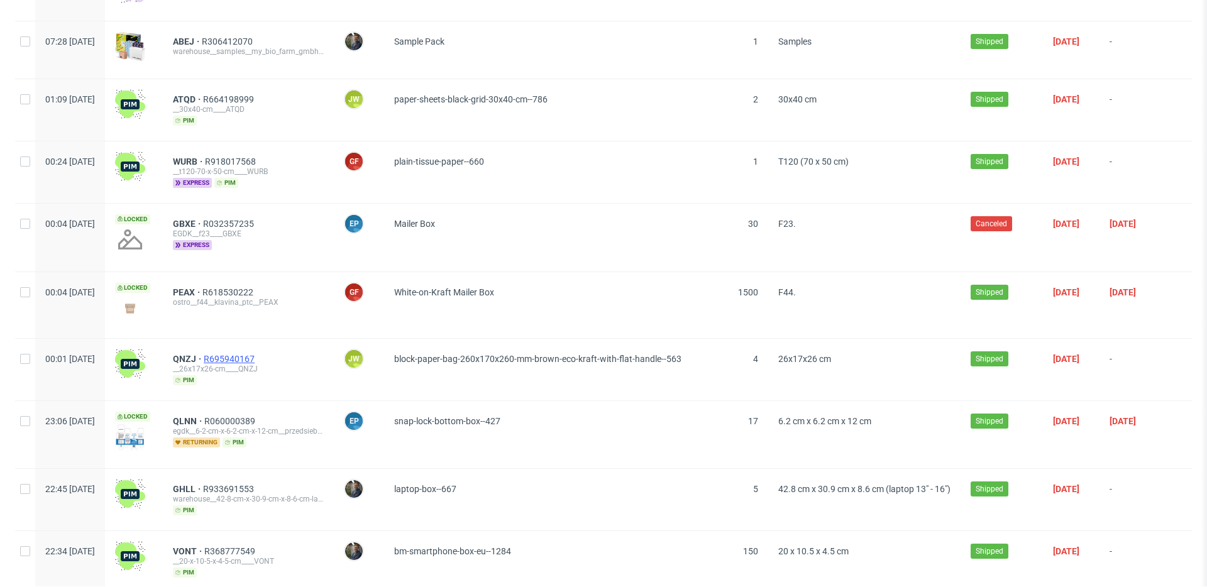
scroll to position [17093, 0]
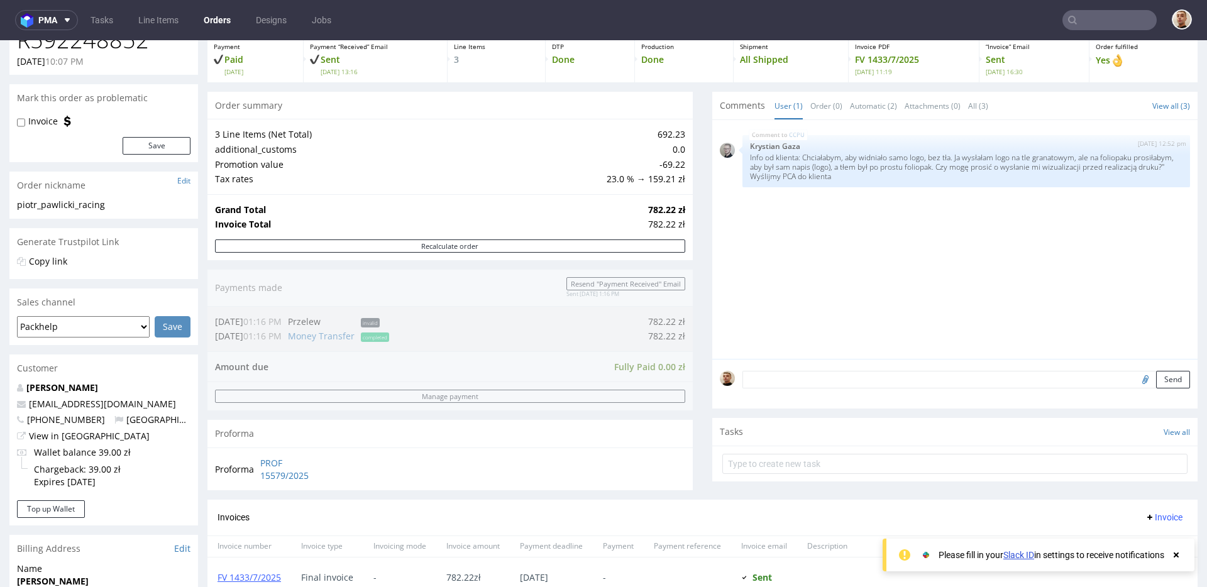
scroll to position [74, 0]
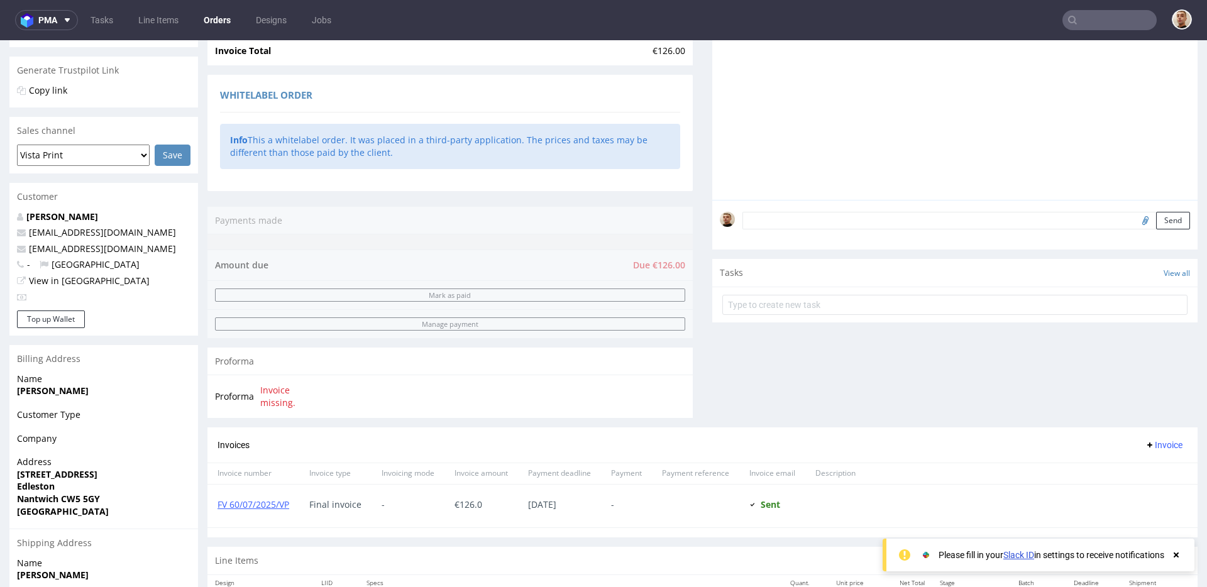
scroll to position [382, 0]
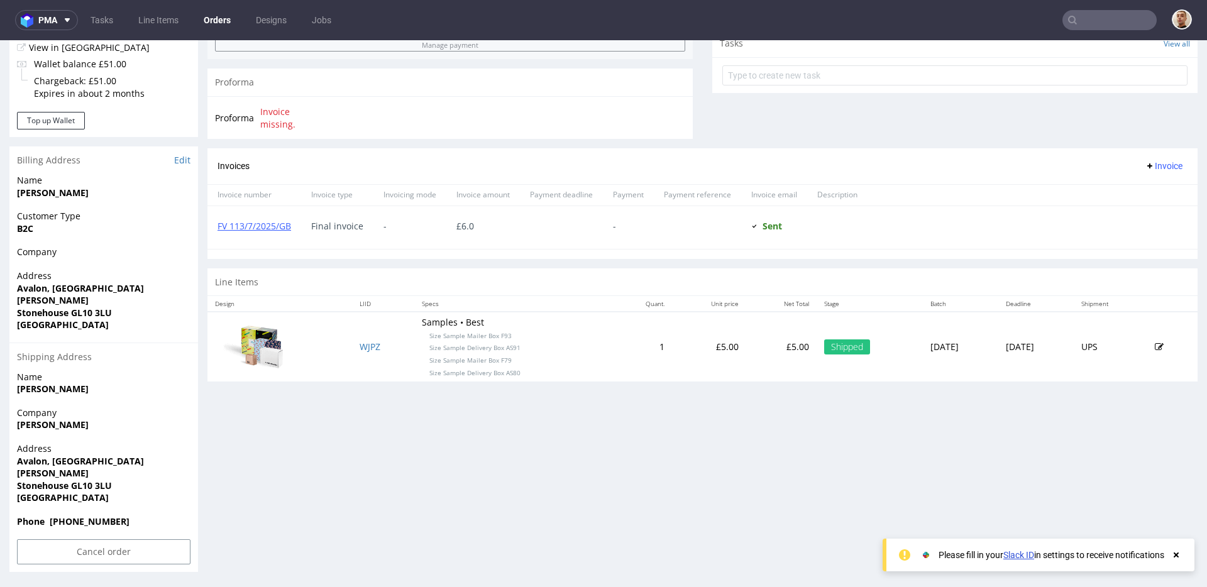
scroll to position [95, 0]
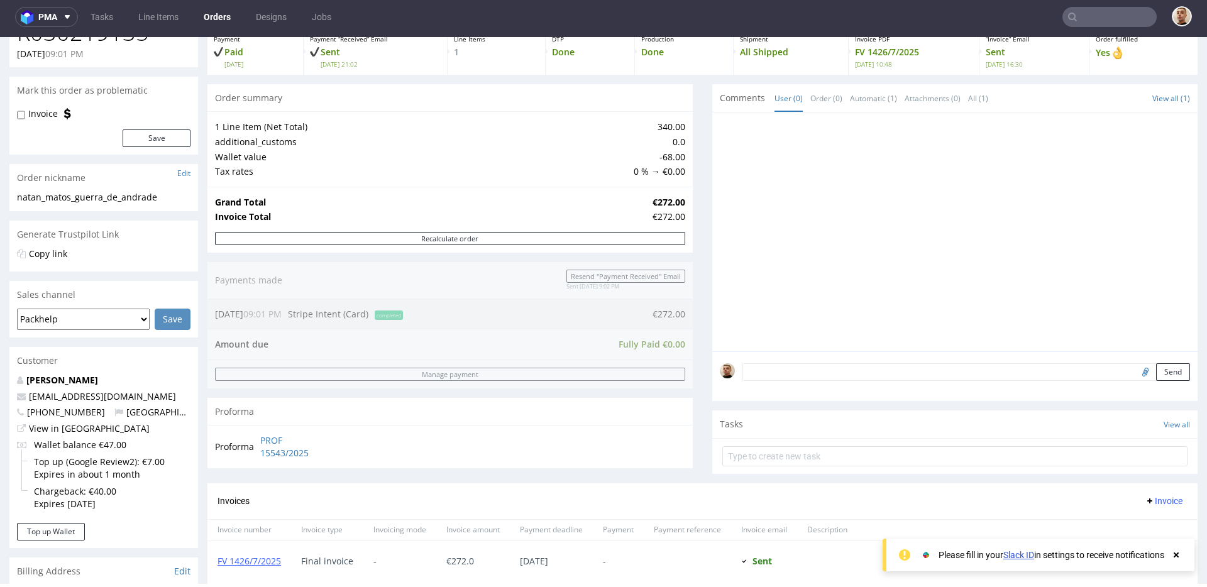
scroll to position [41, 0]
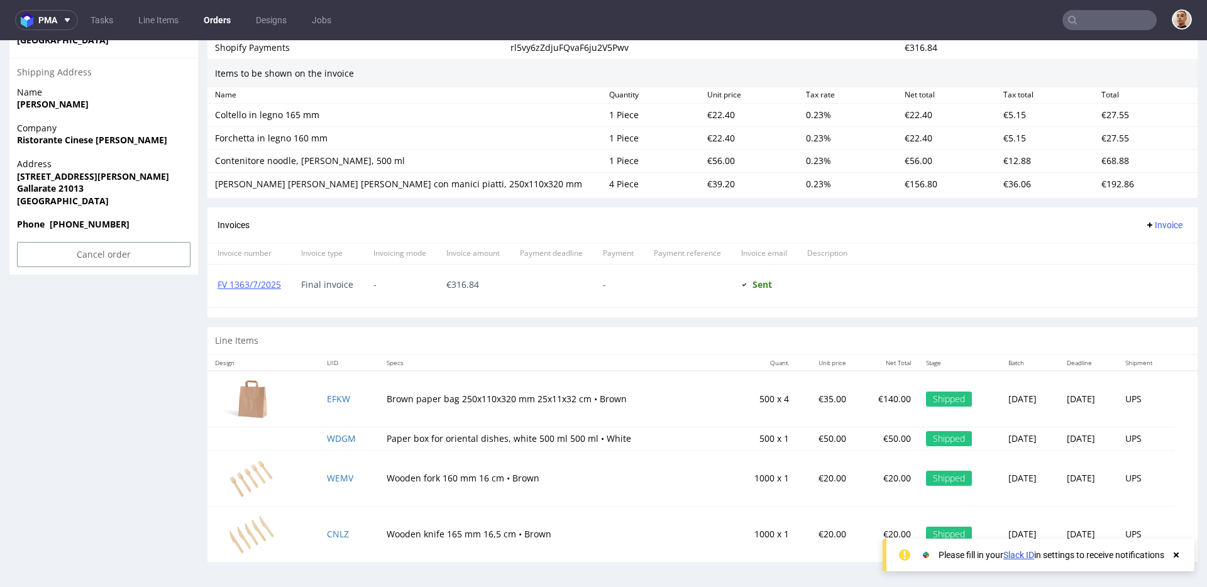
scroll to position [3, 0]
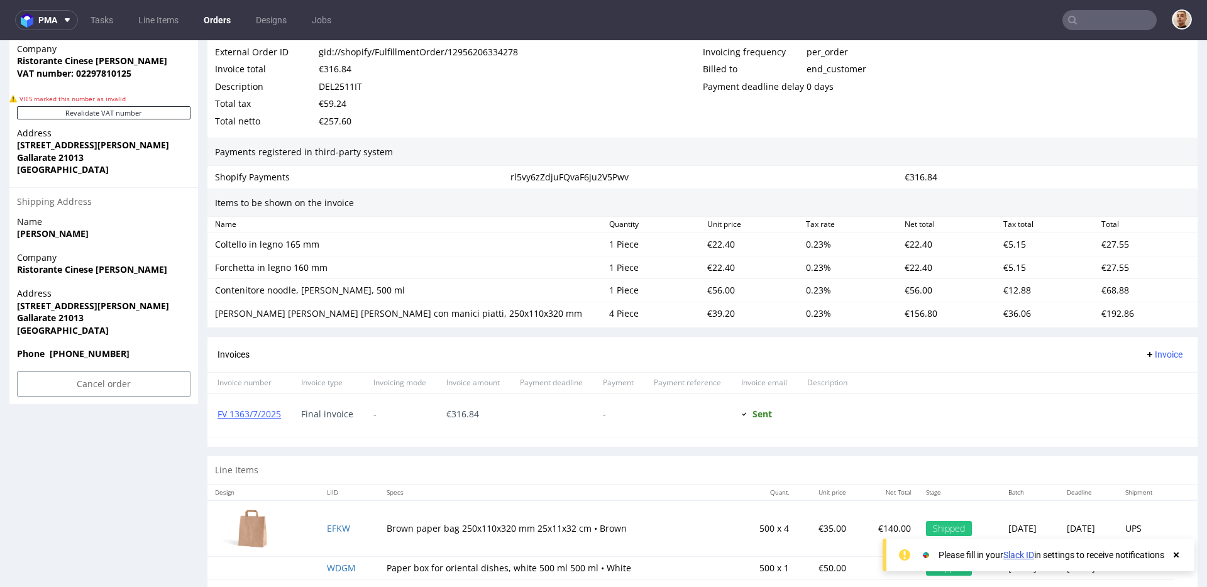
scroll to position [811, 0]
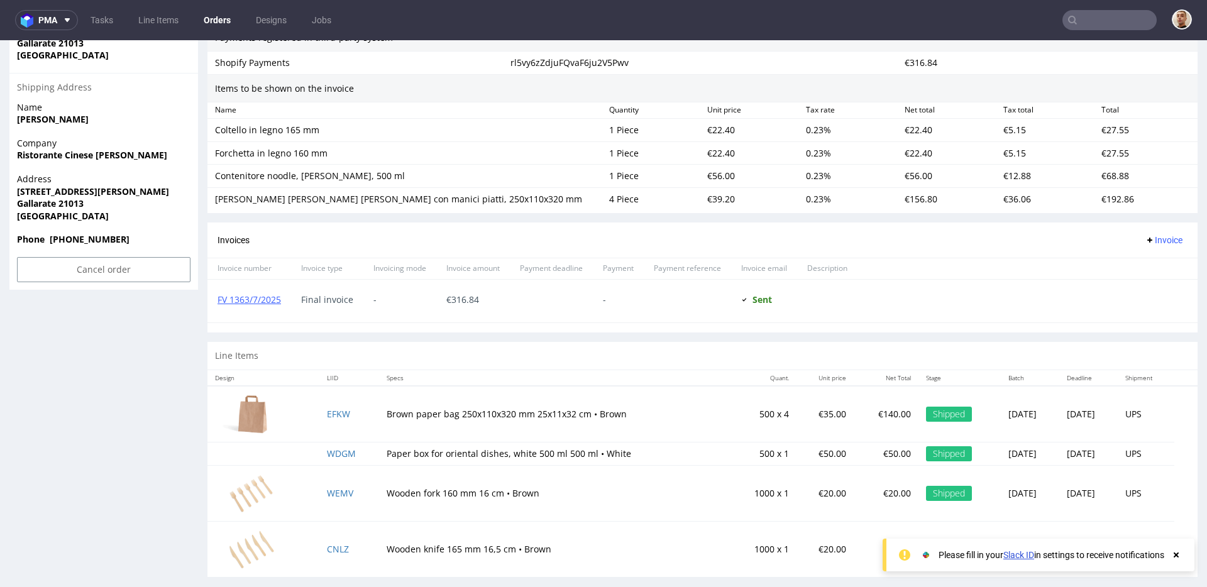
scroll to position [804, 0]
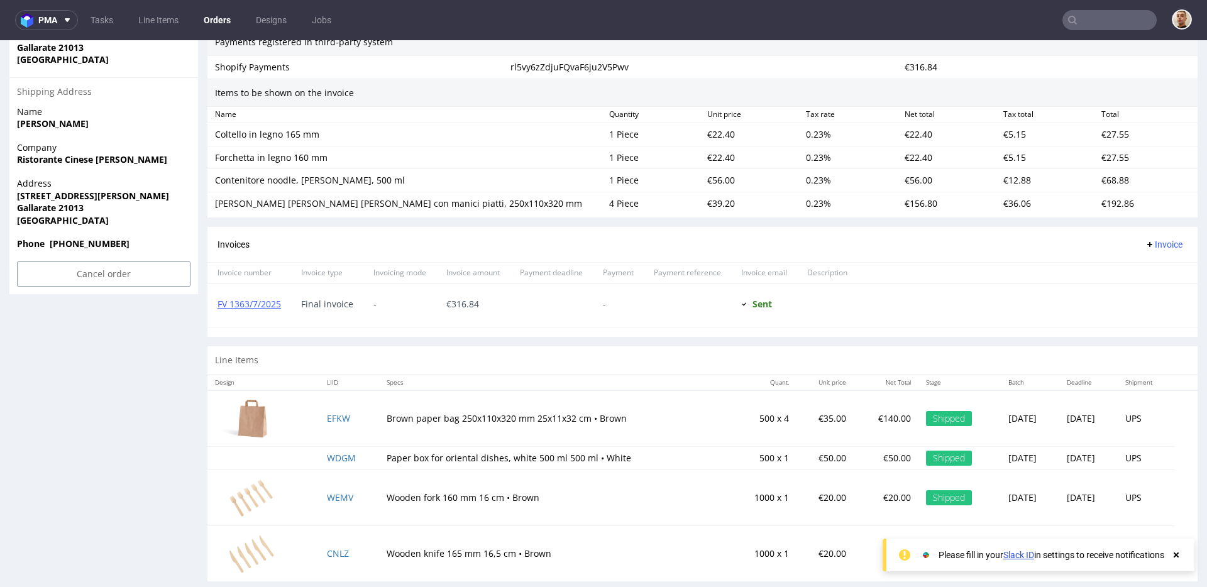
scroll to position [811, 0]
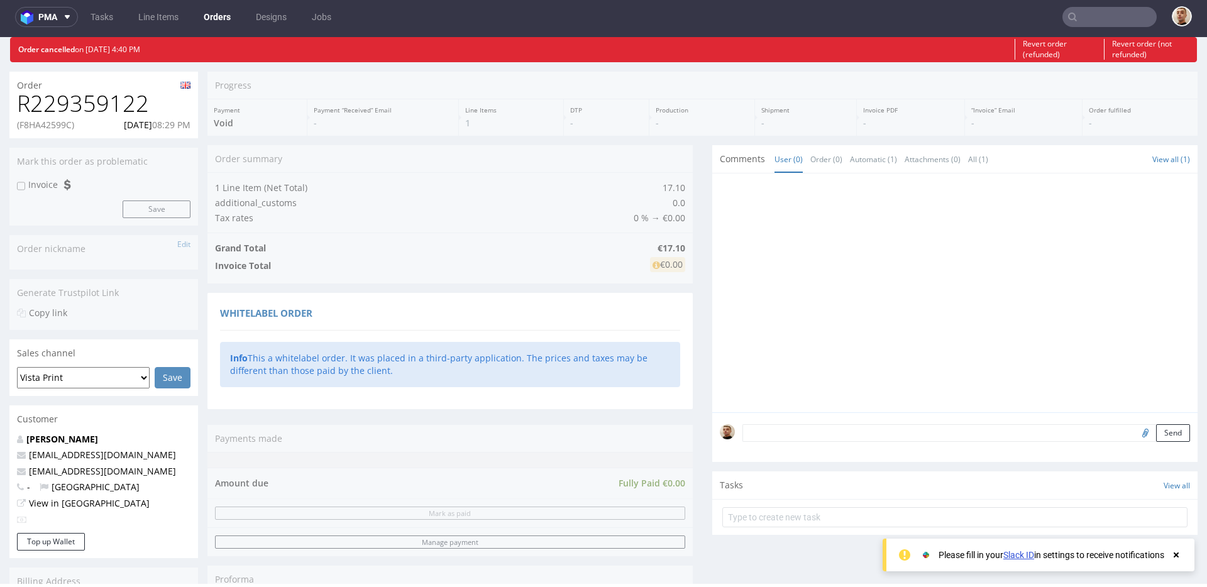
scroll to position [1, 0]
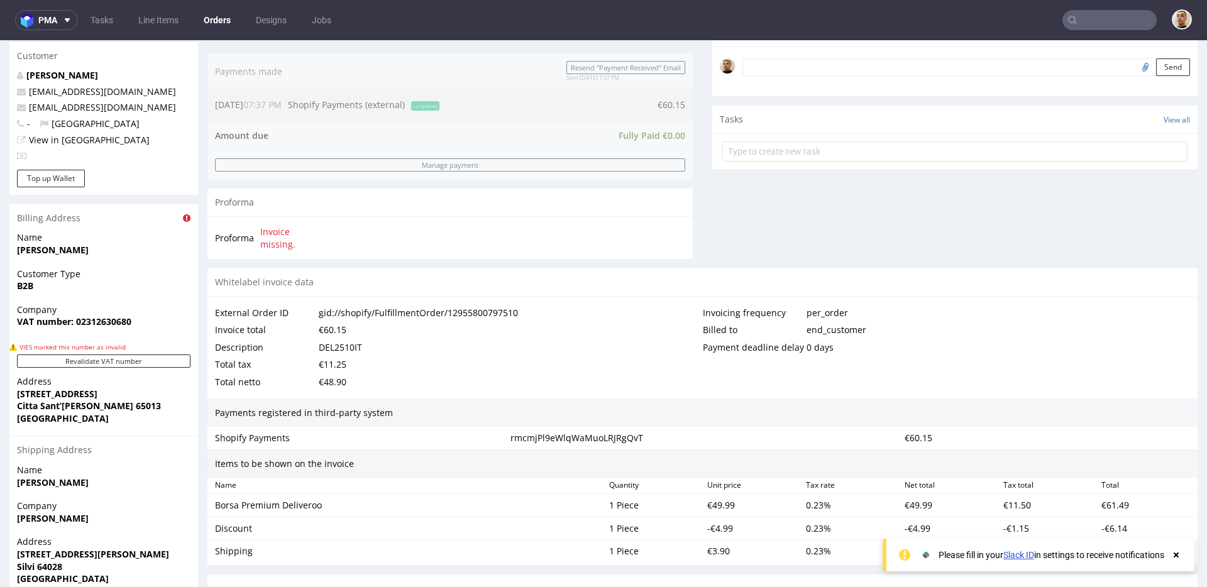
scroll to position [620, 0]
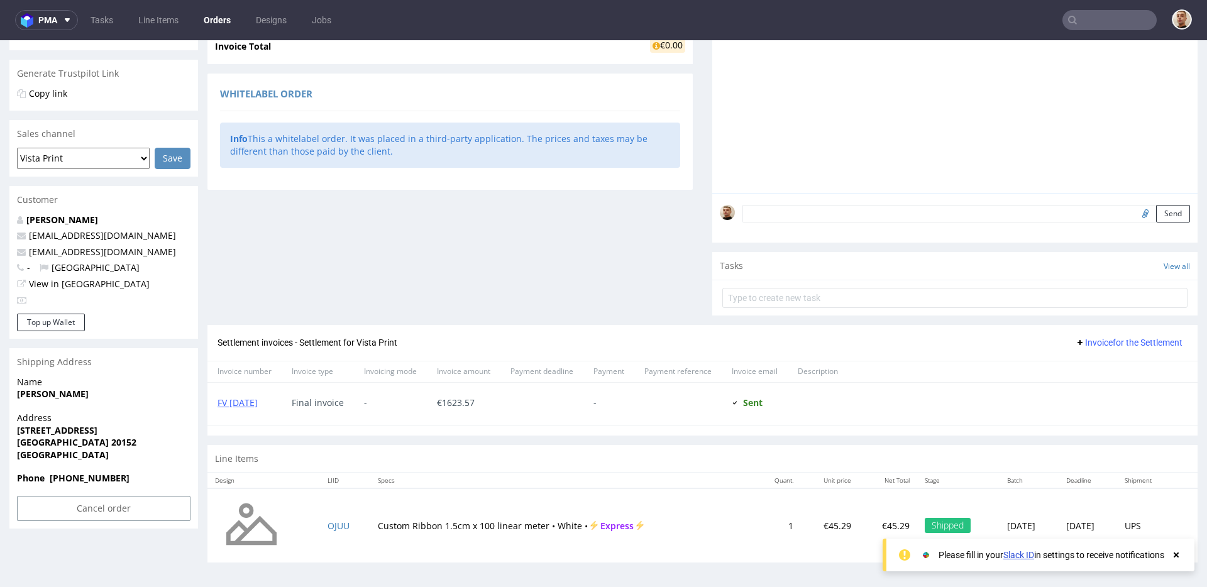
scroll to position [3, 0]
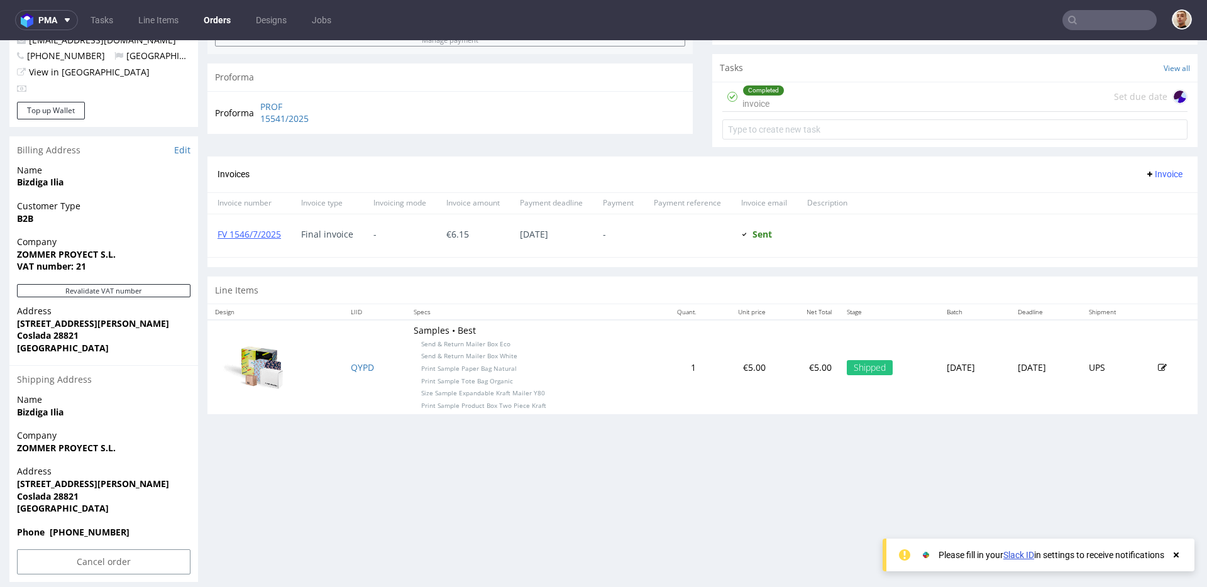
scroll to position [438, 0]
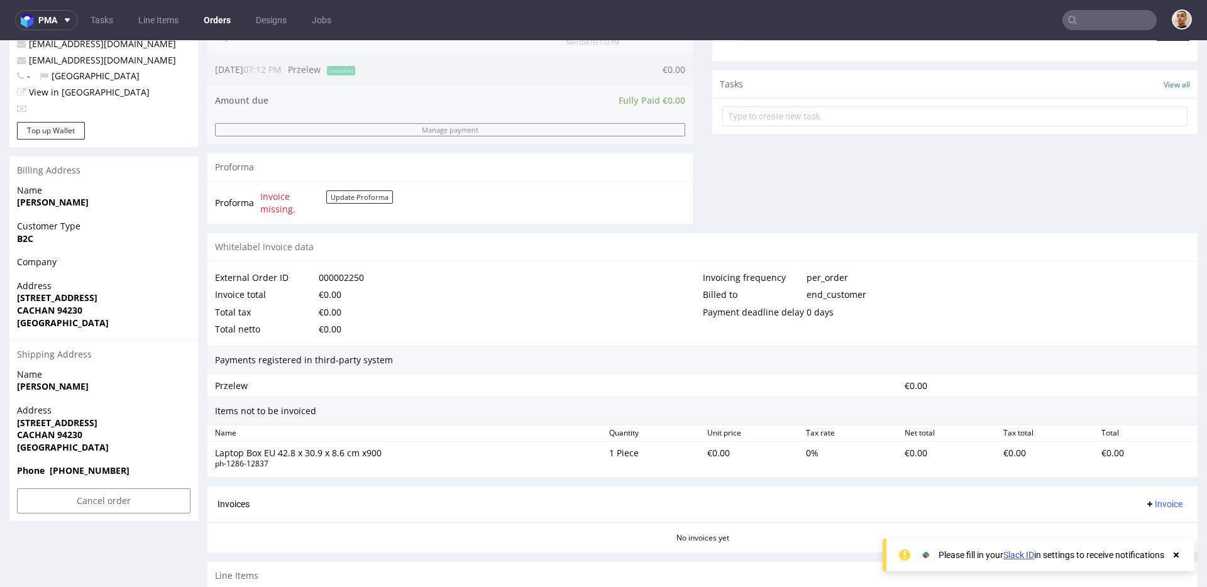
scroll to position [488, 0]
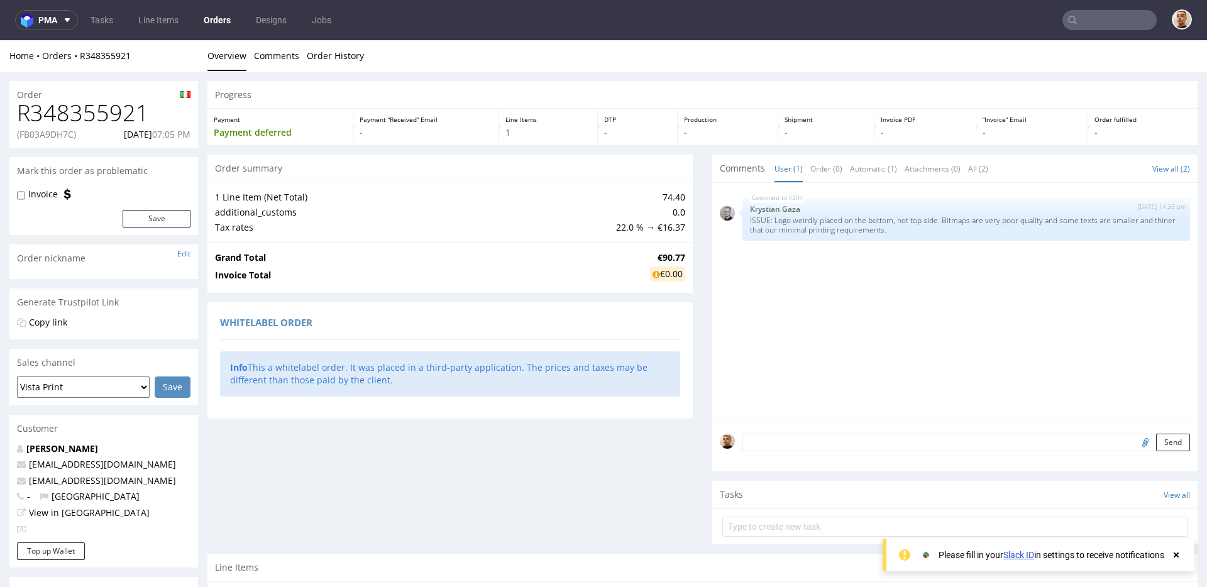
scroll to position [198, 0]
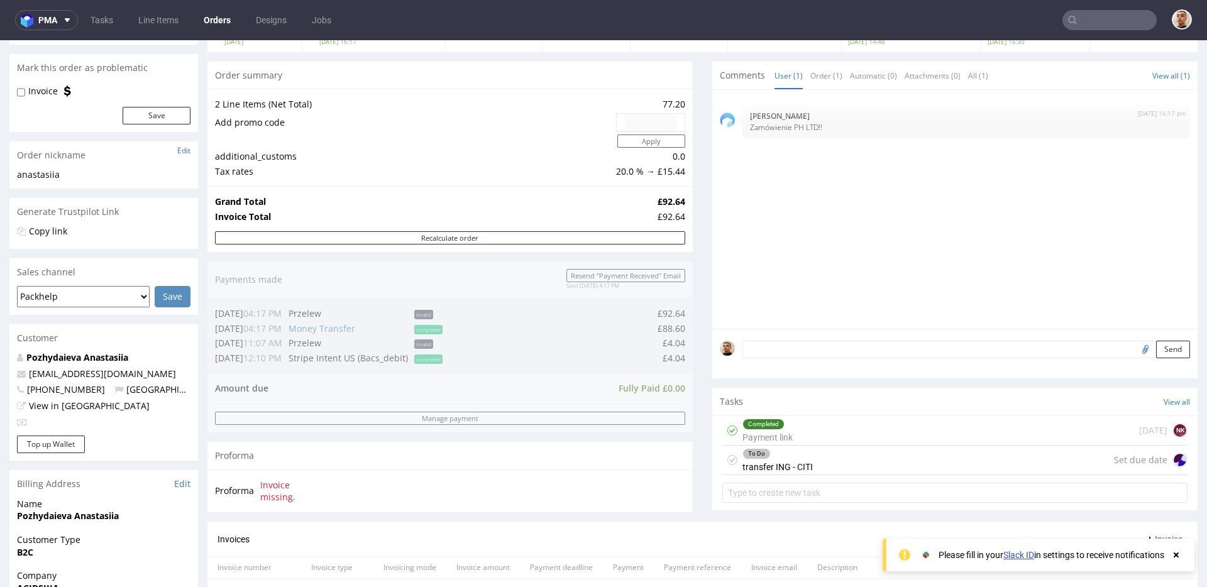
scroll to position [132, 0]
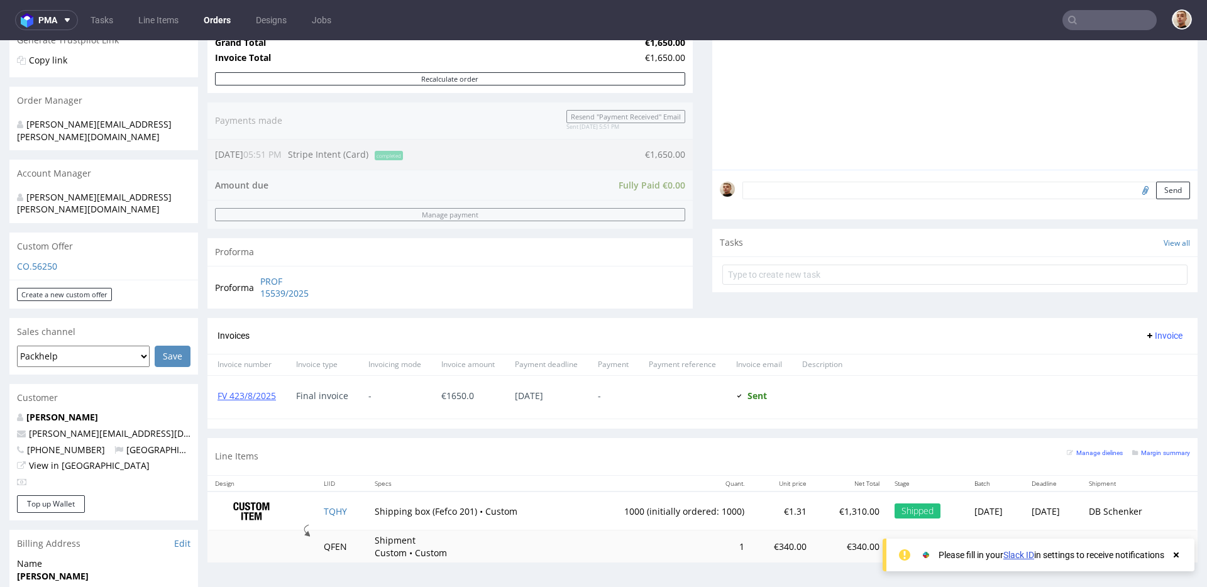
scroll to position [182, 0]
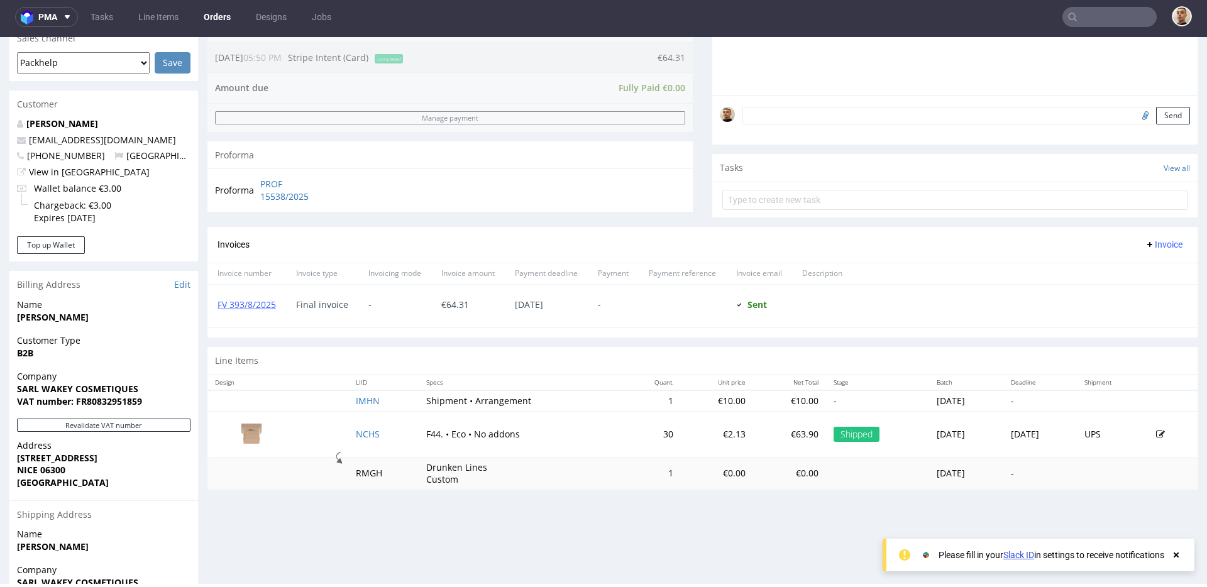
scroll to position [47, 0]
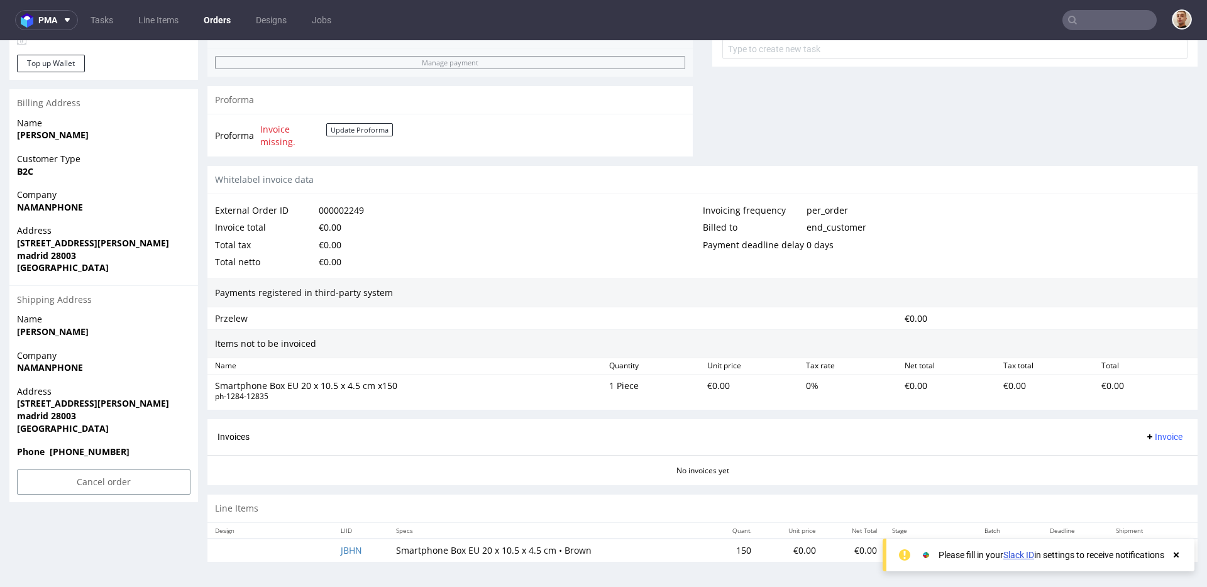
scroll to position [3, 0]
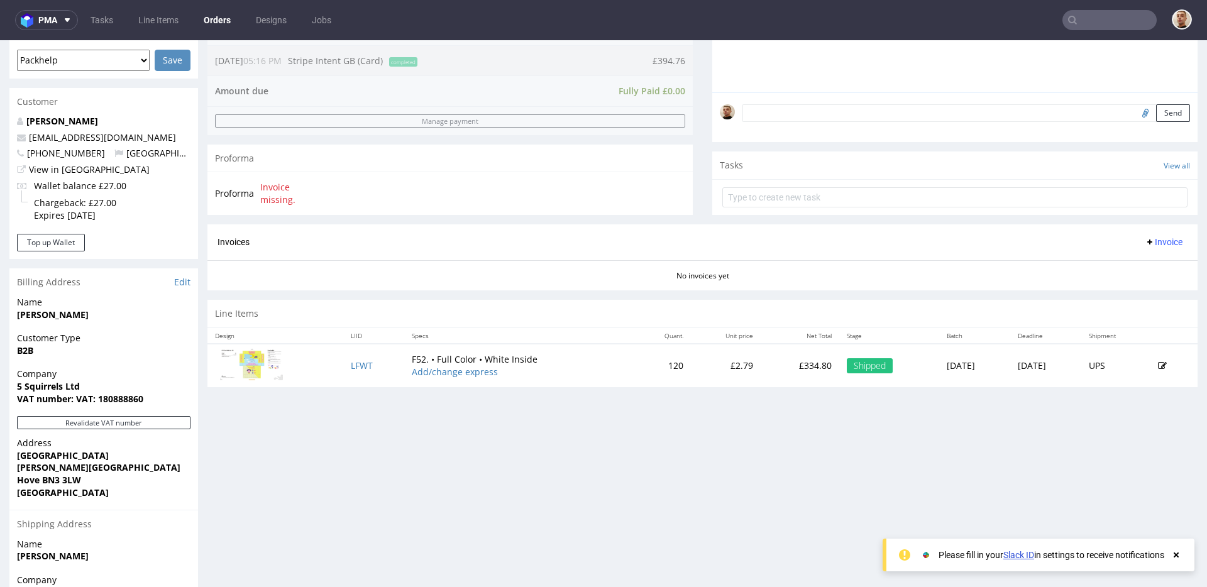
scroll to position [239, 0]
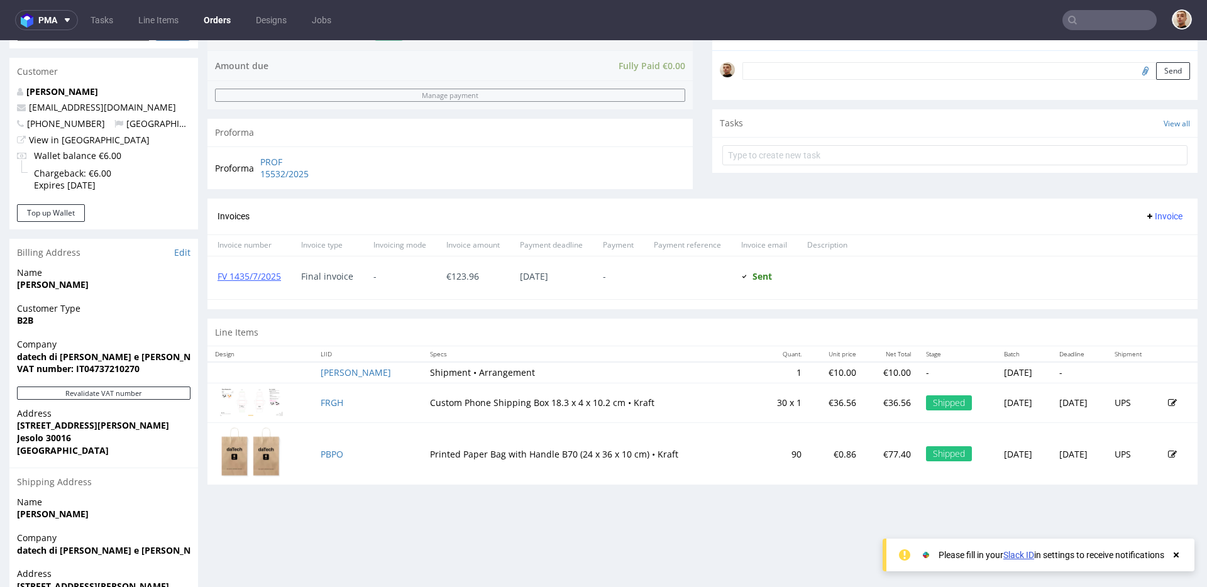
scroll to position [379, 0]
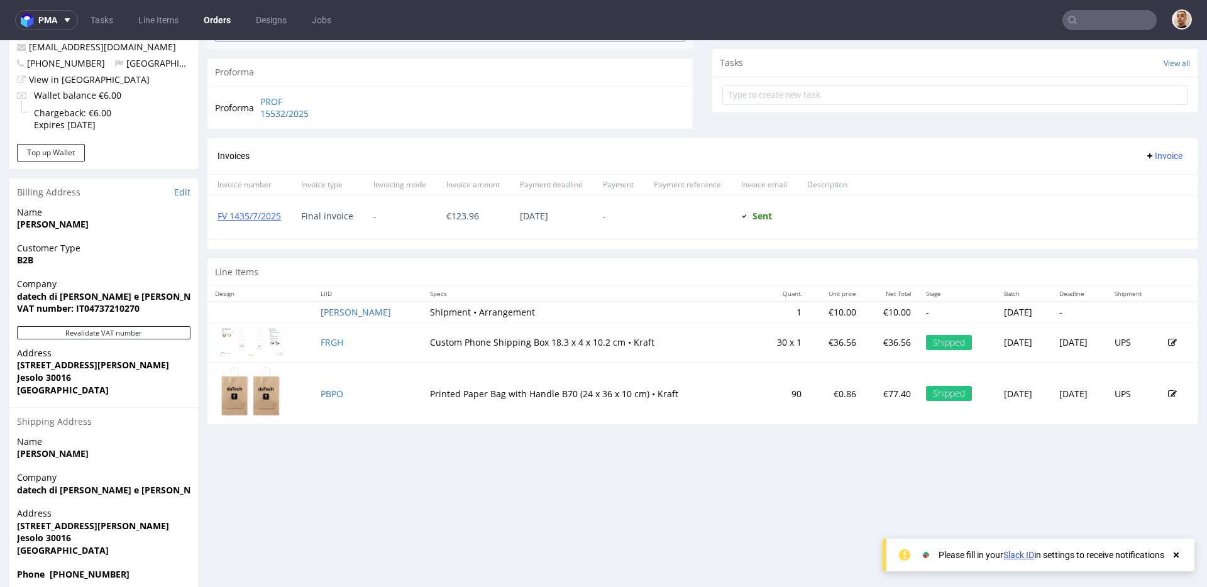
scroll to position [458, 0]
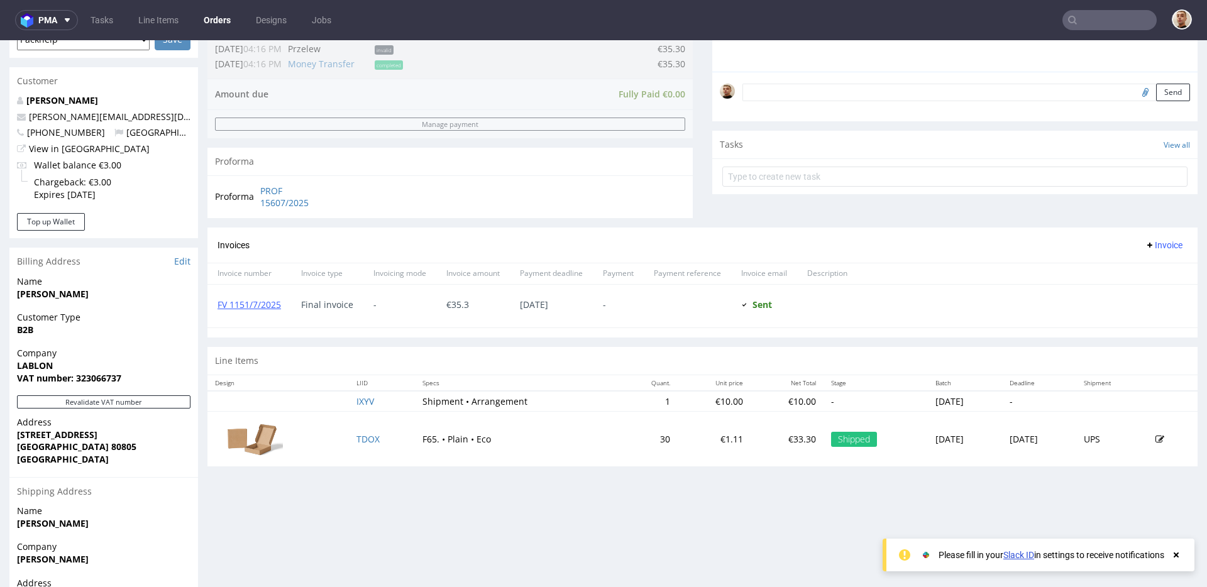
scroll to position [372, 0]
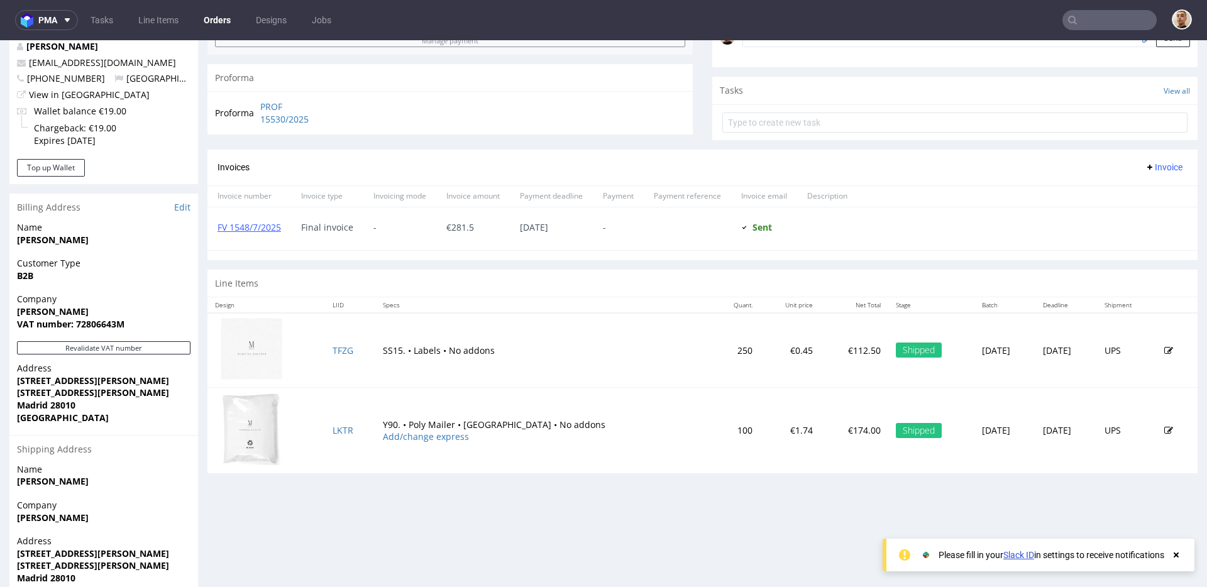
scroll to position [415, 0]
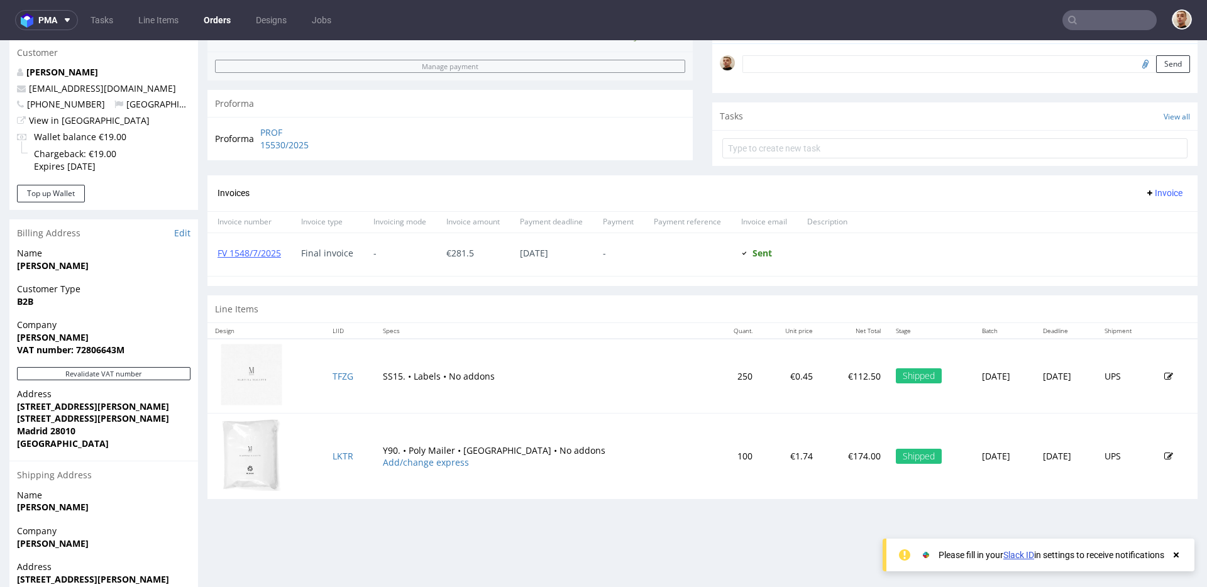
scroll to position [393, 0]
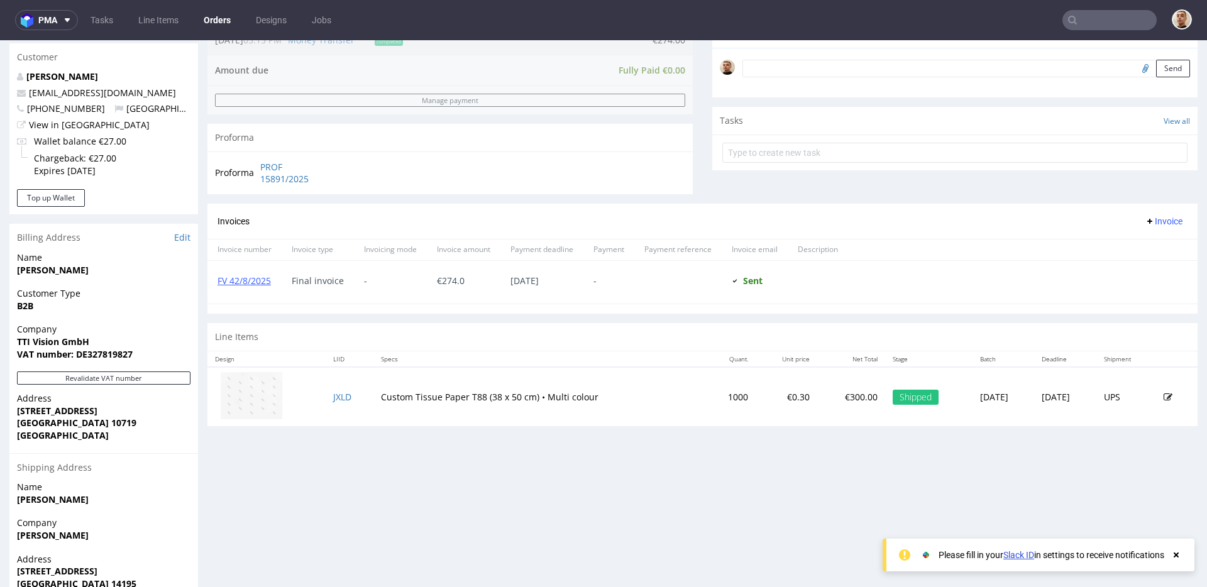
scroll to position [494, 0]
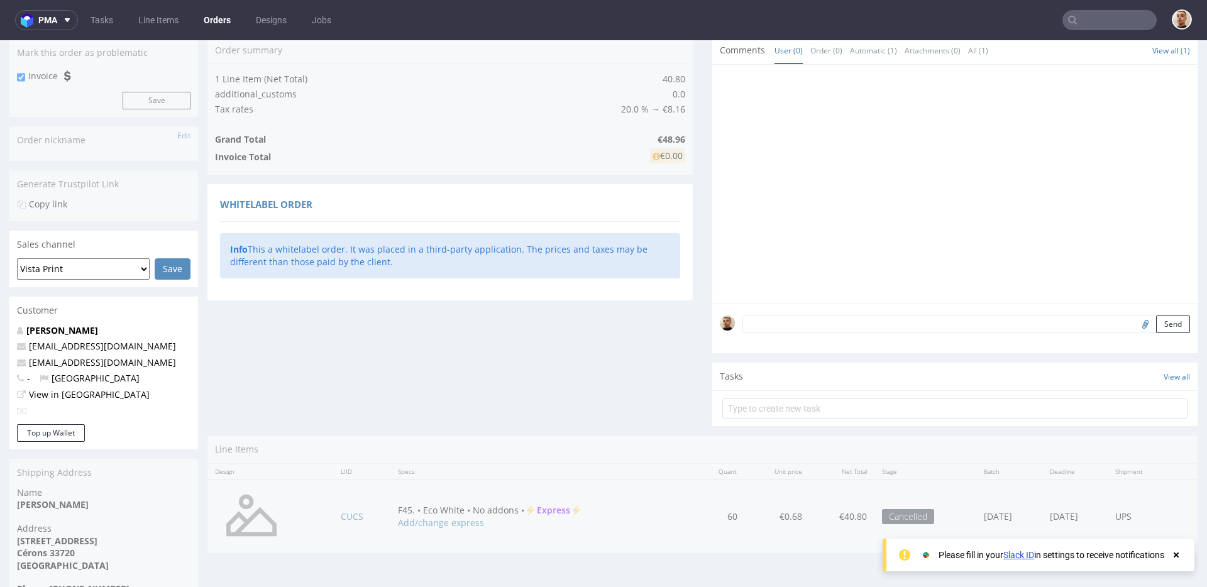
scroll to position [233, 0]
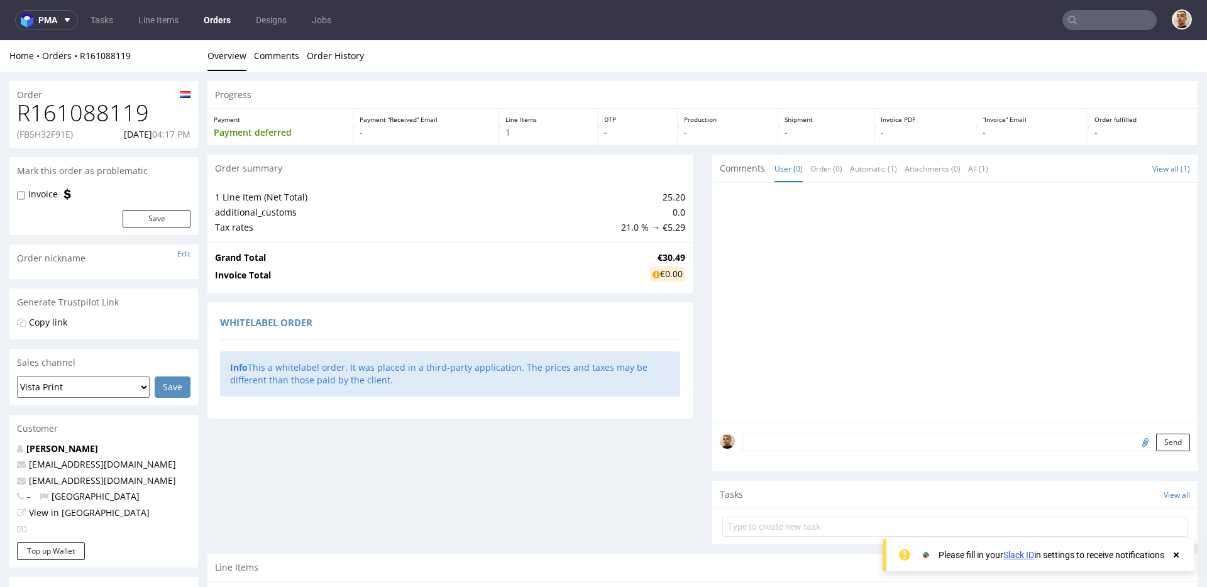
scroll to position [222, 0]
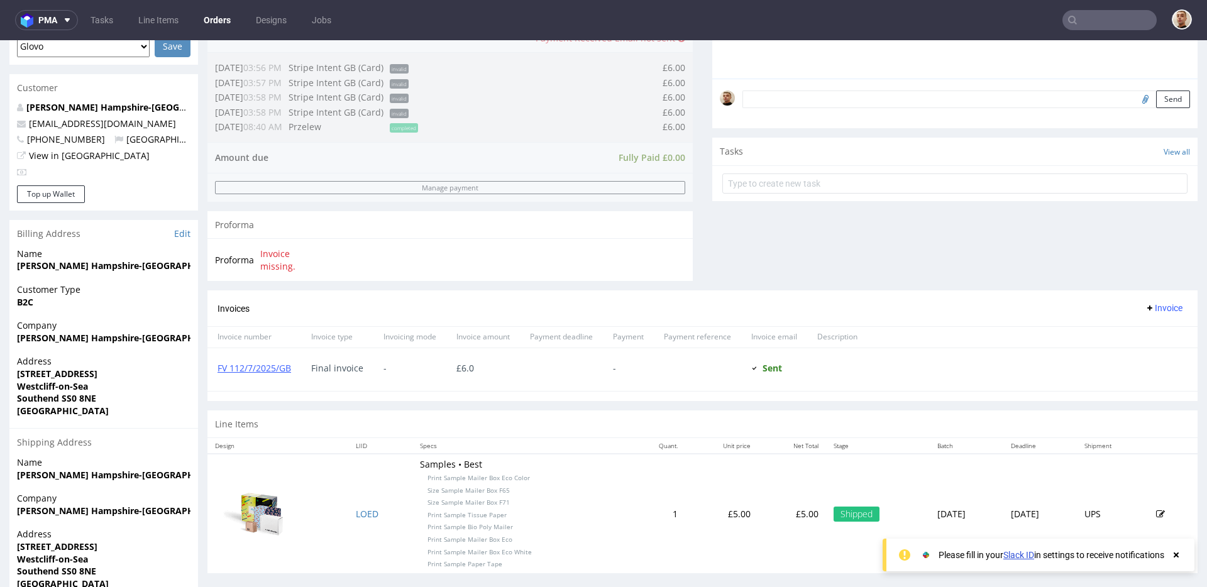
scroll to position [439, 0]
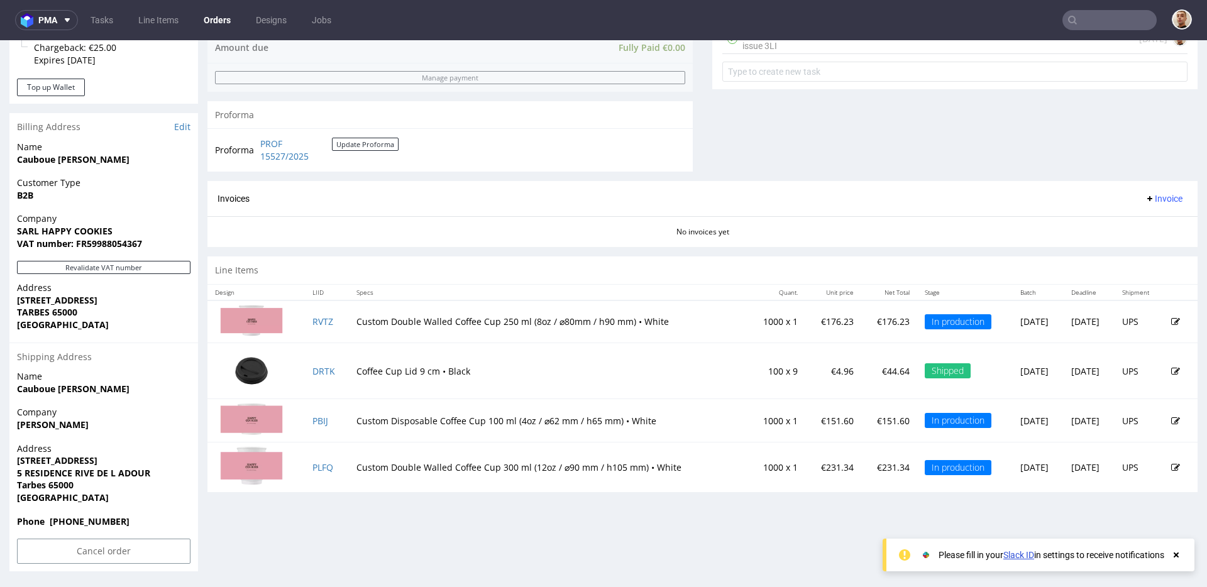
scroll to position [3, 0]
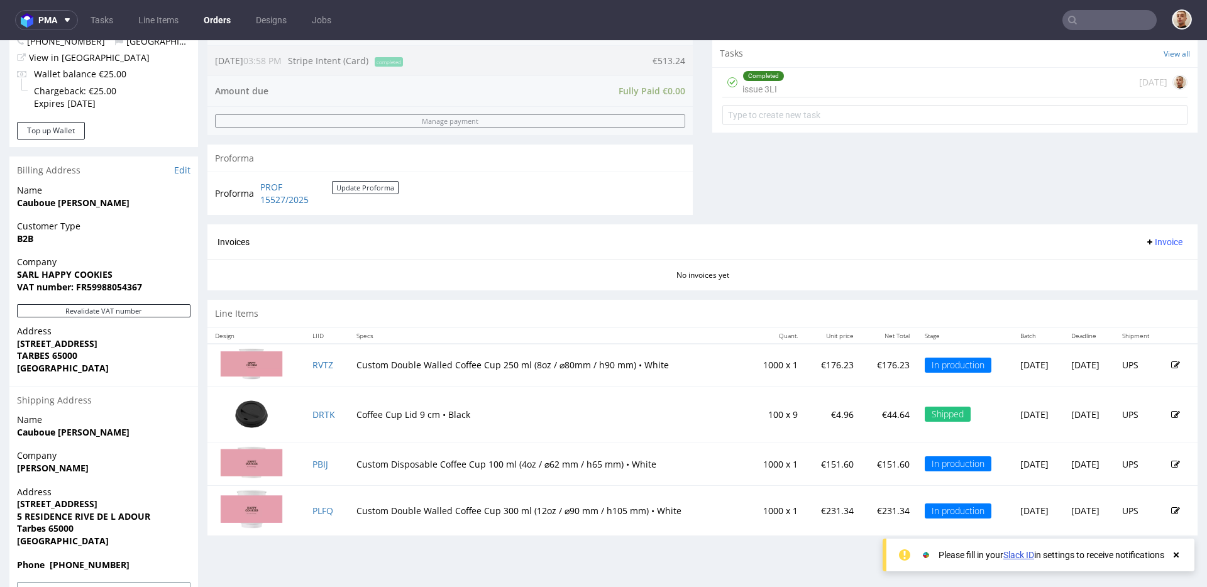
scroll to position [492, 0]
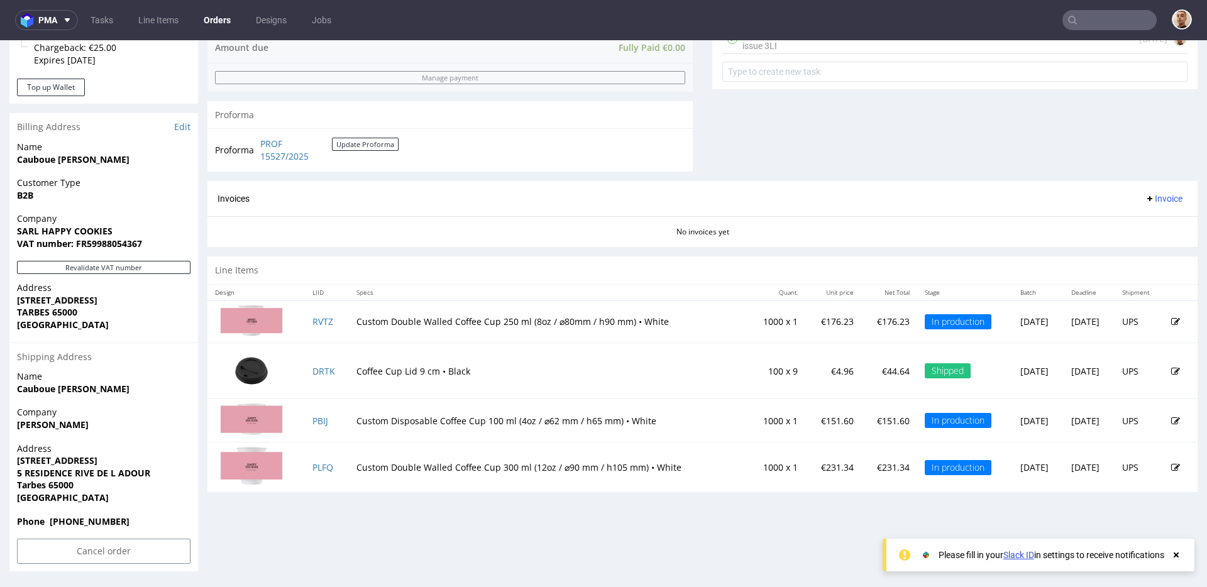
scroll to position [3, 0]
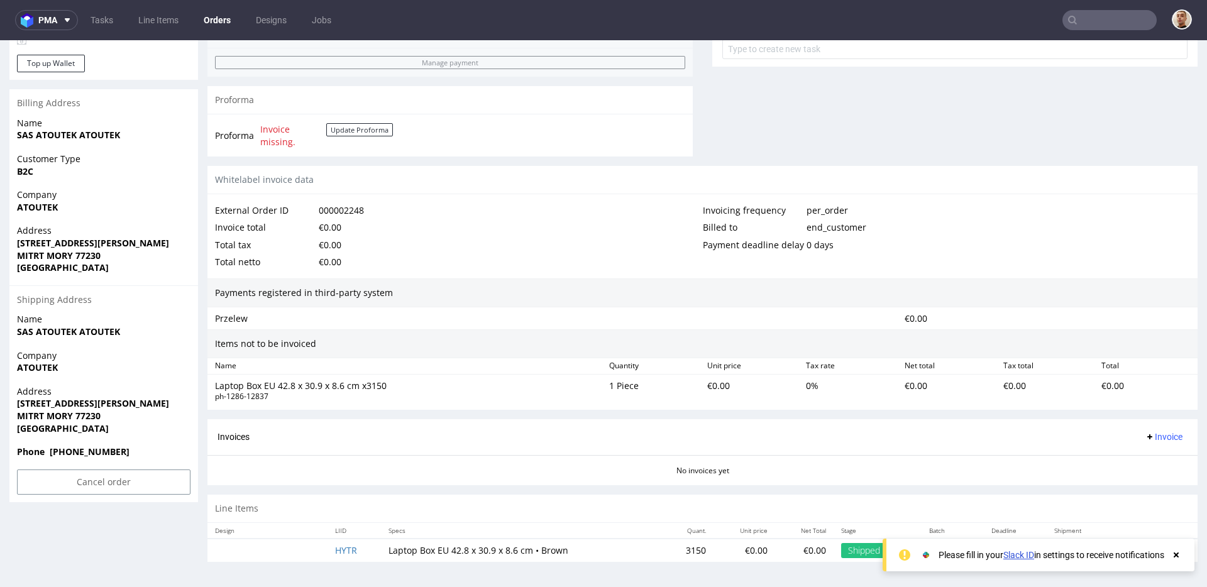
scroll to position [3, 0]
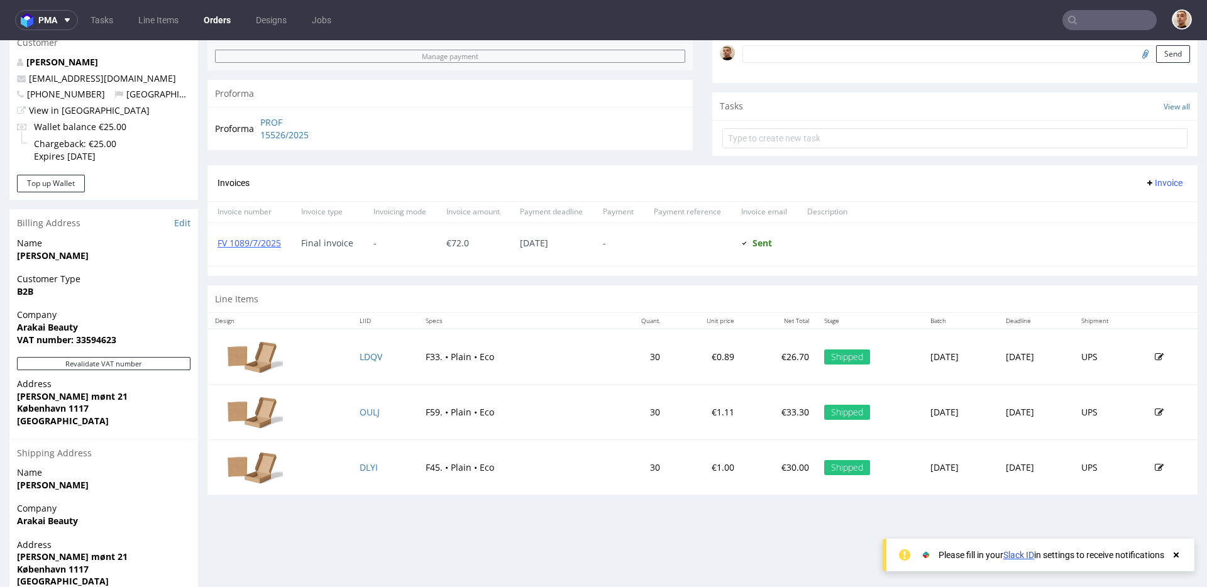
scroll to position [482, 0]
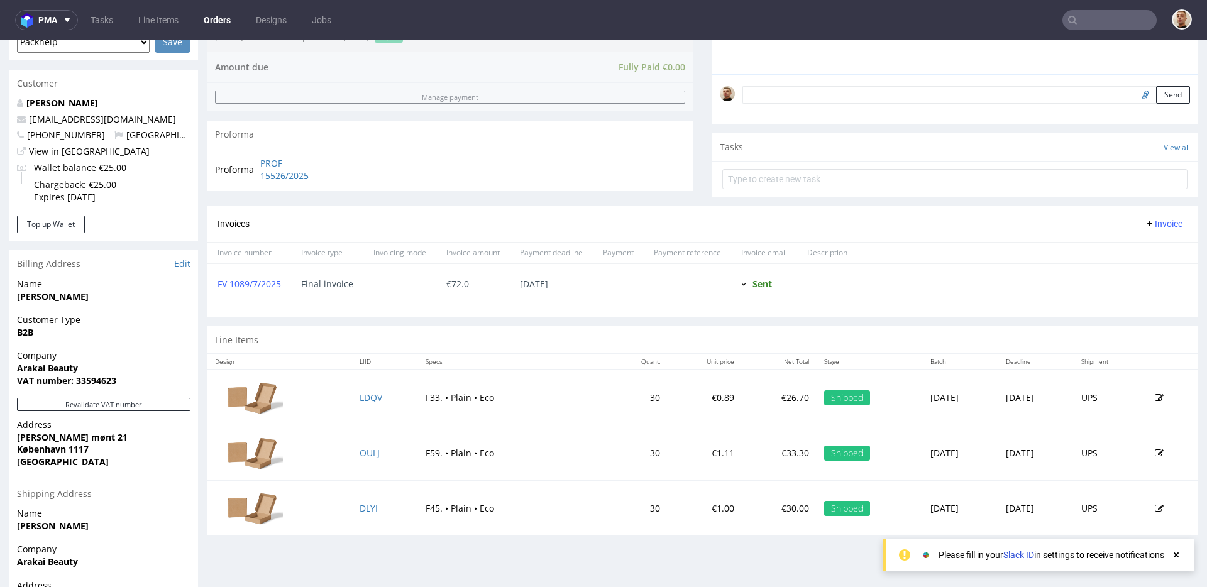
scroll to position [482, 0]
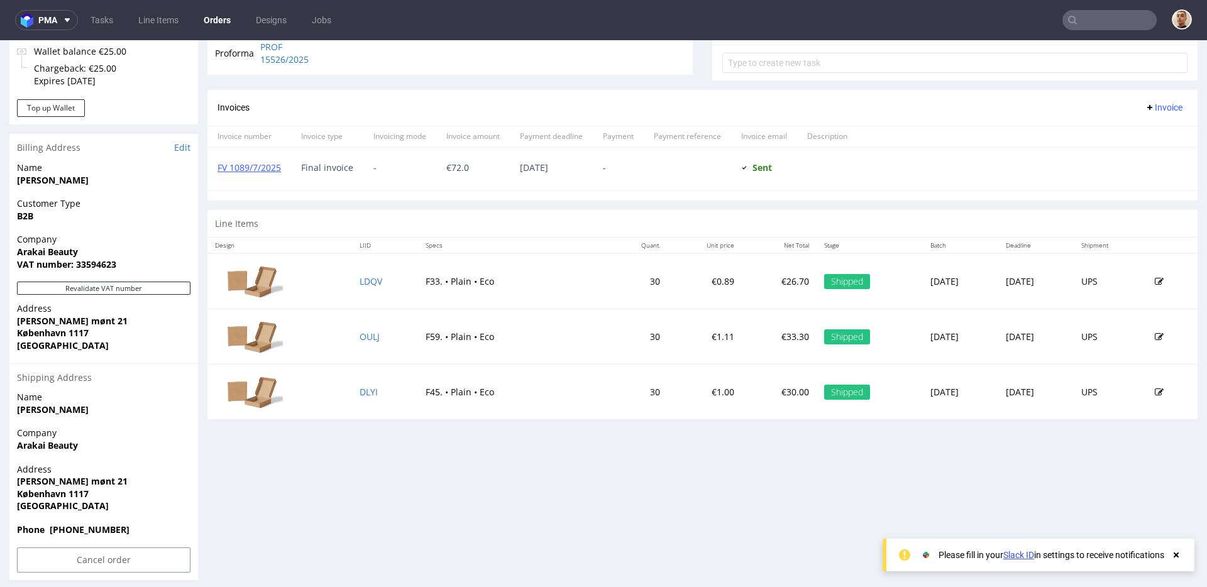
scroll to position [482, 0]
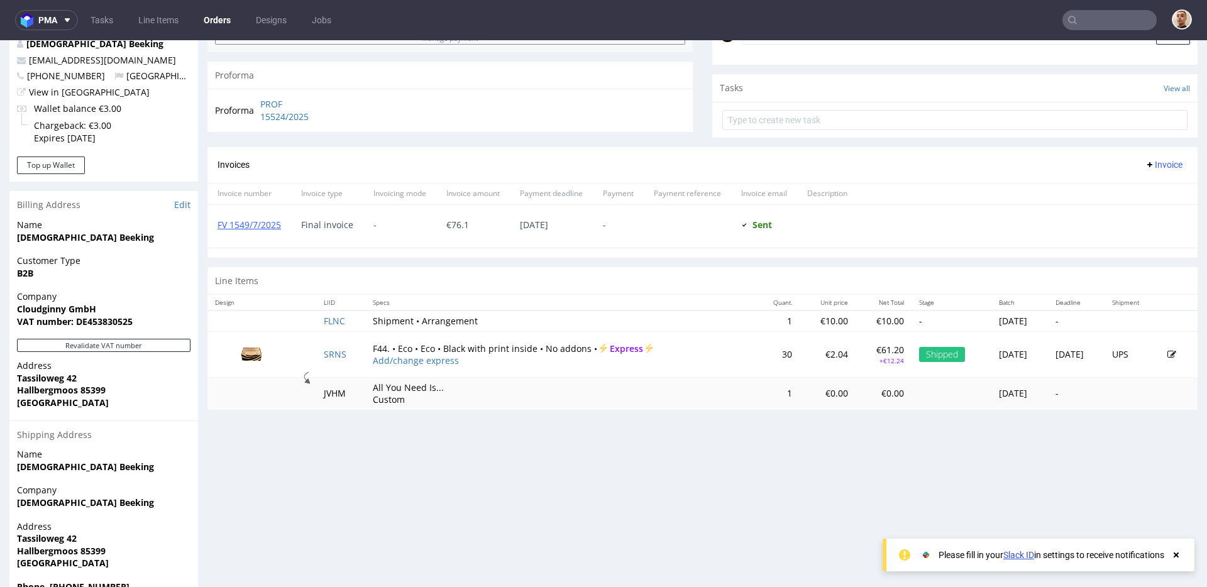
scroll to position [482, 0]
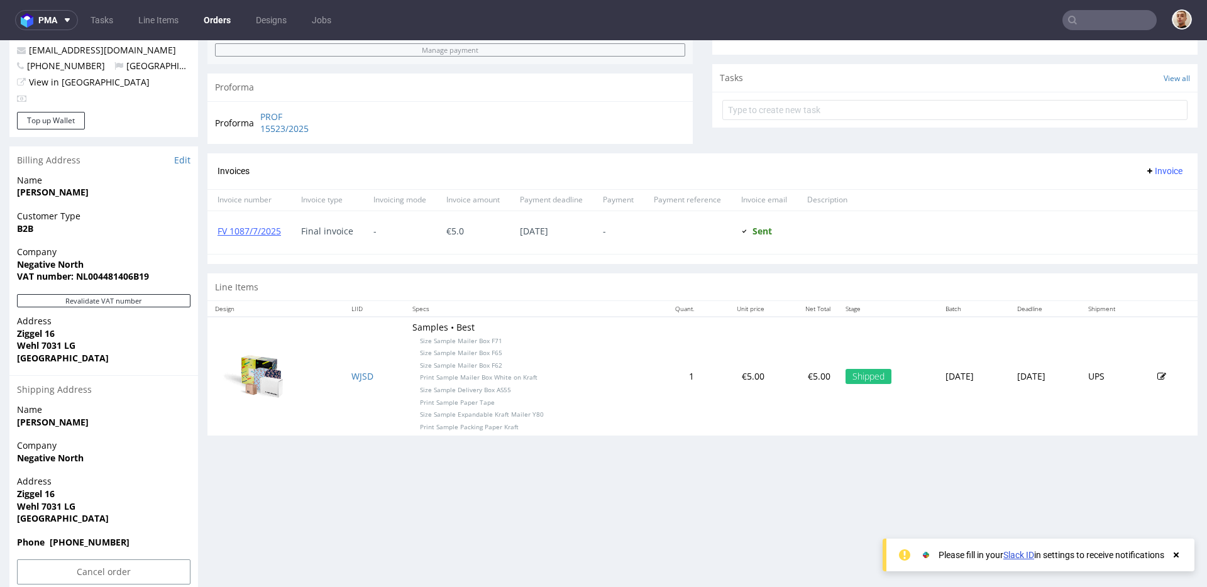
scroll to position [447, 0]
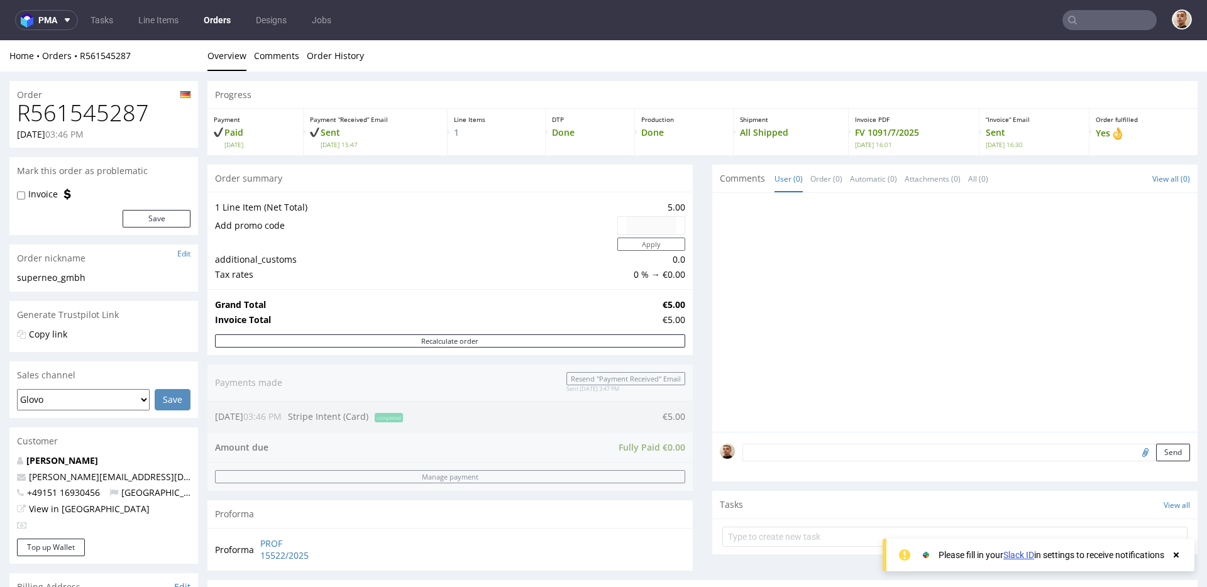
scroll to position [447, 0]
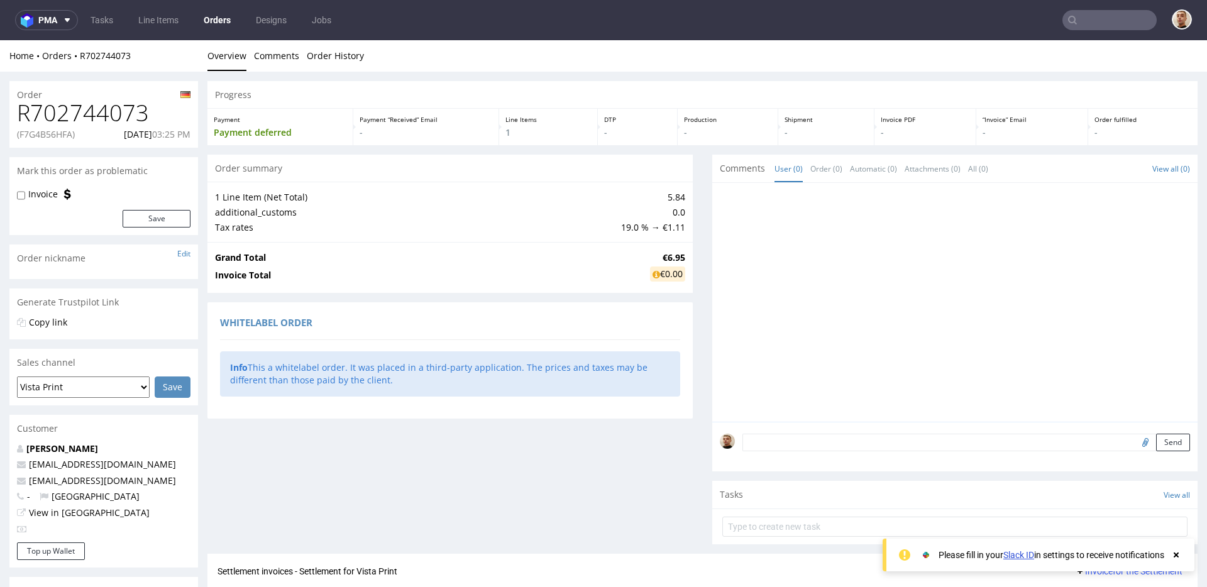
scroll to position [214, 0]
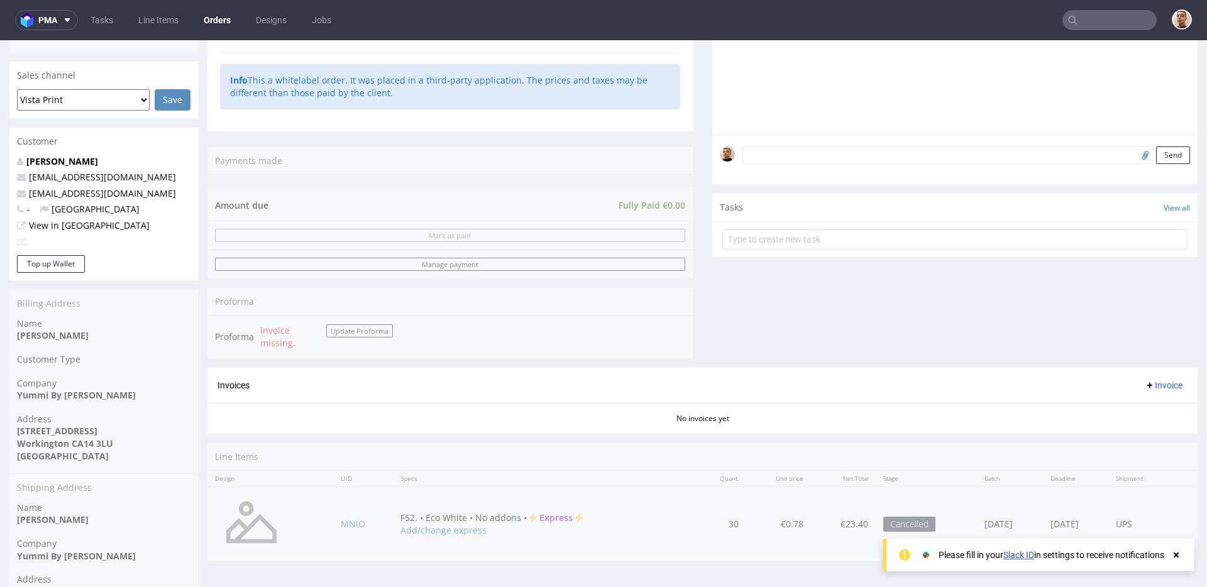
scroll to position [453, 0]
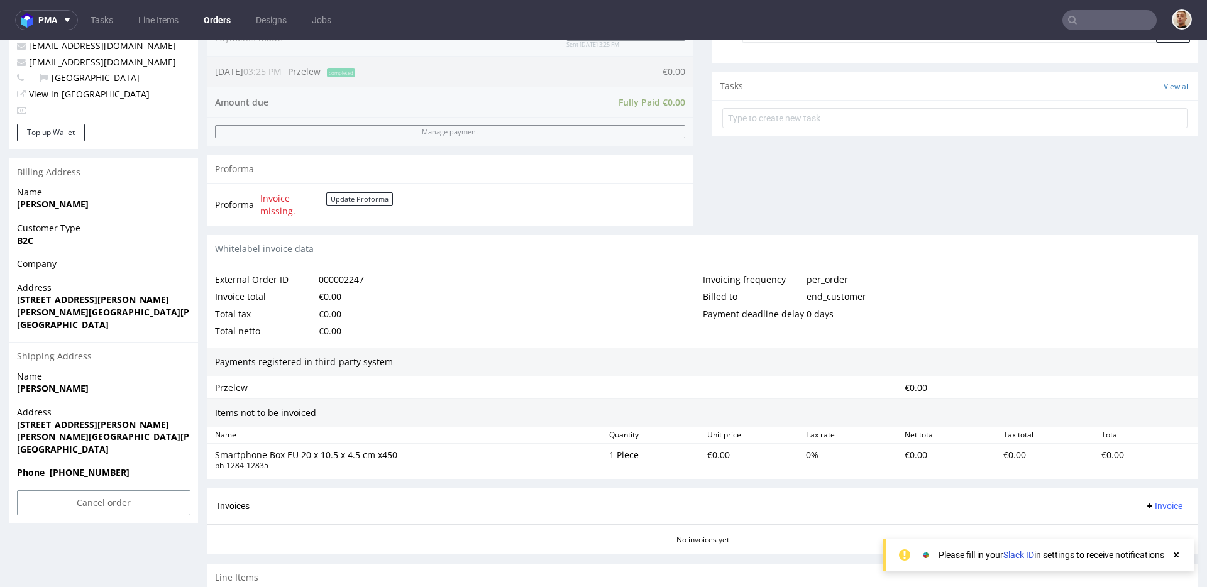
scroll to position [488, 0]
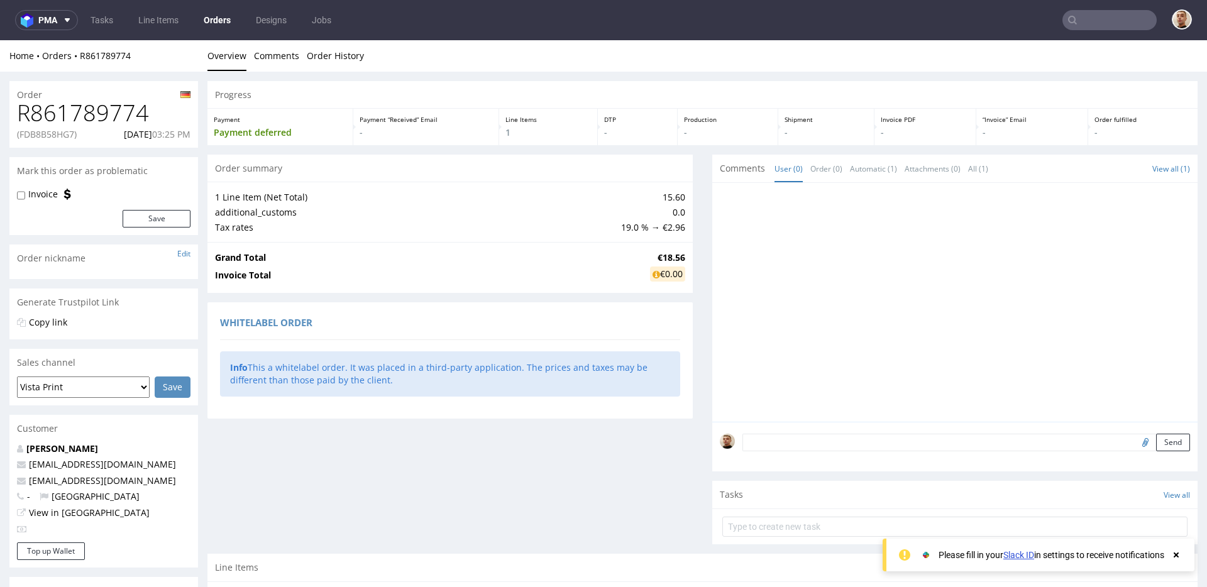
scroll to position [186, 0]
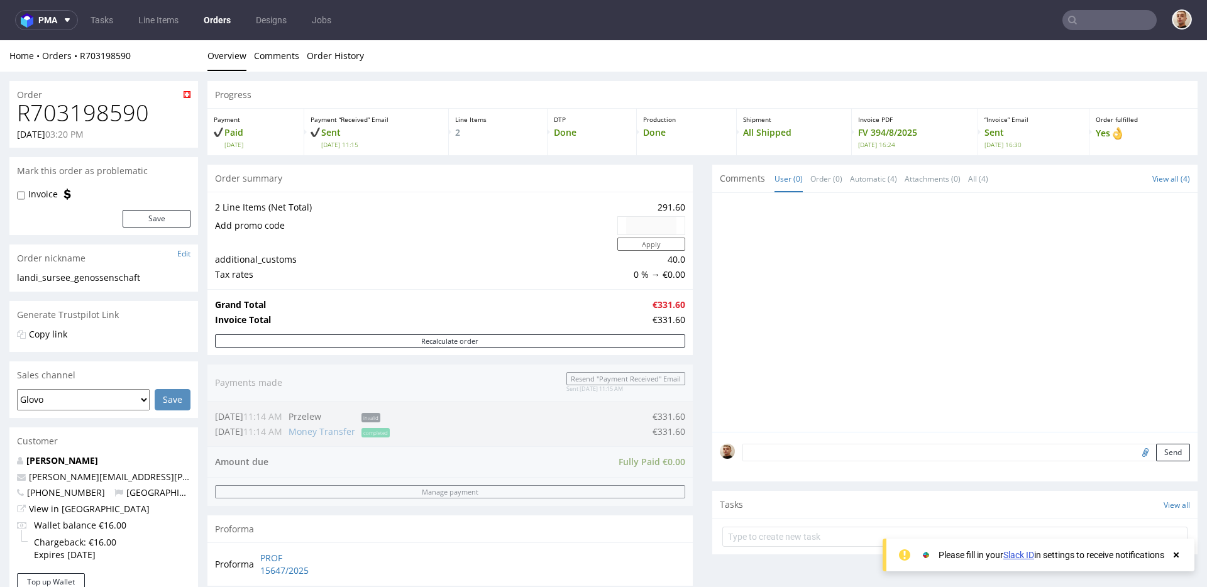
scroll to position [509, 0]
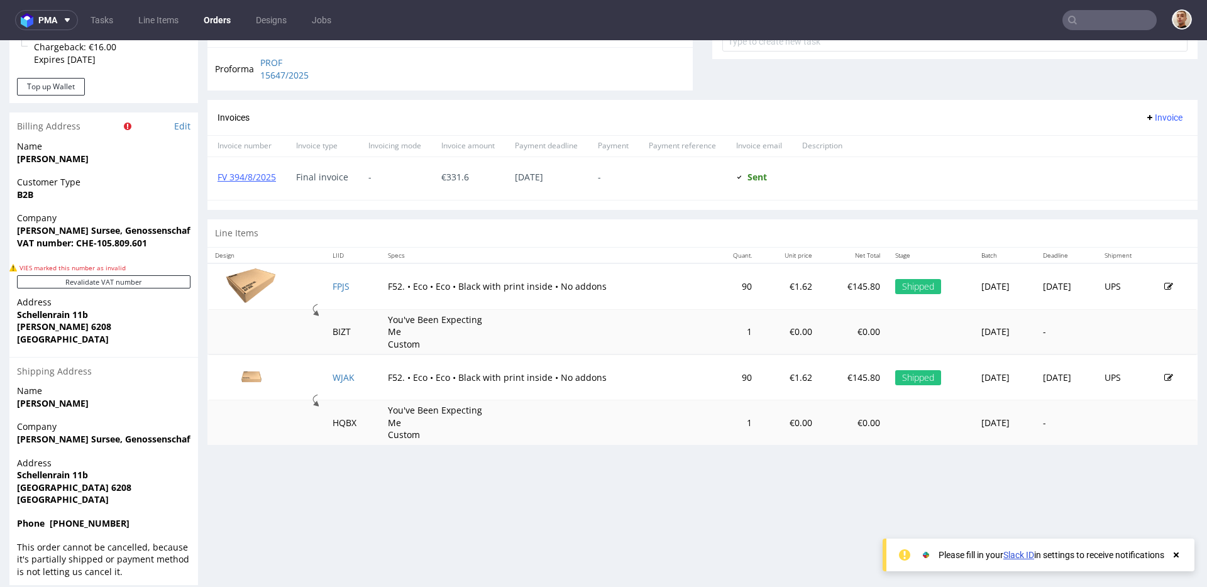
scroll to position [509, 0]
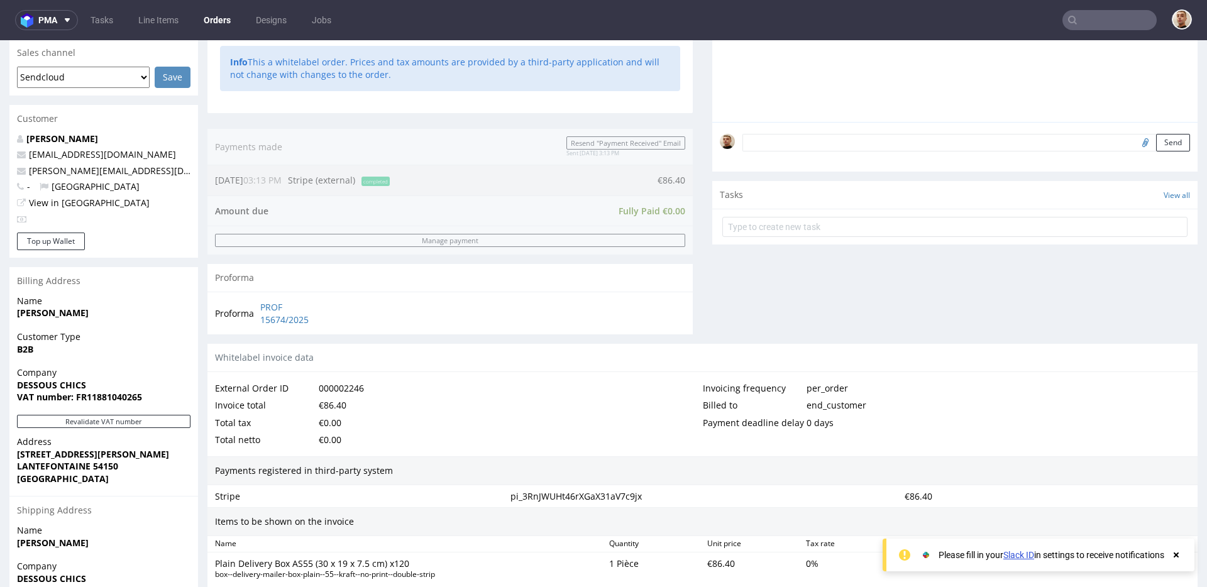
scroll to position [589, 0]
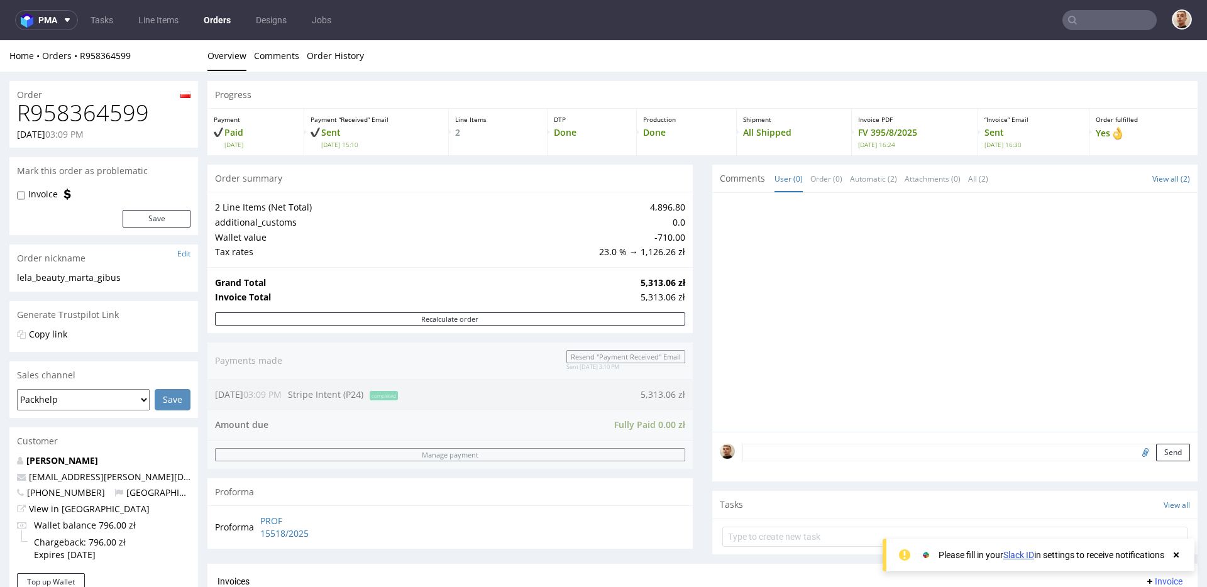
scroll to position [482, 0]
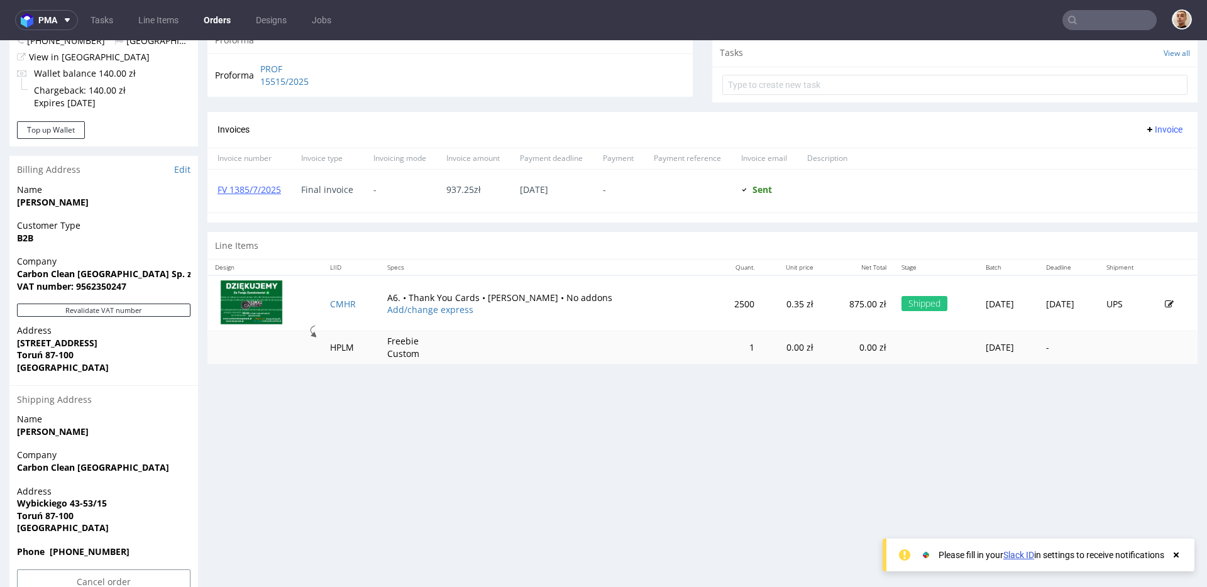
scroll to position [482, 0]
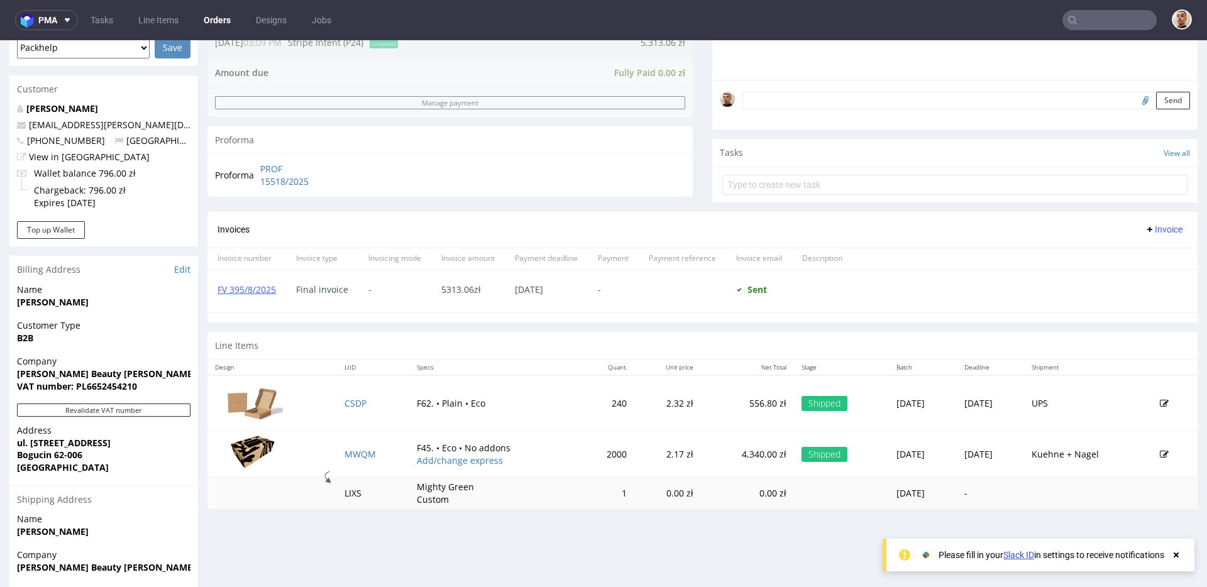
scroll to position [482, 0]
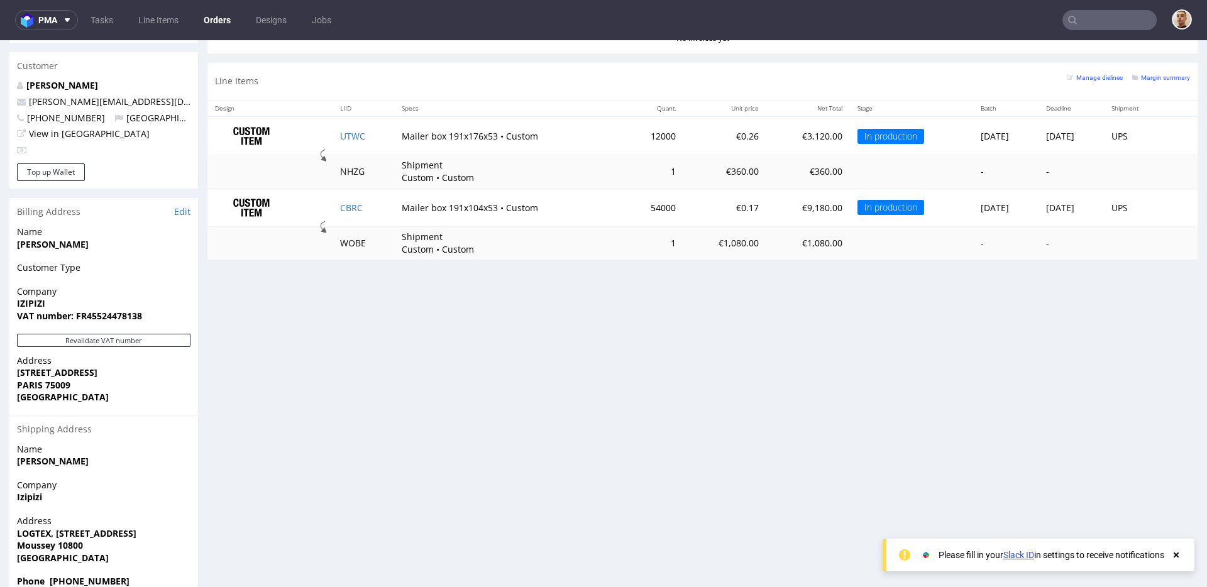
scroll to position [630, 0]
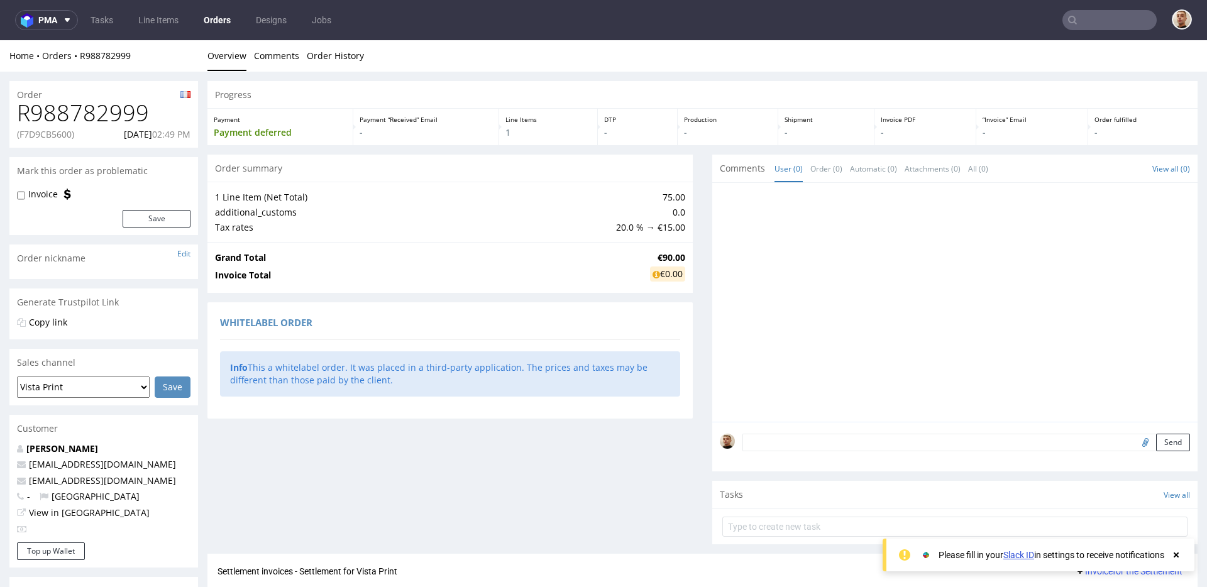
scroll to position [211, 0]
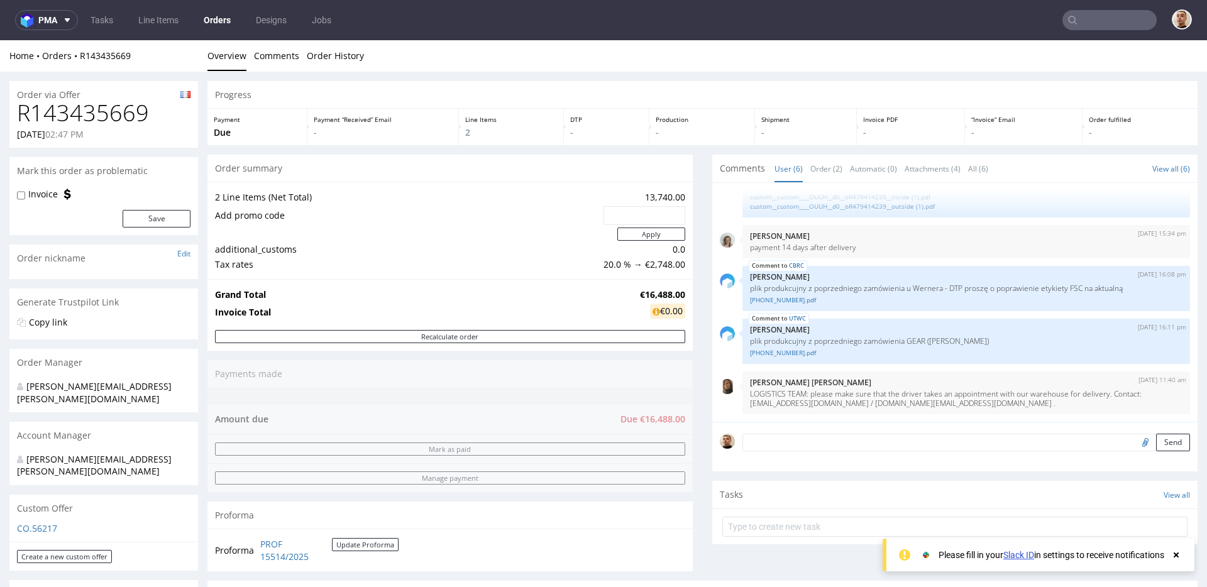
scroll to position [630, 0]
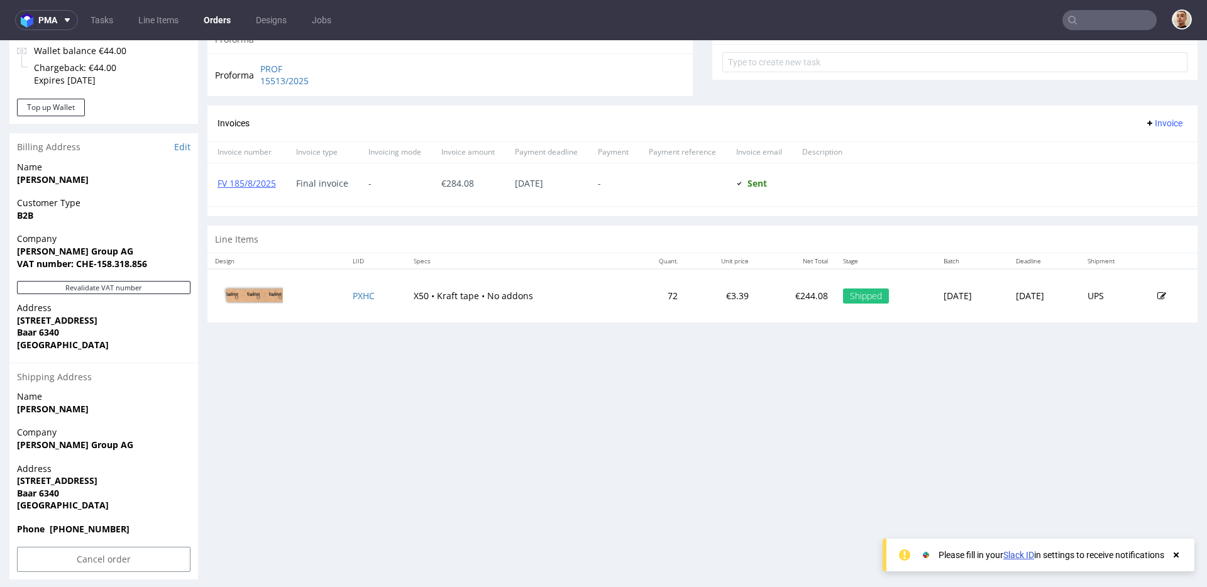
scroll to position [482, 0]
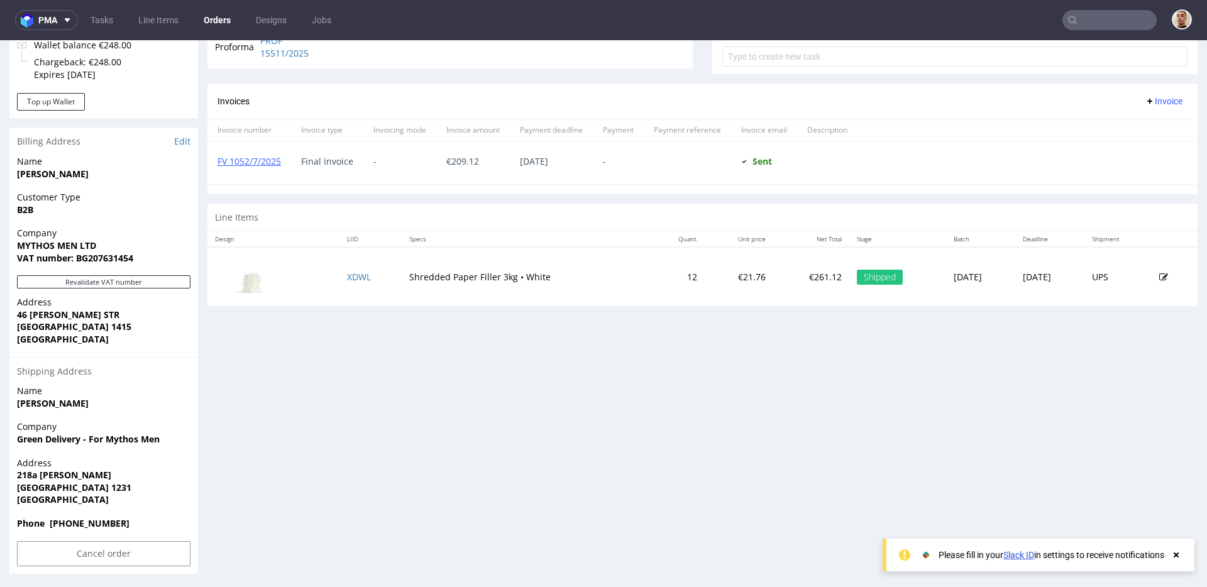
scroll to position [482, 0]
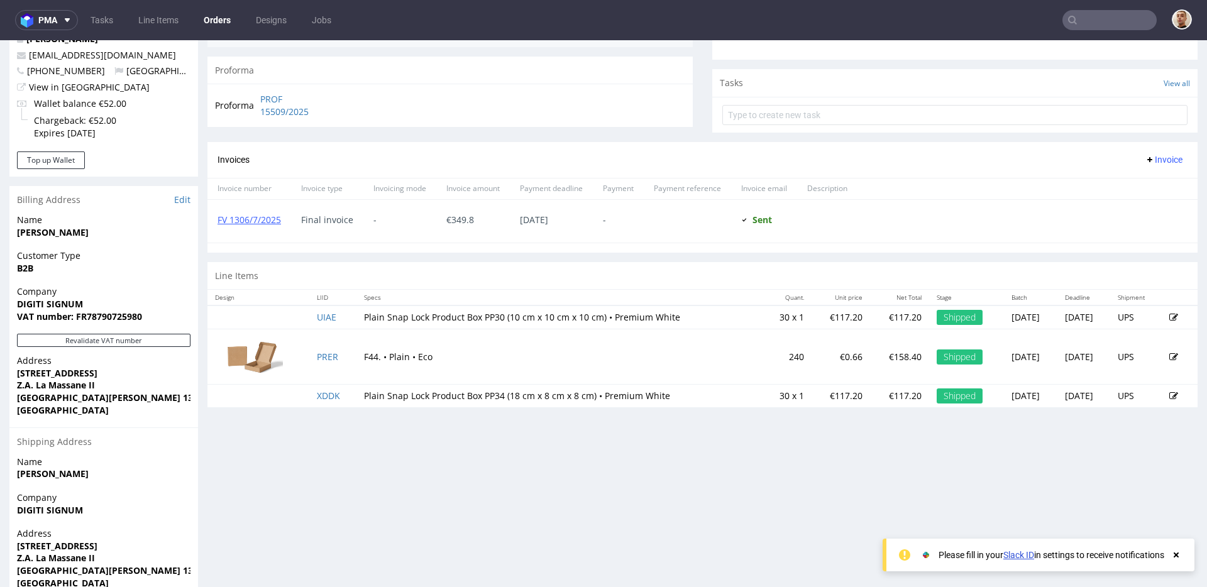
scroll to position [507, 0]
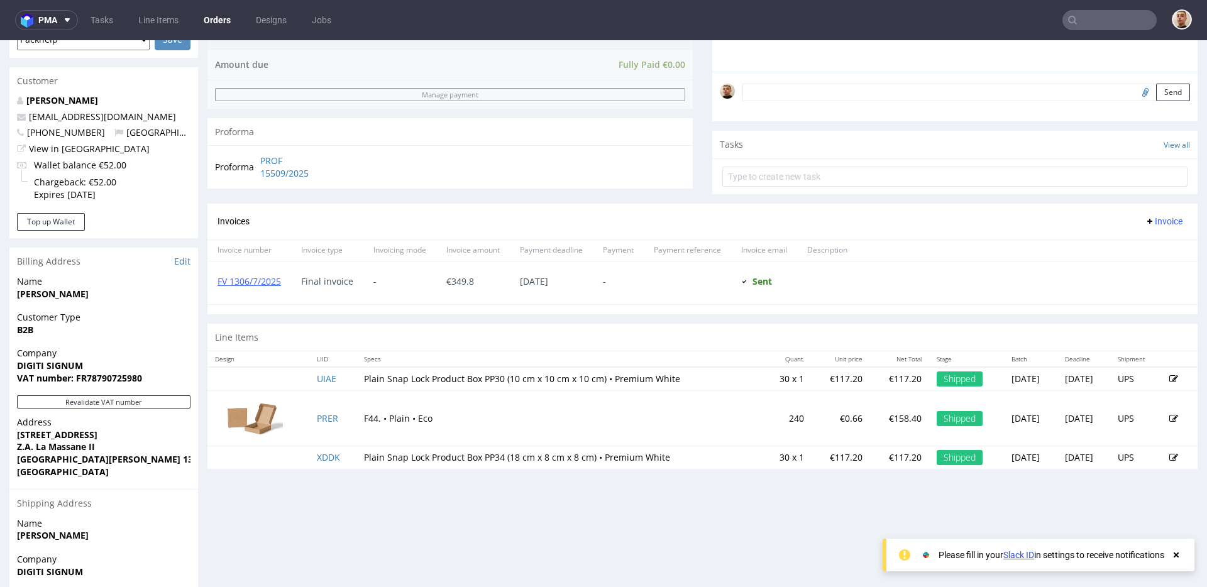
scroll to position [507, 0]
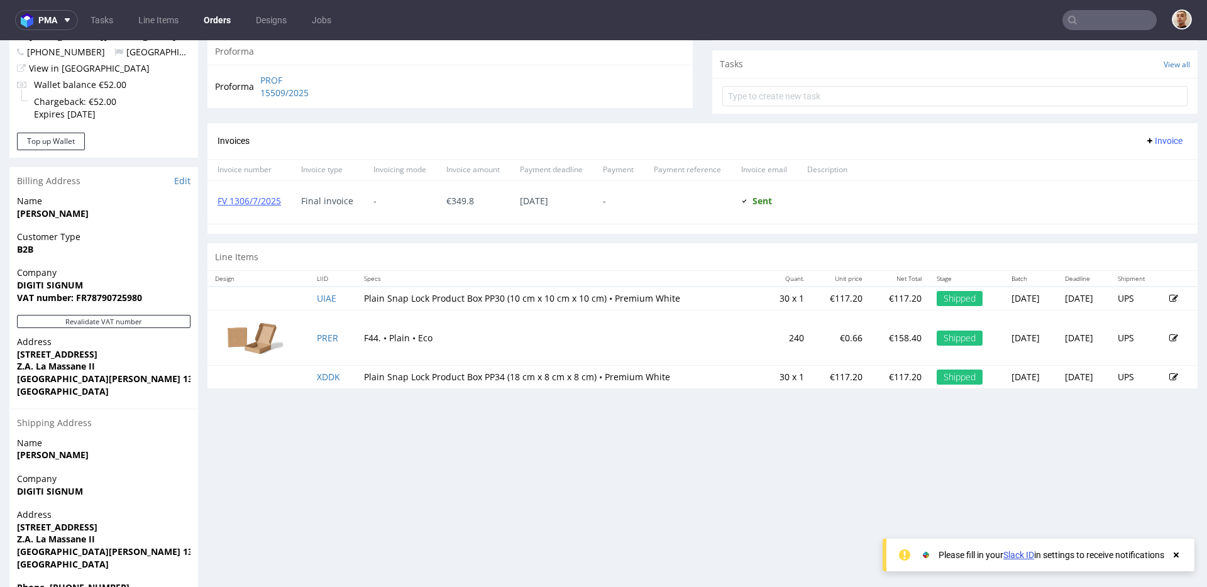
scroll to position [507, 0]
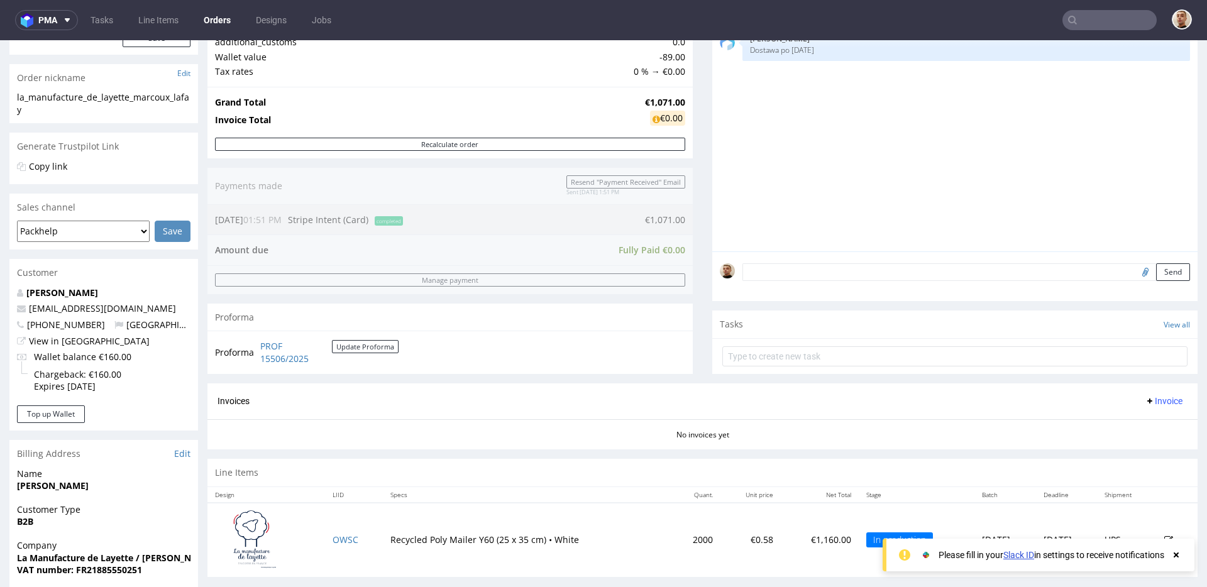
scroll to position [495, 0]
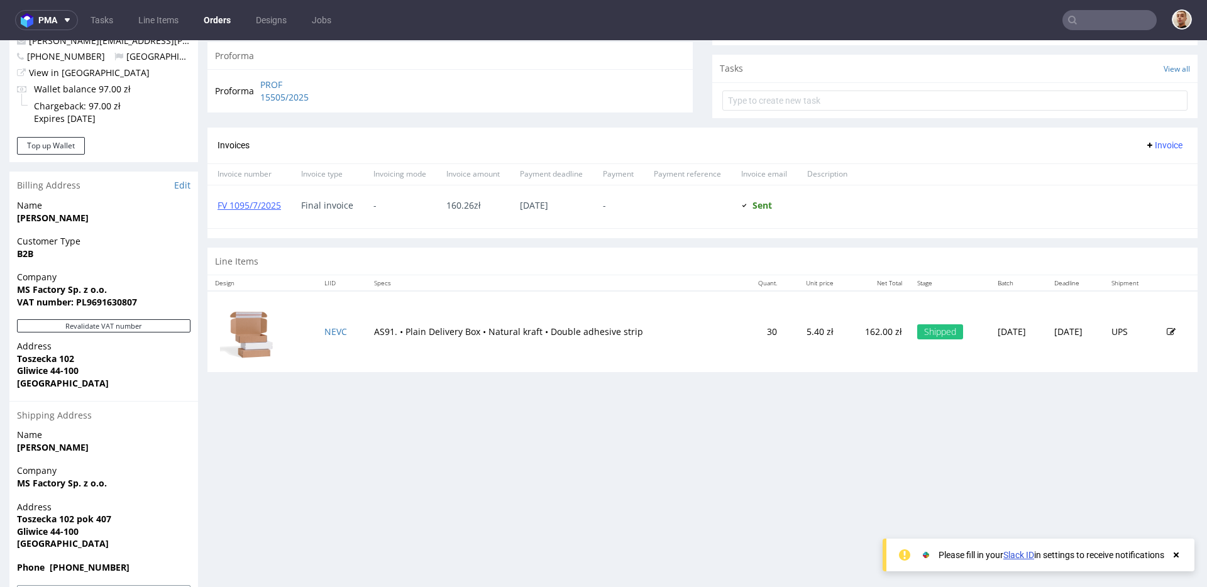
scroll to position [482, 0]
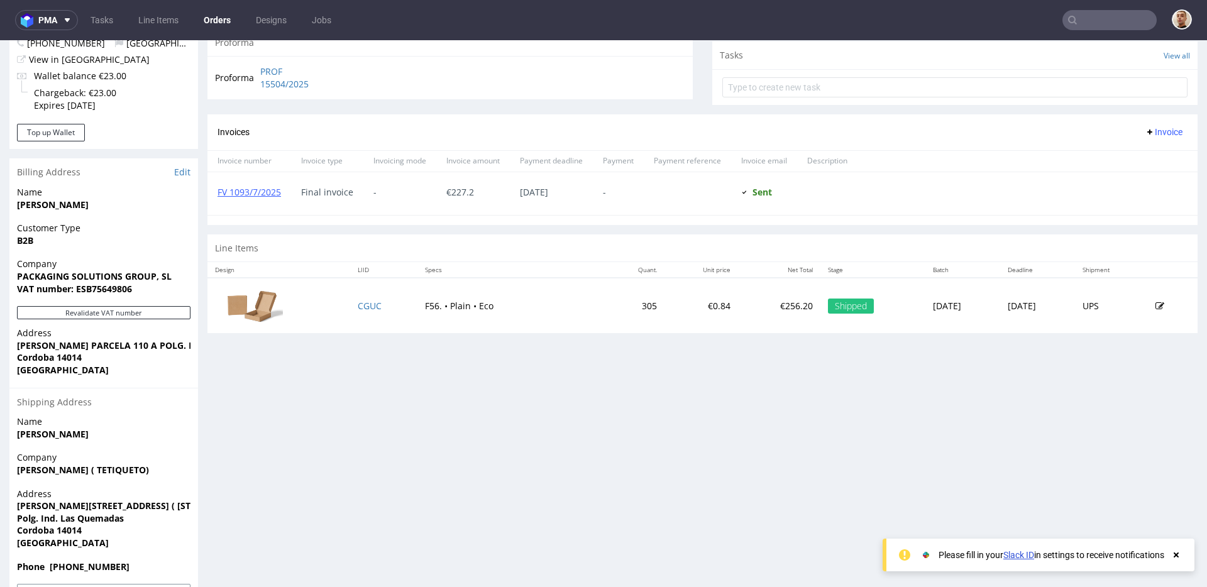
scroll to position [458, 0]
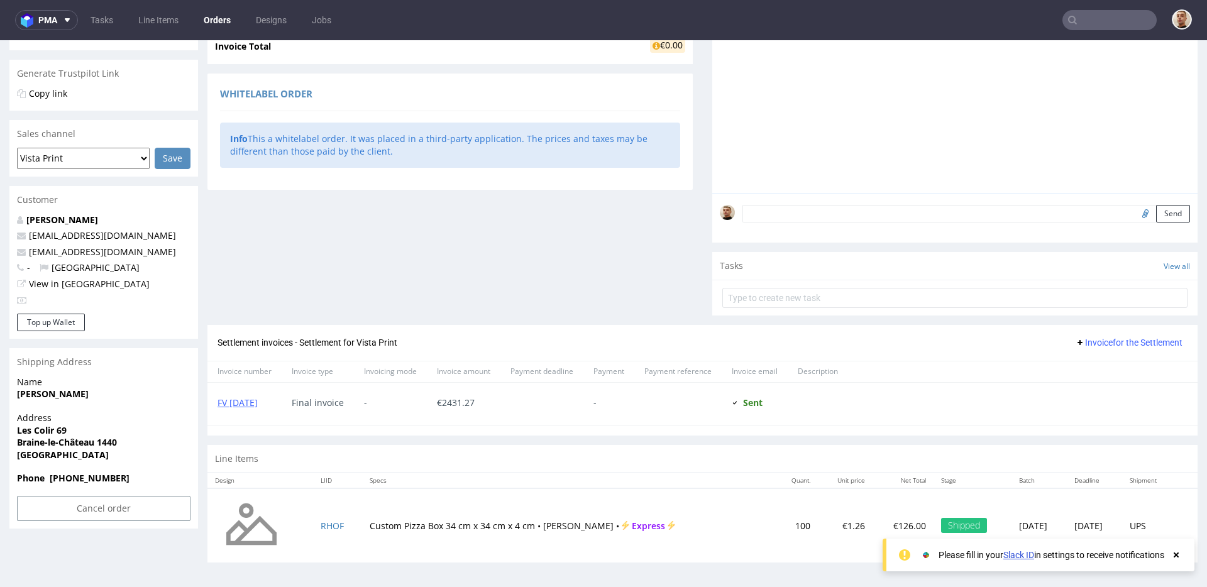
scroll to position [3, 0]
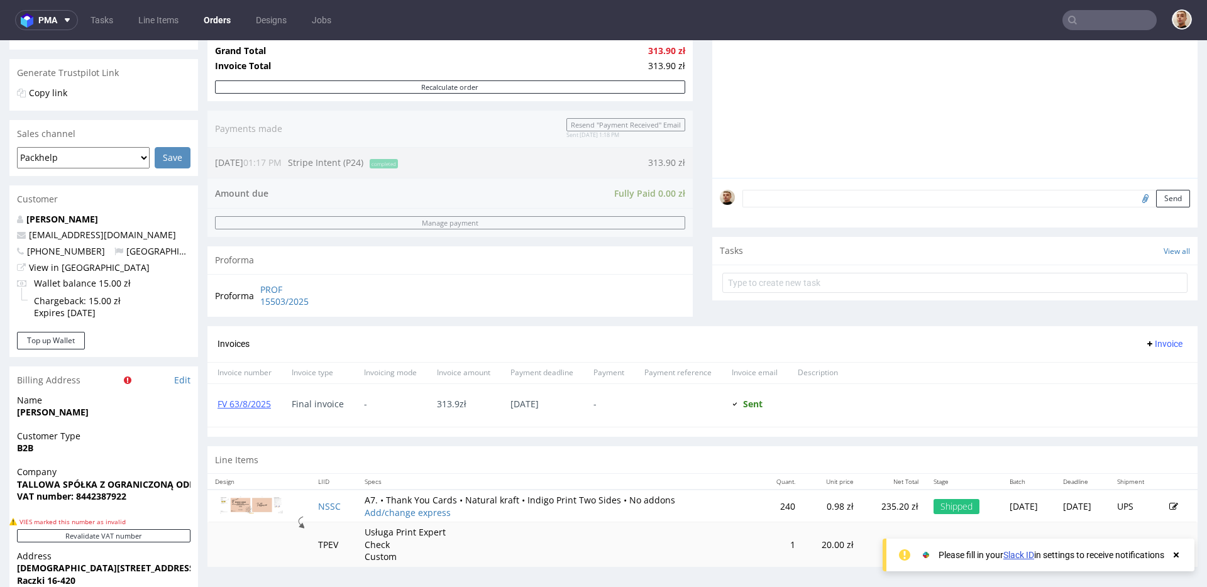
scroll to position [545, 0]
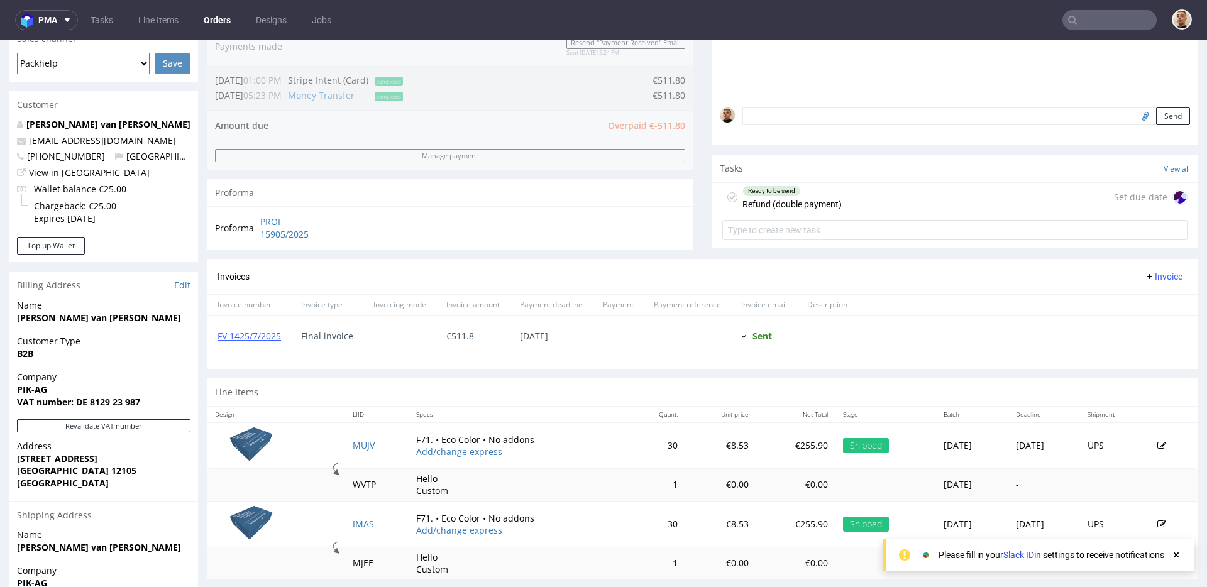
scroll to position [507, 0]
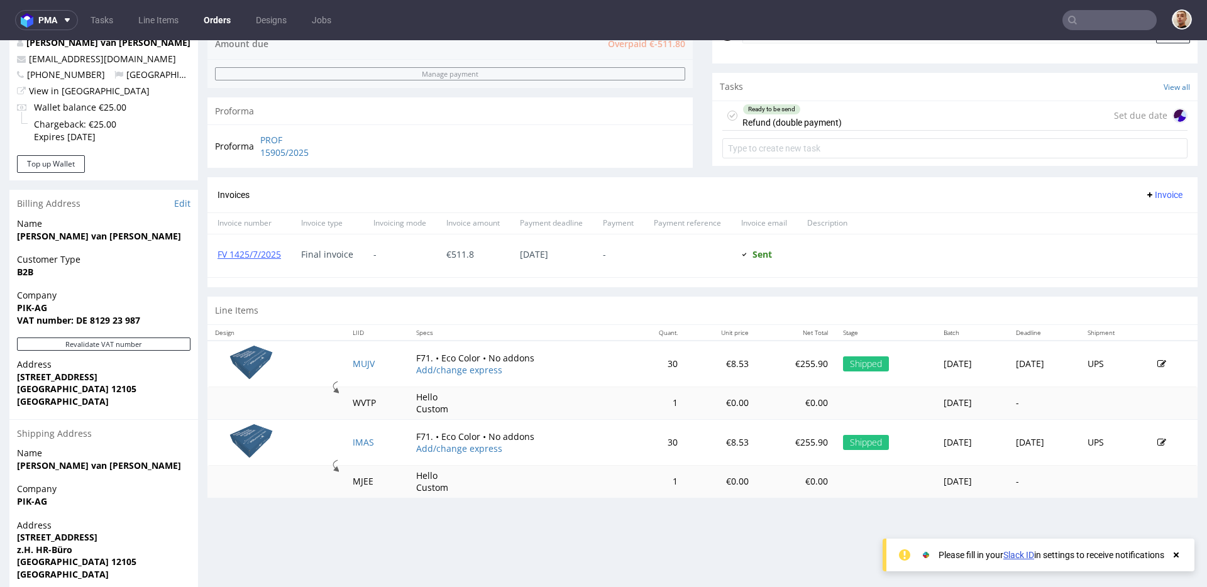
scroll to position [507, 0]
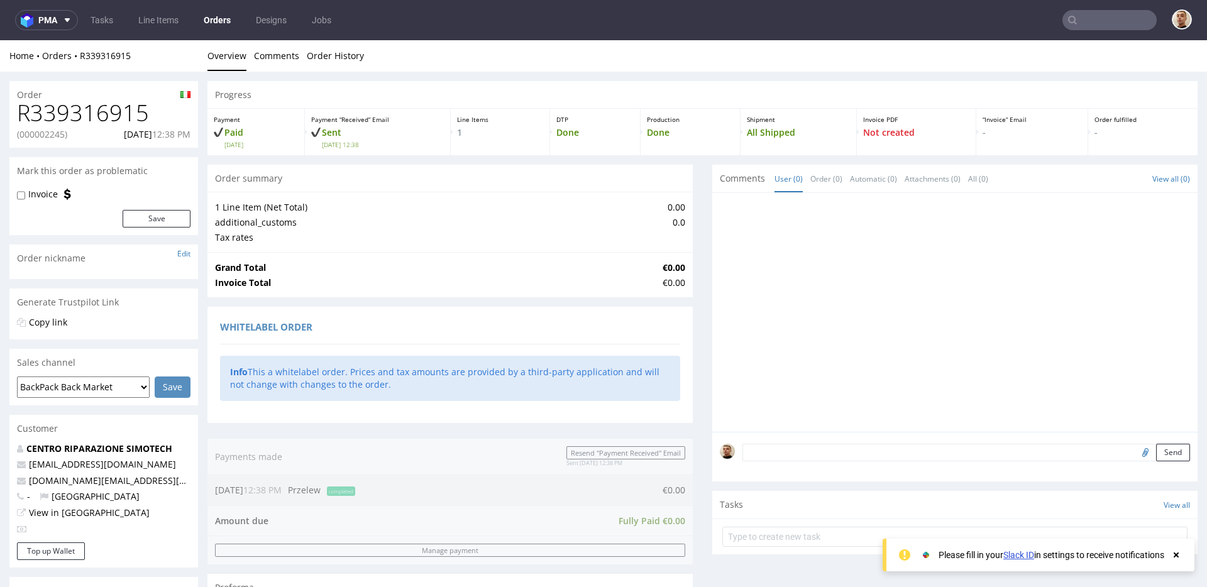
scroll to position [488, 0]
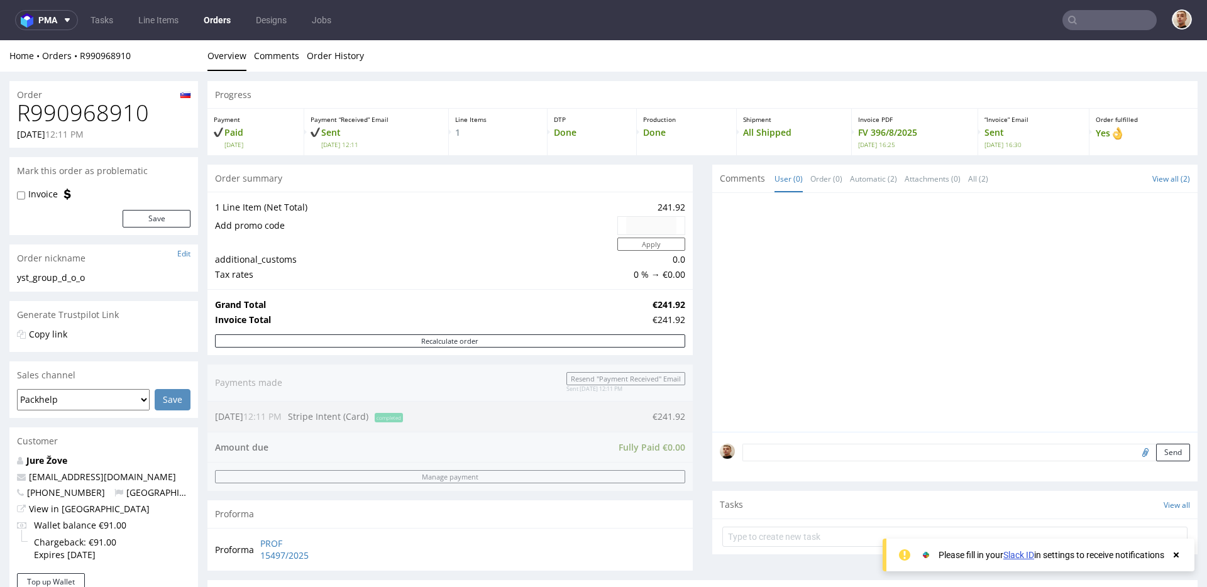
scroll to position [482, 0]
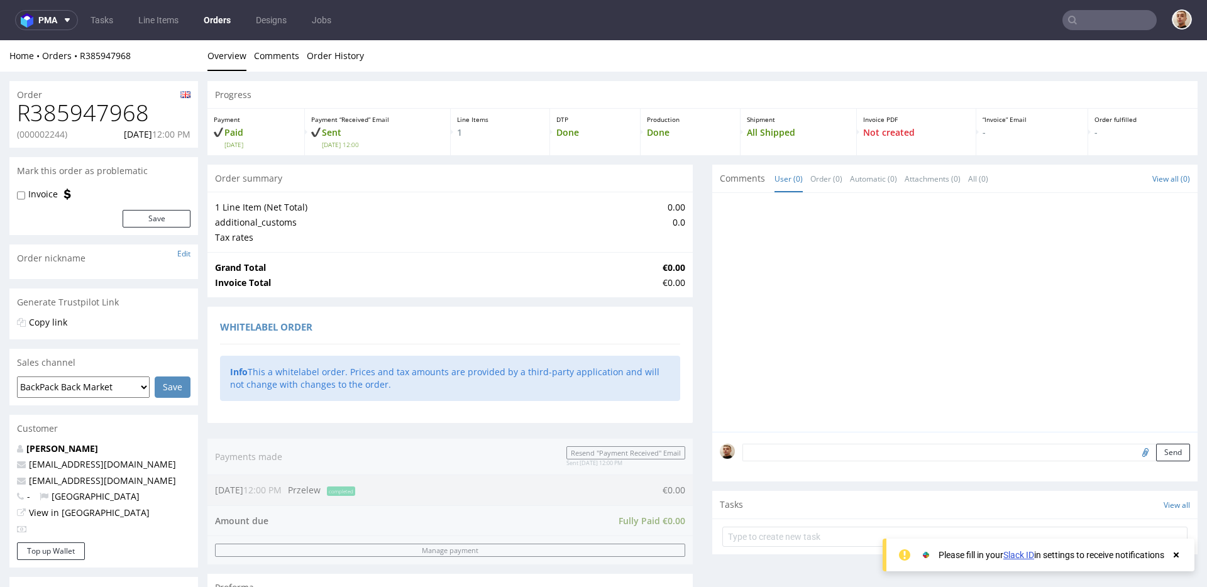
scroll to position [488, 0]
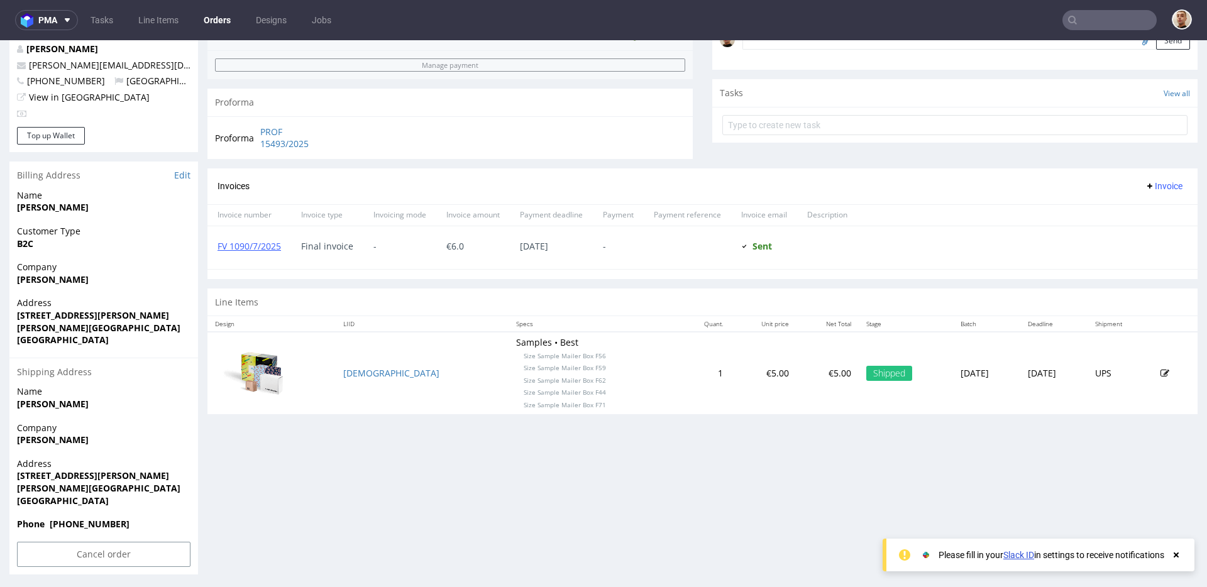
scroll to position [414, 0]
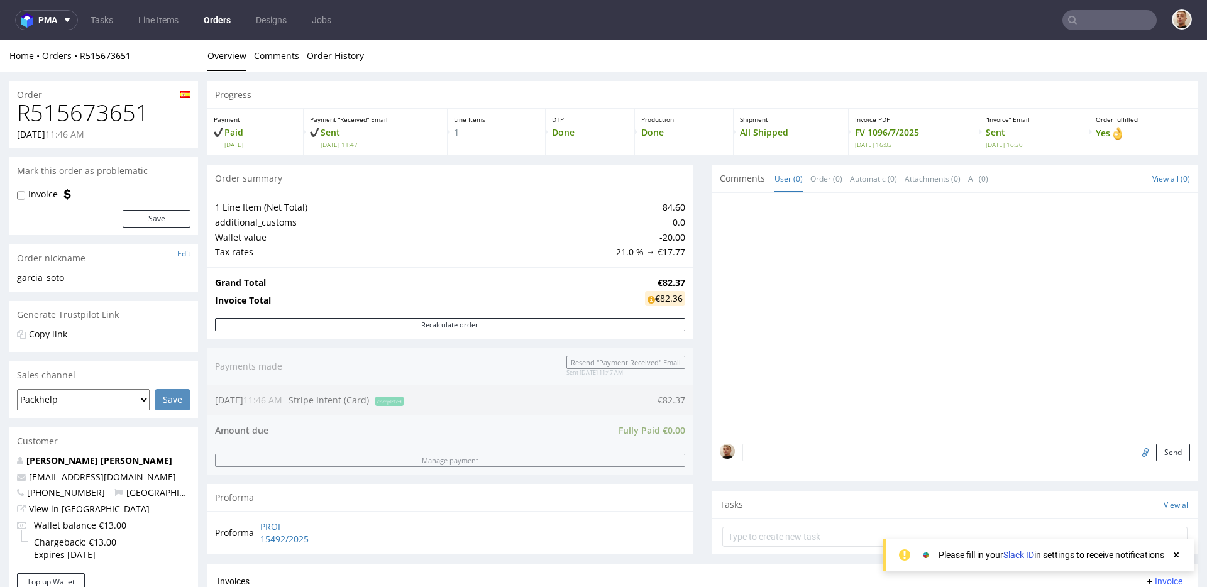
scroll to position [449, 0]
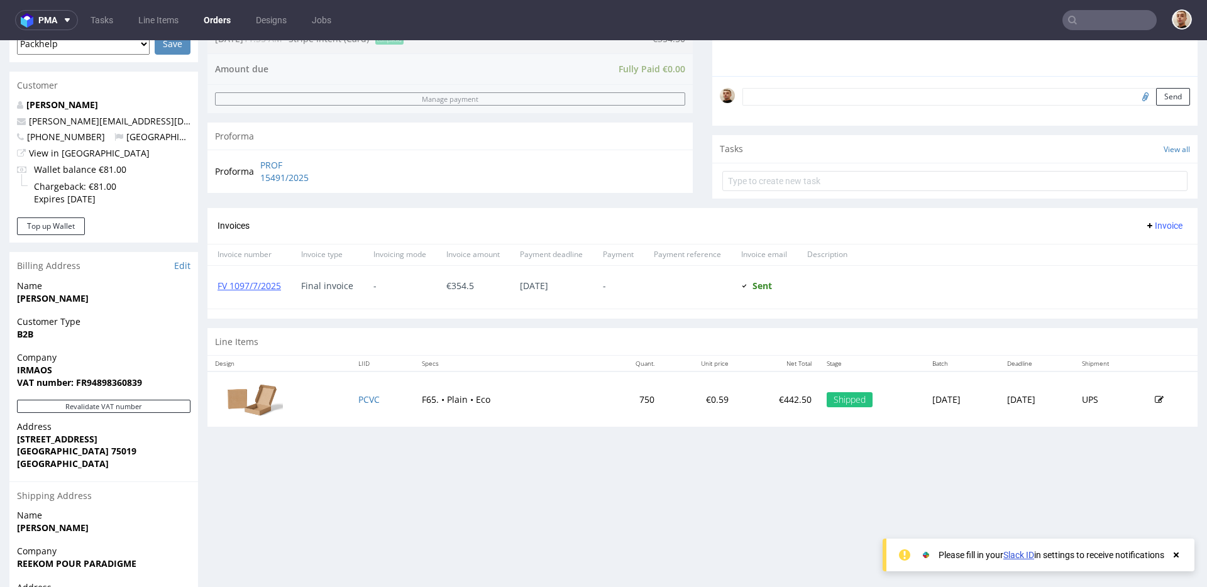
scroll to position [495, 0]
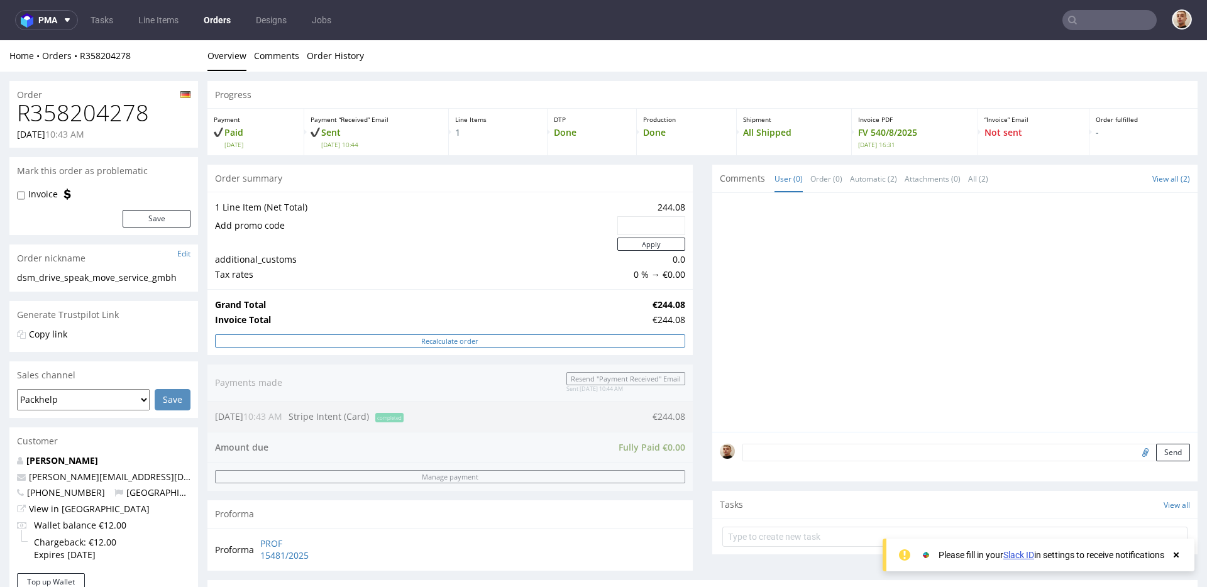
scroll to position [482, 0]
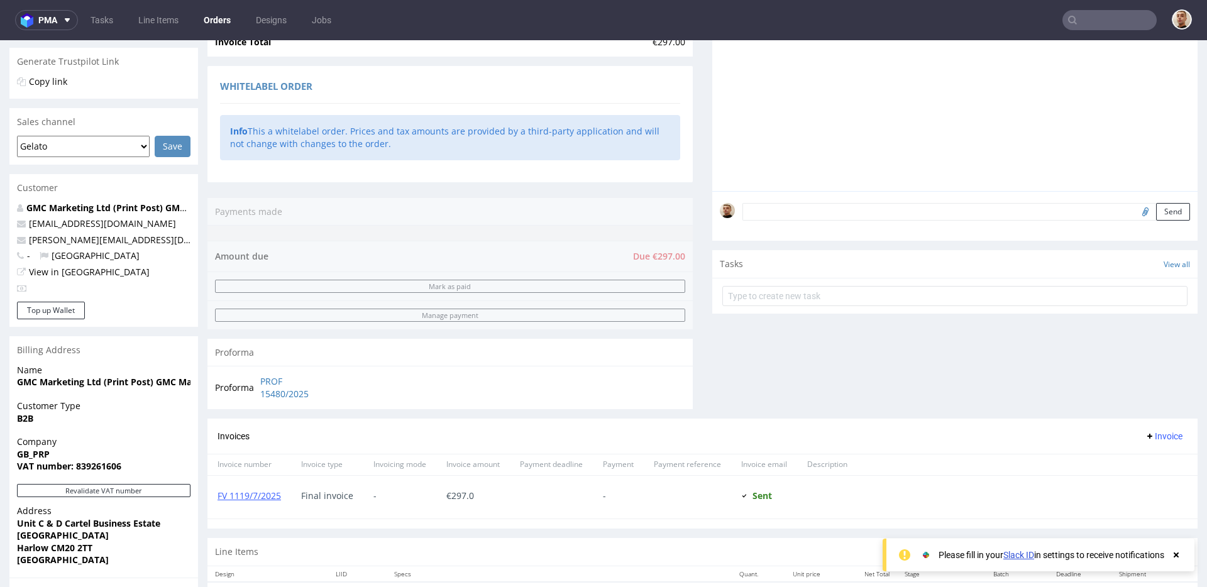
scroll to position [476, 0]
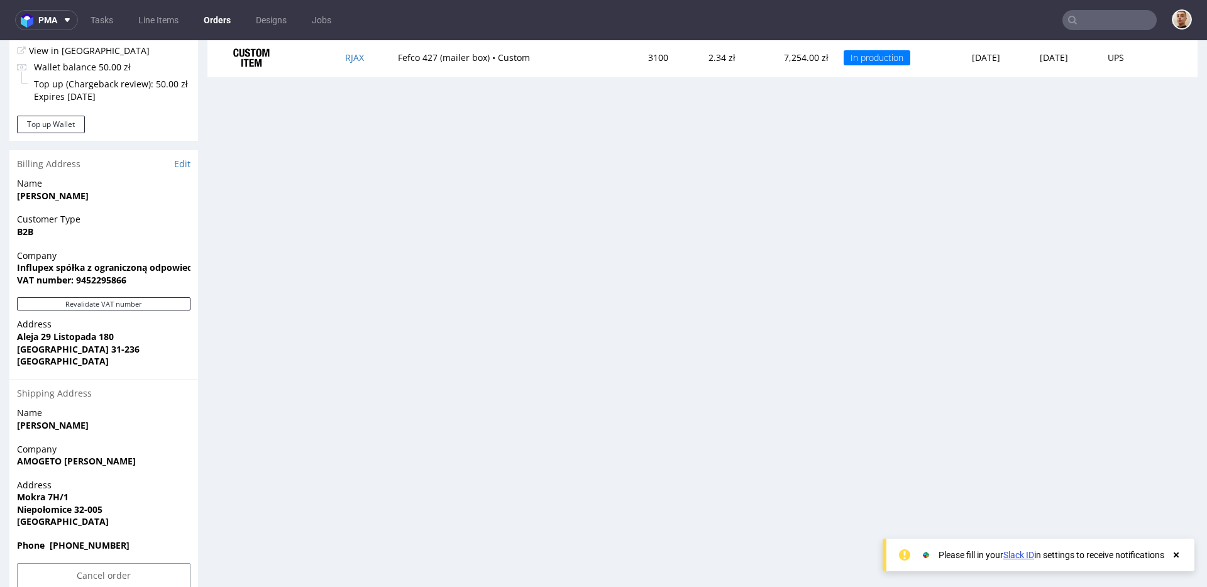
scroll to position [419, 0]
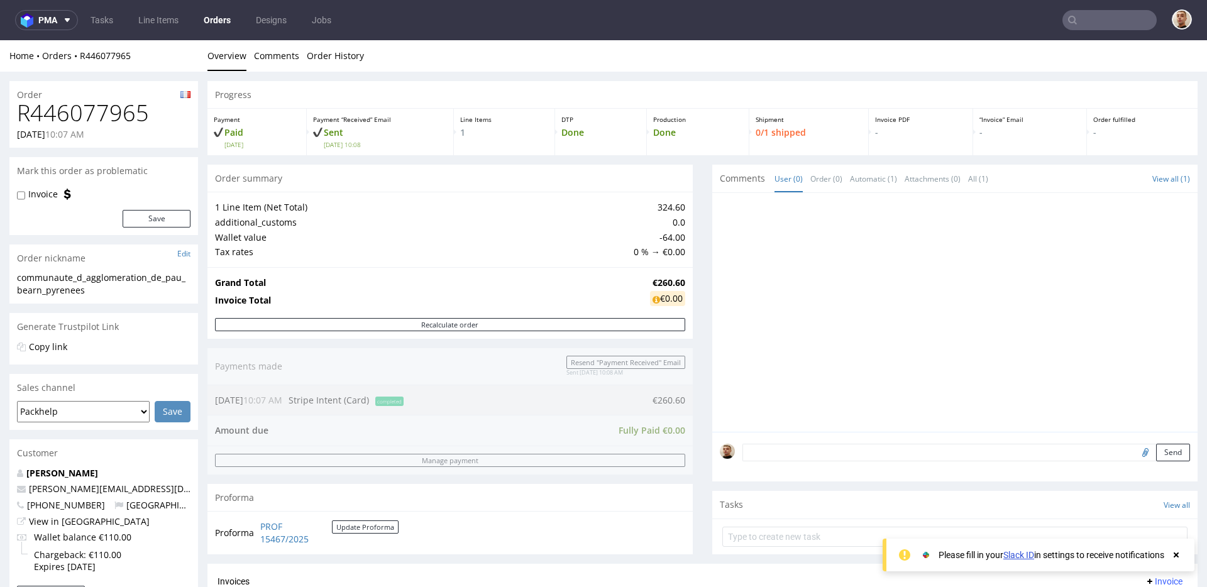
scroll to position [507, 0]
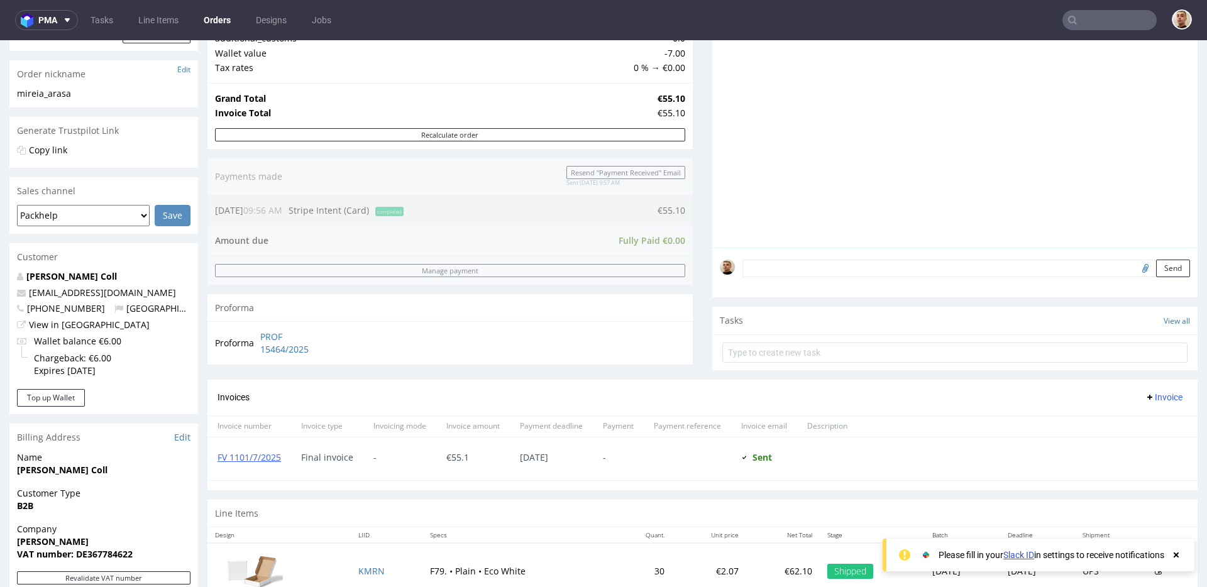
scroll to position [495, 0]
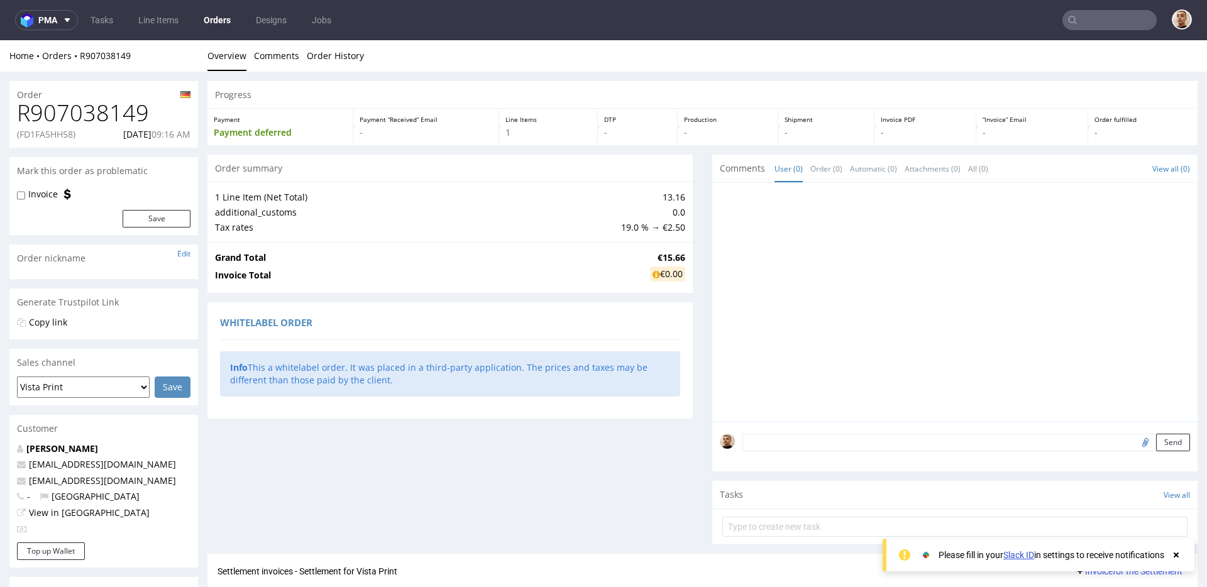
scroll to position [234, 0]
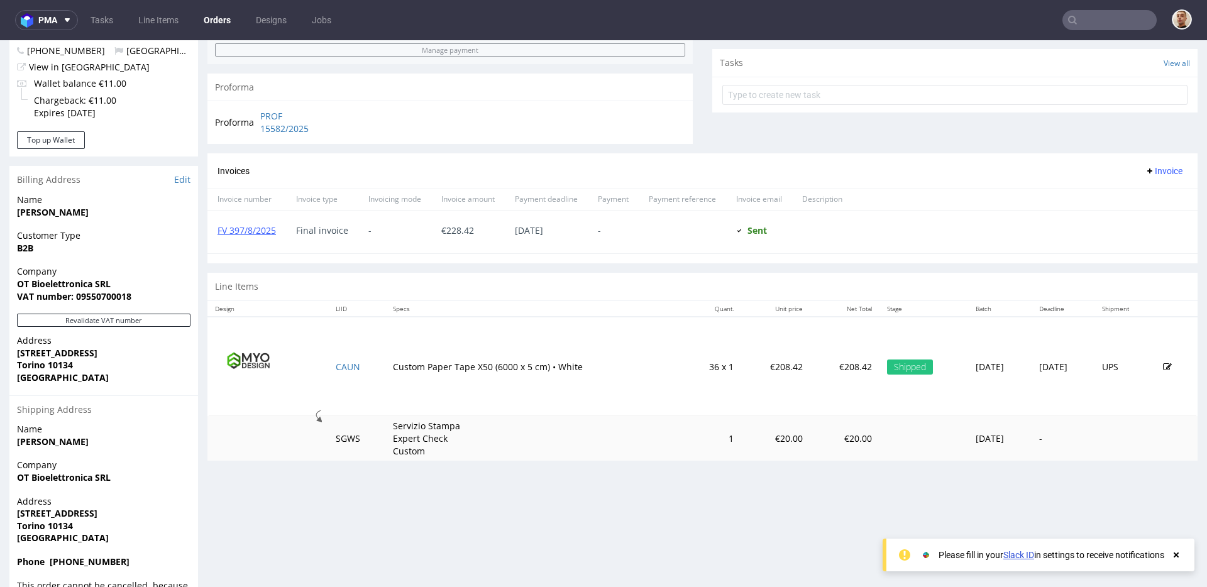
scroll to position [494, 0]
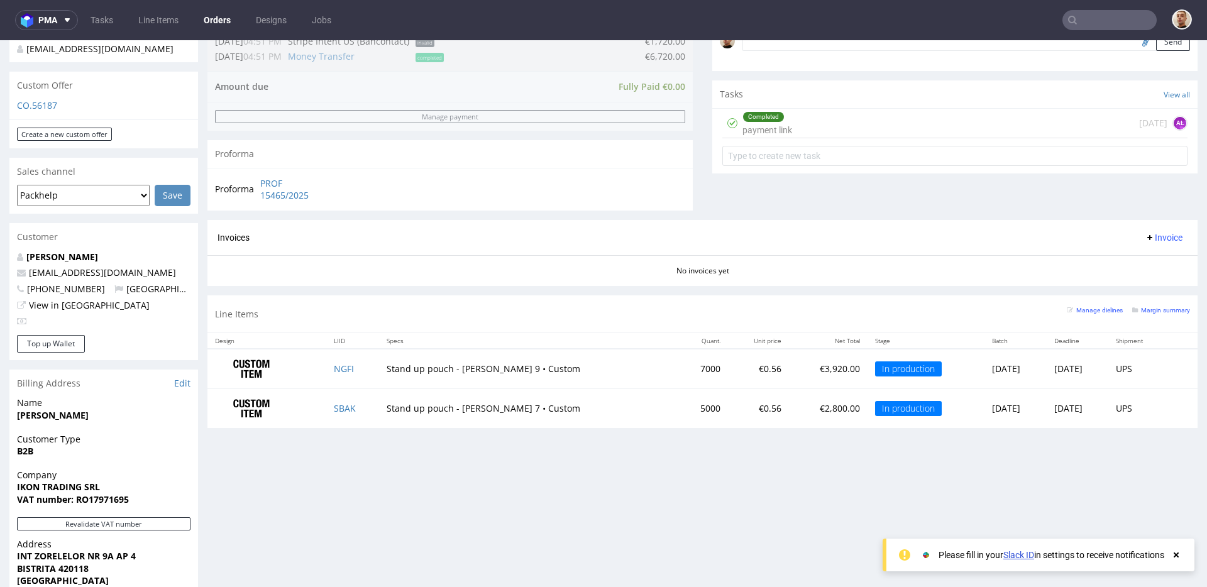
scroll to position [412, 0]
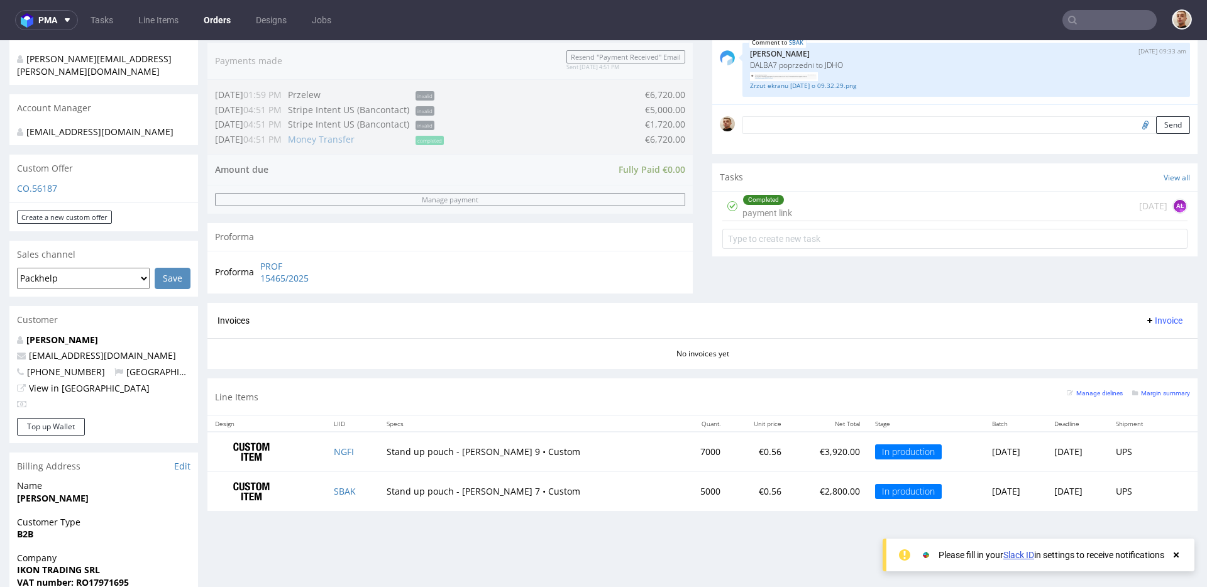
scroll to position [666, 0]
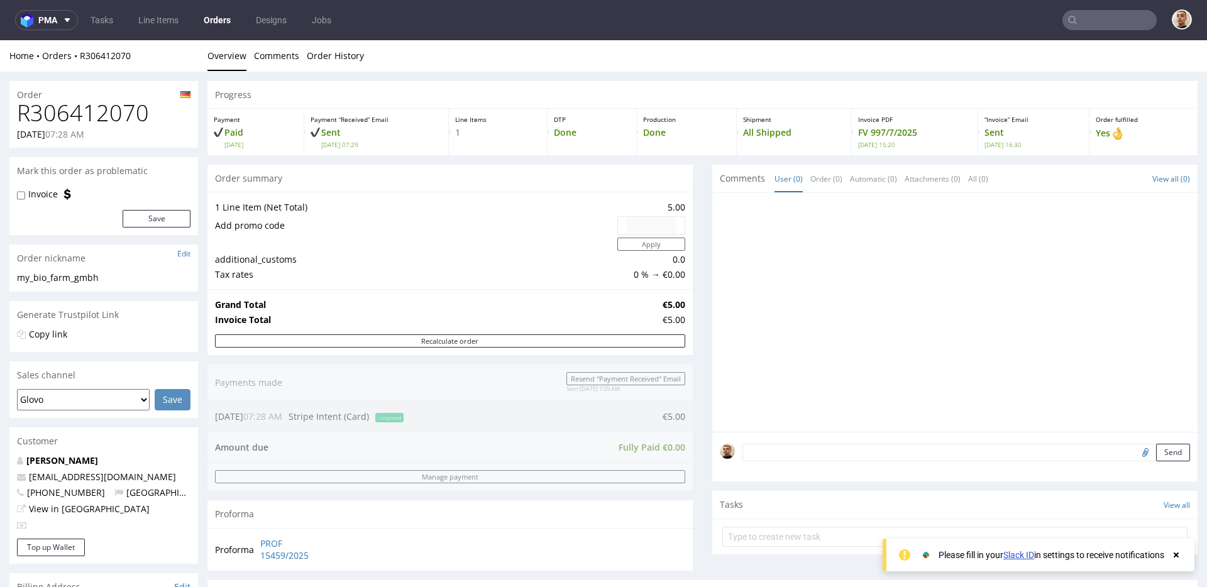
scroll to position [438, 0]
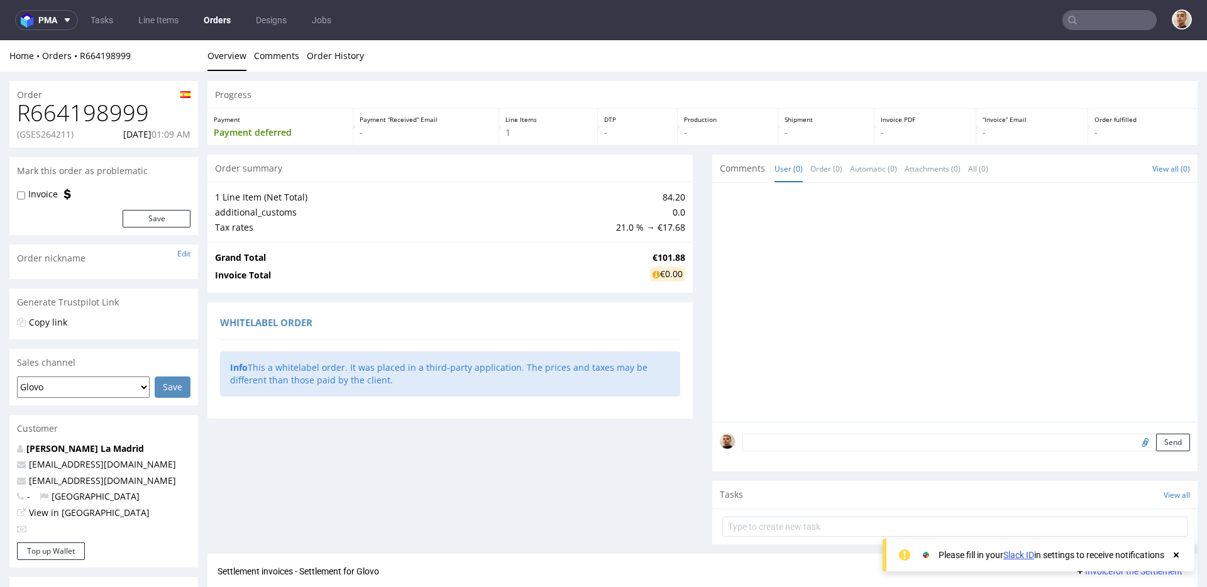
scroll to position [198, 0]
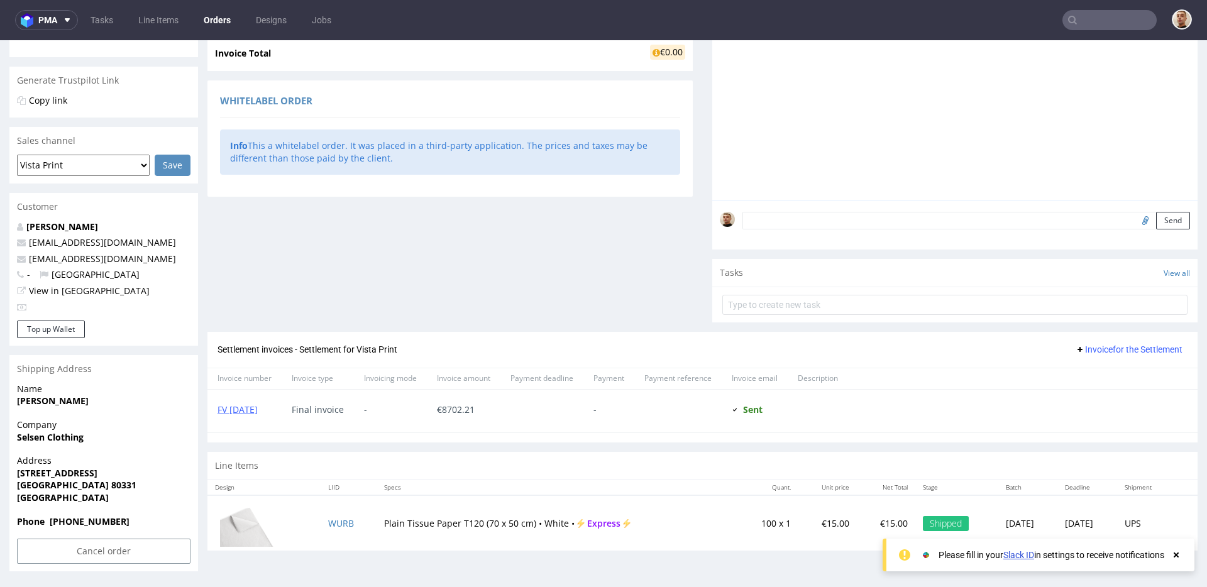
scroll to position [3, 0]
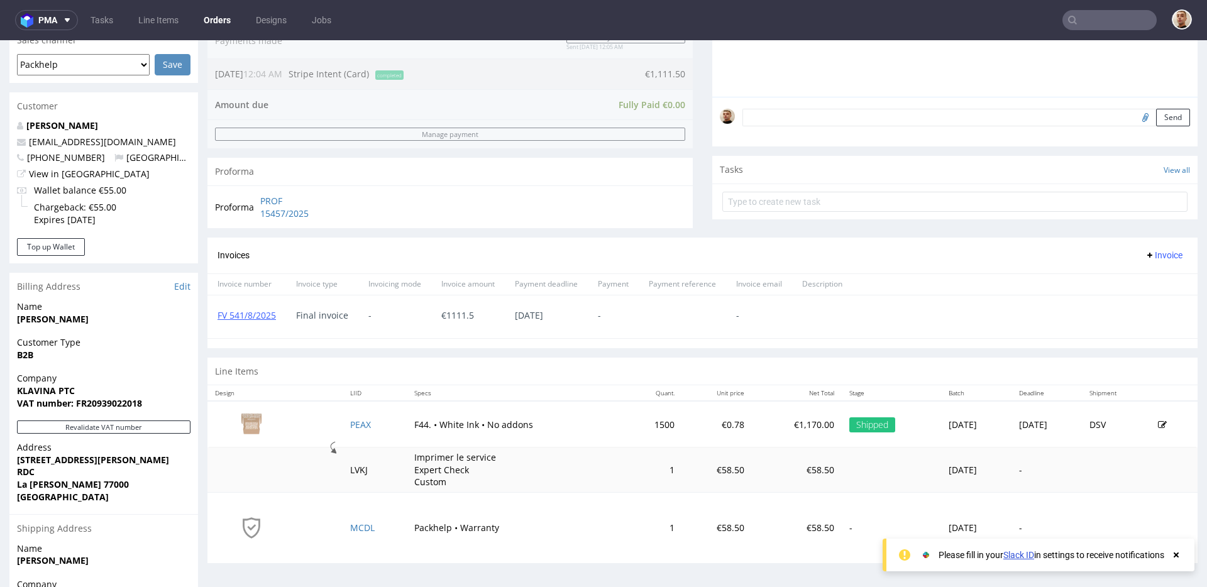
scroll to position [326, 0]
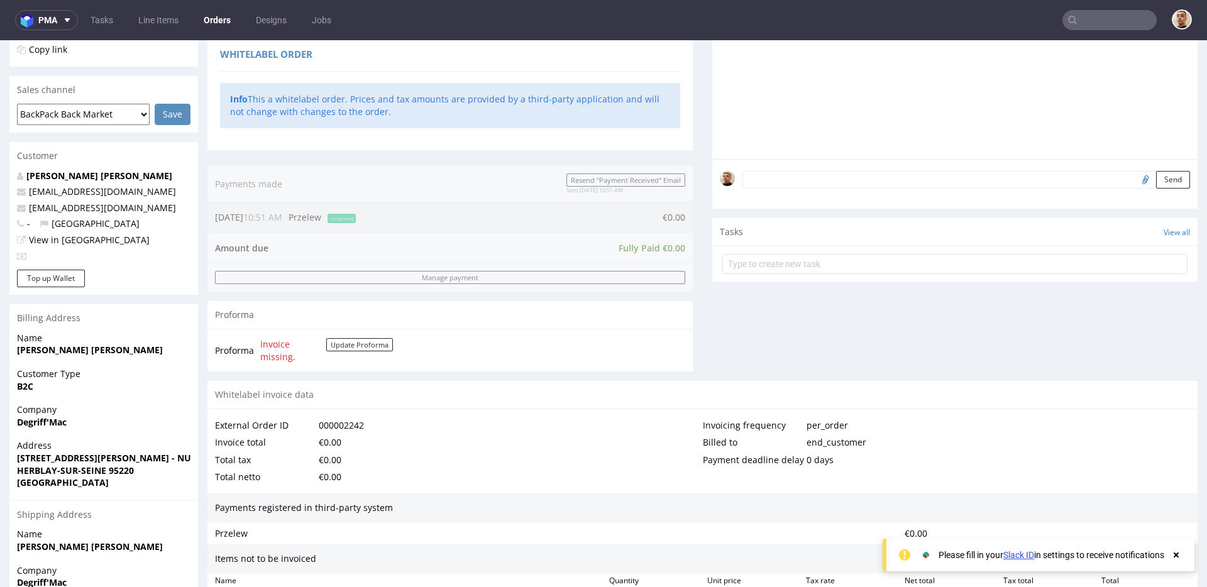
scroll to position [544, 0]
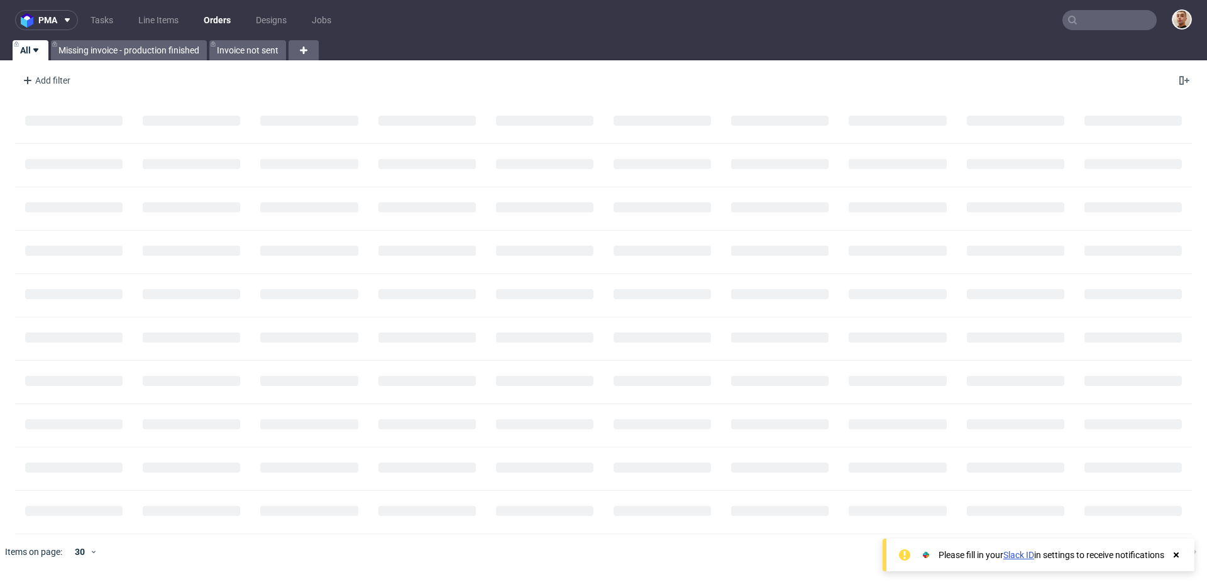
click at [1100, 8] on nav "pma Tasks Line Items Orders Designs Jobs" at bounding box center [603, 20] width 1207 height 40
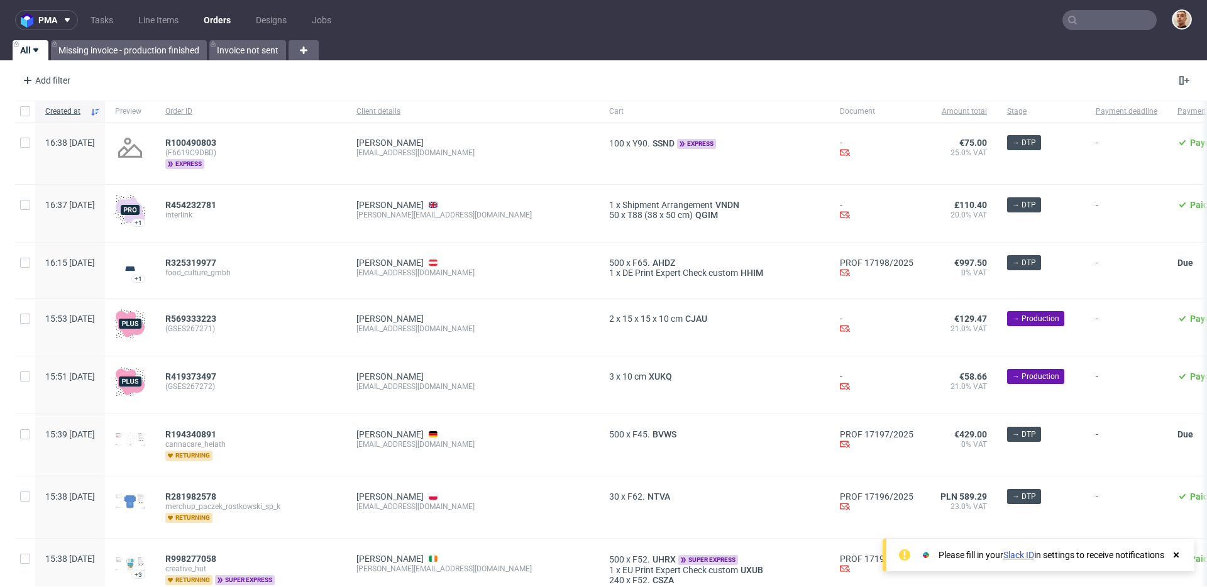
click at [1100, 13] on input "text" at bounding box center [1109, 20] width 94 height 20
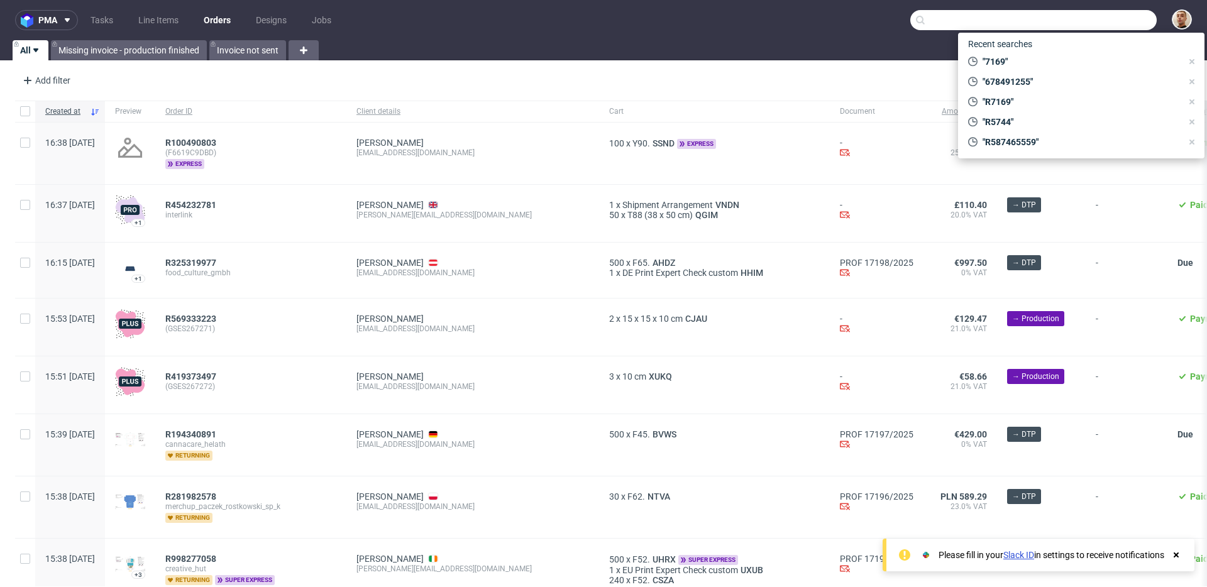
paste input "R447244974"
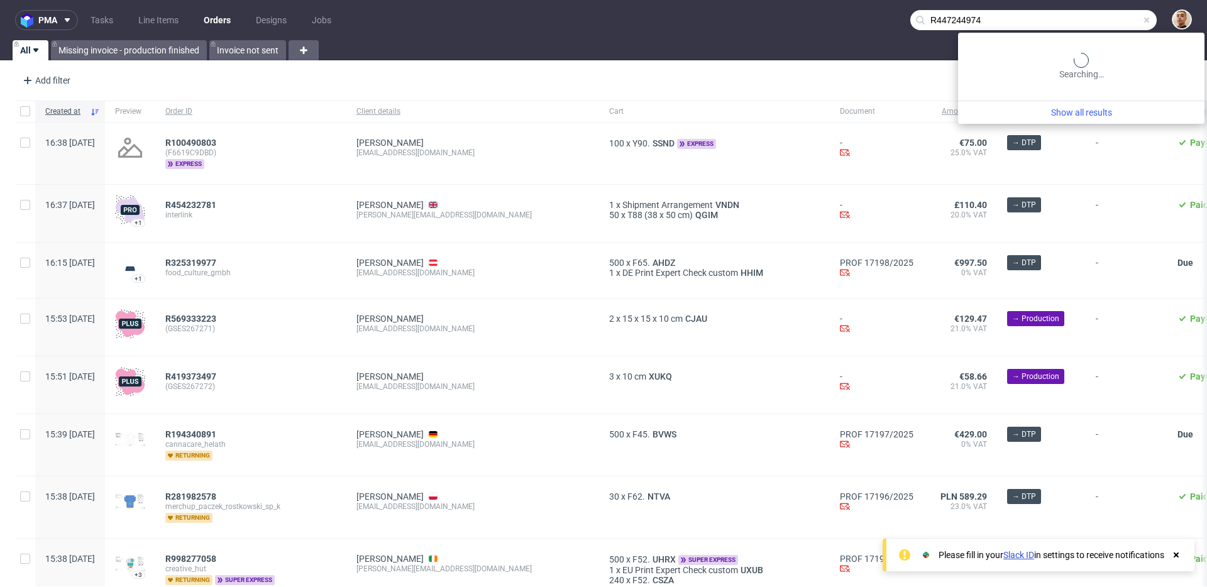
type input "R447244974"
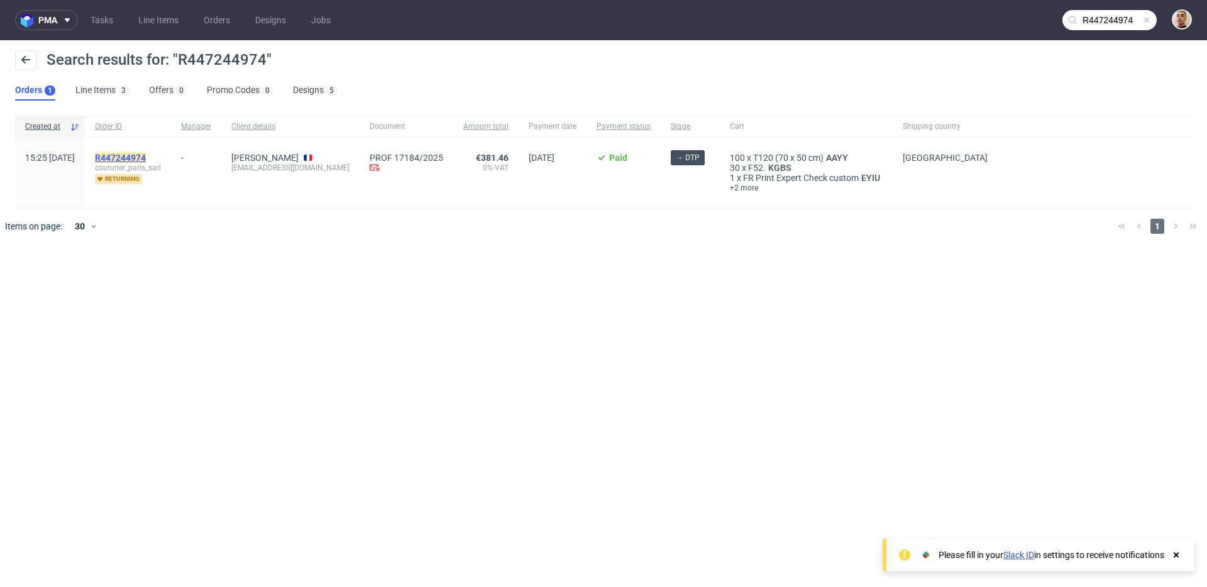
click at [146, 158] on mark "R447244974" at bounding box center [120, 158] width 51 height 10
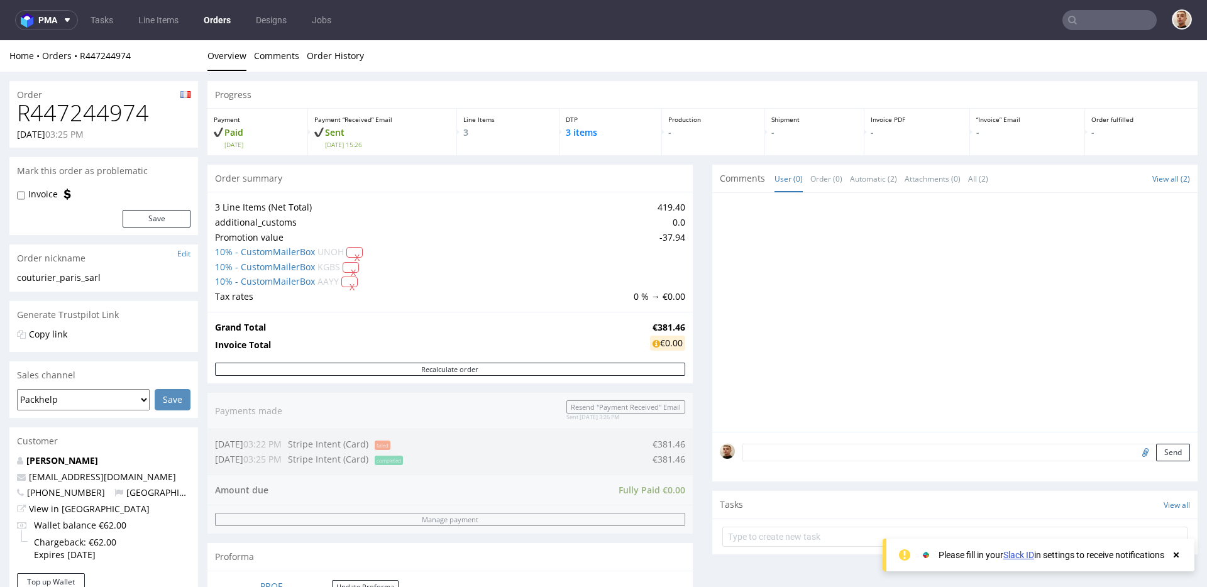
scroll to position [482, 0]
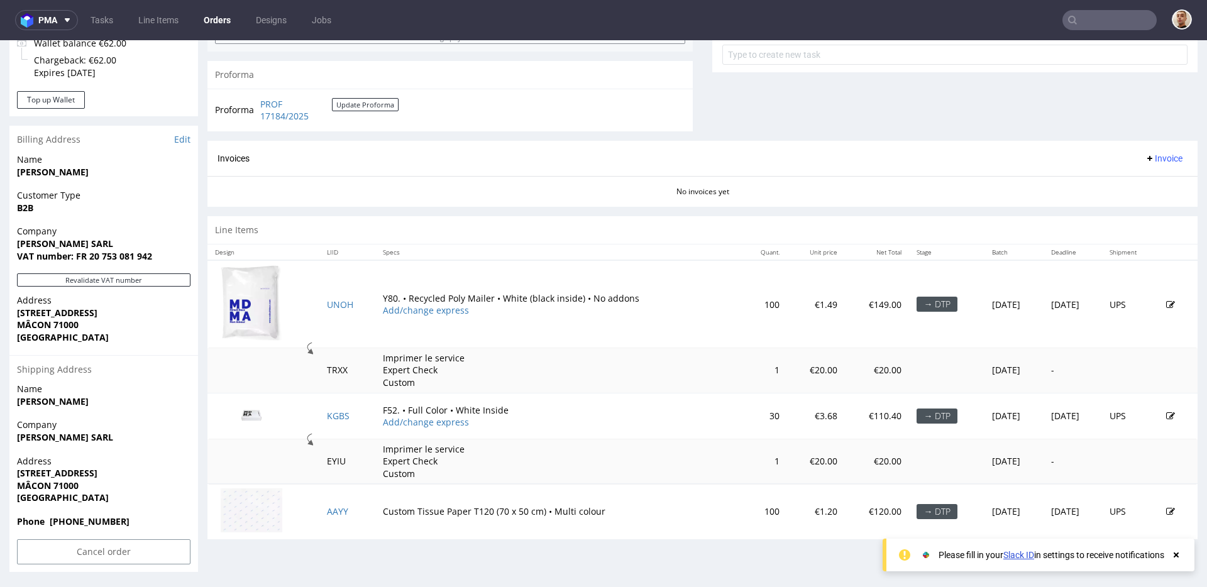
click at [415, 255] on th "Specs" at bounding box center [558, 252] width 366 height 16
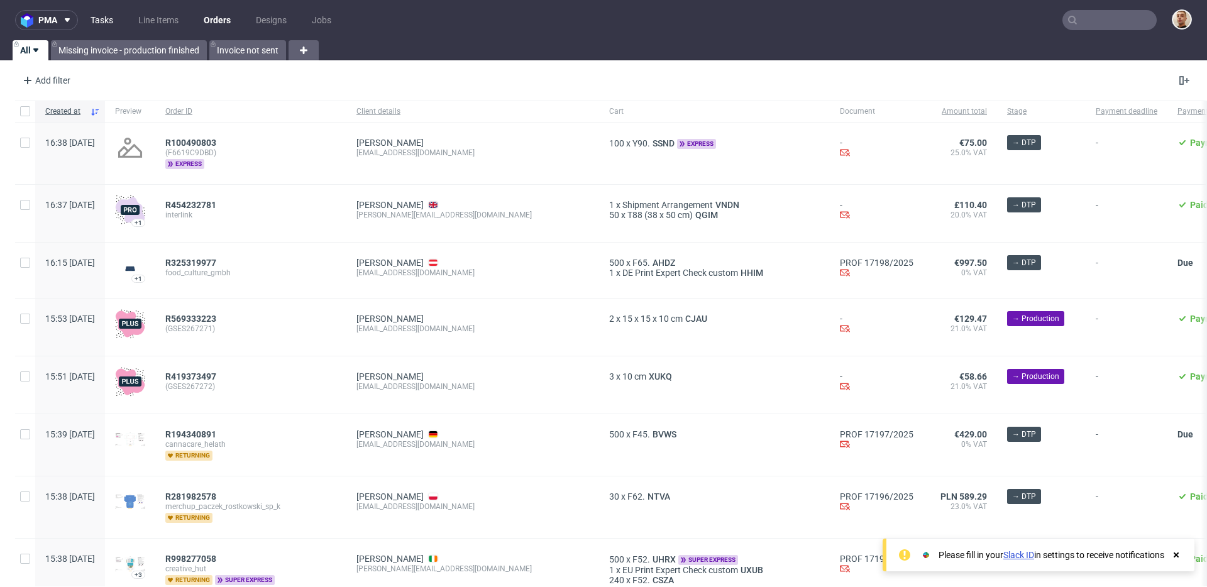
click at [107, 16] on link "Tasks" at bounding box center [102, 20] width 38 height 20
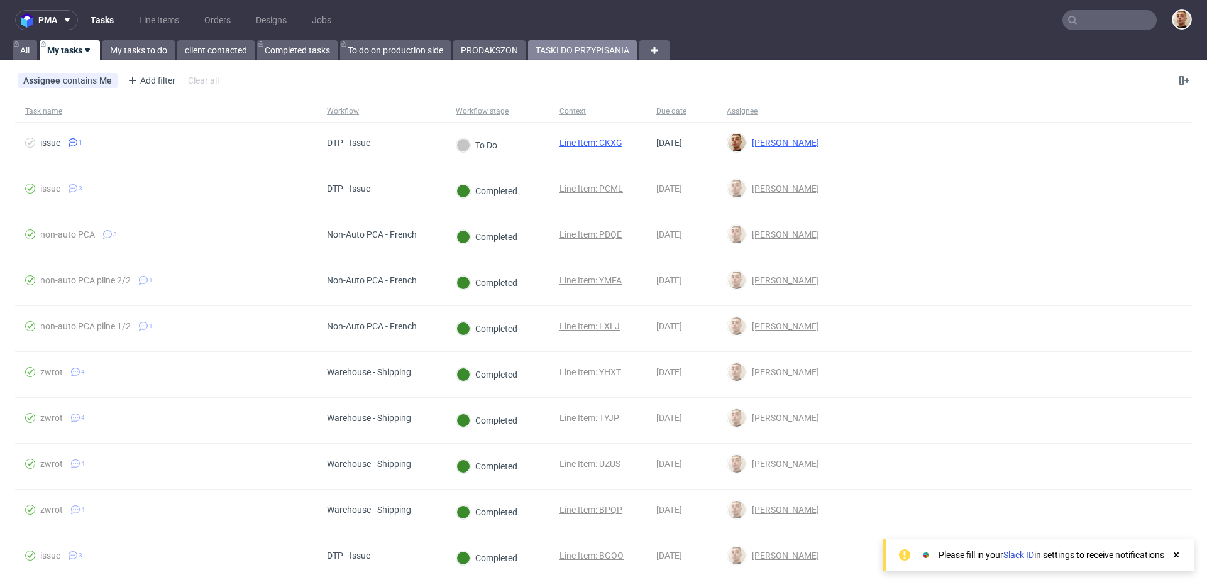
click at [589, 48] on link "TASKI DO PRZYPISANIA" at bounding box center [582, 50] width 109 height 20
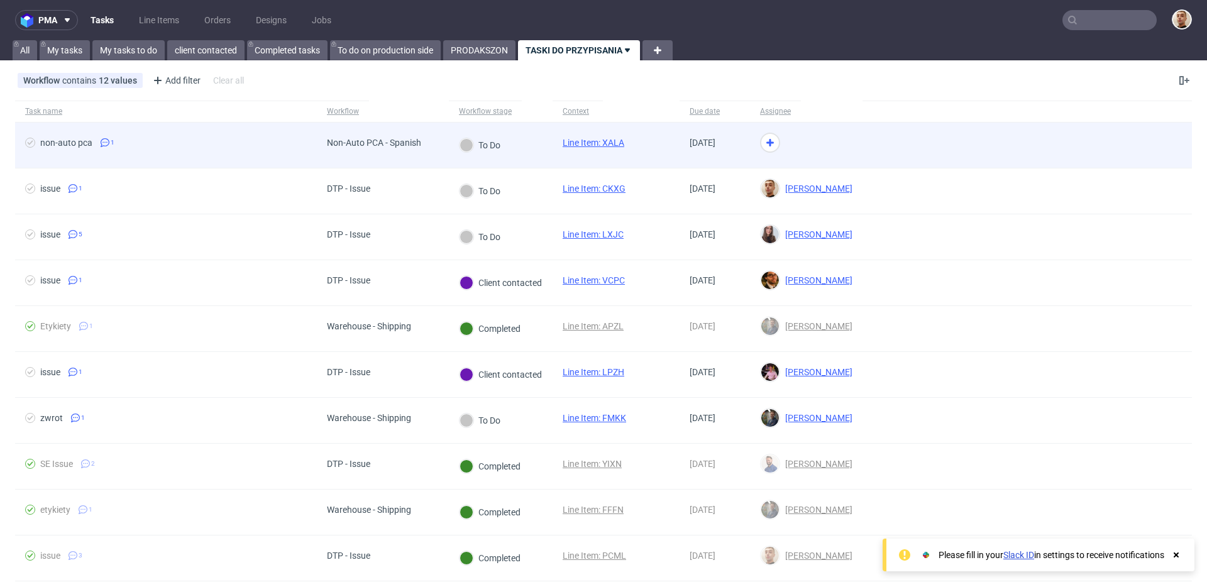
click at [513, 141] on div "To Do" at bounding box center [501, 146] width 104 height 46
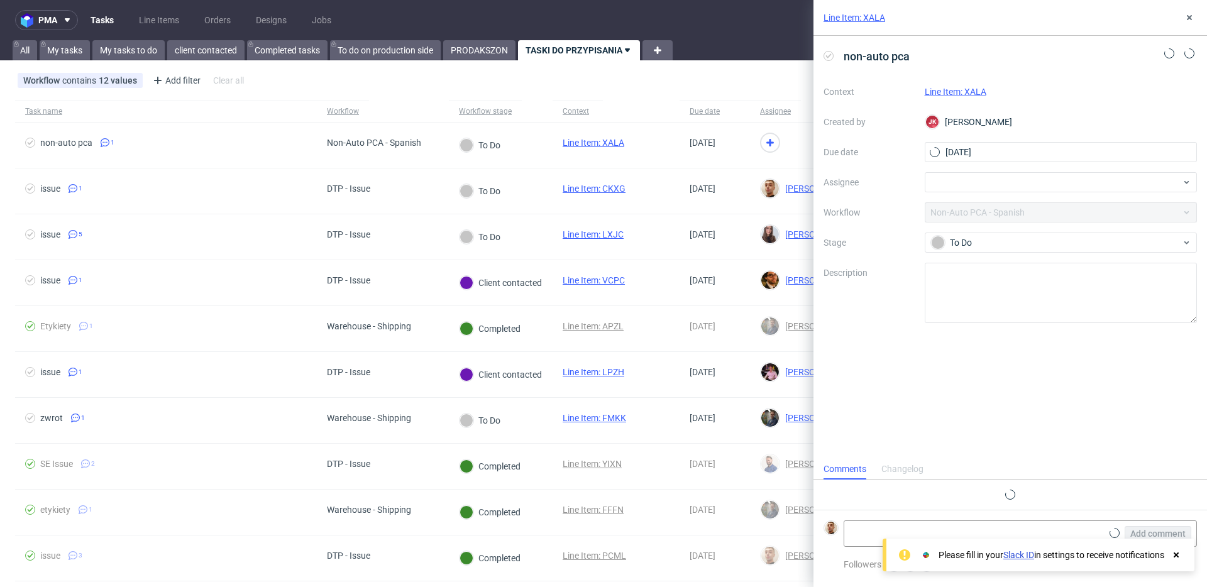
scroll to position [6, 0]
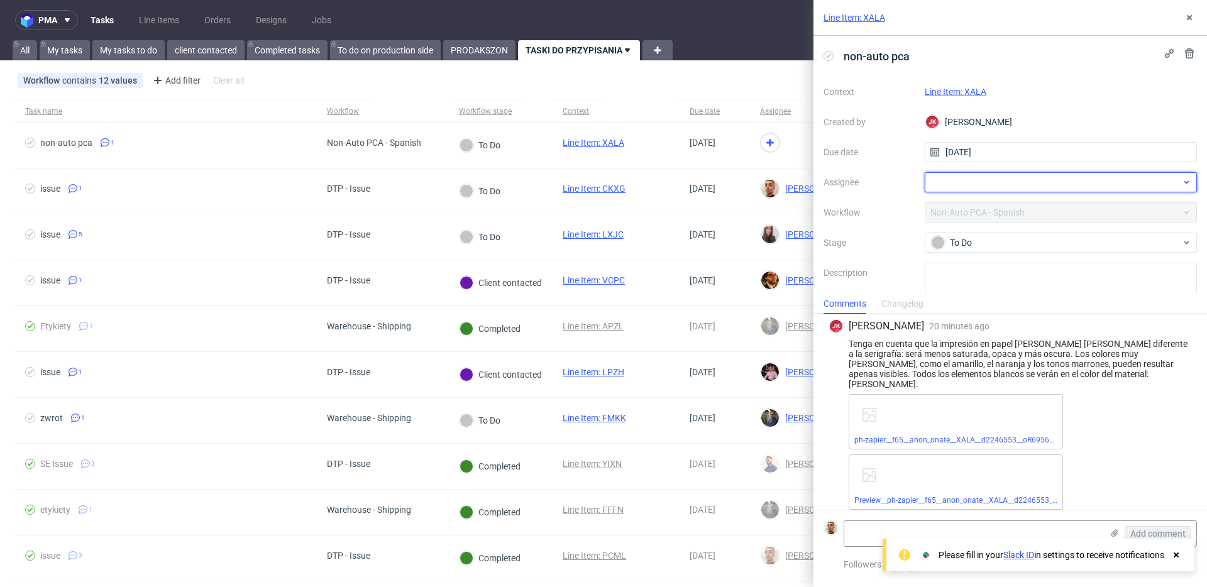
click at [1001, 184] on div at bounding box center [1060, 182] width 273 height 20
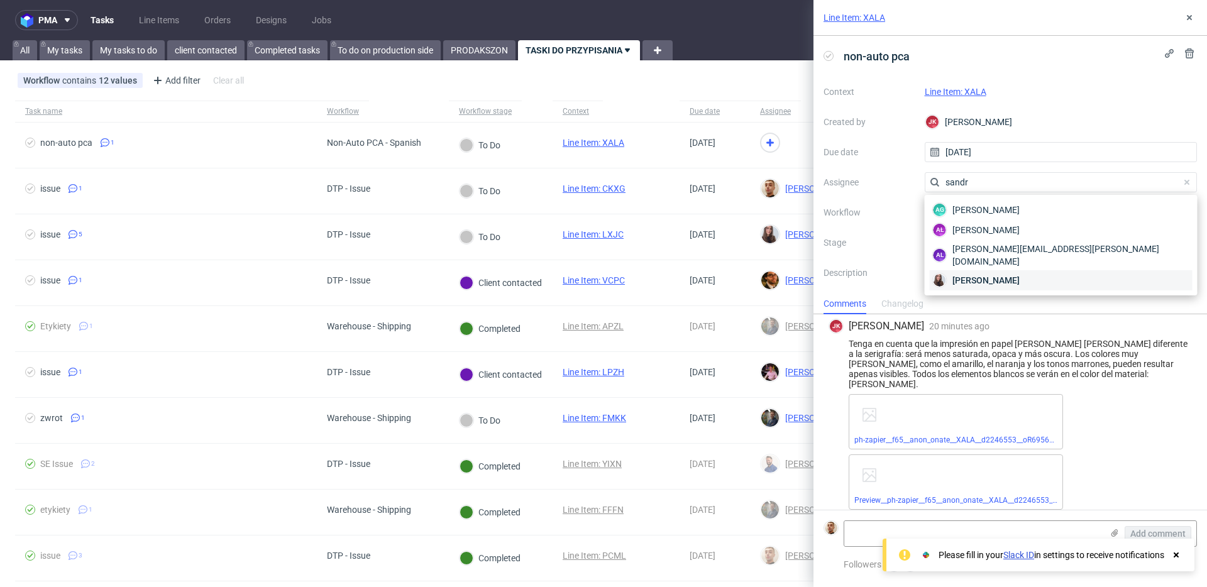
type input "sandr"
click at [985, 274] on span "Sandra Beśka" at bounding box center [985, 280] width 67 height 13
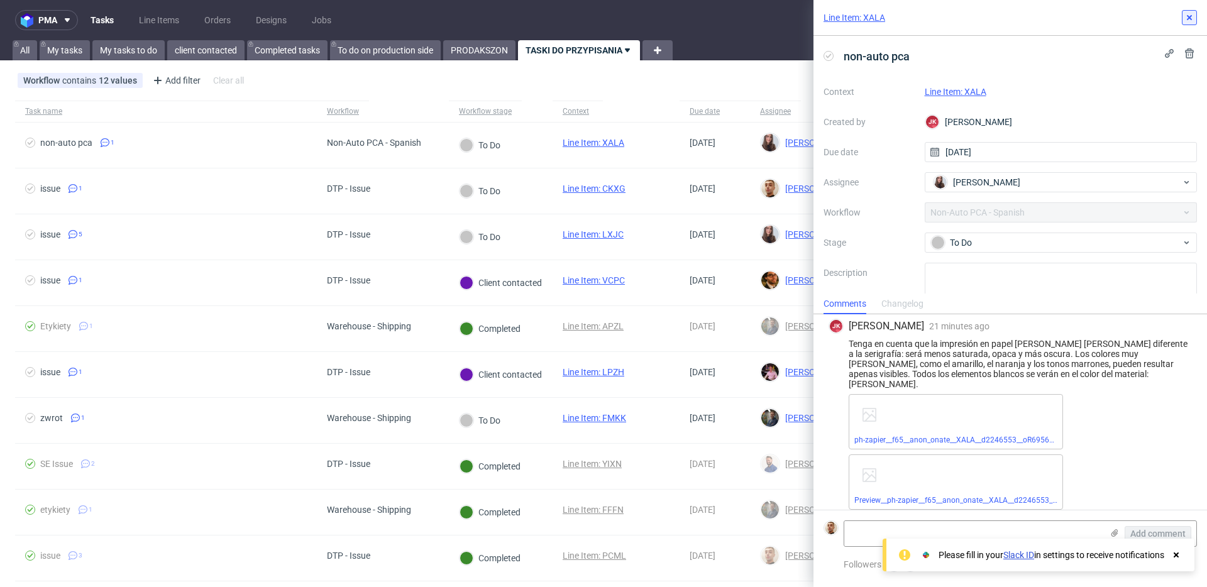
click at [1190, 22] on icon at bounding box center [1189, 18] width 10 height 10
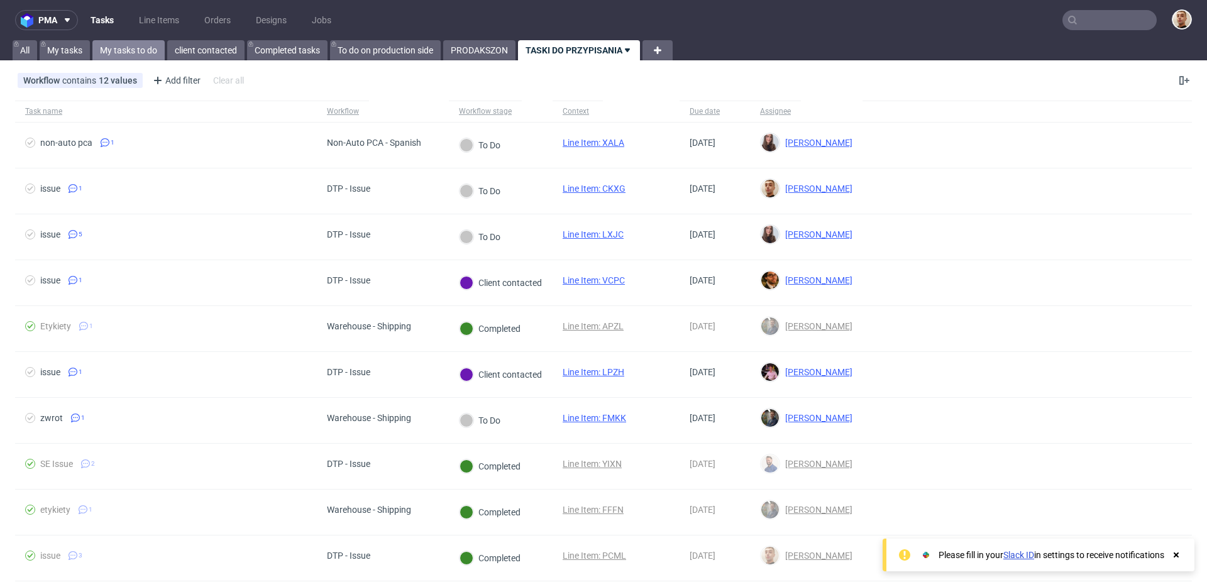
click at [138, 45] on link "My tasks to do" at bounding box center [128, 50] width 72 height 20
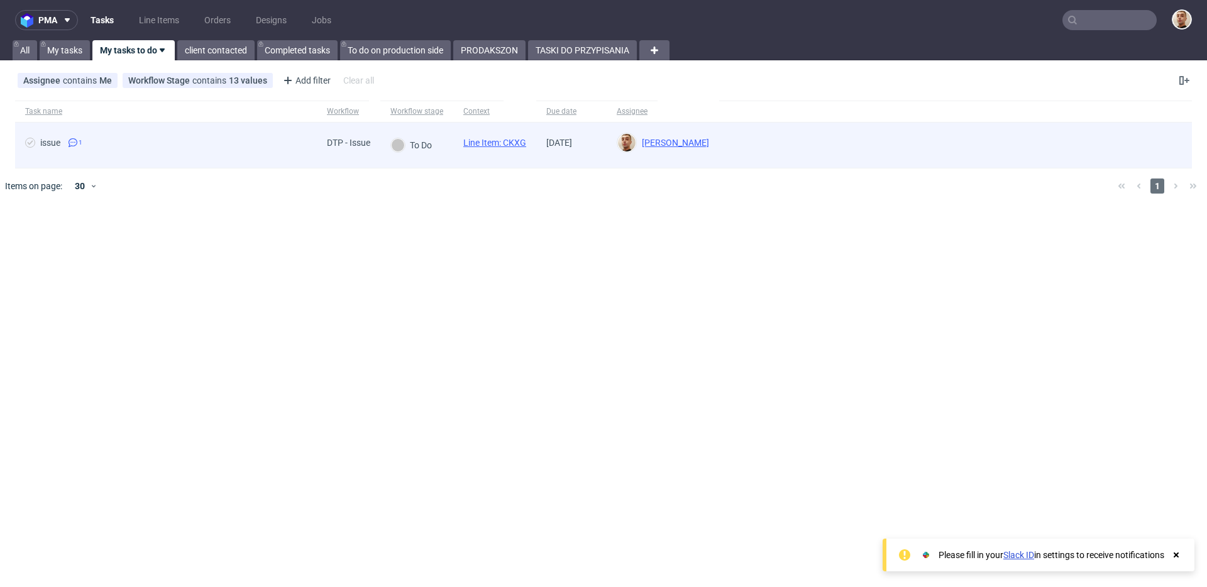
click at [280, 160] on div "issue 1" at bounding box center [166, 145] width 302 height 45
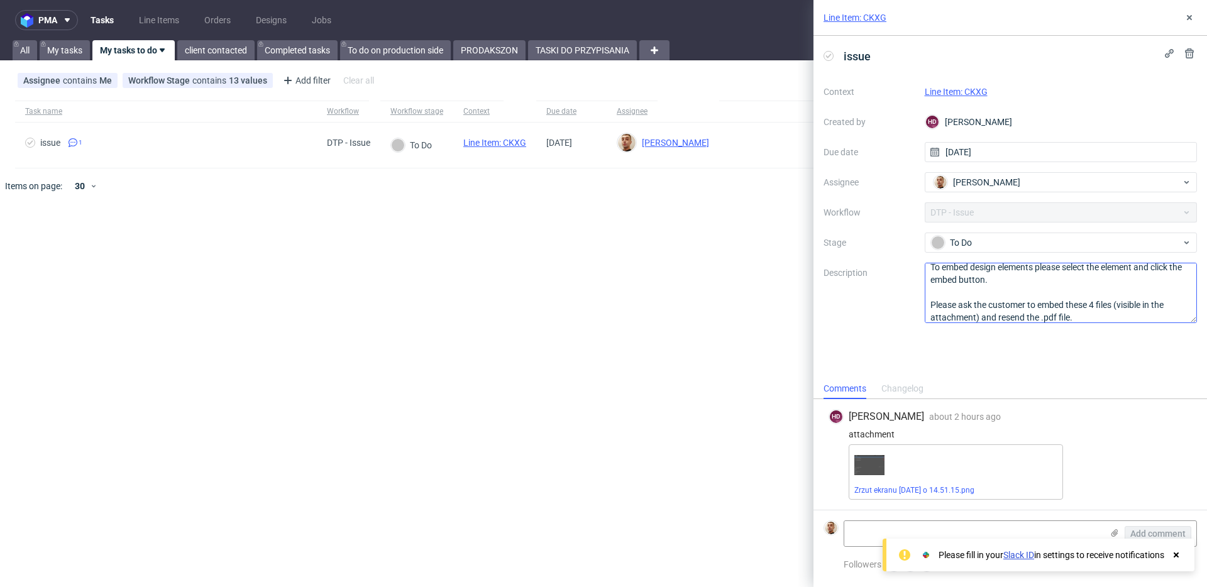
scroll to position [52, 0]
click at [977, 93] on link "Line Item: CKXG" at bounding box center [955, 92] width 63 height 10
